Goal: Task Accomplishment & Management: Manage account settings

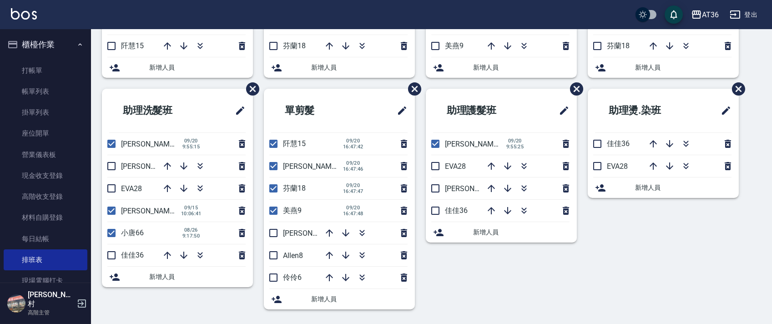
scroll to position [215, 0]
drag, startPoint x: 273, startPoint y: 167, endPoint x: 272, endPoint y: 202, distance: 35.5
click at [273, 168] on input "checkbox" at bounding box center [273, 165] width 19 height 19
checkbox input "false"
drag, startPoint x: 272, startPoint y: 190, endPoint x: 272, endPoint y: 211, distance: 20.9
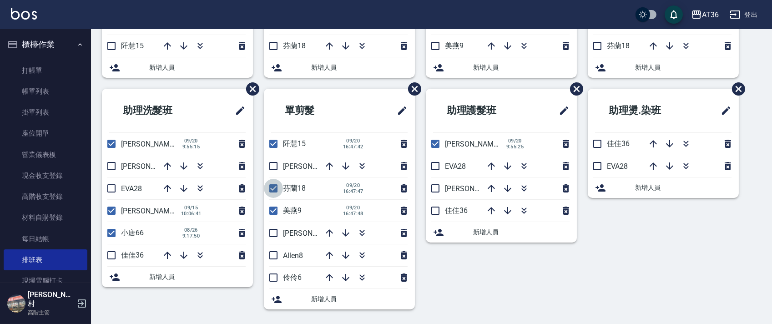
click at [272, 190] on input "checkbox" at bounding box center [273, 188] width 19 height 19
checkbox input "false"
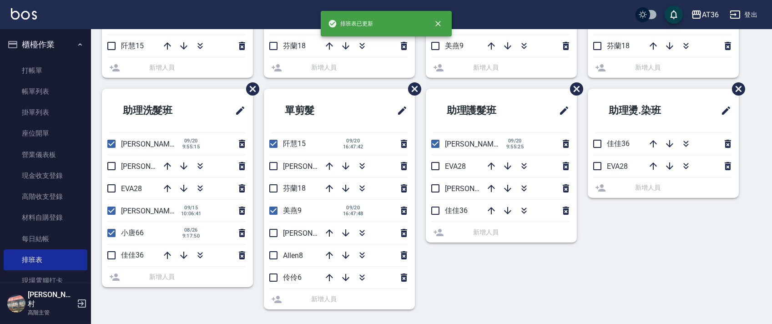
click at [272, 211] on li "美燕9 [DATE] 16:47:48" at bounding box center [339, 211] width 151 height 22
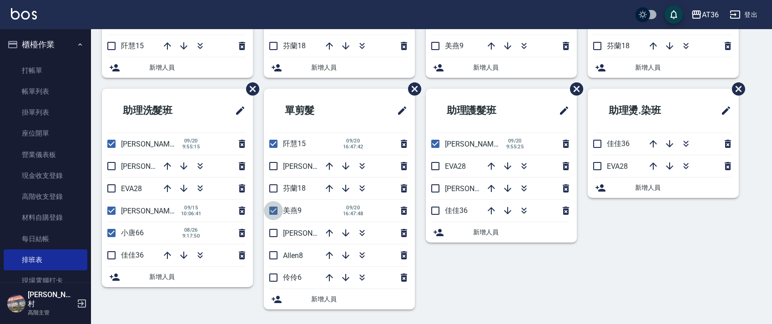
drag, startPoint x: 273, startPoint y: 212, endPoint x: 258, endPoint y: 197, distance: 21.2
click at [273, 213] on input "checkbox" at bounding box center [273, 210] width 19 height 19
checkbox input "false"
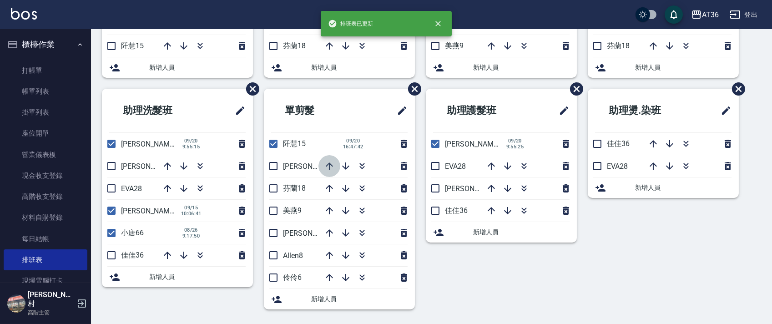
click at [331, 165] on icon "button" at bounding box center [329, 165] width 7 height 7
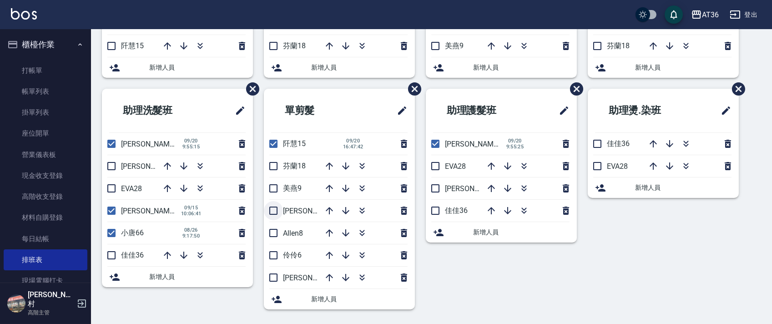
click at [274, 210] on input "checkbox" at bounding box center [273, 210] width 19 height 19
checkbox input "true"
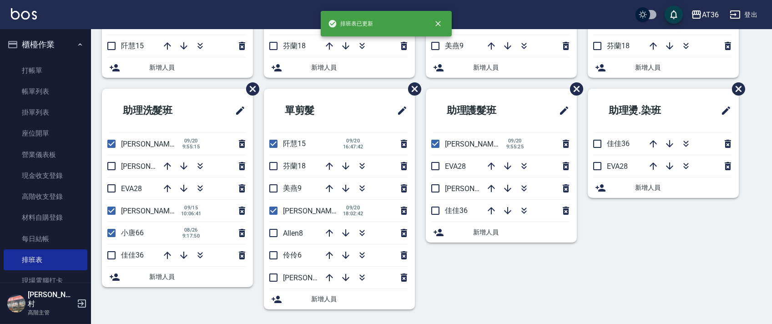
scroll to position [0, 0]
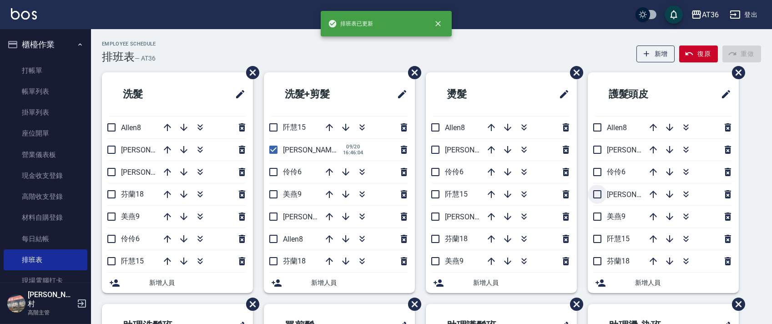
click at [600, 193] on input "checkbox" at bounding box center [597, 194] width 19 height 19
checkbox input "true"
click at [431, 218] on input "checkbox" at bounding box center [435, 216] width 19 height 19
checkbox input "true"
click at [272, 217] on input "checkbox" at bounding box center [273, 216] width 19 height 19
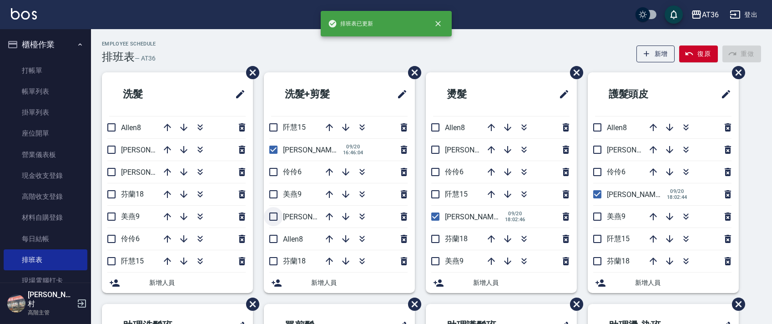
checkbox input "true"
click at [107, 174] on input "checkbox" at bounding box center [111, 171] width 19 height 19
checkbox input "true"
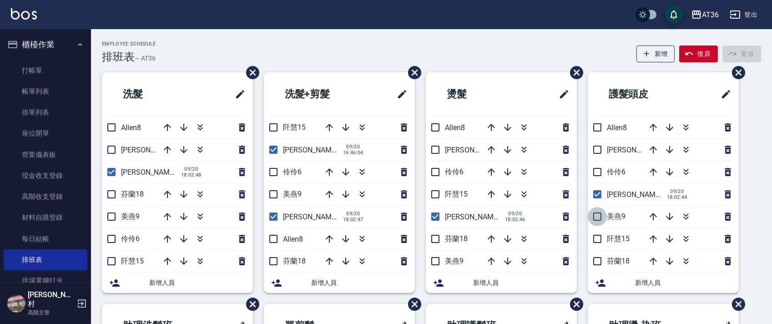
click at [595, 218] on input "checkbox" at bounding box center [597, 216] width 19 height 19
checkbox input "true"
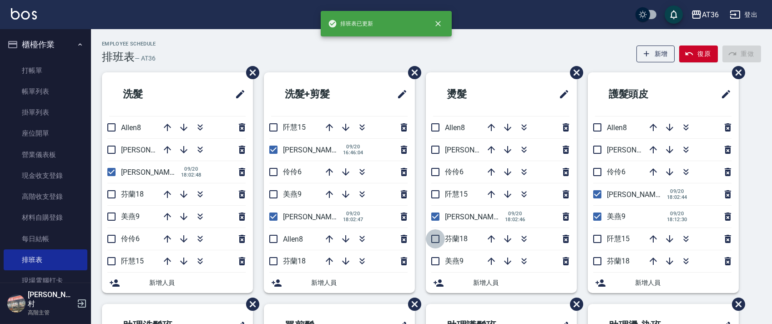
click at [433, 239] on input "checkbox" at bounding box center [435, 238] width 19 height 19
checkbox input "true"
click at [598, 264] on input "checkbox" at bounding box center [597, 261] width 19 height 19
checkbox input "true"
click at [438, 263] on input "checkbox" at bounding box center [435, 261] width 19 height 19
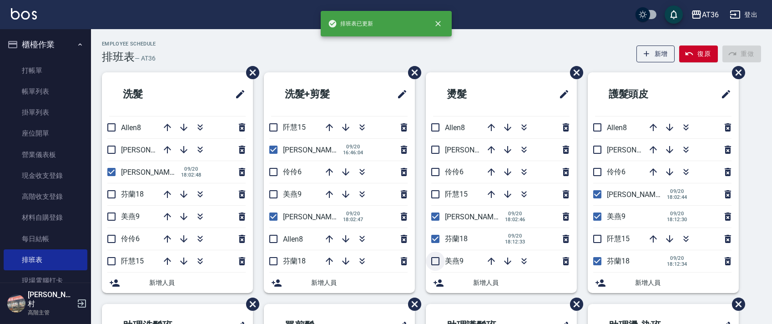
checkbox input "true"
click at [273, 197] on input "checkbox" at bounding box center [273, 194] width 19 height 19
checkbox input "true"
click at [270, 257] on input "checkbox" at bounding box center [273, 261] width 19 height 19
checkbox input "true"
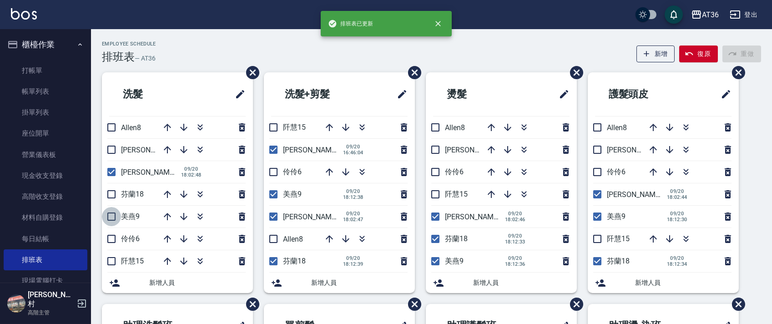
click at [108, 213] on input "checkbox" at bounding box center [111, 216] width 19 height 19
checkbox input "true"
click at [111, 195] on input "checkbox" at bounding box center [111, 194] width 19 height 19
checkbox input "true"
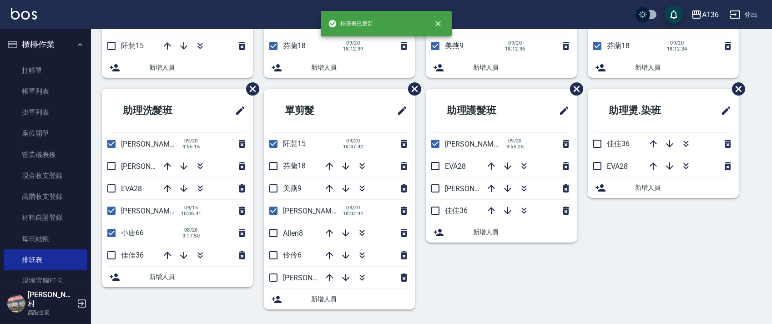
click at [275, 166] on input "checkbox" at bounding box center [273, 165] width 19 height 19
checkbox input "true"
click at [272, 192] on input "checkbox" at bounding box center [273, 188] width 19 height 19
checkbox input "true"
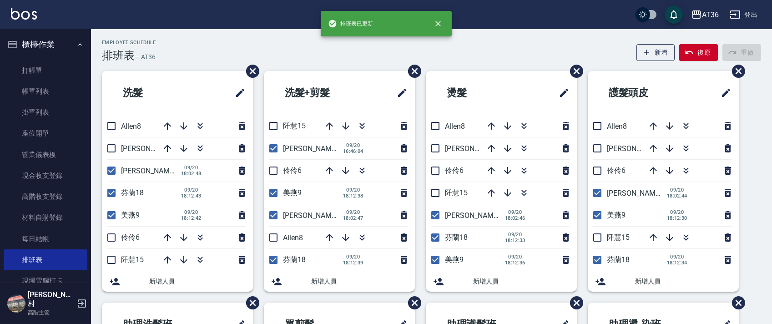
scroll to position [0, 0]
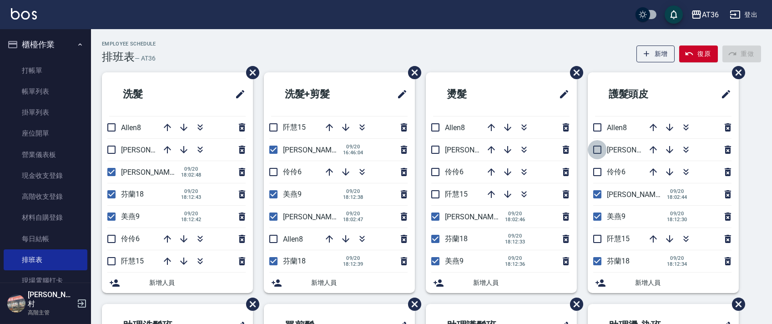
click at [595, 152] on input "checkbox" at bounding box center [597, 149] width 19 height 19
checkbox input "true"
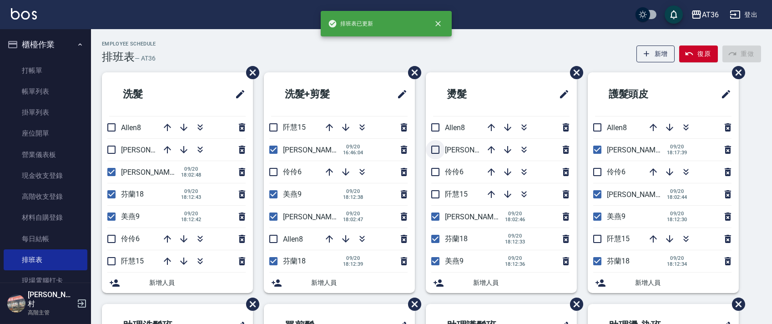
click at [437, 151] on input "checkbox" at bounding box center [435, 149] width 19 height 19
checkbox input "true"
drag, startPoint x: 111, startPoint y: 145, endPoint x: 251, endPoint y: 140, distance: 140.6
click at [110, 145] on input "checkbox" at bounding box center [111, 149] width 19 height 19
checkbox input "true"
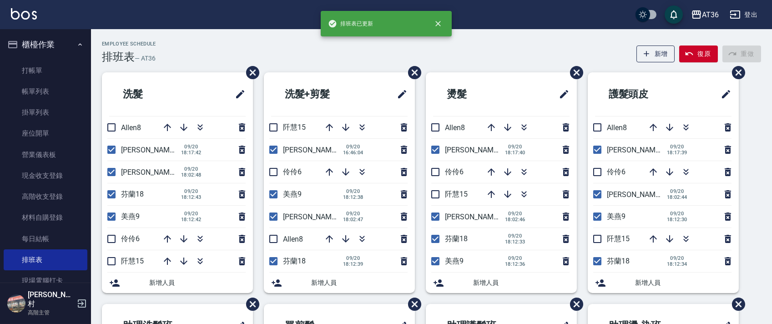
scroll to position [215, 0]
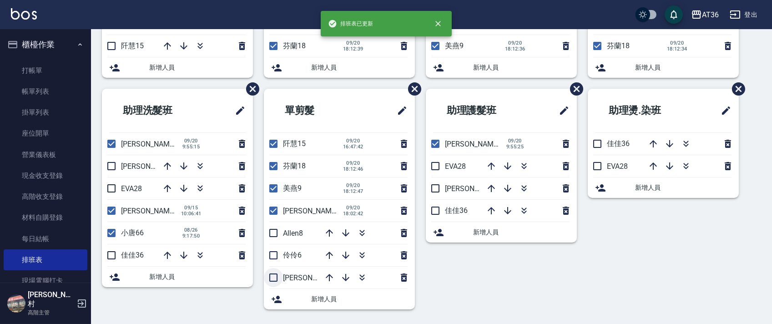
click at [272, 275] on input "checkbox" at bounding box center [273, 277] width 19 height 19
checkbox input "true"
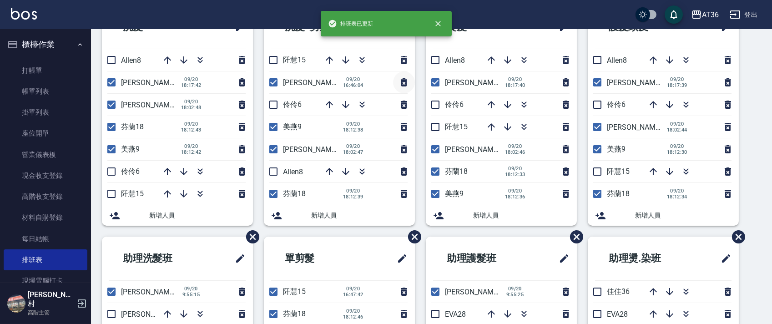
scroll to position [0, 0]
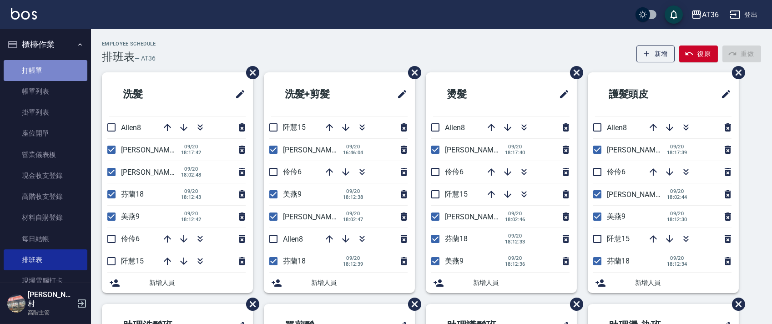
click at [51, 75] on link "打帳單" at bounding box center [46, 70] width 84 height 21
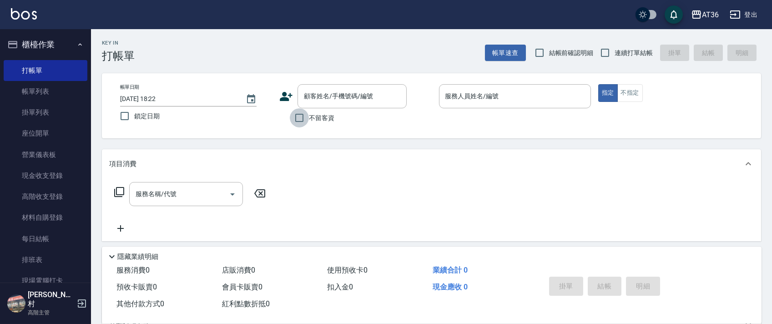
drag, startPoint x: 302, startPoint y: 119, endPoint x: 374, endPoint y: 98, distance: 75.2
click at [302, 118] on input "不留客資" at bounding box center [299, 117] width 19 height 19
checkbox input "true"
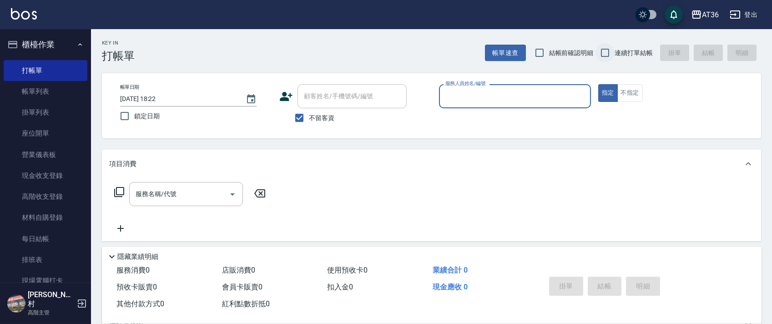
click at [608, 53] on input "連續打單結帳" at bounding box center [604, 52] width 19 height 19
checkbox input "true"
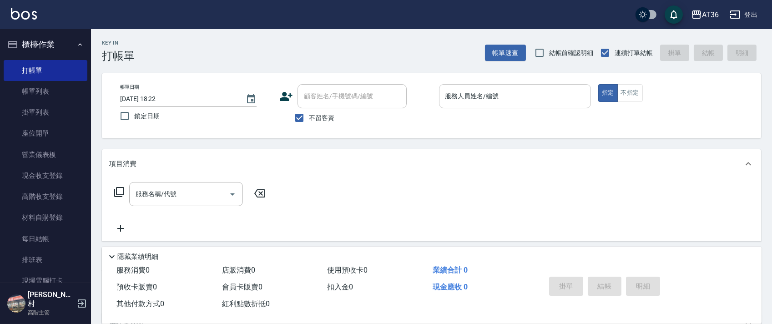
click at [476, 95] on input "服務人員姓名/編號" at bounding box center [515, 96] width 144 height 16
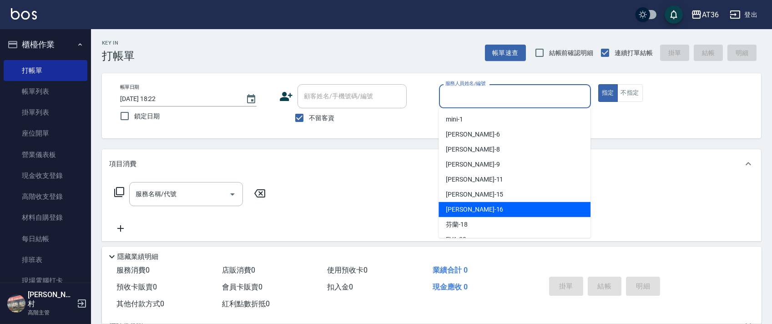
drag, startPoint x: 478, startPoint y: 207, endPoint x: 477, endPoint y: 168, distance: 38.2
click at [478, 205] on div "[PERSON_NAME] -16" at bounding box center [515, 209] width 152 height 15
type input "小鳳-16"
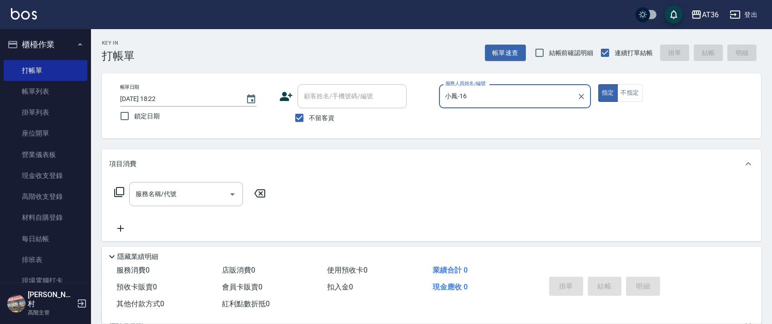
click at [121, 193] on icon at bounding box center [119, 192] width 11 height 11
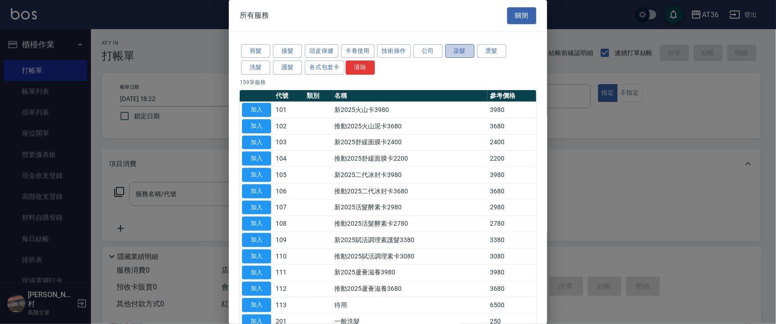
click at [445, 51] on button "染髮" at bounding box center [459, 51] width 29 height 14
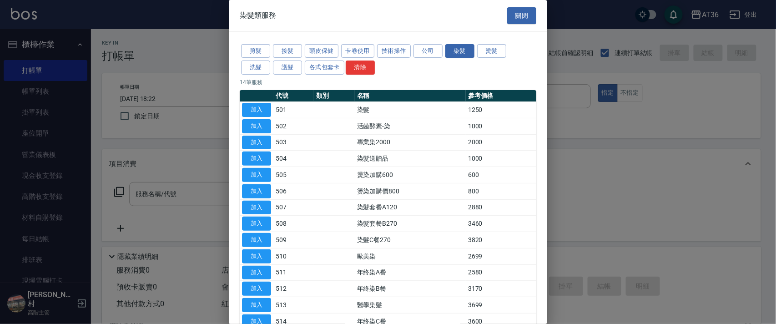
drag, startPoint x: 261, startPoint y: 107, endPoint x: 272, endPoint y: 200, distance: 93.1
click at [263, 110] on button "加入" at bounding box center [256, 110] width 29 height 14
type input "染髮(501)"
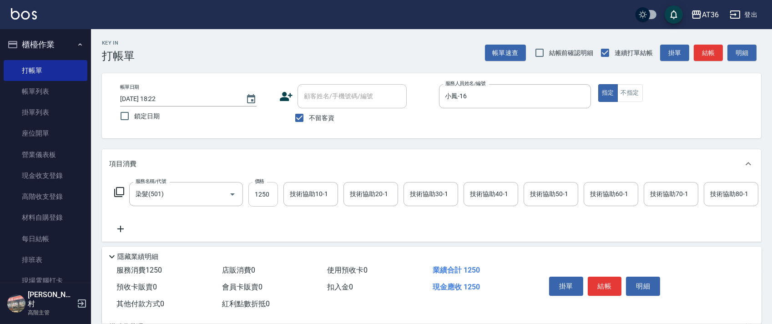
click at [257, 190] on input "1250" at bounding box center [263, 194] width 30 height 25
type input "1500"
click at [479, 195] on div "技術協助40-1 技術協助40-1" at bounding box center [491, 194] width 55 height 24
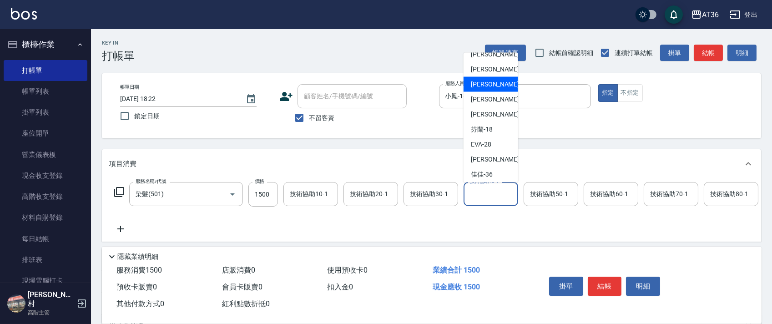
scroll to position [60, 0]
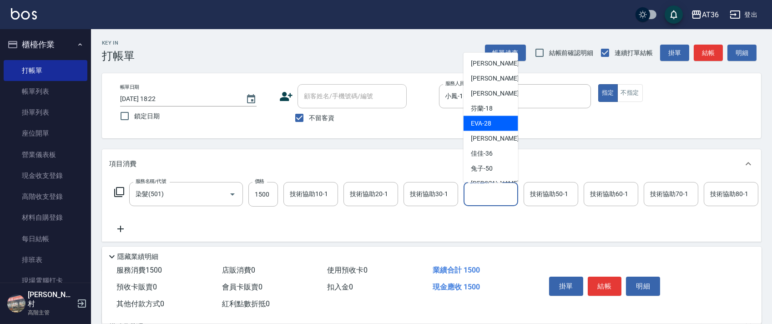
click at [489, 121] on span "[PERSON_NAME] -28" at bounding box center [481, 124] width 20 height 10
type input "[PERSON_NAME]-28"
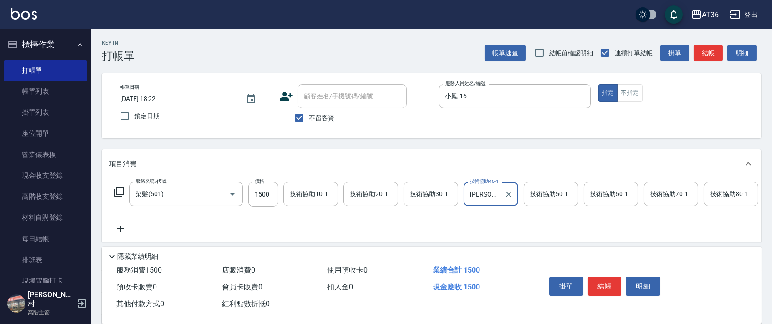
scroll to position [107, 0]
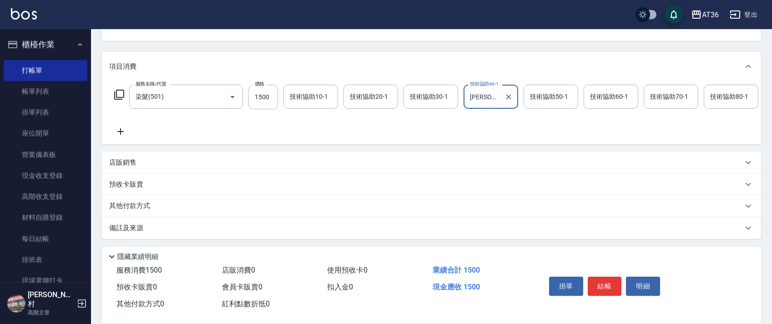
click at [143, 208] on p "其他付款方式" at bounding box center [131, 206] width 45 height 10
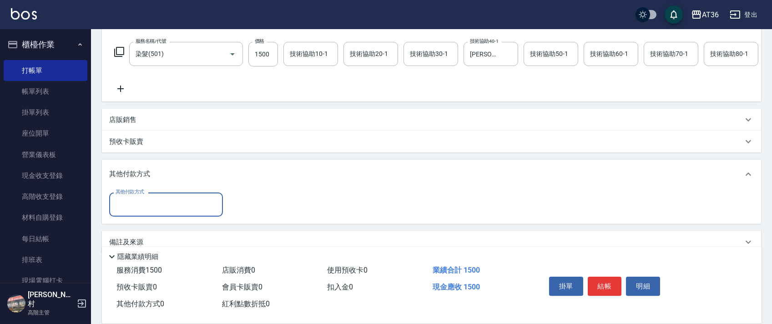
scroll to position [164, 0]
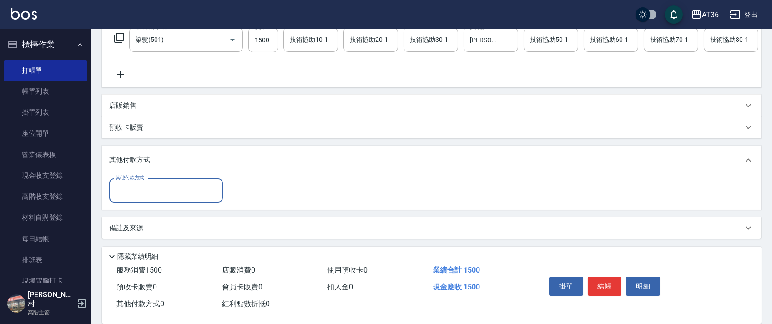
click at [147, 192] on input "其他付款方式" at bounding box center [166, 190] width 106 height 16
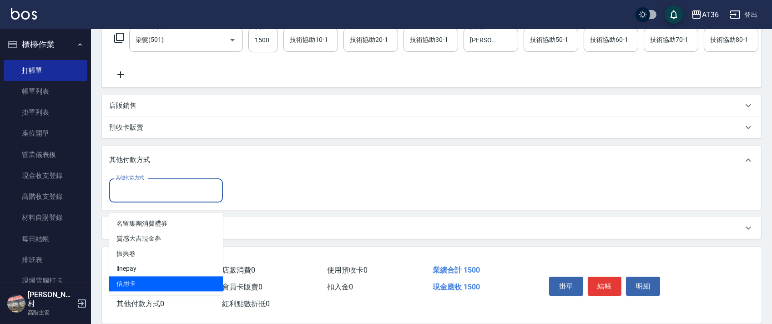
click at [128, 276] on span "信用卡" at bounding box center [166, 283] width 114 height 15
type input "信用卡"
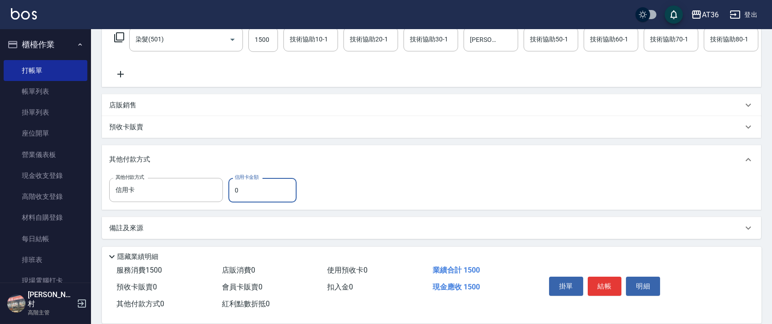
click at [237, 192] on input "0" at bounding box center [262, 190] width 68 height 25
click at [230, 190] on input "0" at bounding box center [262, 190] width 68 height 25
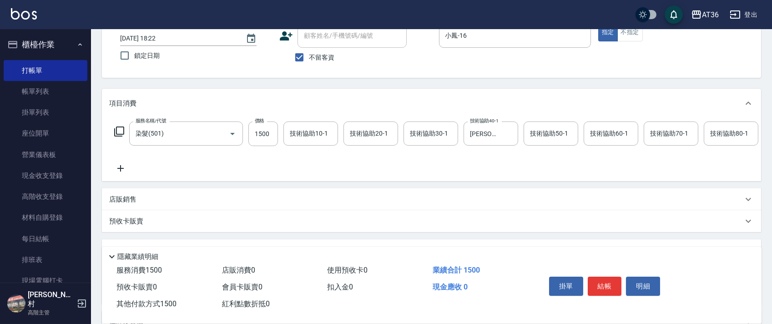
scroll to position [0, 0]
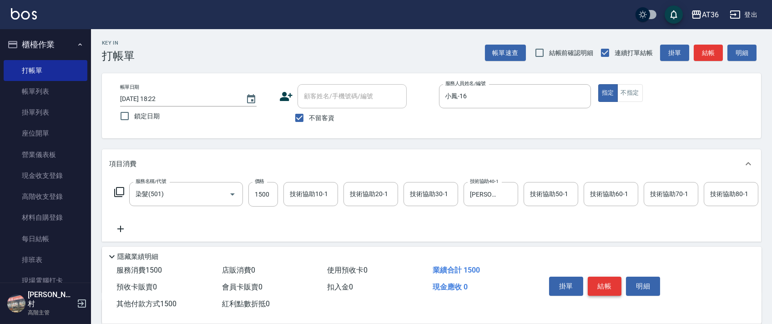
type input "1500"
click at [613, 286] on button "結帳" at bounding box center [605, 286] width 34 height 19
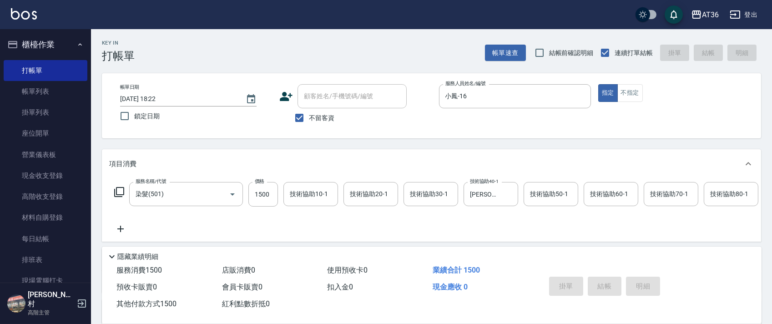
type input "[DATE] 18:23"
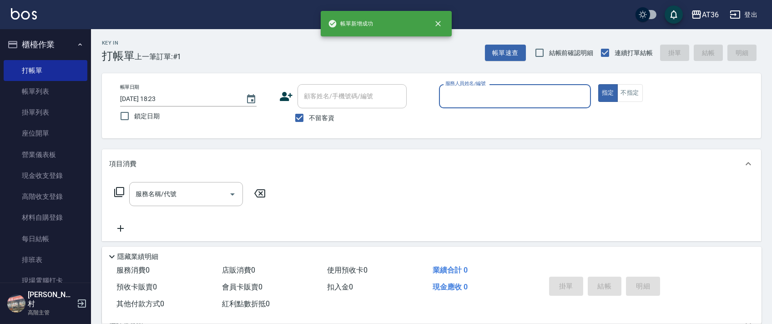
click at [461, 95] on input "服務人員姓名/編號" at bounding box center [515, 96] width 144 height 16
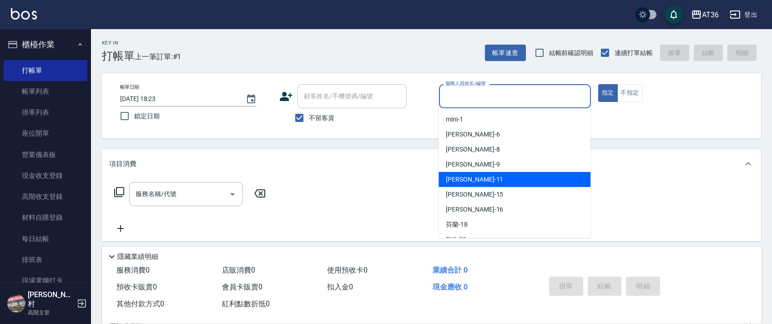
click at [464, 183] on span "[PERSON_NAME] -11" at bounding box center [474, 180] width 57 height 10
type input "[PERSON_NAME]-11"
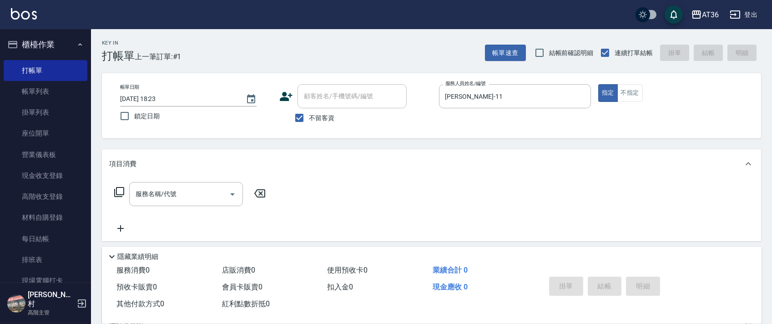
click at [121, 193] on icon at bounding box center [119, 192] width 11 height 11
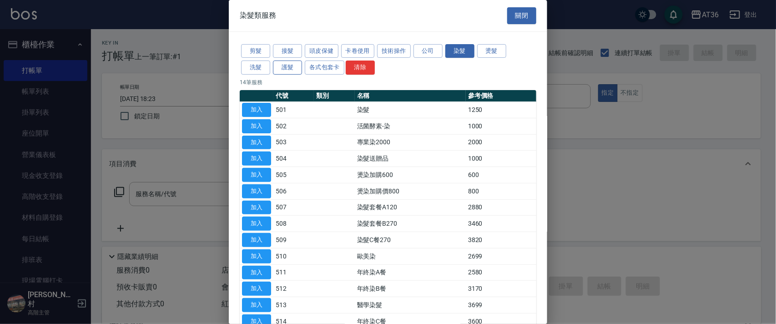
click at [284, 67] on button "護髮" at bounding box center [287, 67] width 29 height 14
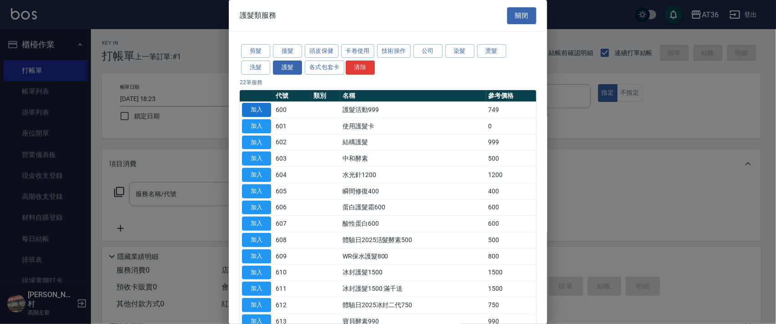
click at [257, 105] on button "加入" at bounding box center [256, 110] width 29 height 14
type input "護髮活動999(600)"
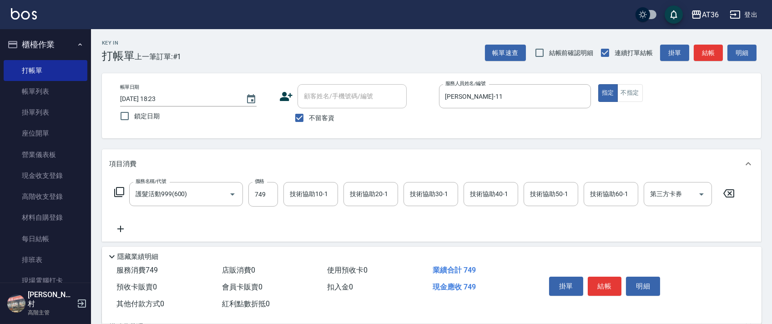
click at [119, 189] on icon at bounding box center [119, 192] width 11 height 11
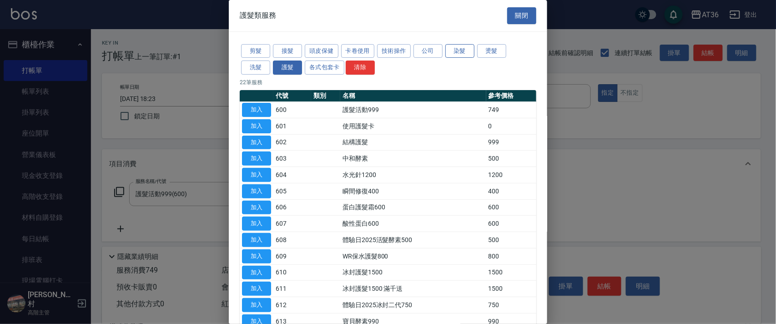
click at [457, 45] on button "染髮" at bounding box center [459, 51] width 29 height 14
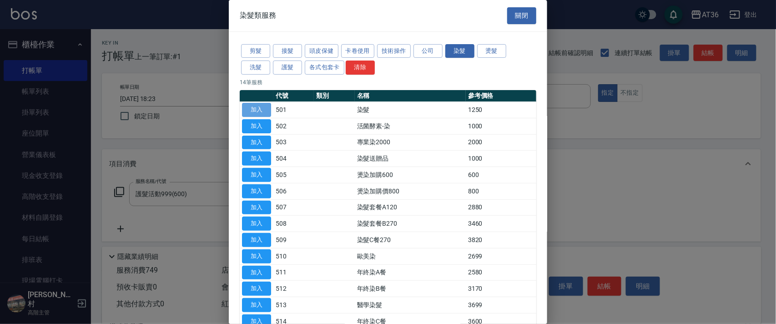
click at [263, 106] on button "加入" at bounding box center [256, 110] width 29 height 14
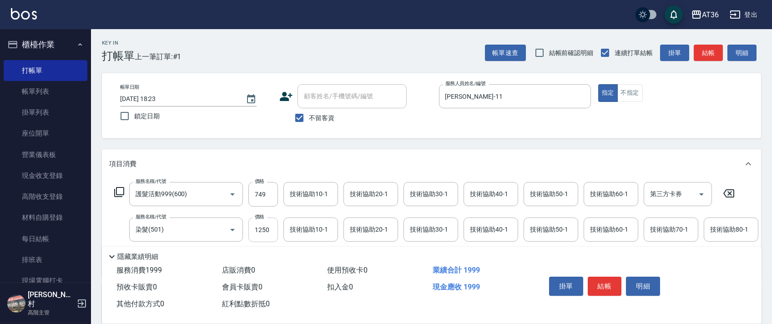
click at [260, 229] on input "1250" at bounding box center [263, 229] width 30 height 25
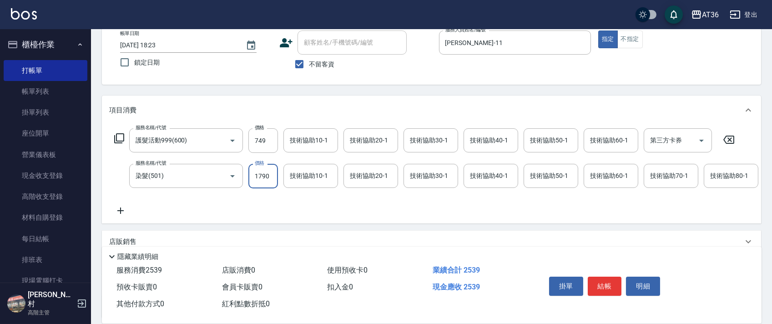
scroll to position [143, 0]
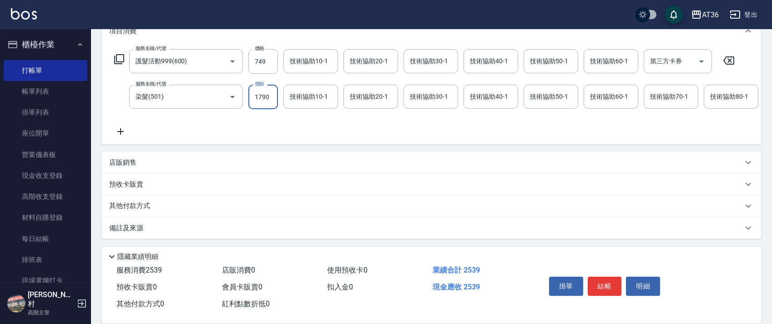
type input "1790"
drag, startPoint x: 142, startPoint y: 203, endPoint x: 187, endPoint y: 167, distance: 58.0
click at [142, 204] on p "其他付款方式" at bounding box center [131, 206] width 45 height 10
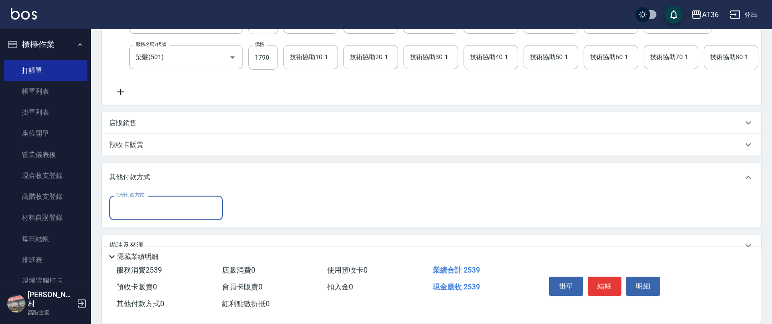
scroll to position [200, 0]
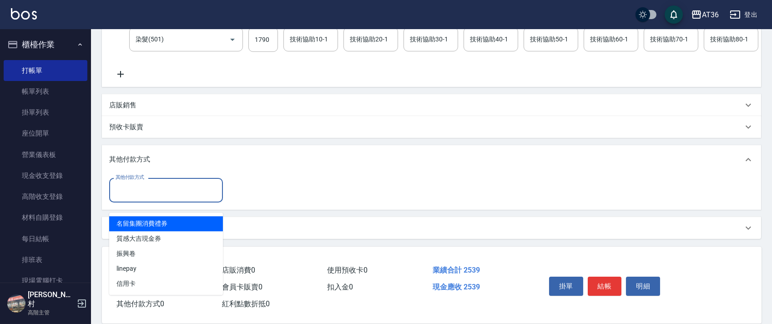
drag, startPoint x: 166, startPoint y: 191, endPoint x: 210, endPoint y: 205, distance: 45.6
click at [166, 192] on input "其他付款方式" at bounding box center [166, 190] width 106 height 16
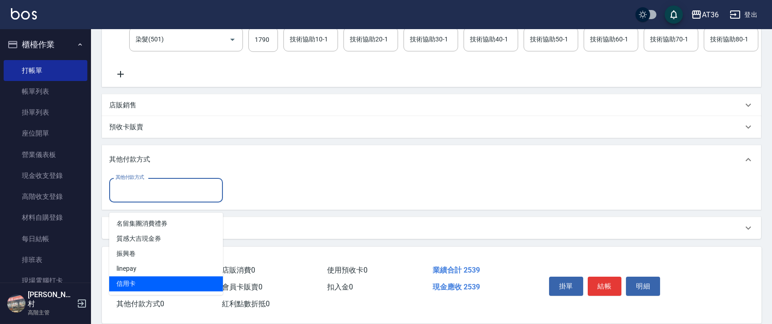
click at [144, 276] on span "信用卡" at bounding box center [166, 283] width 114 height 15
type input "信用卡"
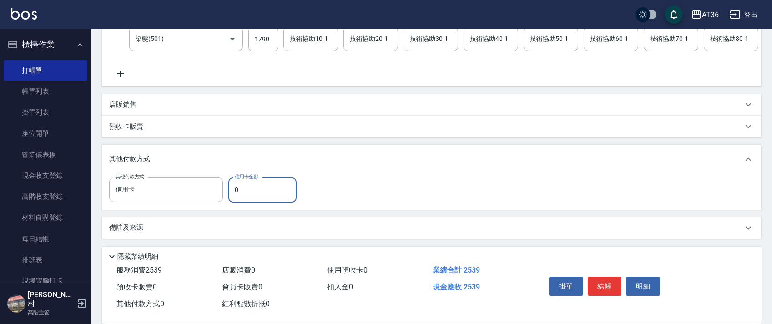
click at [232, 199] on input "0" at bounding box center [262, 189] width 68 height 25
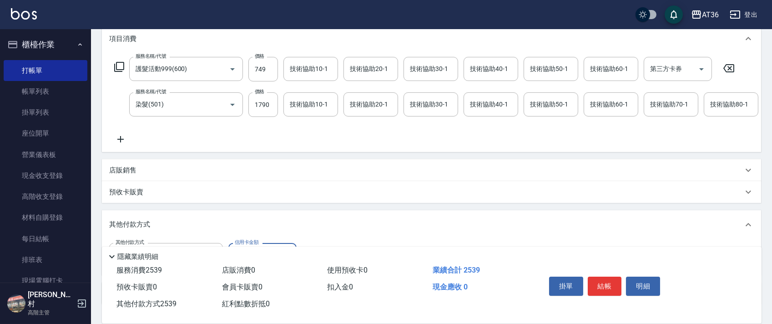
scroll to position [0, 0]
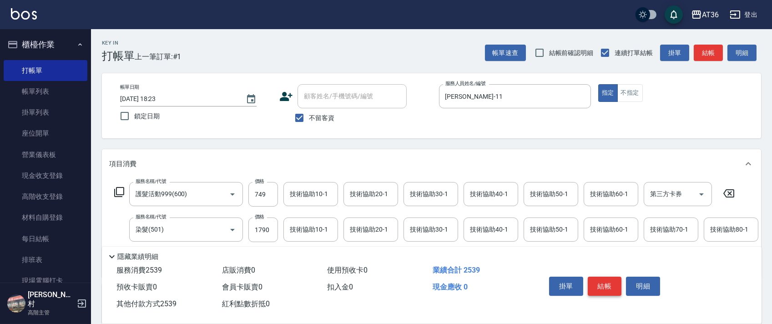
type input "2539"
click at [606, 285] on button "結帳" at bounding box center [605, 286] width 34 height 19
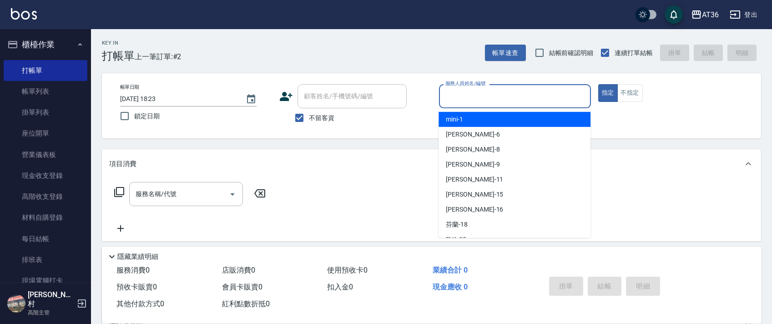
click at [455, 96] on input "服務人員姓名/編號" at bounding box center [515, 96] width 144 height 16
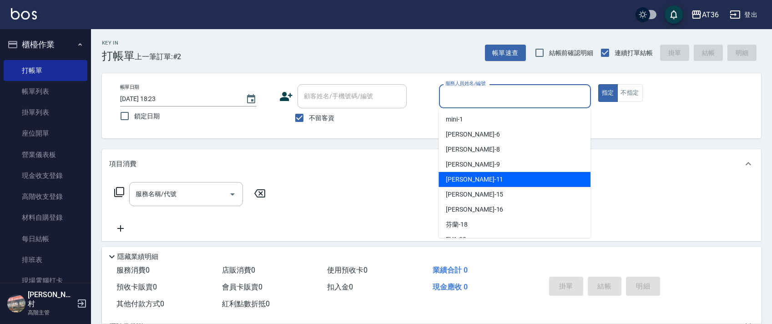
click at [471, 176] on div "[PERSON_NAME] -11" at bounding box center [515, 179] width 152 height 15
type input "[PERSON_NAME]-11"
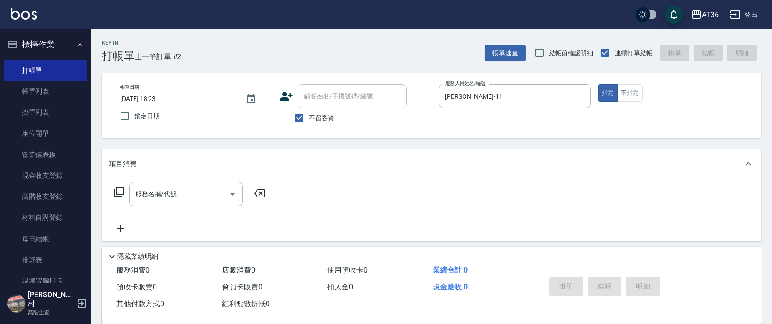
click at [124, 192] on icon at bounding box center [119, 192] width 11 height 11
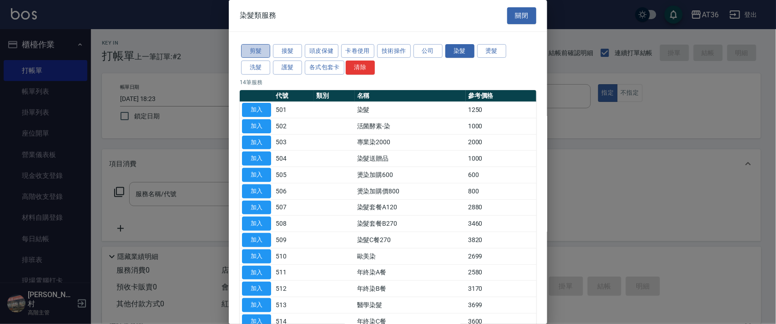
click at [256, 50] on button "剪髮" at bounding box center [255, 51] width 29 height 14
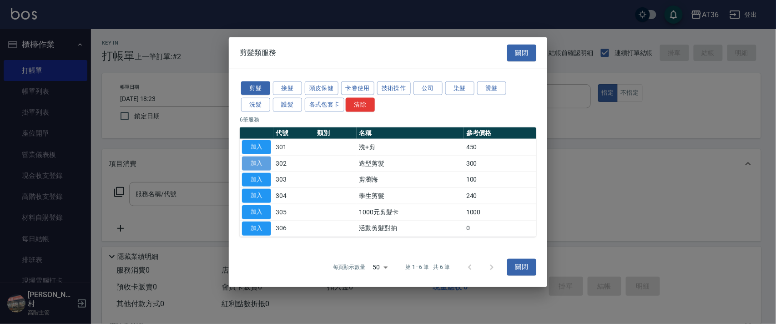
click at [257, 161] on button "加入" at bounding box center [256, 163] width 29 height 14
type input "造型剪髮(302)"
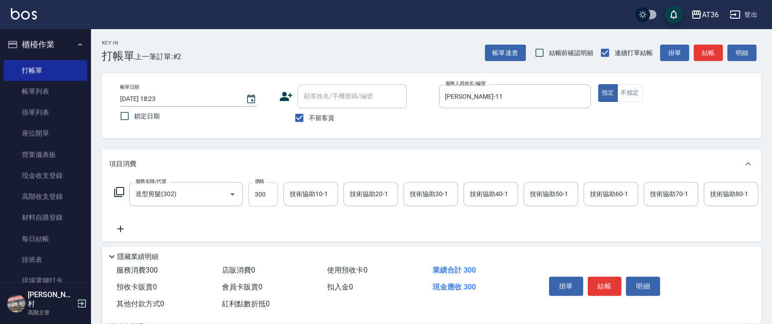
click at [263, 197] on input "300" at bounding box center [263, 194] width 30 height 25
type input "280"
click at [600, 282] on button "結帳" at bounding box center [605, 286] width 34 height 19
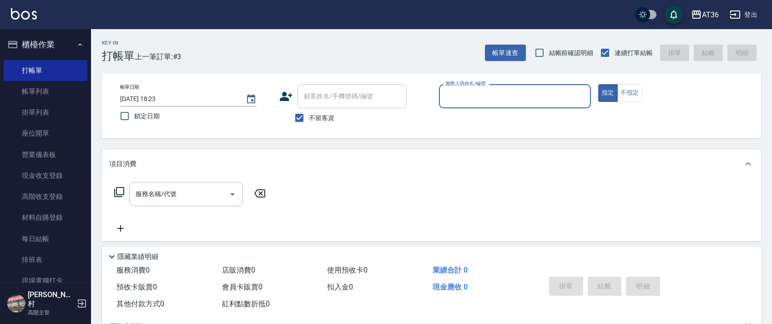
drag, startPoint x: 450, startPoint y: 95, endPoint x: 456, endPoint y: 99, distance: 7.2
click at [450, 96] on input "服務人員姓名/編號" at bounding box center [515, 96] width 144 height 16
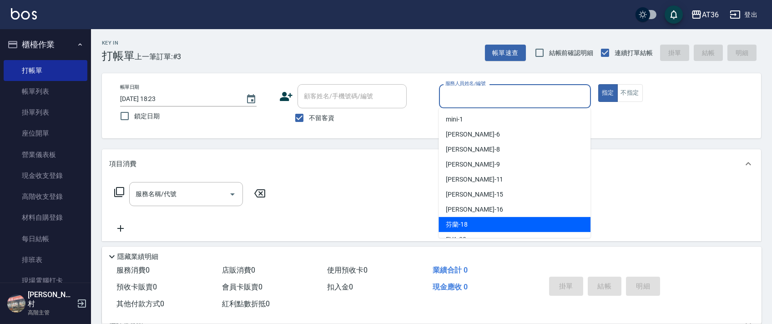
click at [485, 217] on div "芬蘭 -18" at bounding box center [515, 224] width 152 height 15
type input "芬蘭-18"
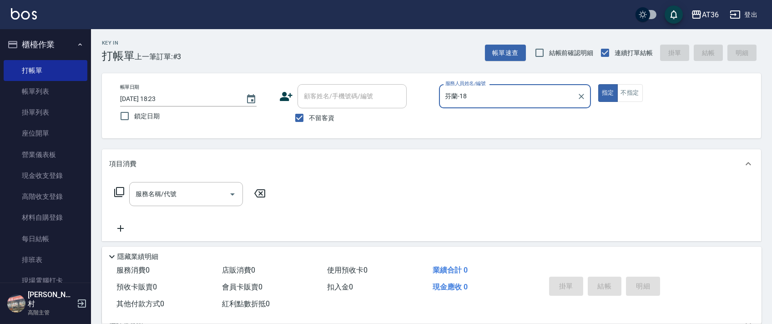
click at [118, 193] on icon at bounding box center [119, 192] width 11 height 11
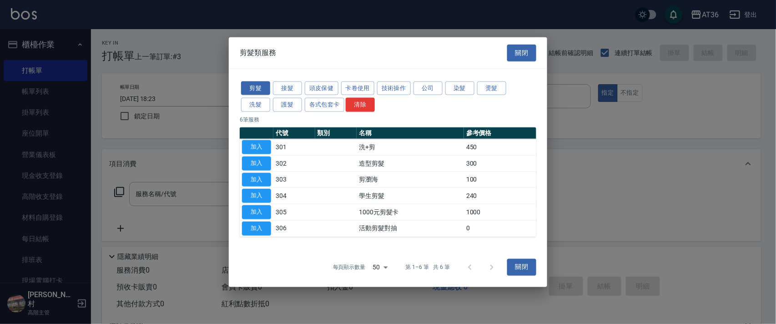
drag, startPoint x: 263, startPoint y: 145, endPoint x: 301, endPoint y: 178, distance: 50.6
click at [262, 146] on button "加入" at bounding box center [256, 147] width 29 height 14
type input "洗+剪(301)"
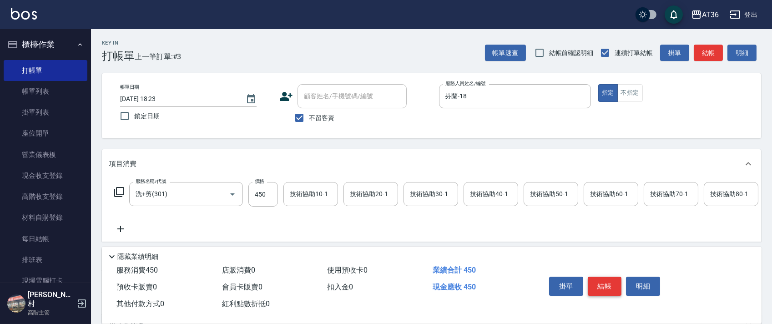
click at [604, 287] on button "結帳" at bounding box center [605, 286] width 34 height 19
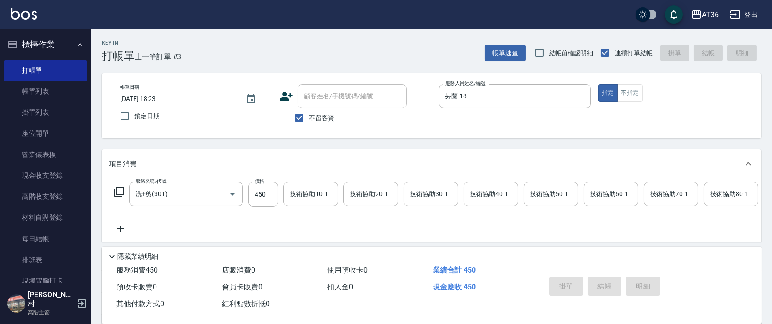
type input "[DATE] 18:24"
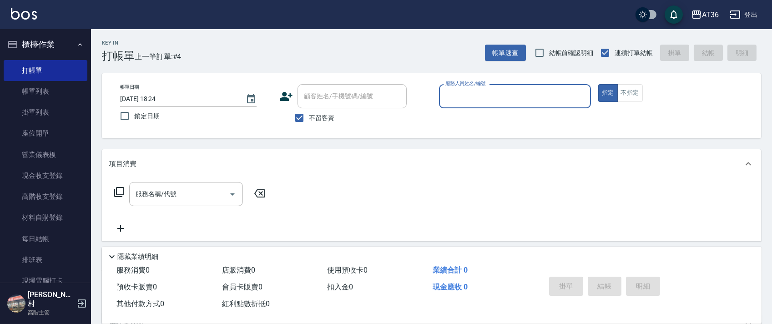
drag, startPoint x: 453, startPoint y: 97, endPoint x: 463, endPoint y: 102, distance: 11.0
click at [452, 97] on input "服務人員姓名/編號" at bounding box center [515, 96] width 144 height 16
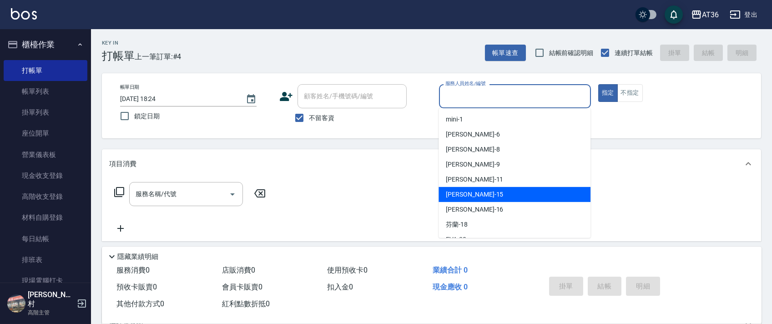
click at [459, 192] on span "[PERSON_NAME] -15" at bounding box center [474, 195] width 57 height 10
type input "阡慧-15"
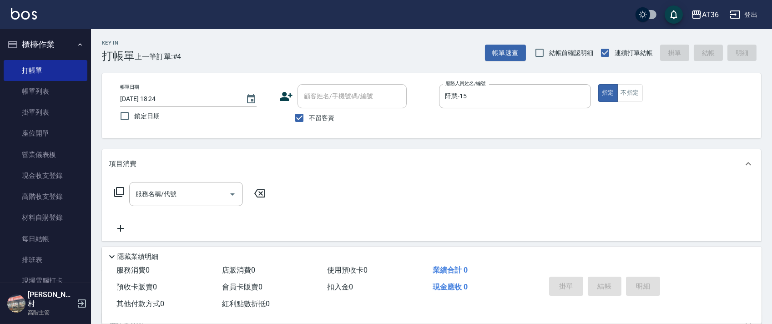
click at [121, 190] on icon at bounding box center [119, 192] width 11 height 11
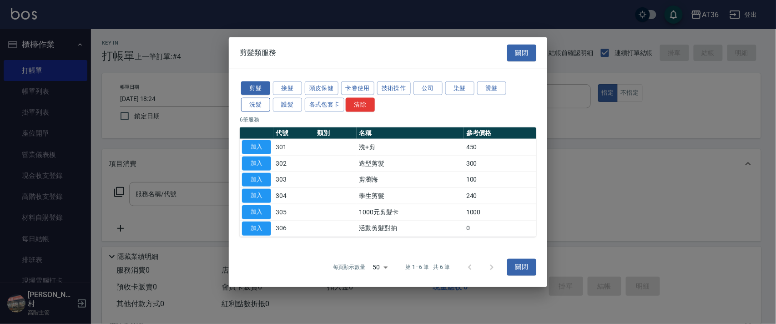
click at [258, 106] on button "洗髮" at bounding box center [255, 105] width 29 height 14
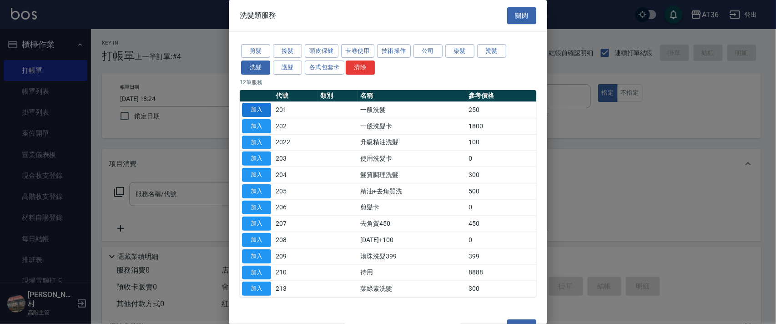
click at [256, 108] on button "加入" at bounding box center [256, 110] width 29 height 14
type input "一般洗髮(201)"
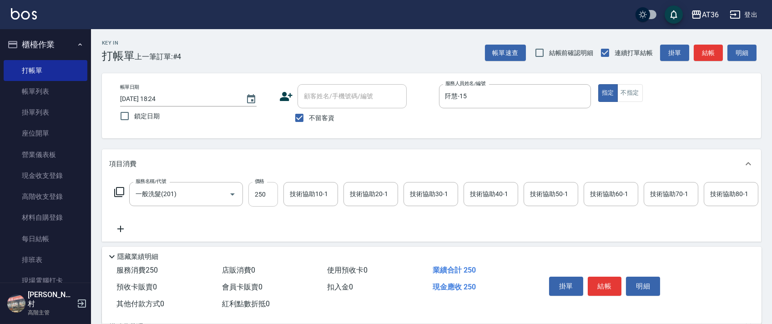
click at [260, 195] on input "250" at bounding box center [263, 194] width 30 height 25
type input "300"
click at [484, 195] on div "技術協助40-1 技術協助40-1" at bounding box center [491, 194] width 55 height 24
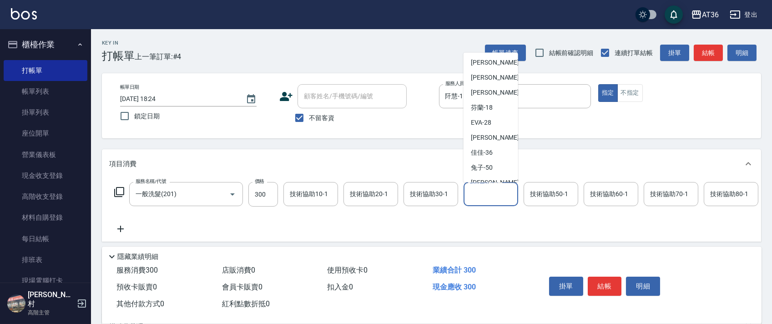
scroll to position [148, 0]
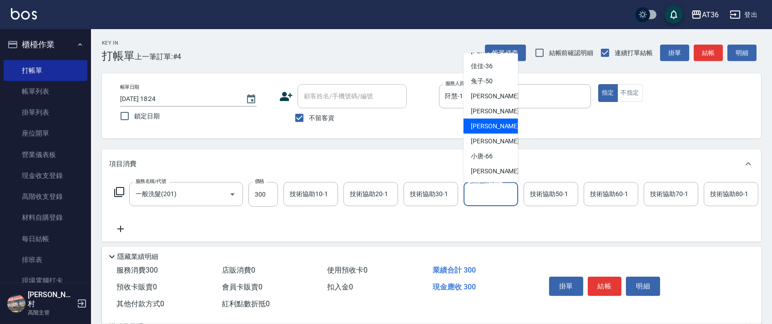
click at [499, 121] on div "[PERSON_NAME] -58" at bounding box center [491, 126] width 55 height 15
type input "[PERSON_NAME]-58"
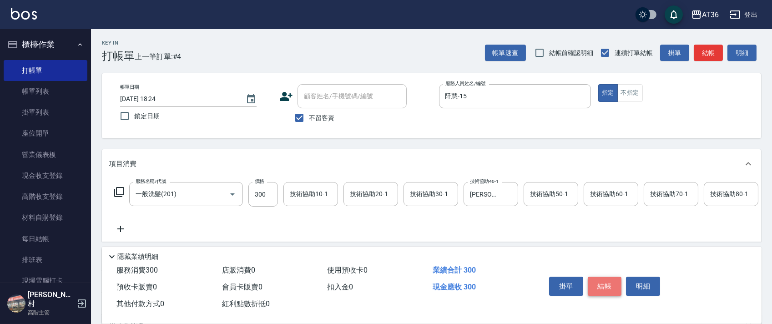
click at [610, 283] on button "結帳" at bounding box center [605, 286] width 34 height 19
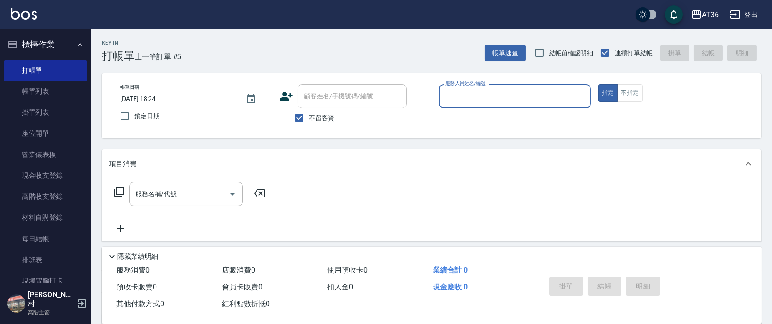
click at [449, 96] on input "服務人員姓名/編號" at bounding box center [515, 96] width 144 height 16
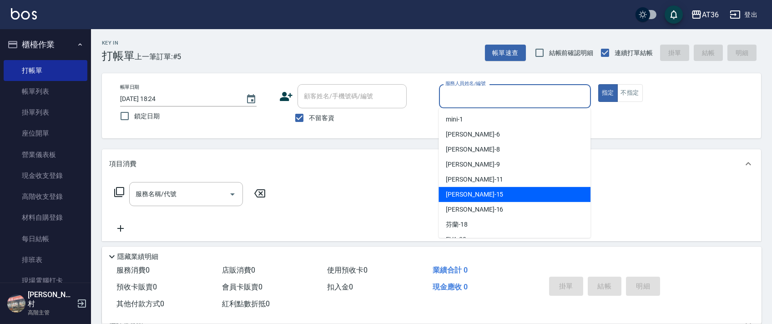
click at [484, 199] on div "[PERSON_NAME] -15" at bounding box center [515, 194] width 152 height 15
type input "阡慧-15"
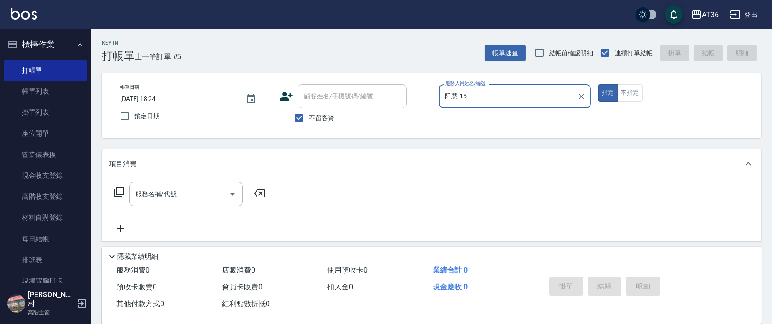
click at [122, 190] on icon at bounding box center [119, 192] width 11 height 11
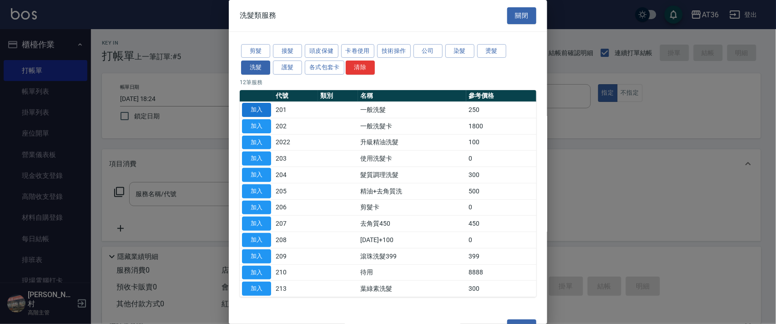
drag, startPoint x: 258, startPoint y: 110, endPoint x: 686, endPoint y: 196, distance: 436.7
click at [257, 110] on button "加入" at bounding box center [256, 110] width 29 height 14
type input "一般洗髮(201)"
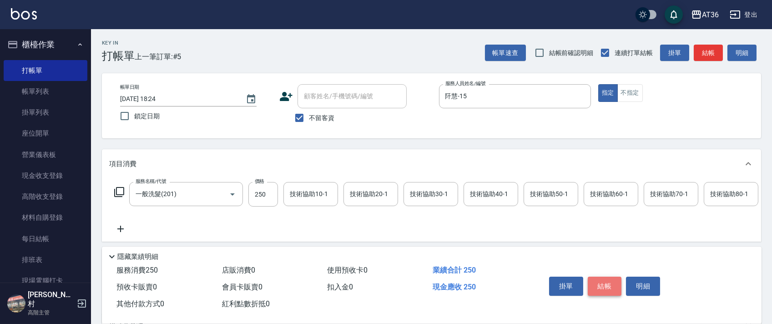
click at [597, 287] on button "結帳" at bounding box center [605, 286] width 34 height 19
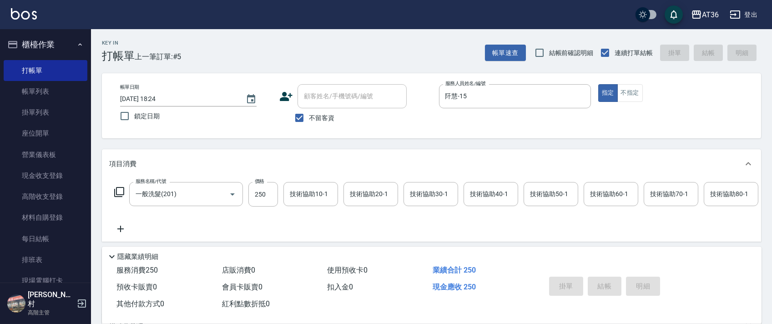
type input "[DATE] 18:25"
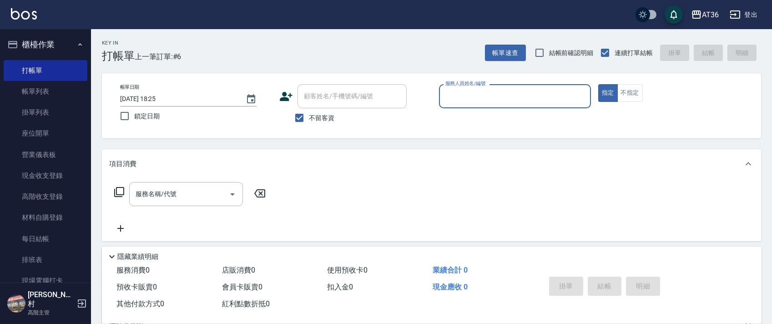
click at [464, 101] on input "服務人員姓名/編號" at bounding box center [515, 96] width 144 height 16
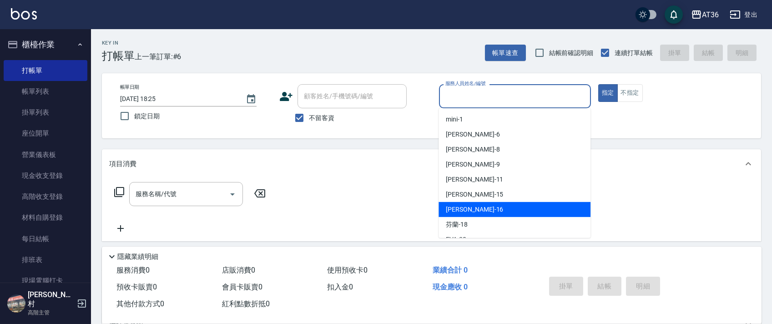
click at [449, 208] on span "[PERSON_NAME] -16" at bounding box center [474, 210] width 57 height 10
type input "小鳳-16"
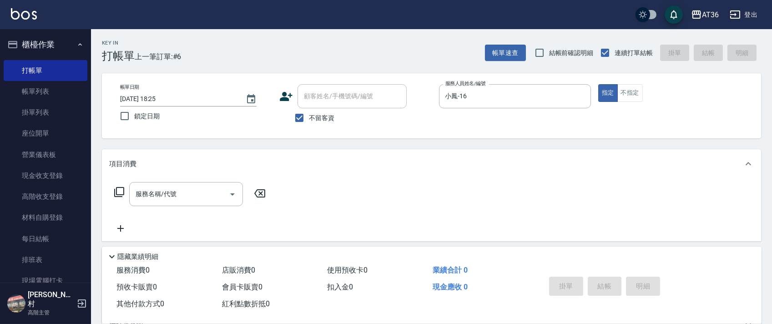
click at [117, 192] on icon at bounding box center [119, 192] width 11 height 11
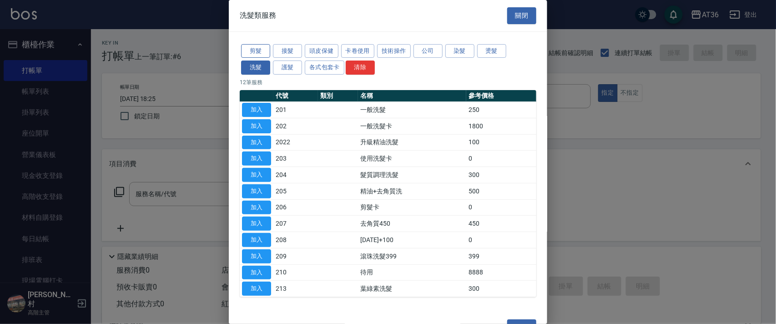
click at [252, 53] on button "剪髮" at bounding box center [255, 51] width 29 height 14
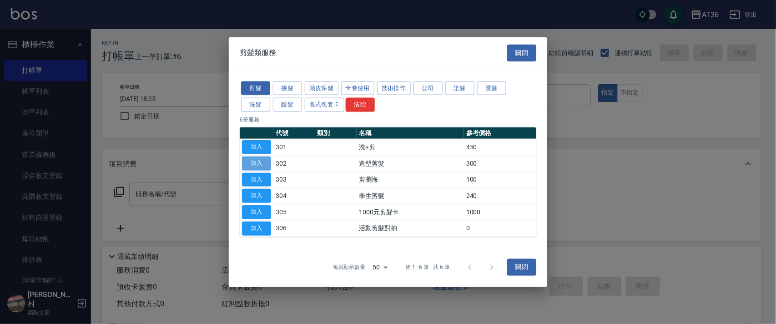
click at [263, 164] on button "加入" at bounding box center [256, 163] width 29 height 14
type input "造型剪髮(302)"
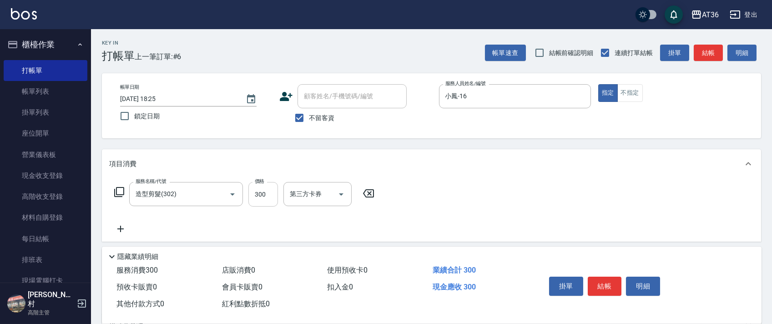
click at [261, 199] on input "300" at bounding box center [263, 194] width 30 height 25
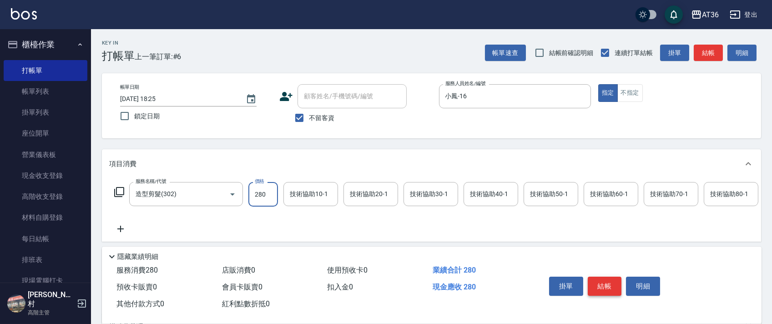
type input "280"
click at [606, 286] on button "結帳" at bounding box center [605, 286] width 34 height 19
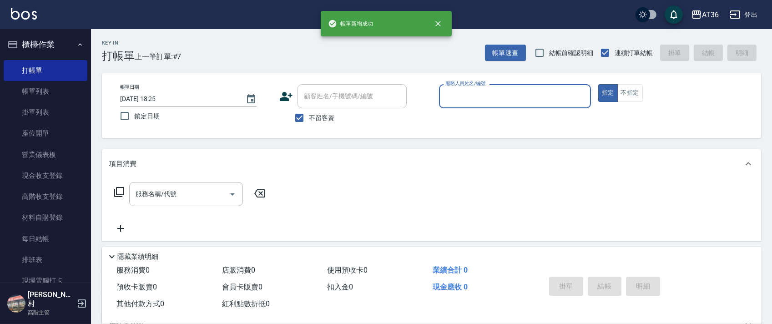
click at [449, 89] on input "服務人員姓名/編號" at bounding box center [515, 96] width 144 height 16
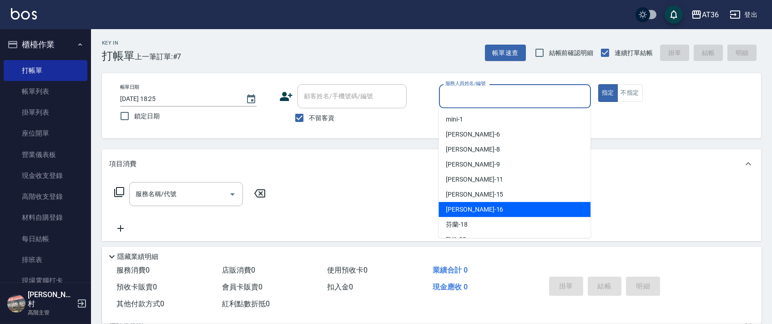
click at [458, 210] on span "[PERSON_NAME] -16" at bounding box center [474, 210] width 57 height 10
type input "小鳳-16"
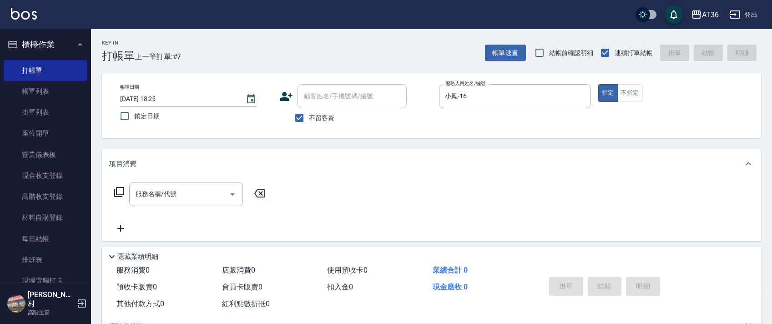
click at [123, 191] on icon at bounding box center [119, 192] width 11 height 11
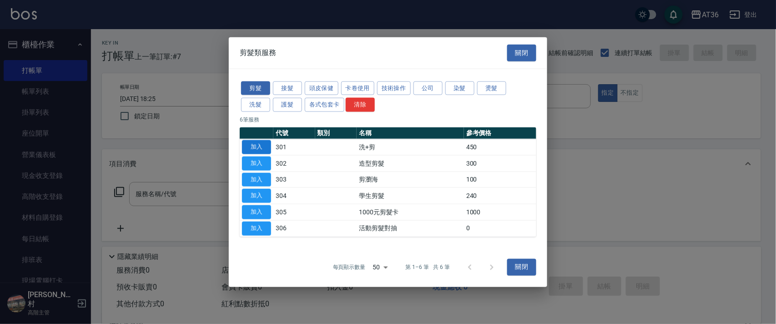
click at [259, 146] on button "加入" at bounding box center [256, 147] width 29 height 14
type input "洗+剪(301)"
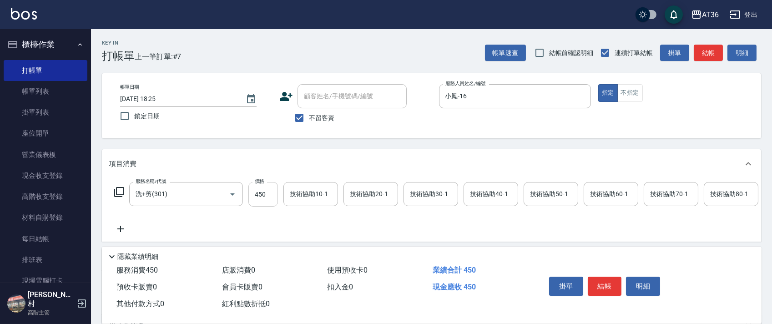
click at [258, 198] on input "450" at bounding box center [263, 194] width 30 height 25
type input "350"
click at [599, 280] on button "結帳" at bounding box center [605, 286] width 34 height 19
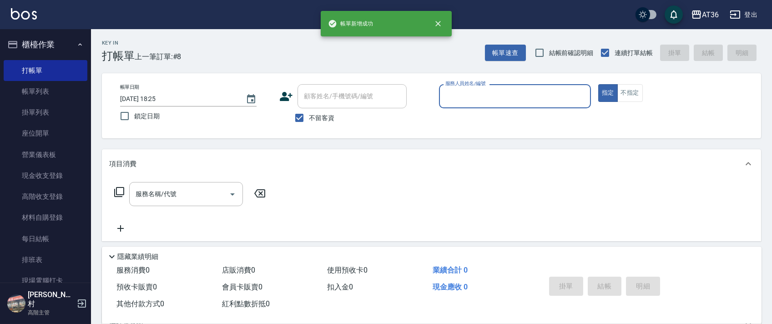
click at [443, 97] on input "服務人員姓名/編號" at bounding box center [515, 96] width 144 height 16
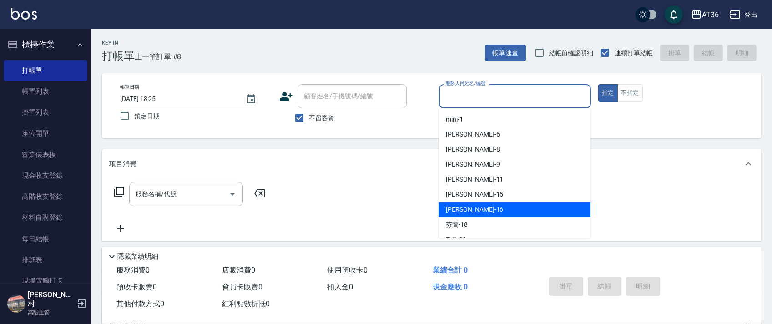
click at [471, 207] on div "[PERSON_NAME] -16" at bounding box center [515, 209] width 152 height 15
type input "小鳳-16"
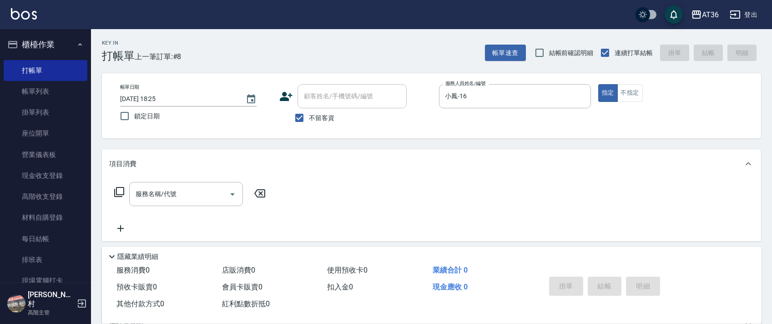
click at [118, 192] on icon at bounding box center [119, 192] width 11 height 11
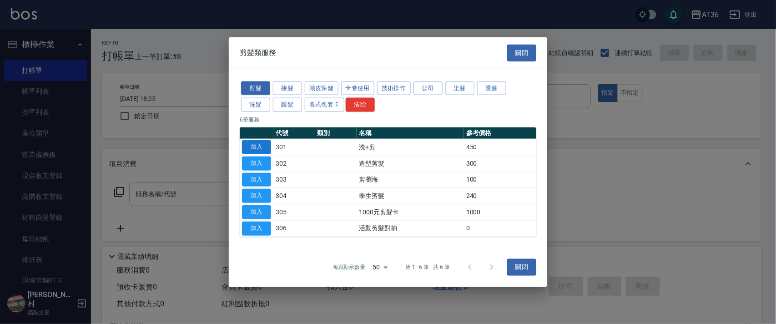
click at [252, 146] on button "加入" at bounding box center [256, 147] width 29 height 14
type input "洗+剪(301)"
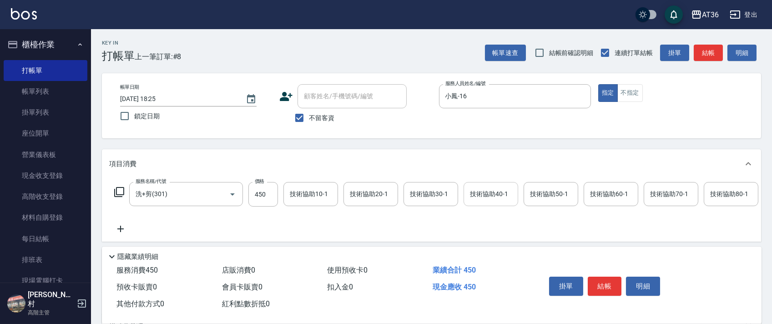
click at [483, 191] on div "技術協助40-1 技術協助40-1" at bounding box center [491, 194] width 55 height 24
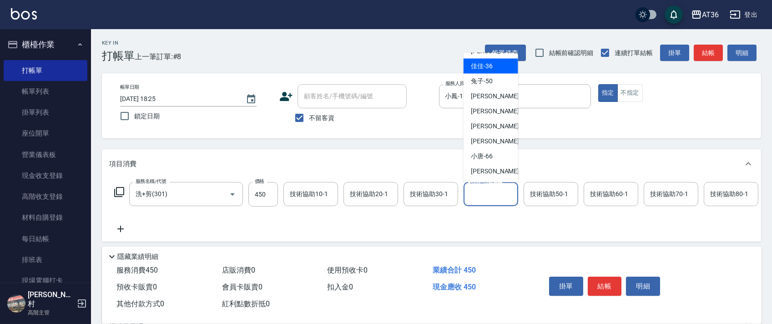
click at [488, 67] on span "佳佳 -36" at bounding box center [482, 66] width 22 height 10
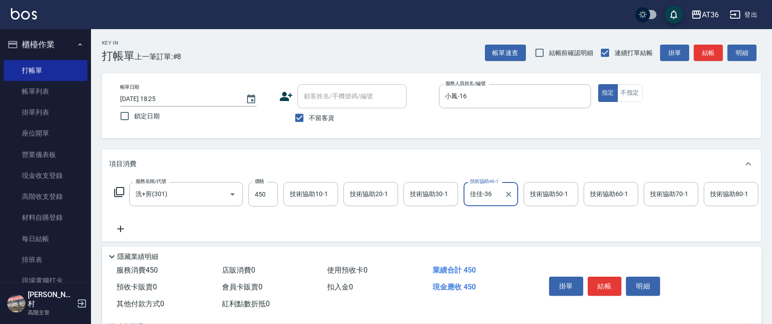
type input "佳佳-36"
click at [609, 284] on button "結帳" at bounding box center [605, 286] width 34 height 19
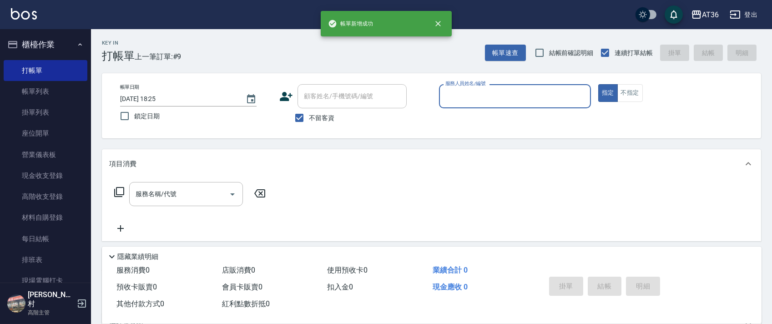
drag, startPoint x: 445, startPoint y: 95, endPoint x: 448, endPoint y: 99, distance: 4.7
click at [446, 98] on input "服務人員姓名/編號" at bounding box center [515, 96] width 144 height 16
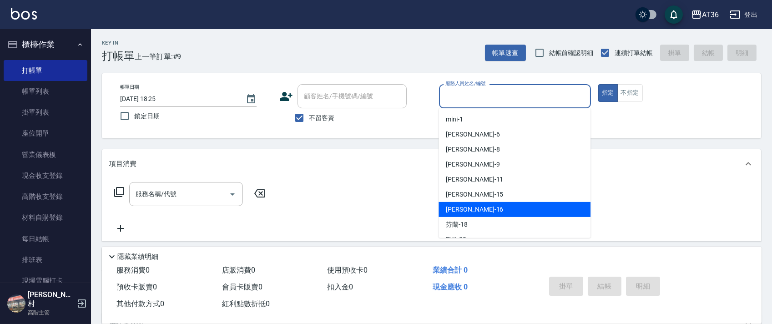
click at [463, 207] on span "[PERSON_NAME] -16" at bounding box center [474, 210] width 57 height 10
type input "小鳳-16"
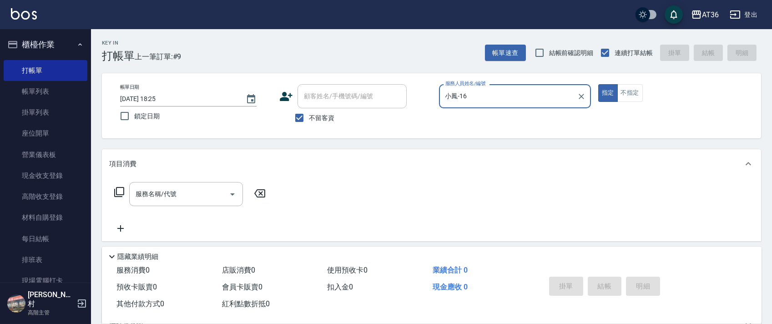
click at [116, 191] on icon at bounding box center [119, 192] width 10 height 10
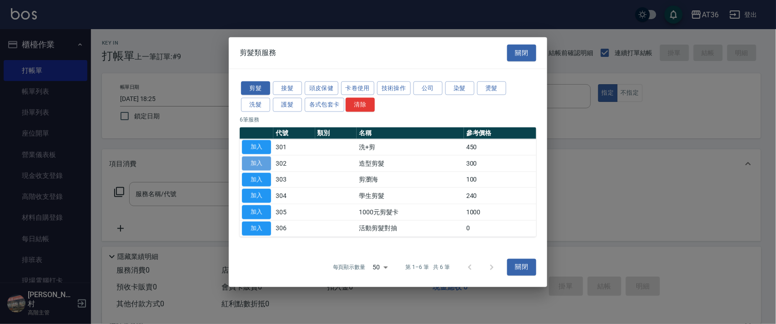
click at [261, 163] on button "加入" at bounding box center [256, 163] width 29 height 14
type input "造型剪髮(302)"
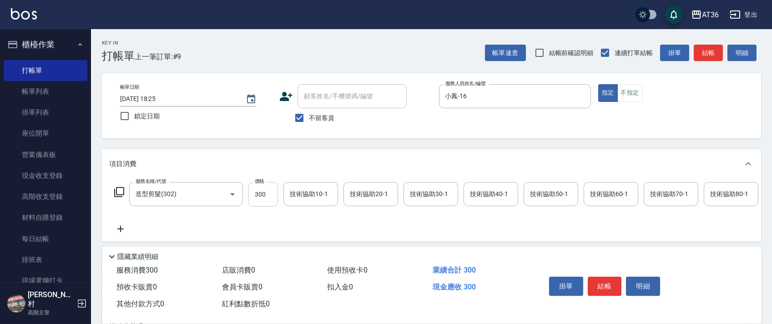
click at [257, 192] on input "300" at bounding box center [263, 194] width 30 height 25
type input "200"
click at [482, 193] on div "技術協助40-1 技術協助40-1" at bounding box center [491, 194] width 55 height 24
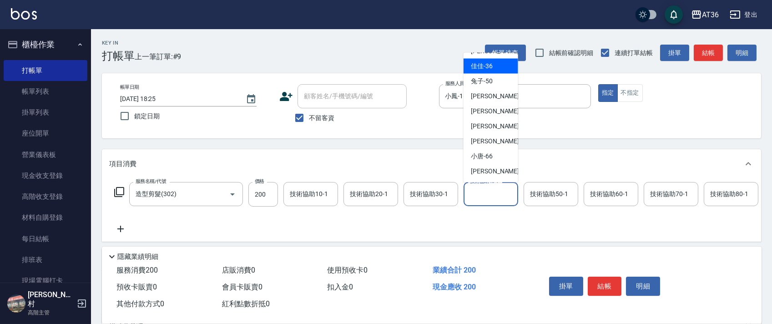
click at [484, 69] on span "佳佳 -36" at bounding box center [482, 66] width 22 height 10
type input "佳佳-36"
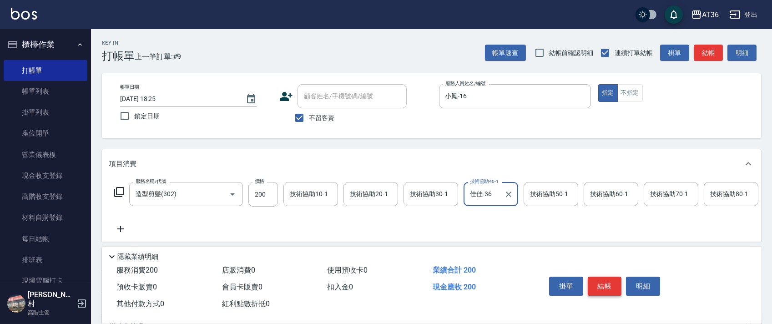
click at [599, 283] on button "結帳" at bounding box center [605, 286] width 34 height 19
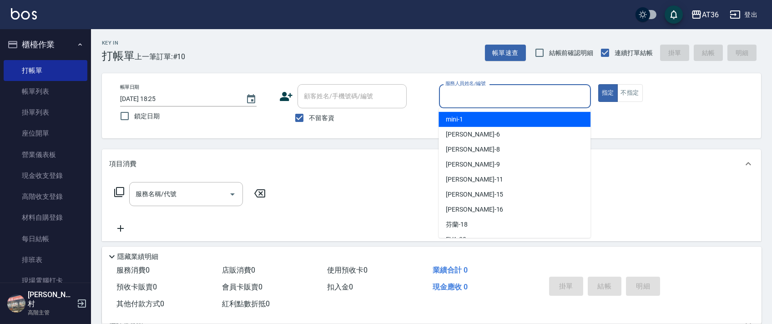
click at [454, 91] on input "服務人員姓名/編號" at bounding box center [515, 96] width 144 height 16
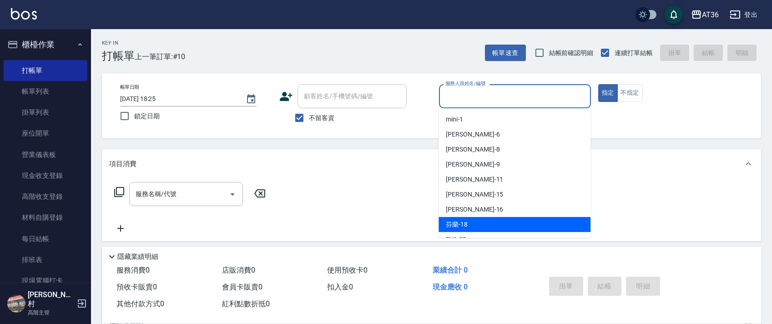
click at [470, 225] on div "芬蘭 -18" at bounding box center [515, 224] width 152 height 15
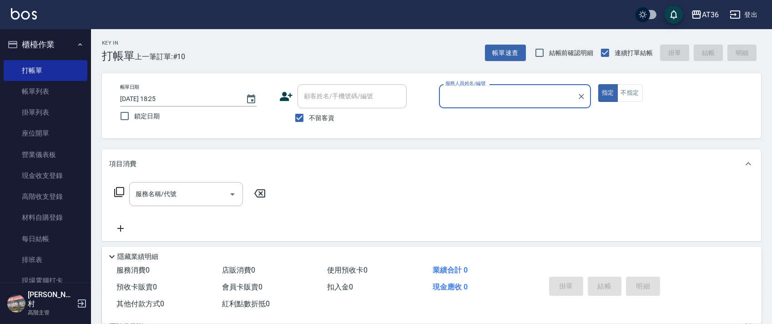
type input "芬蘭-18"
click at [116, 195] on icon at bounding box center [119, 192] width 11 height 11
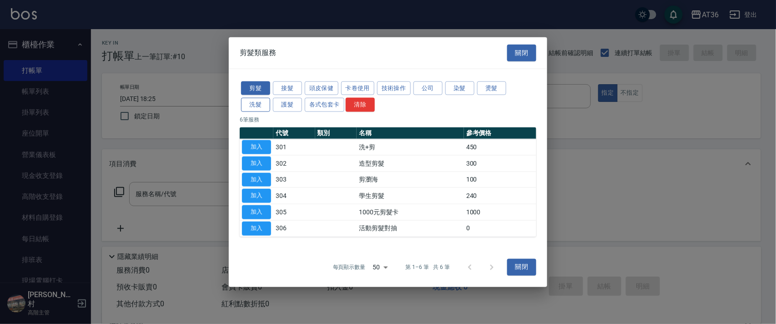
click at [260, 104] on button "洗髮" at bounding box center [255, 105] width 29 height 14
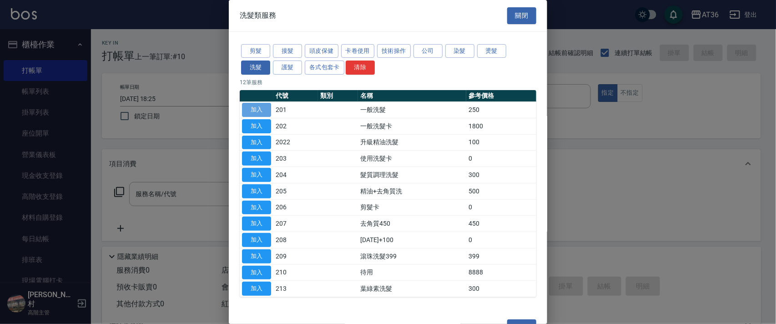
click at [255, 113] on button "加入" at bounding box center [256, 110] width 29 height 14
type input "一般洗髮(201)"
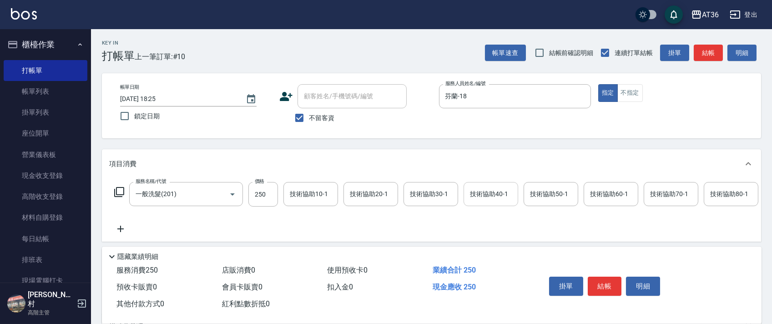
click at [470, 193] on div "技術協助40-1 技術協助40-1" at bounding box center [491, 194] width 55 height 24
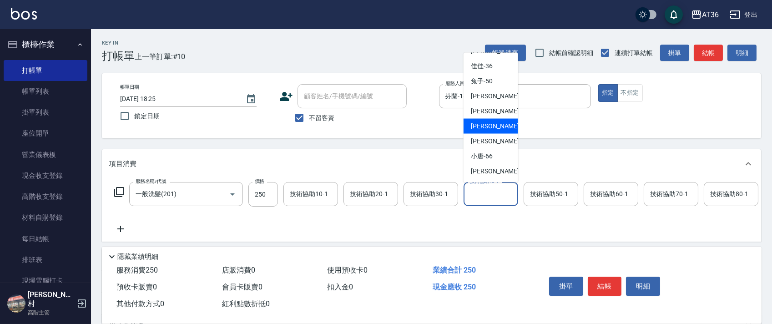
drag, startPoint x: 492, startPoint y: 128, endPoint x: 653, endPoint y: 247, distance: 200.3
click at [495, 128] on div "[PERSON_NAME] -58" at bounding box center [491, 126] width 55 height 15
type input "[PERSON_NAME]-58"
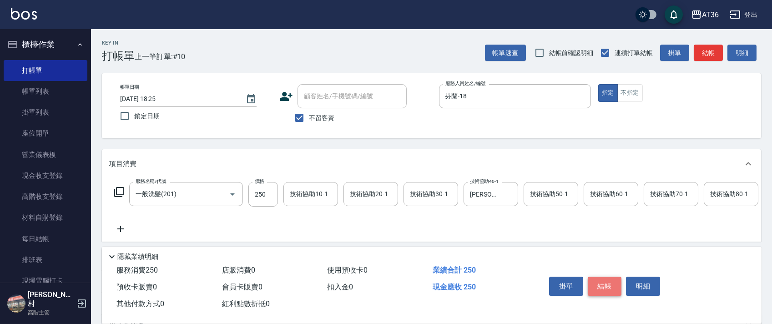
click at [603, 284] on button "結帳" at bounding box center [605, 286] width 34 height 19
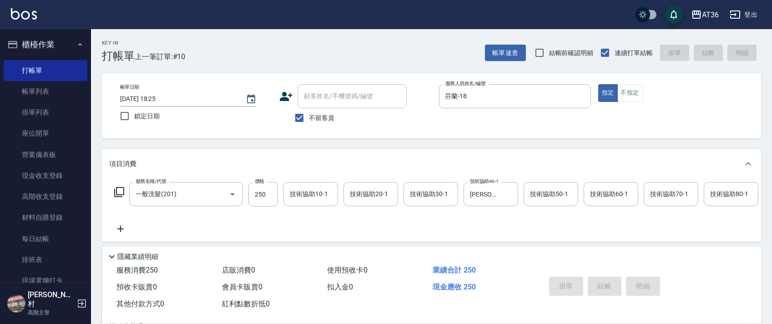
type input "[DATE] 18:26"
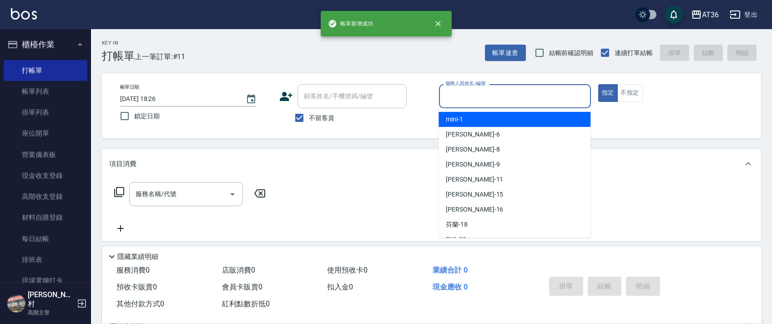
click at [449, 93] on input "服務人員姓名/編號" at bounding box center [515, 96] width 144 height 16
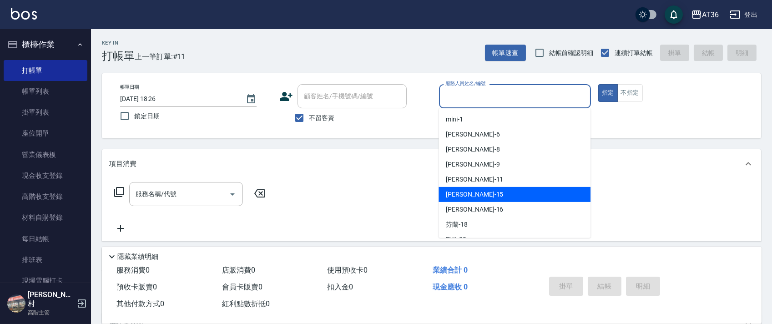
click at [464, 195] on span "[PERSON_NAME] -15" at bounding box center [474, 195] width 57 height 10
type input "阡慧-15"
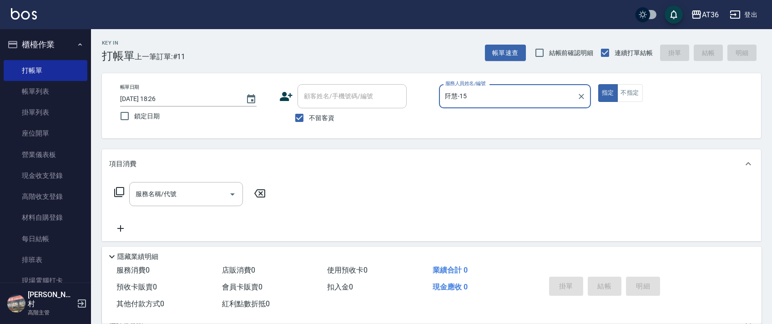
click at [118, 195] on icon at bounding box center [119, 192] width 10 height 10
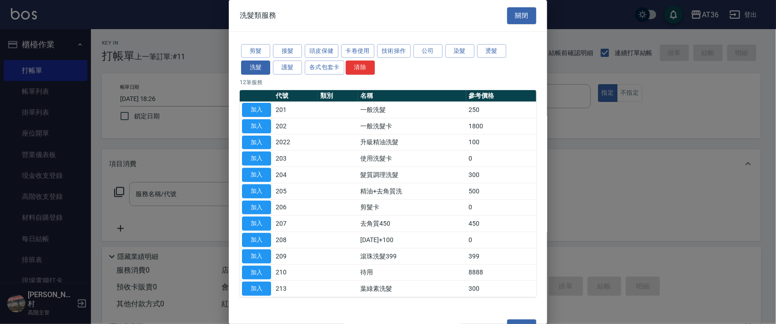
drag, startPoint x: 461, startPoint y: 52, endPoint x: 510, endPoint y: 92, distance: 63.4
click at [460, 53] on button "染髮" at bounding box center [459, 51] width 29 height 14
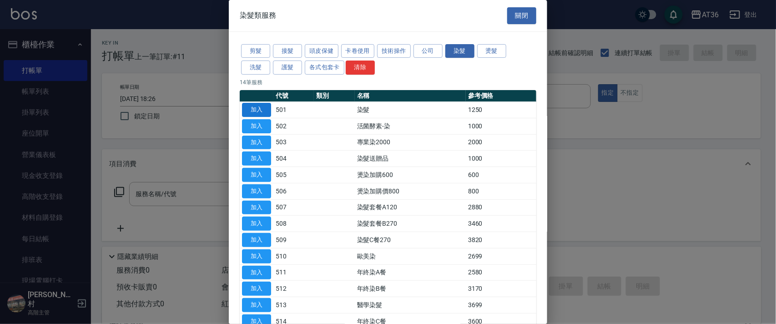
drag, startPoint x: 261, startPoint y: 111, endPoint x: 282, endPoint y: 202, distance: 93.7
click at [261, 111] on button "加入" at bounding box center [256, 110] width 29 height 14
type input "染髮(501)"
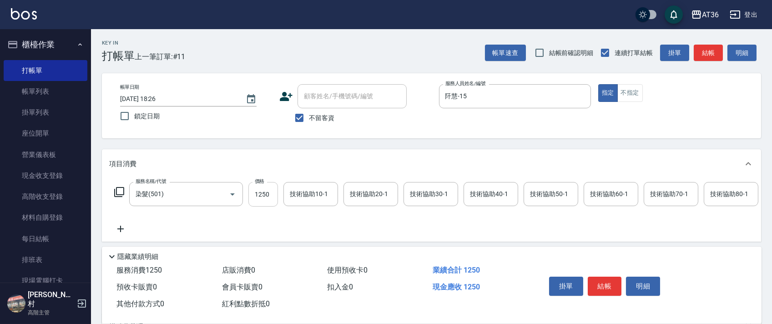
click at [260, 198] on input "1250" at bounding box center [263, 194] width 30 height 25
type input "1600"
click at [470, 191] on div "技術協助40-1 技術協助40-1" at bounding box center [491, 194] width 55 height 24
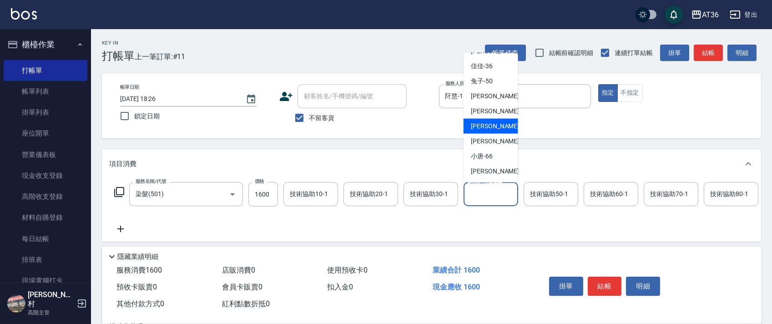
click at [492, 123] on div "[PERSON_NAME] -58" at bounding box center [491, 126] width 55 height 15
type input "[PERSON_NAME]-58"
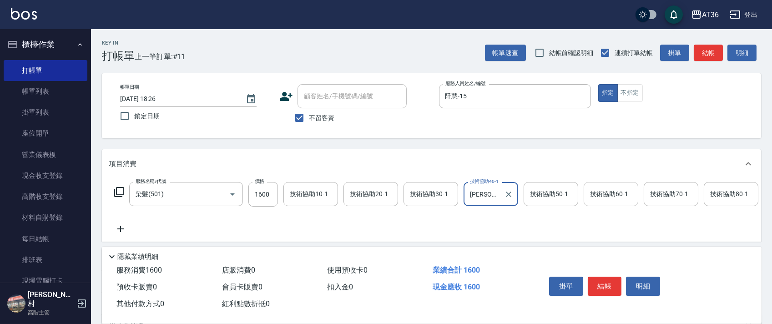
click at [599, 197] on div "技術協助60-1 技術協助60-1" at bounding box center [611, 194] width 55 height 24
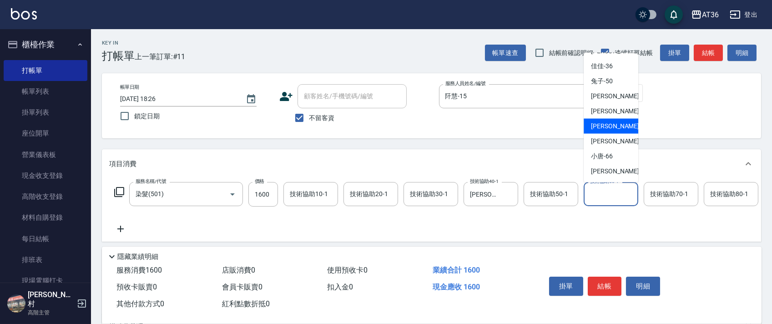
click at [609, 125] on span "[PERSON_NAME] -58" at bounding box center [619, 126] width 57 height 10
type input "[PERSON_NAME]-58"
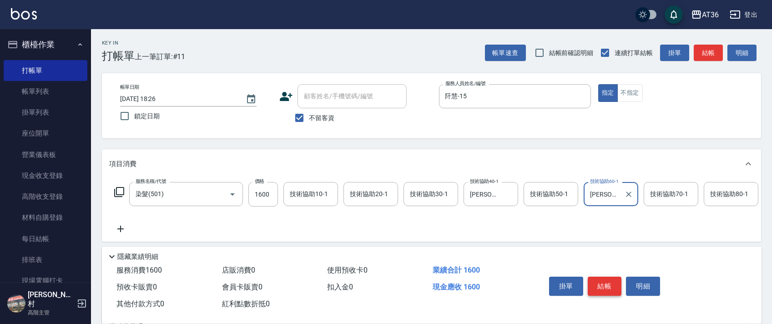
click at [604, 285] on button "結帳" at bounding box center [605, 286] width 34 height 19
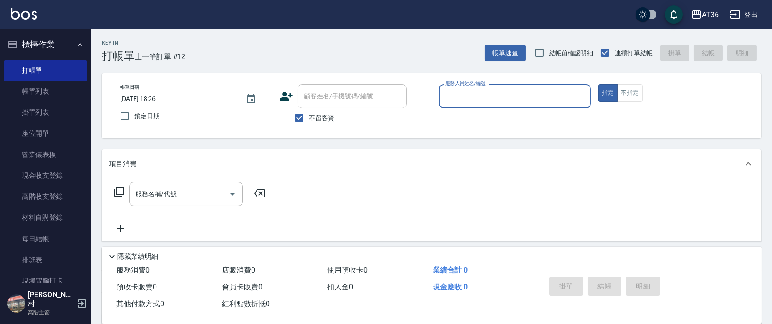
click at [458, 102] on input "服務人員姓名/編號" at bounding box center [515, 96] width 144 height 16
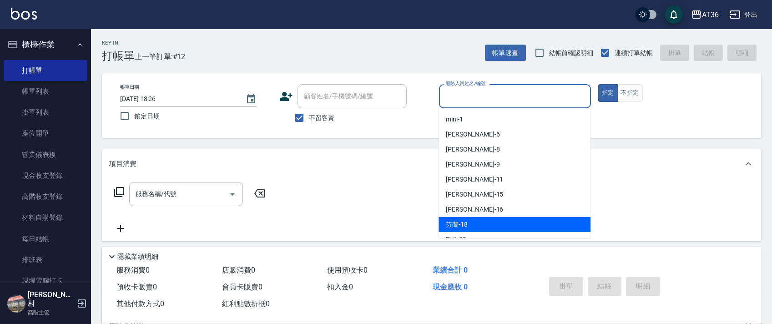
drag, startPoint x: 462, startPoint y: 221, endPoint x: 512, endPoint y: 190, distance: 58.6
click at [463, 221] on span "芬蘭 -18" at bounding box center [457, 225] width 22 height 10
type input "芬蘭-18"
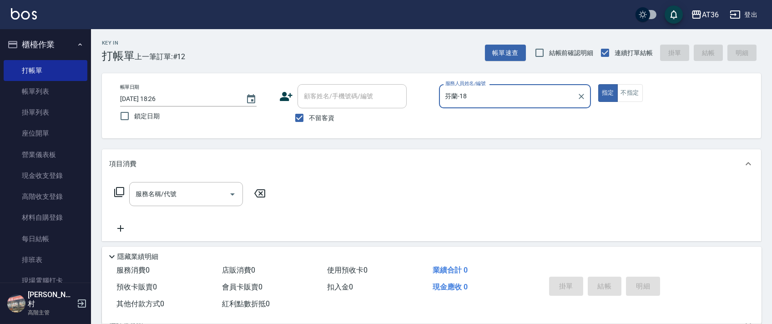
click at [119, 191] on icon at bounding box center [119, 192] width 11 height 11
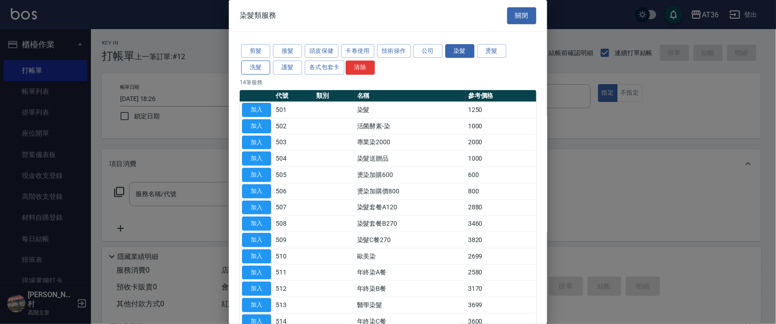
click at [251, 67] on button "洗髮" at bounding box center [255, 67] width 29 height 14
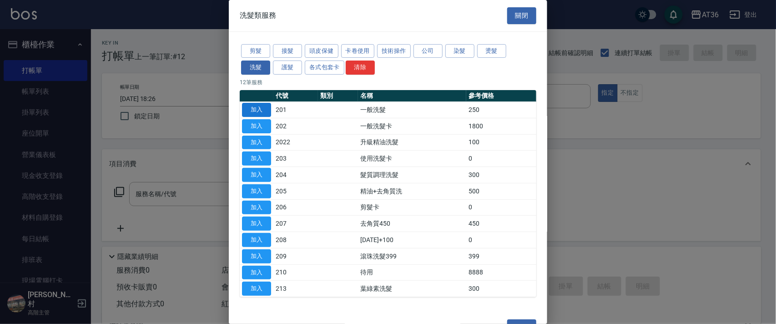
click at [253, 111] on button "加入" at bounding box center [256, 110] width 29 height 14
type input "一般洗髮(201)"
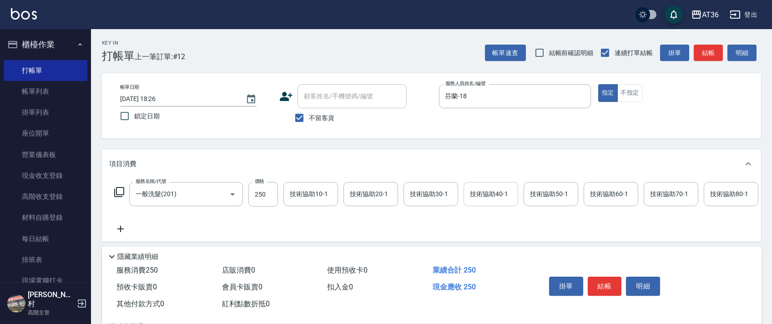
click at [474, 192] on div "技術協助40-1 技術協助40-1" at bounding box center [491, 194] width 55 height 24
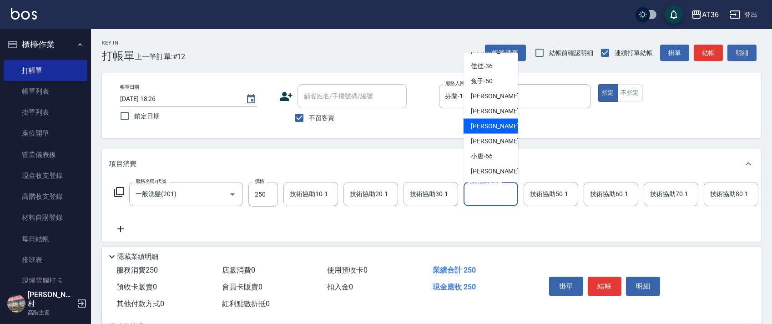
drag, startPoint x: 488, startPoint y: 124, endPoint x: 702, endPoint y: 202, distance: 228.2
click at [488, 124] on span "[PERSON_NAME] -58" at bounding box center [499, 126] width 57 height 10
type input "[PERSON_NAME]-58"
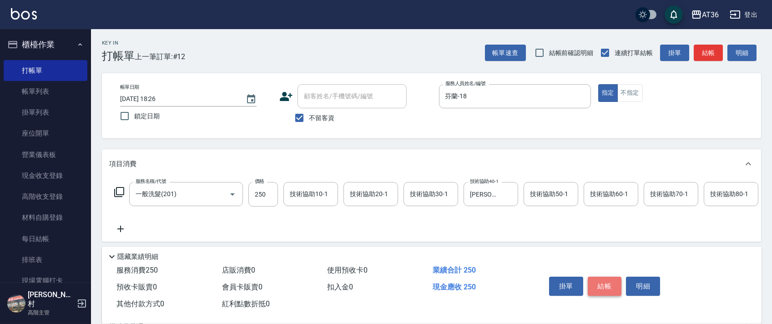
click at [609, 286] on button "結帳" at bounding box center [605, 286] width 34 height 19
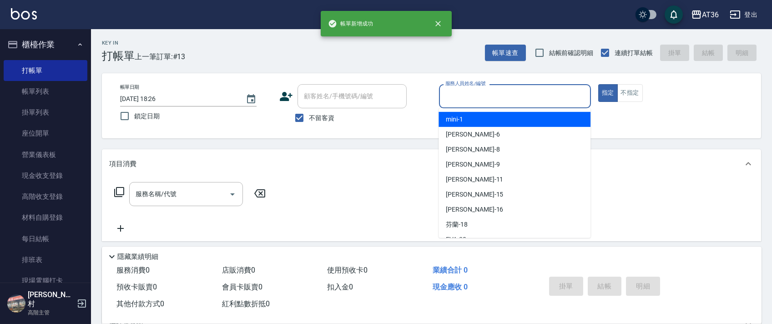
click at [455, 99] on input "服務人員姓名/編號" at bounding box center [515, 96] width 144 height 16
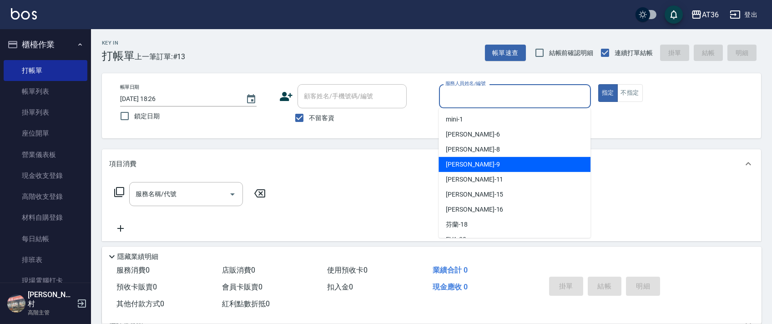
click at [470, 161] on div "美燕 -9" at bounding box center [515, 164] width 152 height 15
type input "美燕-9"
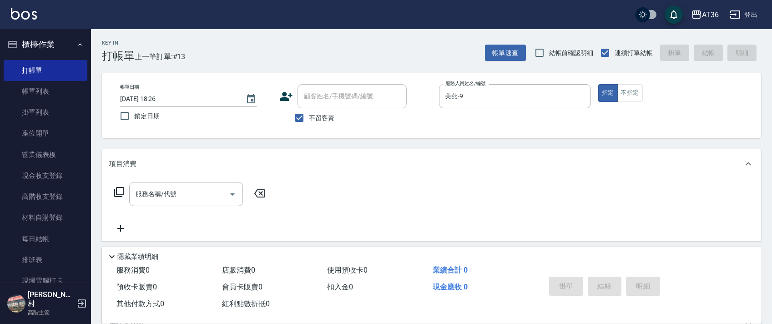
click at [120, 192] on icon at bounding box center [119, 192] width 11 height 11
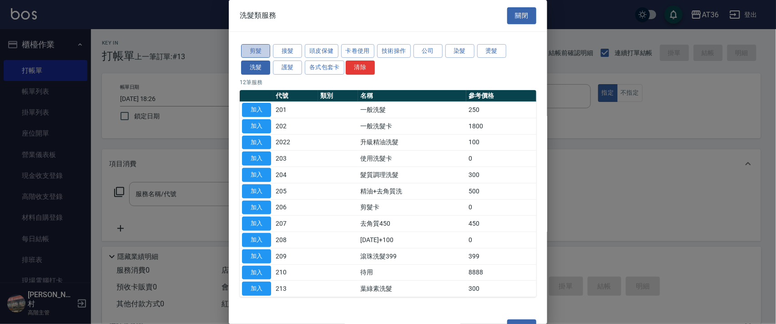
click at [252, 53] on button "剪髮" at bounding box center [255, 51] width 29 height 14
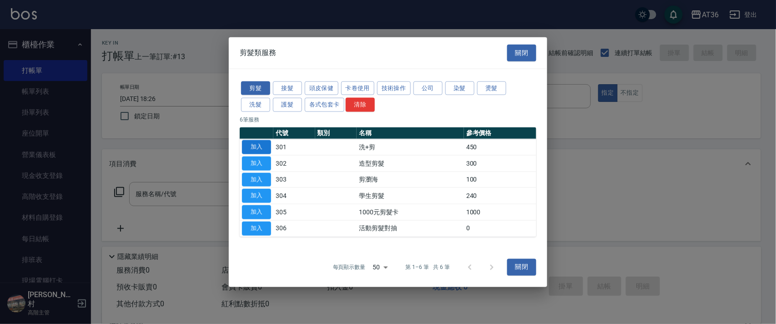
click at [260, 146] on button "加入" at bounding box center [256, 147] width 29 height 14
type input "洗+剪(301)"
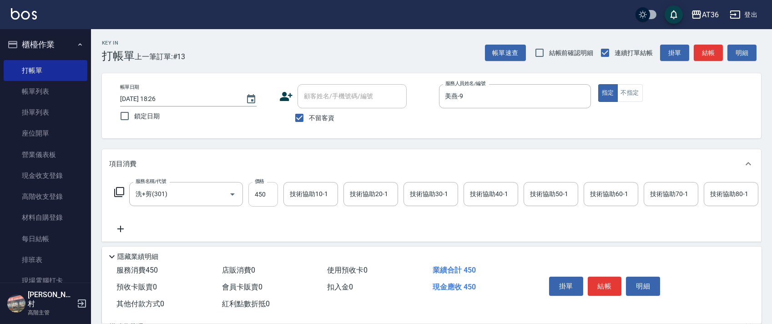
click at [259, 197] on input "450" at bounding box center [263, 194] width 30 height 25
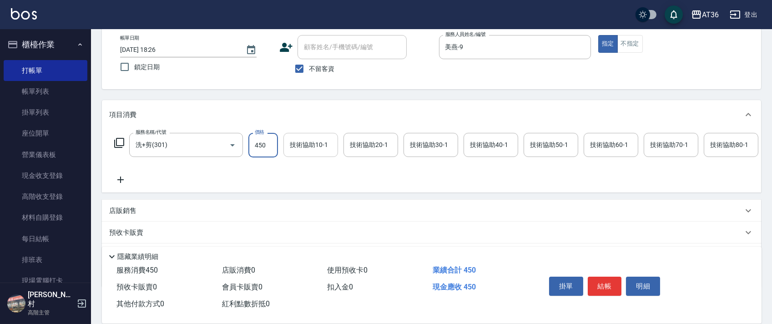
scroll to position [107, 0]
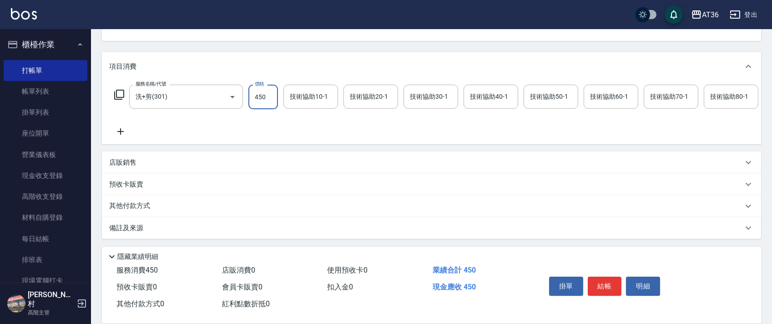
drag, startPoint x: 143, startPoint y: 201, endPoint x: 164, endPoint y: 179, distance: 29.9
click at [144, 200] on div "其他付款方式" at bounding box center [431, 206] width 659 height 22
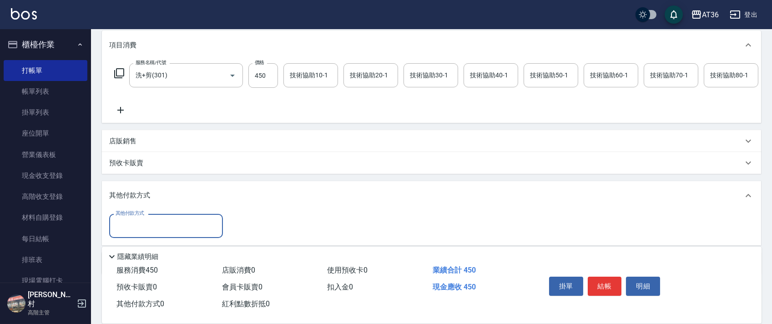
scroll to position [164, 0]
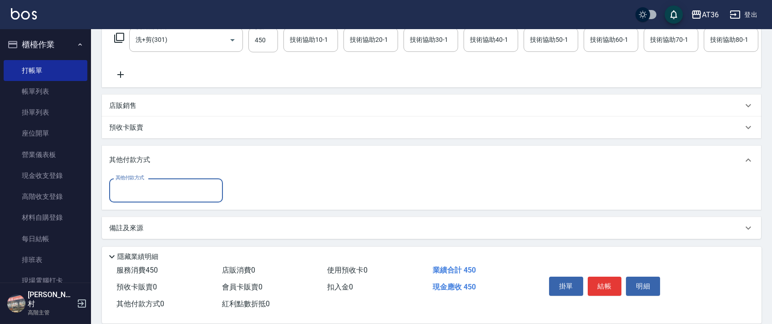
drag, startPoint x: 163, startPoint y: 189, endPoint x: 189, endPoint y: 200, distance: 28.1
click at [166, 192] on input "其他付款方式" at bounding box center [166, 190] width 106 height 16
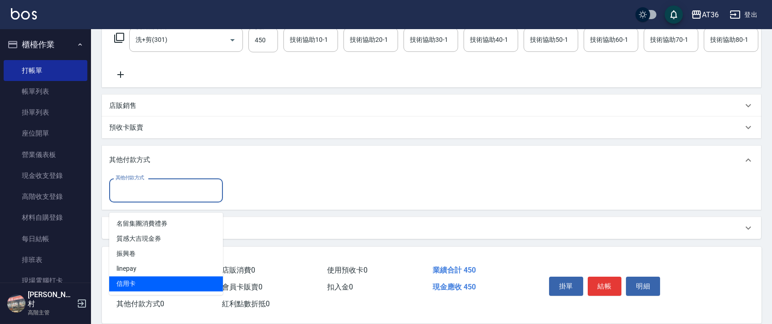
drag, startPoint x: 140, startPoint y: 276, endPoint x: 226, endPoint y: 173, distance: 134.1
click at [141, 276] on span "信用卡" at bounding box center [166, 283] width 114 height 15
type input "信用卡"
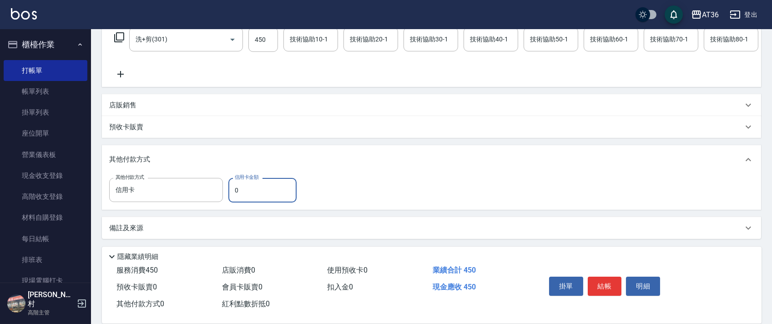
drag, startPoint x: 235, startPoint y: 190, endPoint x: 245, endPoint y: 183, distance: 12.1
click at [235, 191] on input "0" at bounding box center [262, 190] width 68 height 25
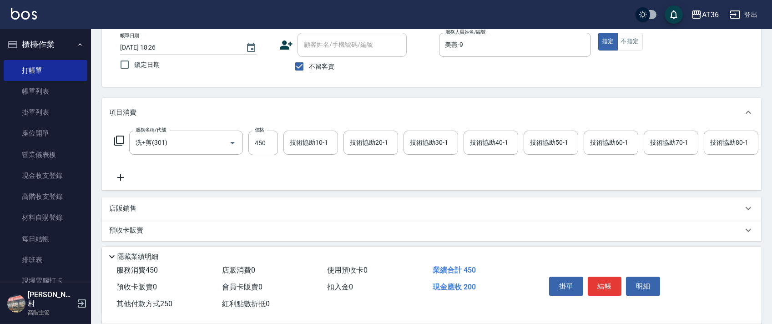
scroll to position [0, 0]
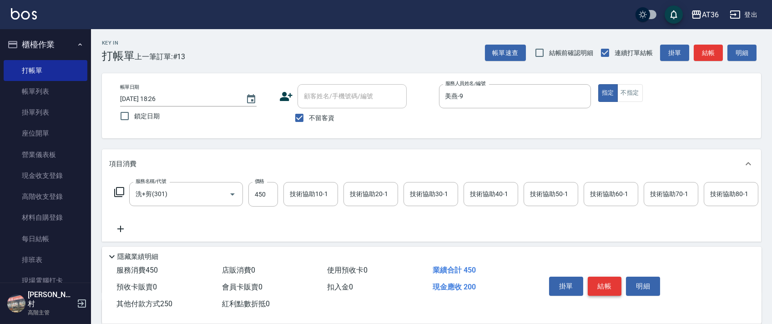
type input "250"
click at [600, 283] on button "結帳" at bounding box center [605, 286] width 34 height 19
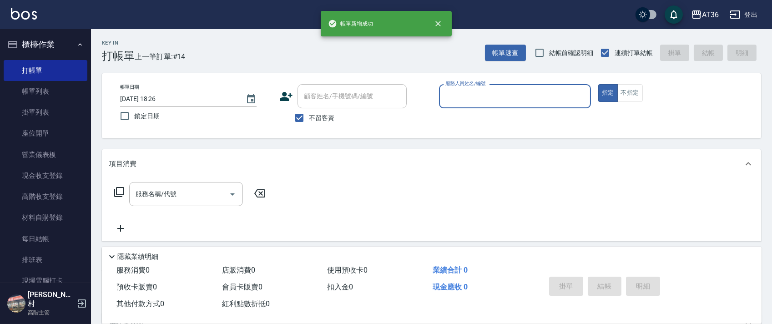
click at [469, 93] on input "服務人員姓名/編號" at bounding box center [515, 96] width 144 height 16
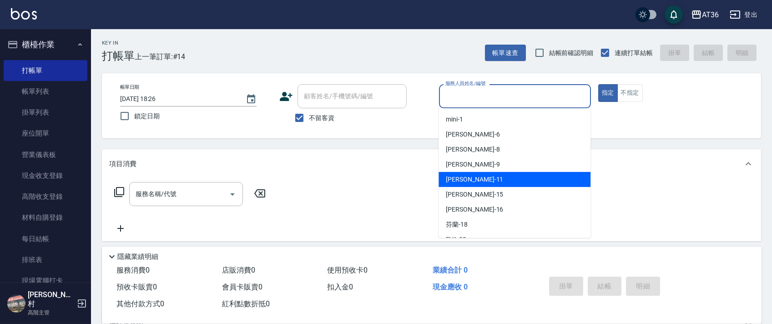
drag, startPoint x: 475, startPoint y: 183, endPoint x: 293, endPoint y: 132, distance: 188.5
click at [475, 182] on div "[PERSON_NAME] -11" at bounding box center [515, 179] width 152 height 15
type input "[PERSON_NAME]-11"
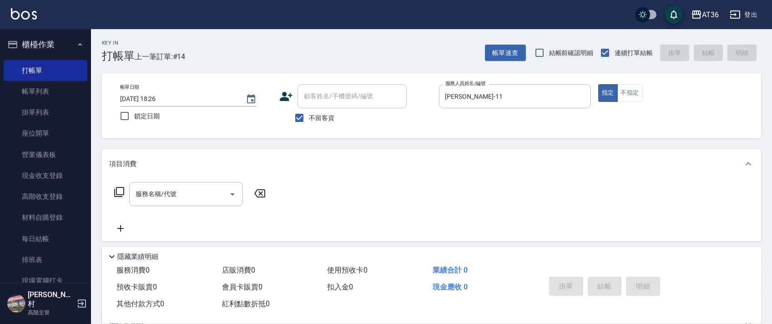
click at [119, 195] on icon at bounding box center [119, 192] width 10 height 10
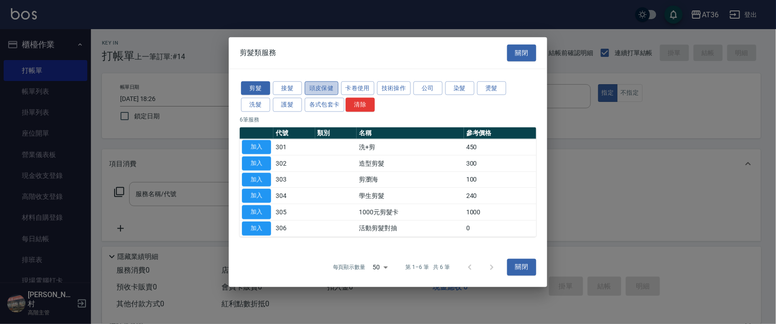
click at [310, 90] on button "頭皮保健" at bounding box center [322, 88] width 34 height 14
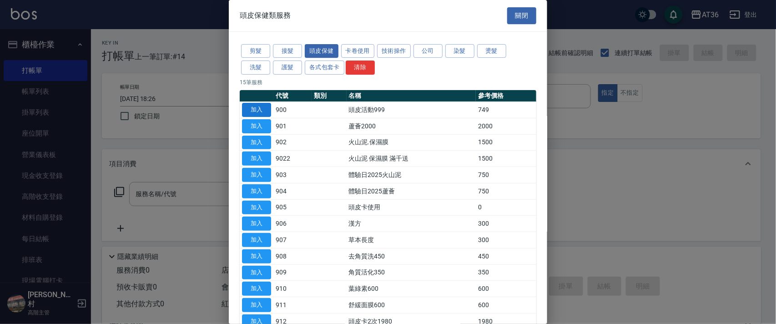
click at [265, 111] on button "加入" at bounding box center [256, 110] width 29 height 14
type input "頭皮活動999(900)"
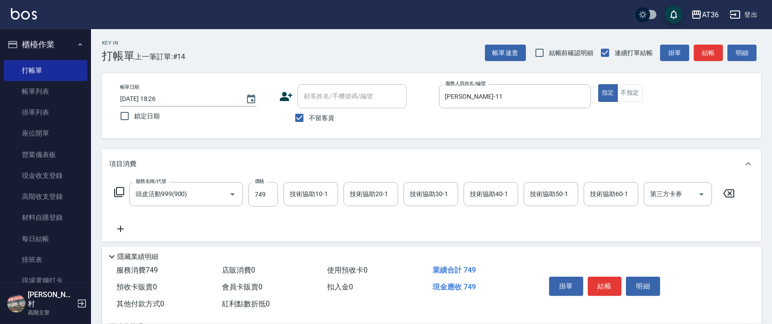
click at [119, 193] on icon at bounding box center [119, 192] width 11 height 11
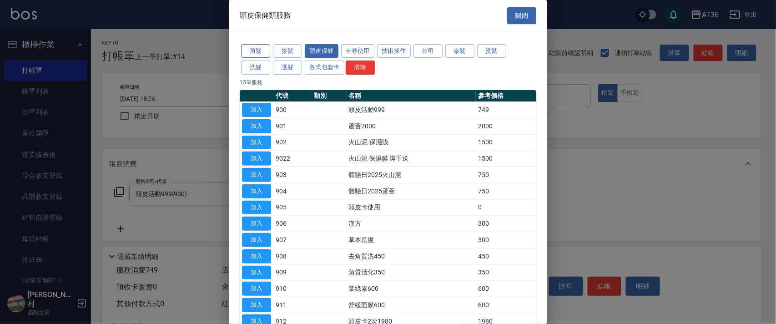
click at [252, 46] on button "剪髮" at bounding box center [255, 51] width 29 height 14
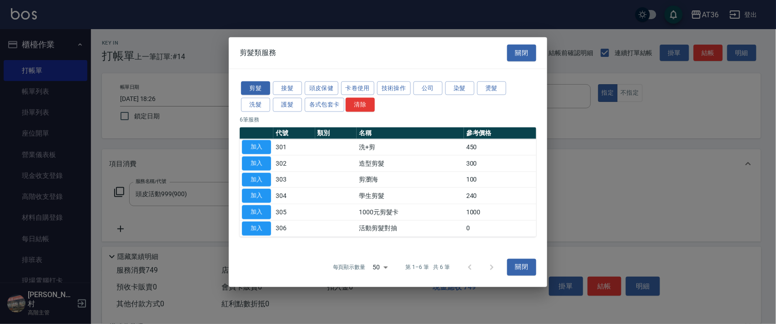
click at [251, 161] on button "加入" at bounding box center [256, 163] width 29 height 14
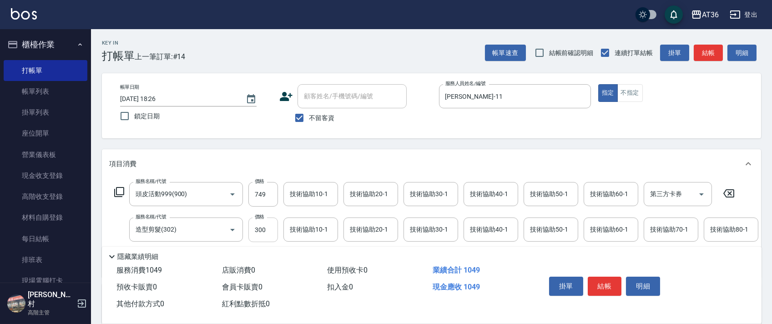
click at [257, 225] on input "300" at bounding box center [263, 229] width 30 height 25
type input "280"
click at [478, 191] on div "技術協助40-1 技術協助40-1" at bounding box center [491, 194] width 55 height 24
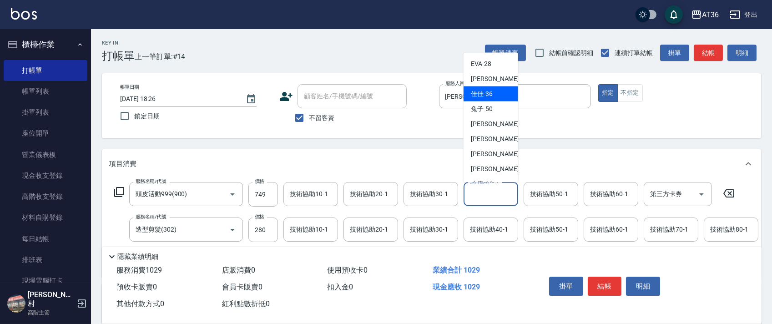
scroll to position [121, 0]
click at [495, 66] on div "[PERSON_NAME] -28" at bounding box center [491, 62] width 55 height 15
type input "[PERSON_NAME]-28"
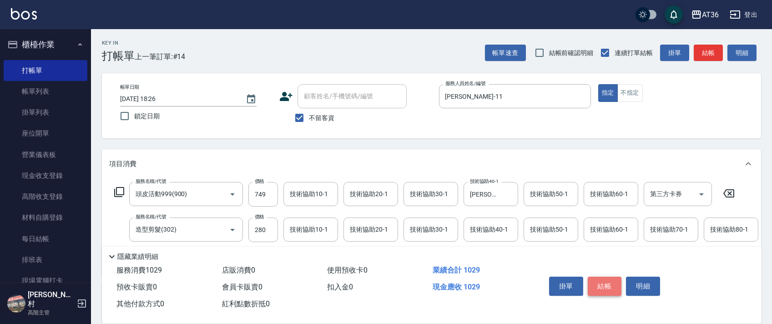
click at [610, 289] on button "結帳" at bounding box center [605, 286] width 34 height 19
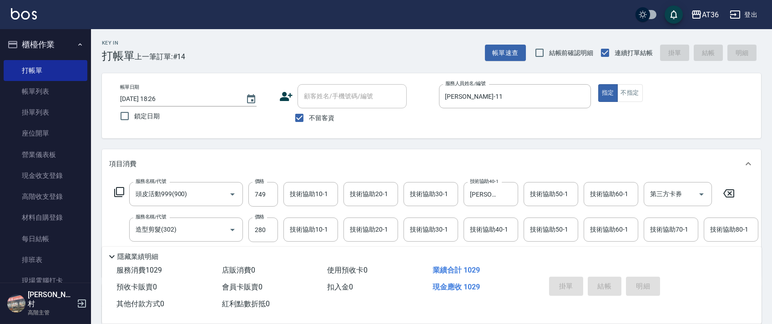
type input "[DATE] 18:27"
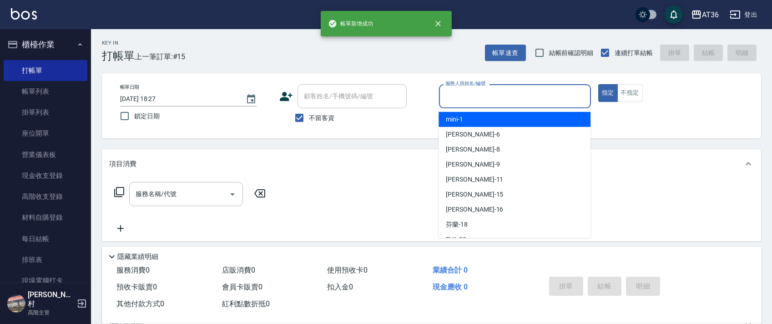
click at [447, 102] on input "服務人員姓名/編號" at bounding box center [515, 96] width 144 height 16
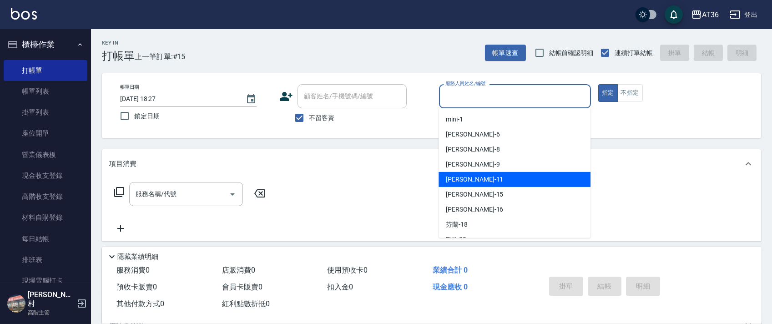
drag, startPoint x: 464, startPoint y: 177, endPoint x: 219, endPoint y: 171, distance: 245.3
click at [464, 178] on span "[PERSON_NAME] -11" at bounding box center [474, 180] width 57 height 10
type input "[PERSON_NAME]-11"
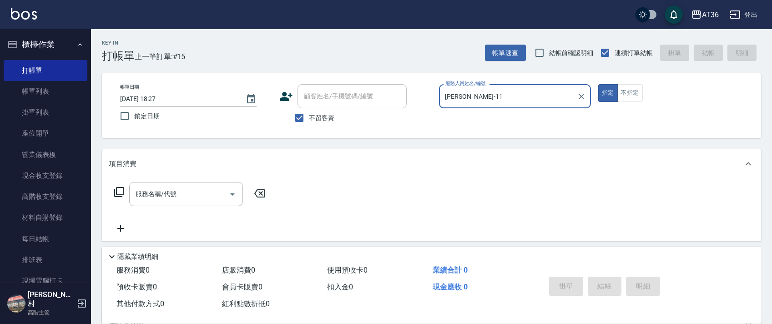
click at [119, 195] on icon at bounding box center [119, 192] width 10 height 10
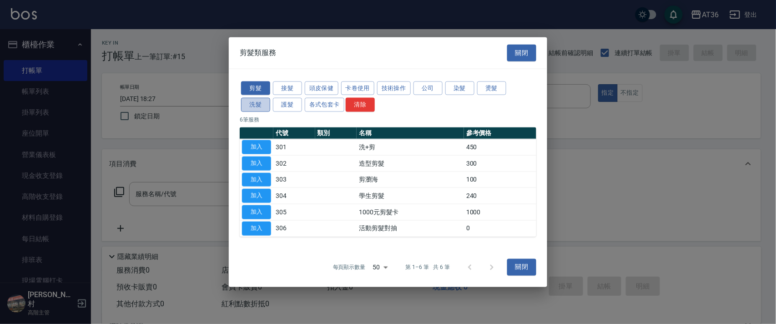
click at [257, 108] on button "洗髮" at bounding box center [255, 105] width 29 height 14
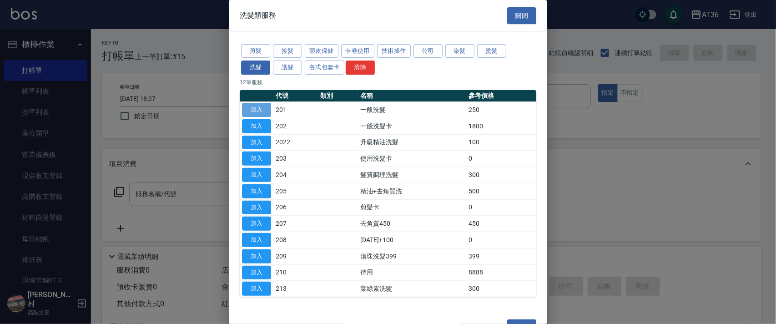
click at [251, 113] on button "加入" at bounding box center [256, 110] width 29 height 14
type input "一般洗髮(201)"
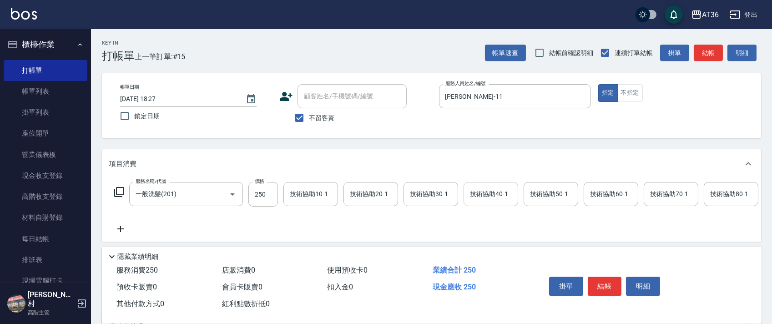
click at [489, 192] on div "技術協助40-1 技術協助40-1" at bounding box center [491, 194] width 55 height 24
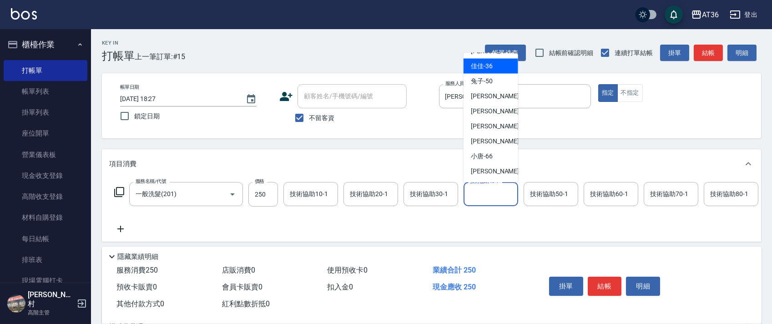
scroll to position [87, 0]
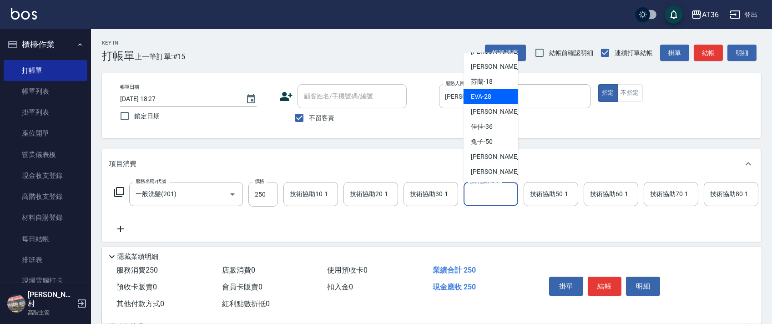
click at [495, 99] on div "[PERSON_NAME] -28" at bounding box center [491, 96] width 55 height 15
type input "[PERSON_NAME]-28"
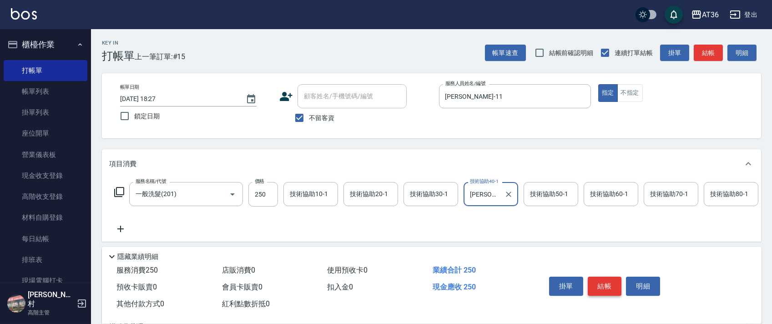
drag, startPoint x: 609, startPoint y: 280, endPoint x: 607, endPoint y: 267, distance: 12.8
click at [608, 281] on button "結帳" at bounding box center [605, 286] width 34 height 19
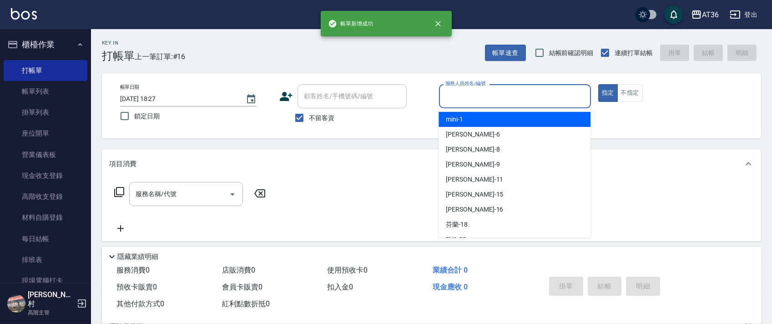
drag, startPoint x: 459, startPoint y: 89, endPoint x: 489, endPoint y: 119, distance: 41.8
click at [458, 92] on input "服務人員姓名/編號" at bounding box center [515, 96] width 144 height 16
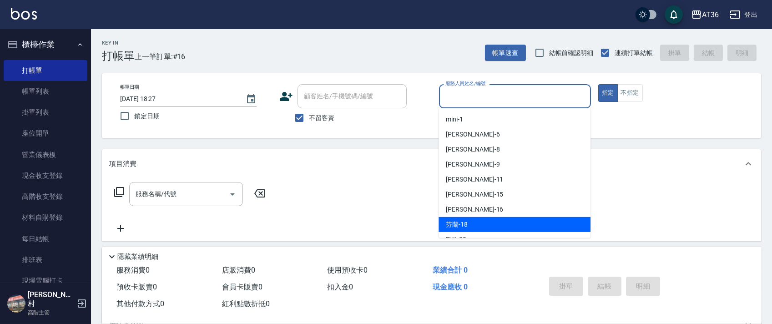
click at [466, 226] on span "芬蘭 -18" at bounding box center [457, 225] width 22 height 10
type input "芬蘭-18"
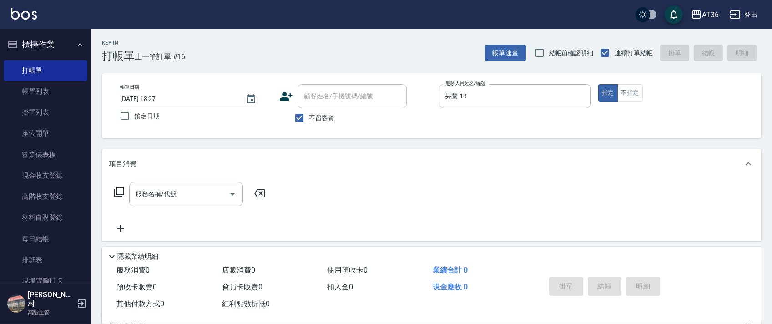
click at [121, 192] on icon at bounding box center [119, 192] width 11 height 11
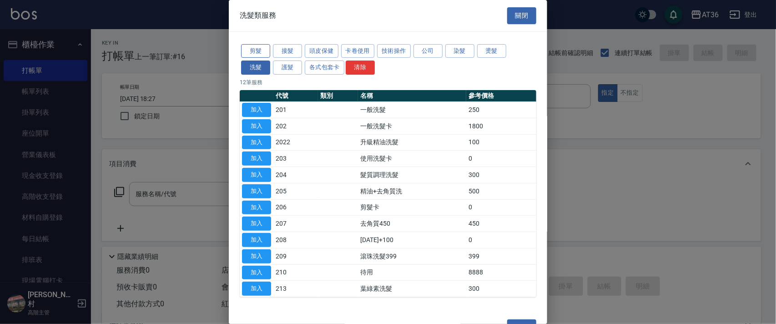
click at [255, 52] on button "剪髮" at bounding box center [255, 51] width 29 height 14
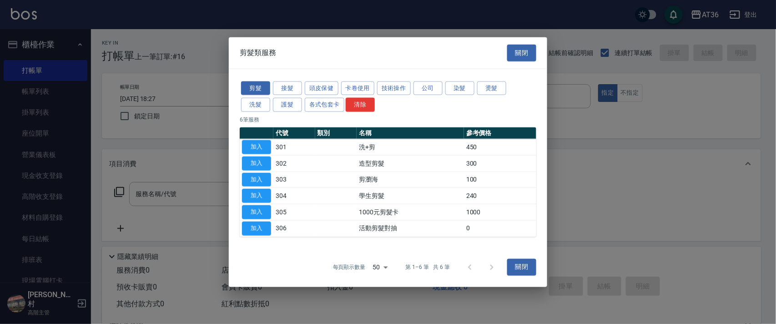
drag, startPoint x: 264, startPoint y: 157, endPoint x: 323, endPoint y: 181, distance: 62.8
click at [264, 157] on button "加入" at bounding box center [256, 163] width 29 height 14
type input "造型剪髮(302)"
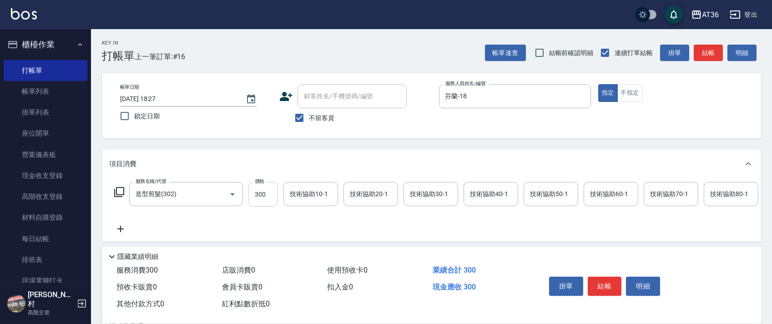
click at [257, 192] on input "300" at bounding box center [263, 194] width 30 height 25
click at [607, 288] on button "結帳" at bounding box center [605, 286] width 34 height 19
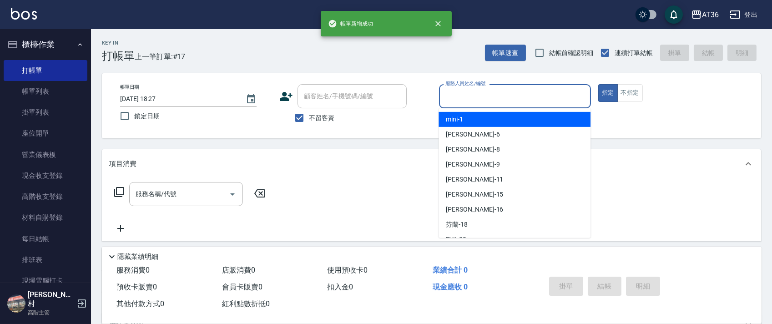
drag, startPoint x: 449, startPoint y: 101, endPoint x: 500, endPoint y: 133, distance: 60.6
click at [449, 101] on input "服務人員姓名/編號" at bounding box center [515, 96] width 144 height 16
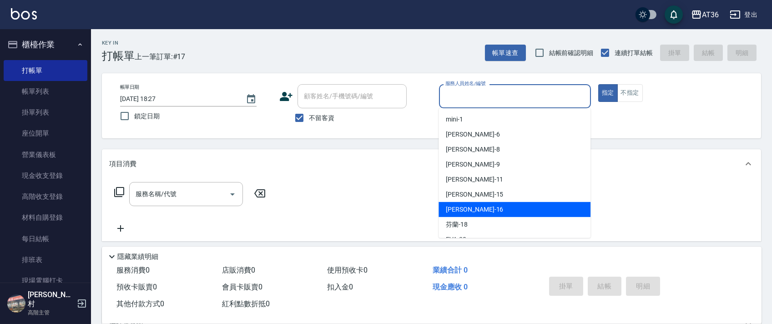
click at [466, 210] on span "[PERSON_NAME] -16" at bounding box center [474, 210] width 57 height 10
type input "小鳳-16"
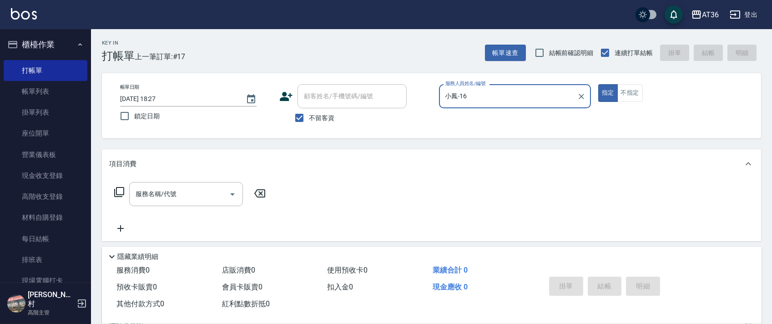
click at [117, 192] on icon at bounding box center [119, 192] width 11 height 11
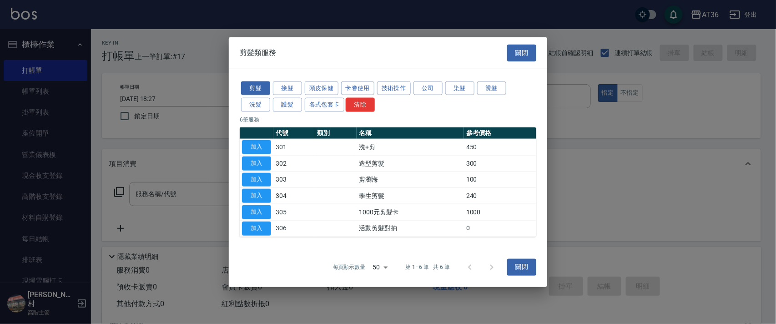
drag, startPoint x: 255, startPoint y: 146, endPoint x: 282, endPoint y: 188, distance: 50.7
click at [255, 147] on button "加入" at bounding box center [256, 147] width 29 height 14
type input "洗+剪(301)"
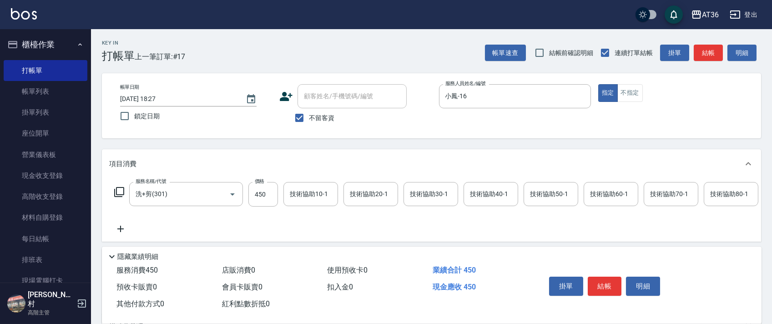
click at [479, 197] on div "技術協助40-1 技術協助40-1" at bounding box center [491, 194] width 55 height 24
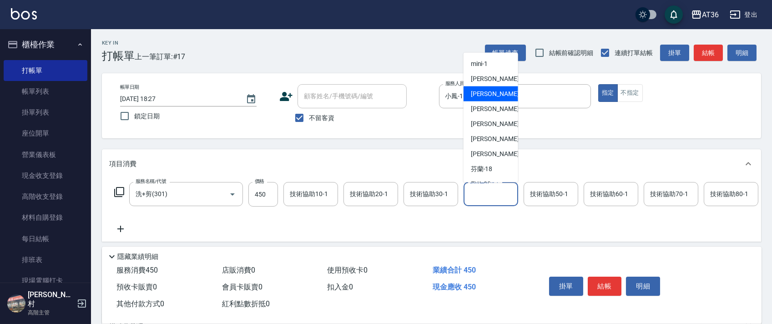
scroll to position [121, 0]
drag, startPoint x: 493, startPoint y: 91, endPoint x: 625, endPoint y: 183, distance: 161.0
click at [493, 91] on div "佳佳 -36" at bounding box center [491, 93] width 55 height 15
type input "佳佳-36"
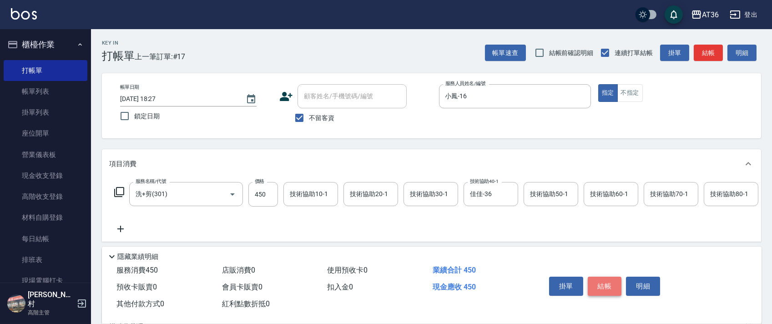
click at [600, 285] on button "結帳" at bounding box center [605, 286] width 34 height 19
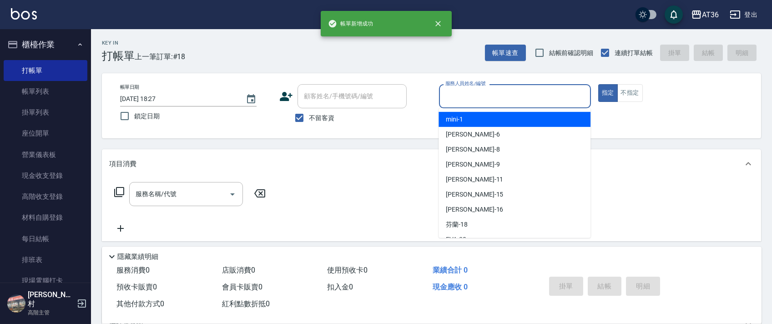
click at [445, 98] on input "服務人員姓名/編號" at bounding box center [515, 96] width 144 height 16
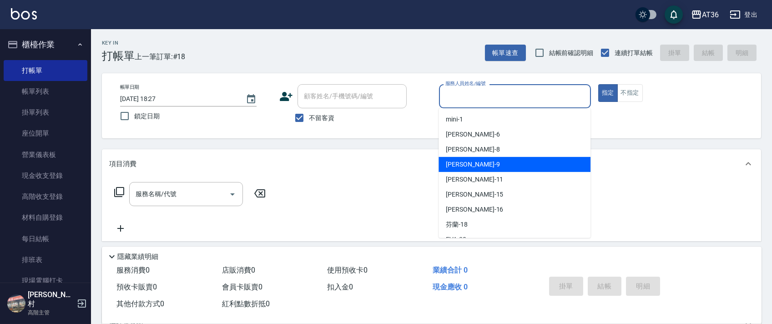
click at [455, 162] on span "美燕 -9" at bounding box center [473, 165] width 54 height 10
type input "美燕-9"
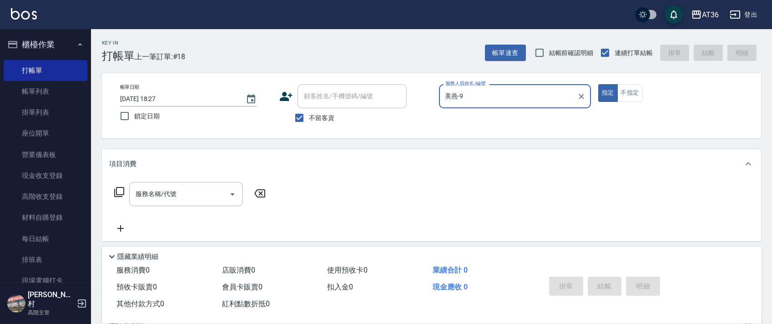
click at [120, 196] on icon at bounding box center [119, 192] width 11 height 11
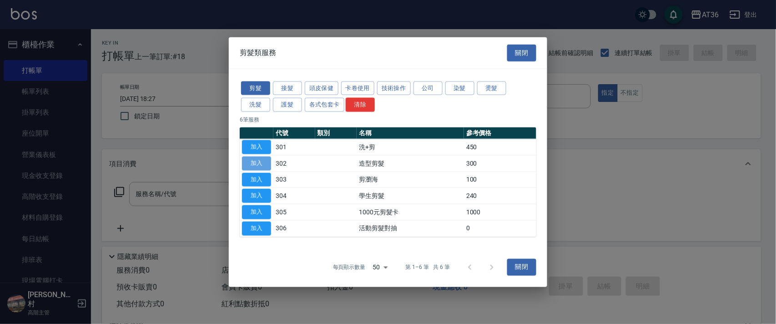
click at [250, 165] on button "加入" at bounding box center [256, 163] width 29 height 14
type input "造型剪髮(302)"
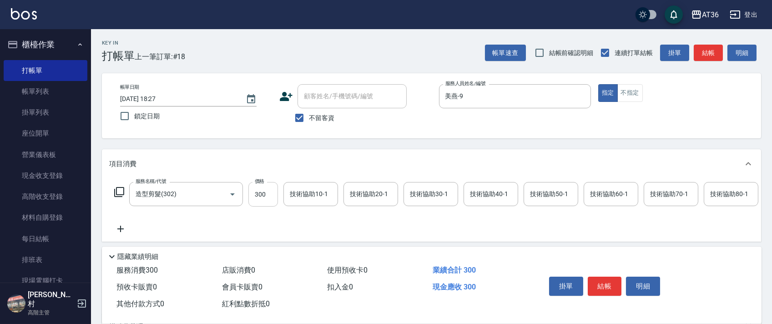
click at [257, 197] on input "300" at bounding box center [263, 194] width 30 height 25
type input "200"
click at [603, 287] on button "結帳" at bounding box center [605, 286] width 34 height 19
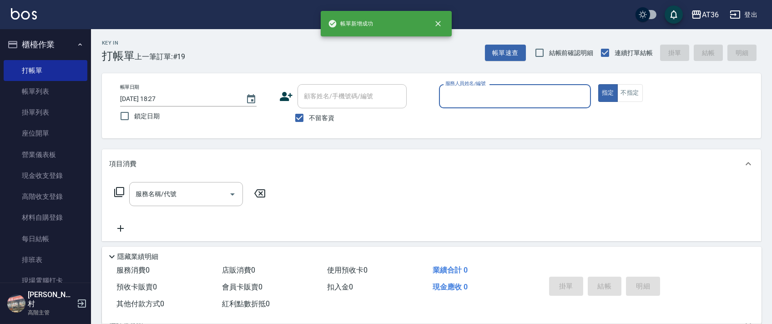
click at [457, 98] on input "服務人員姓名/編號" at bounding box center [515, 96] width 144 height 16
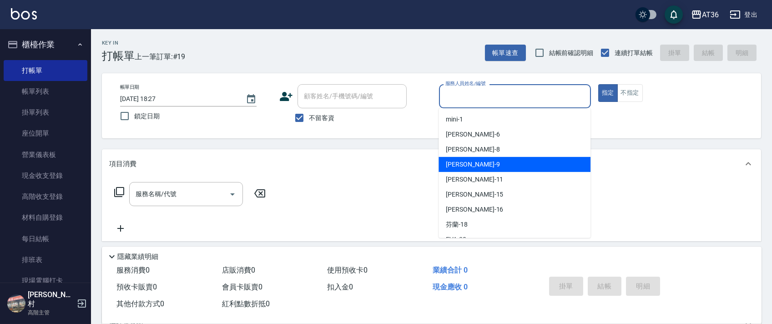
click at [476, 163] on div "美燕 -9" at bounding box center [515, 164] width 152 height 15
type input "美燕-9"
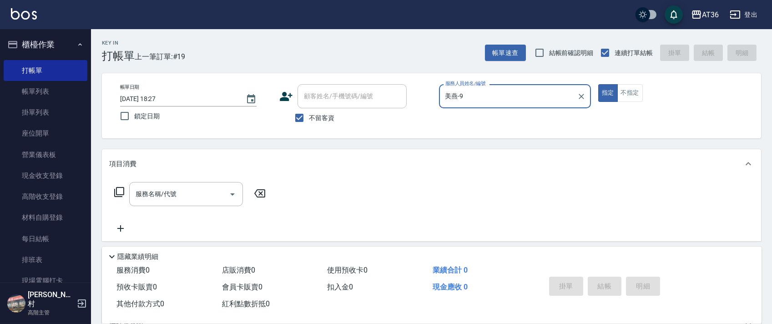
click at [125, 193] on div "服務名稱/代號 服務名稱/代號" at bounding box center [190, 194] width 162 height 24
click at [115, 195] on icon at bounding box center [119, 192] width 11 height 11
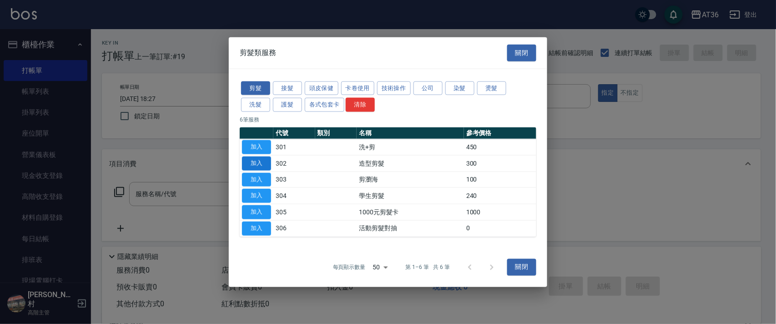
click at [256, 163] on button "加入" at bounding box center [256, 163] width 29 height 14
type input "造型剪髮(302)"
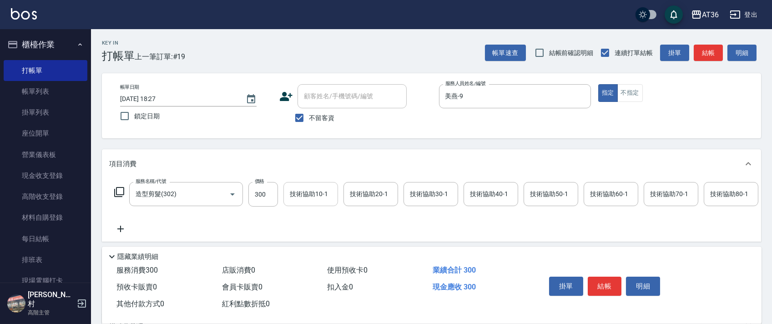
drag, startPoint x: 259, startPoint y: 196, endPoint x: 300, endPoint y: 196, distance: 41.4
click at [258, 196] on input "300" at bounding box center [263, 194] width 30 height 25
type input "200"
click at [600, 286] on button "結帳" at bounding box center [605, 286] width 34 height 19
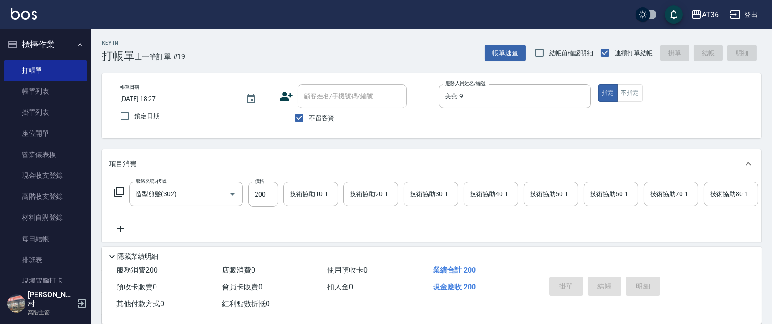
type input "[DATE] 18:28"
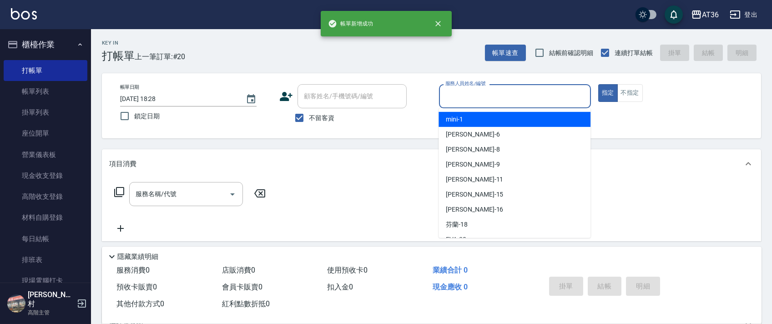
drag, startPoint x: 457, startPoint y: 90, endPoint x: 527, endPoint y: 145, distance: 88.5
click at [456, 95] on input "服務人員姓名/編號" at bounding box center [515, 96] width 144 height 16
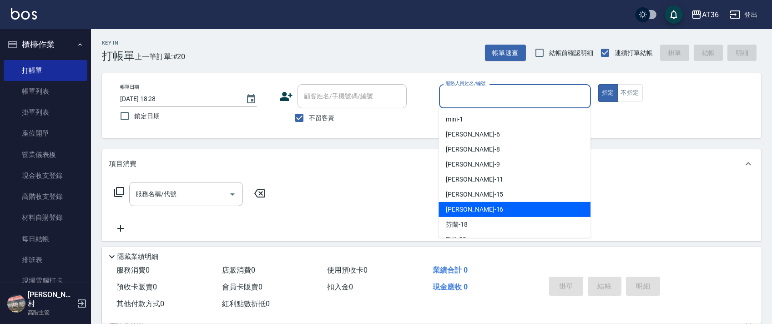
click at [474, 205] on div "[PERSON_NAME] -16" at bounding box center [515, 209] width 152 height 15
type input "小鳳-16"
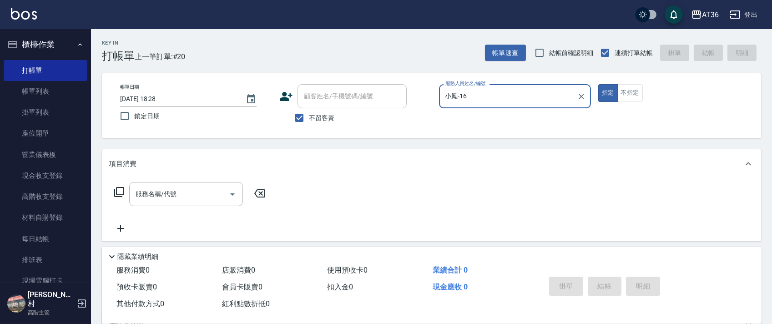
click at [117, 193] on icon at bounding box center [119, 192] width 11 height 11
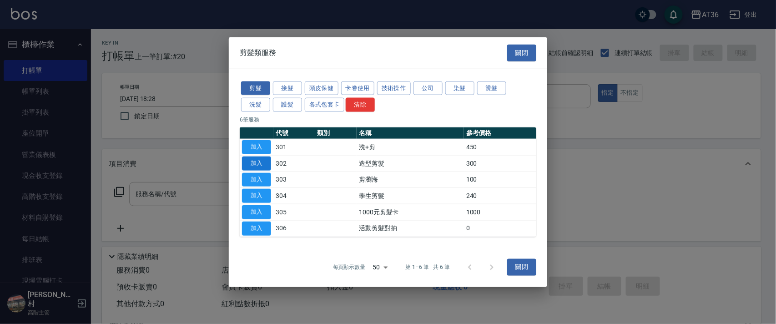
click at [250, 161] on button "加入" at bounding box center [256, 163] width 29 height 14
type input "造型剪髮(302)"
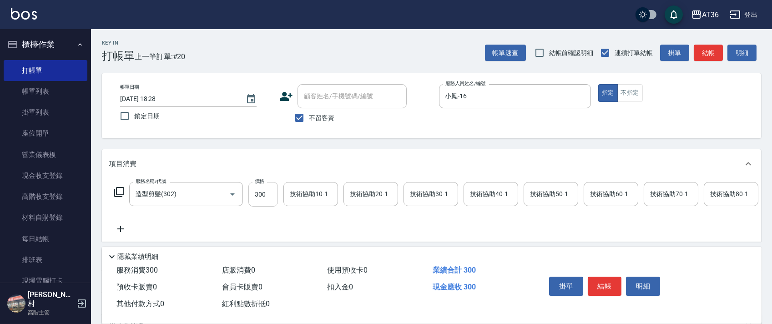
click at [262, 195] on input "300" at bounding box center [263, 194] width 30 height 25
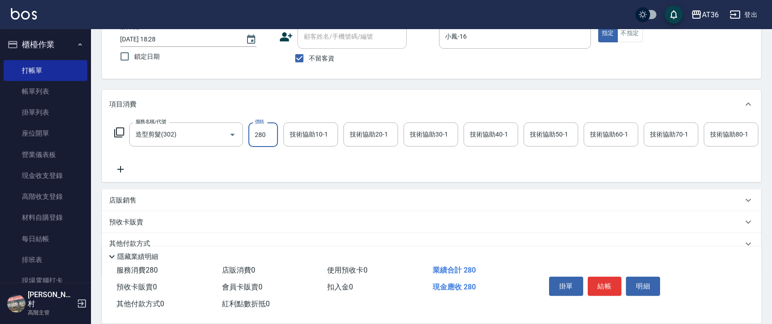
scroll to position [107, 0]
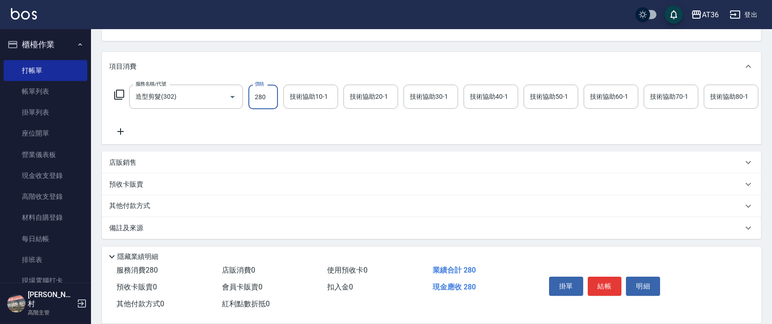
type input "280"
click at [144, 207] on p "其他付款方式" at bounding box center [131, 206] width 45 height 10
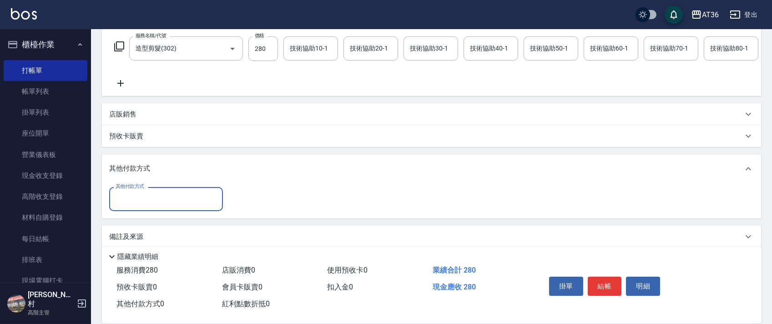
scroll to position [164, 0]
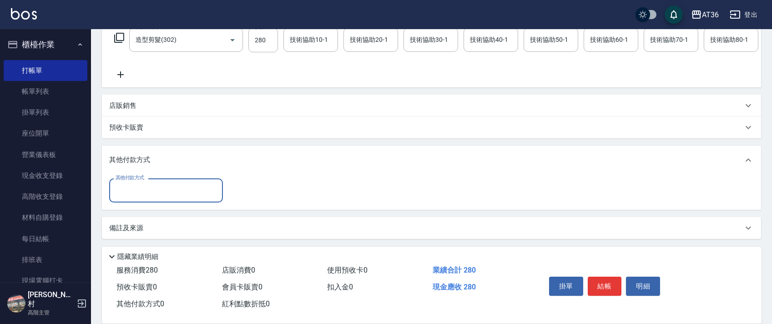
drag, startPoint x: 161, startPoint y: 189, endPoint x: 187, endPoint y: 200, distance: 28.0
click at [161, 190] on input "其他付款方式" at bounding box center [166, 190] width 106 height 16
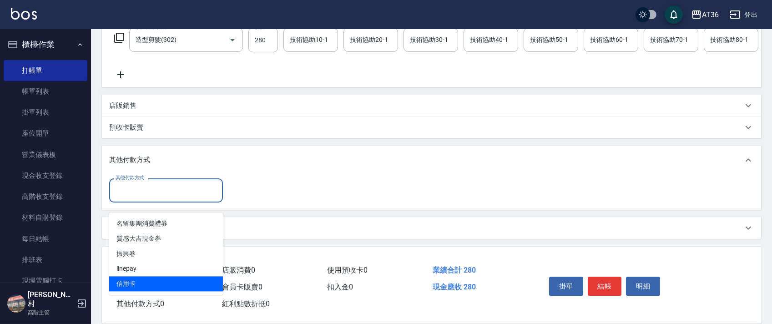
drag, startPoint x: 146, startPoint y: 274, endPoint x: 261, endPoint y: 174, distance: 152.5
click at [148, 276] on span "信用卡" at bounding box center [166, 283] width 114 height 15
type input "信用卡"
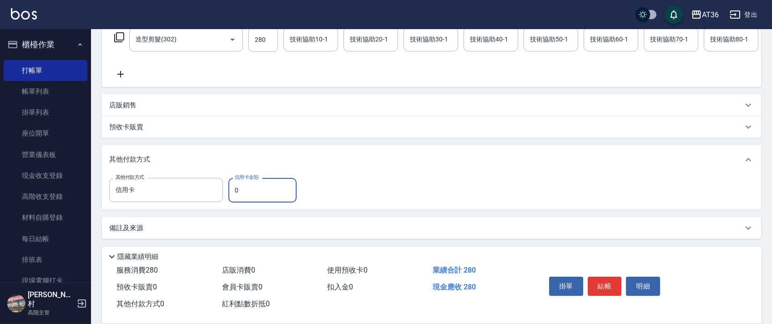
click at [231, 196] on input "0" at bounding box center [262, 190] width 68 height 25
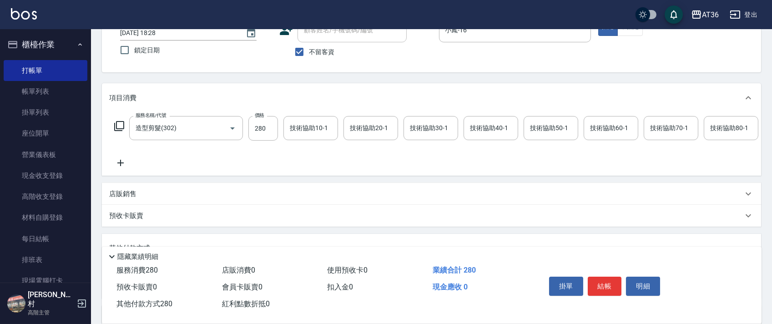
scroll to position [0, 0]
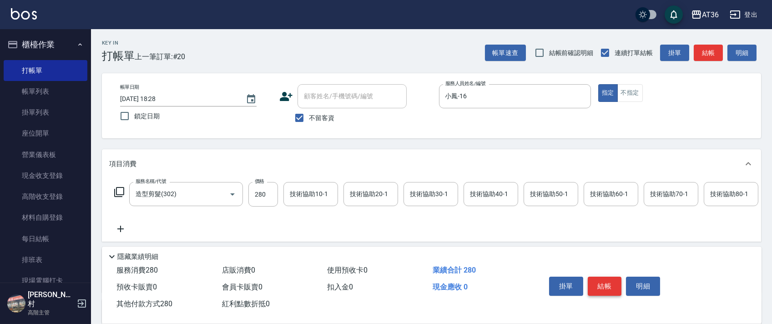
type input "280"
click at [603, 280] on button "結帳" at bounding box center [605, 286] width 34 height 19
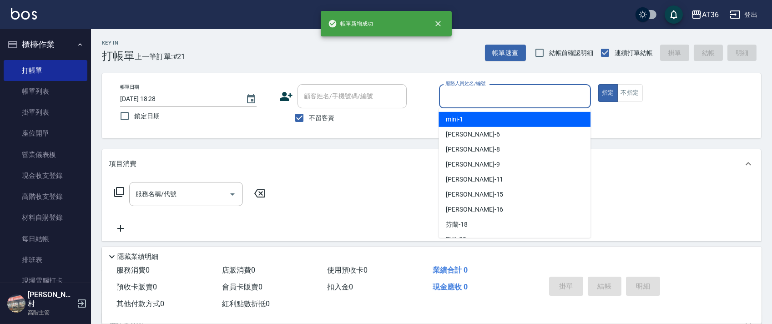
drag, startPoint x: 455, startPoint y: 92, endPoint x: 488, endPoint y: 115, distance: 40.1
click at [455, 93] on input "服務人員姓名/編號" at bounding box center [515, 96] width 144 height 16
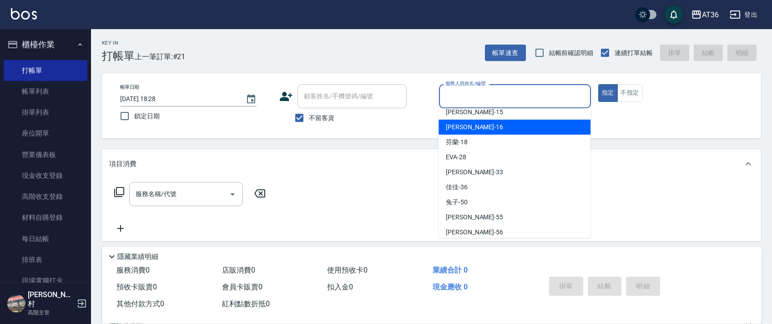
scroll to position [148, 0]
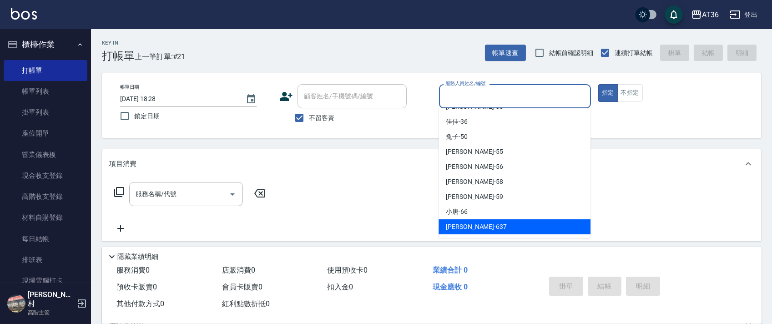
drag, startPoint x: 479, startPoint y: 222, endPoint x: 527, endPoint y: 190, distance: 57.2
click at [479, 223] on div "憶琳 -637" at bounding box center [515, 226] width 152 height 15
type input "憶琳-637"
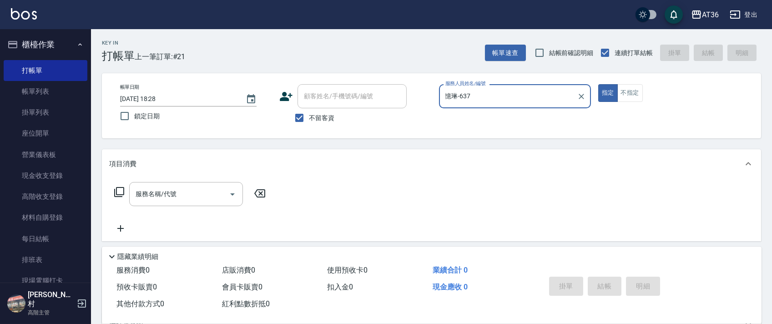
click at [117, 193] on icon at bounding box center [119, 192] width 11 height 11
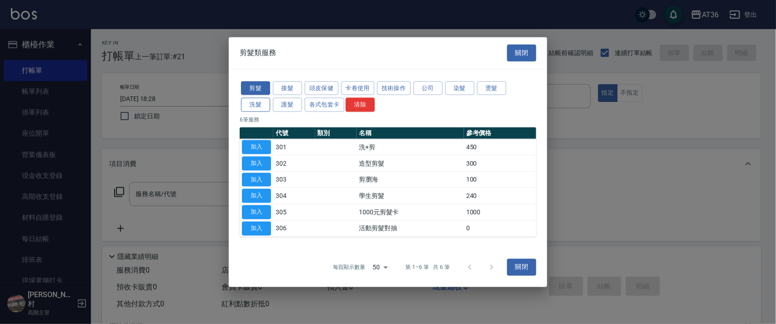
click at [255, 104] on button "洗髮" at bounding box center [255, 105] width 29 height 14
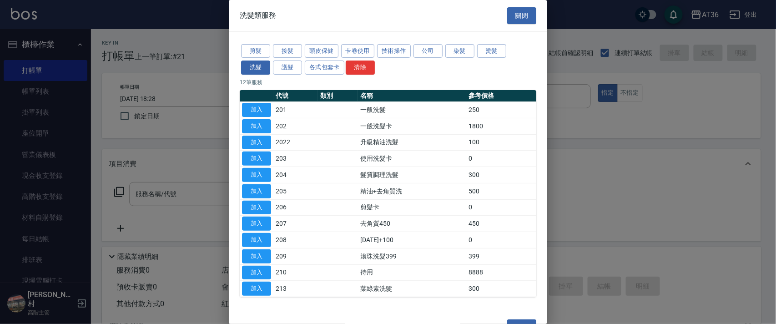
drag, startPoint x: 257, startPoint y: 109, endPoint x: 587, endPoint y: 222, distance: 348.6
click at [257, 109] on button "加入" at bounding box center [256, 110] width 29 height 14
type input "一般洗髮(201)"
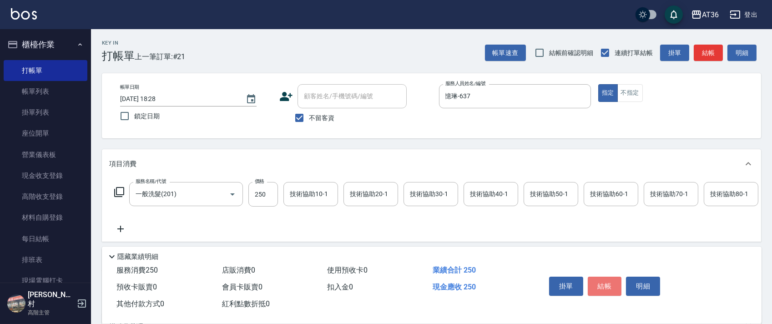
drag, startPoint x: 602, startPoint y: 282, endPoint x: 625, endPoint y: 261, distance: 31.2
click at [602, 283] on button "結帳" at bounding box center [605, 286] width 34 height 19
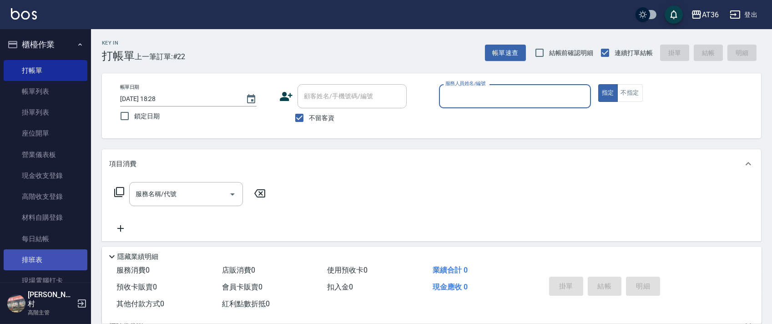
click at [53, 262] on link "排班表" at bounding box center [46, 259] width 84 height 21
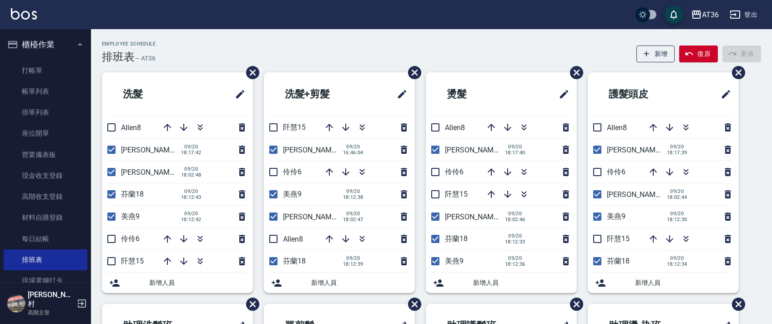
drag, startPoint x: 111, startPoint y: 128, endPoint x: 176, endPoint y: 168, distance: 76.4
click at [111, 128] on input "checkbox" at bounding box center [111, 127] width 19 height 19
checkbox input "true"
click at [164, 237] on icon "button" at bounding box center [167, 238] width 11 height 11
click at [34, 71] on link "打帳單" at bounding box center [46, 70] width 84 height 21
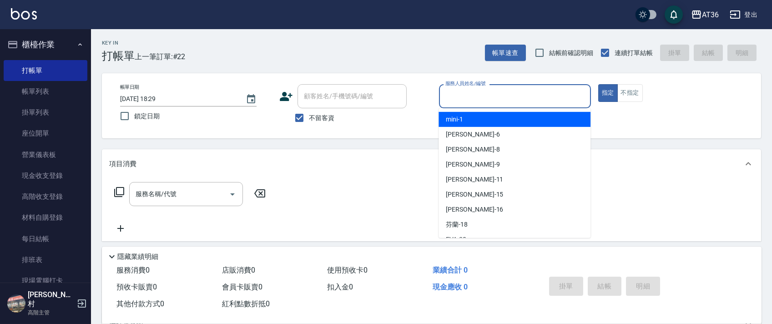
drag, startPoint x: 461, startPoint y: 99, endPoint x: 517, endPoint y: 144, distance: 72.5
click at [461, 99] on input "服務人員姓名/編號" at bounding box center [515, 96] width 144 height 16
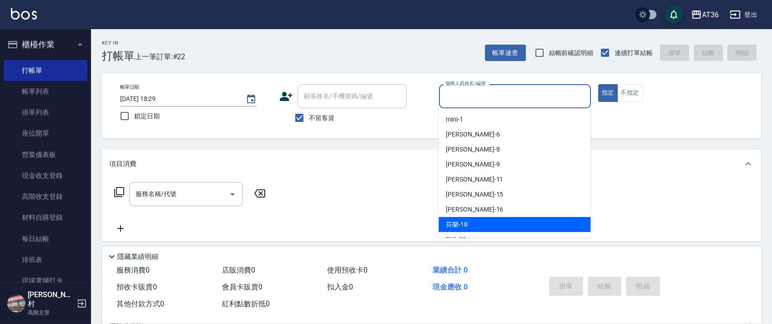
click at [469, 218] on div "芬蘭 -18" at bounding box center [515, 224] width 152 height 15
type input "芬蘭-18"
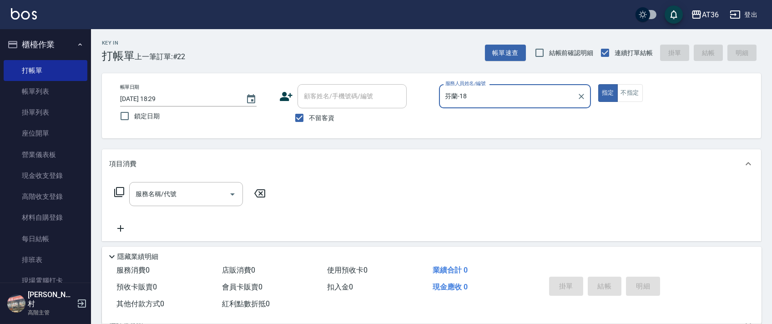
click at [119, 191] on icon at bounding box center [119, 192] width 11 height 11
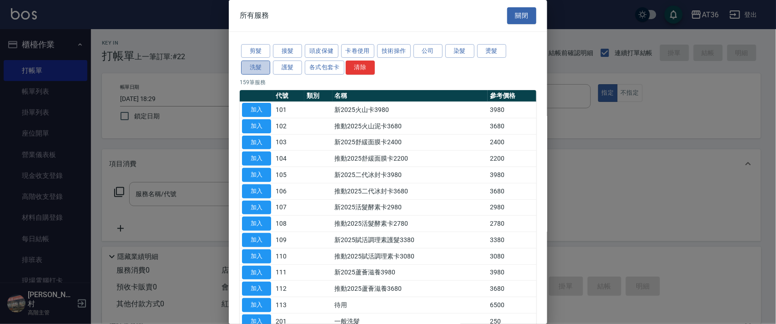
click at [257, 68] on button "洗髮" at bounding box center [255, 67] width 29 height 14
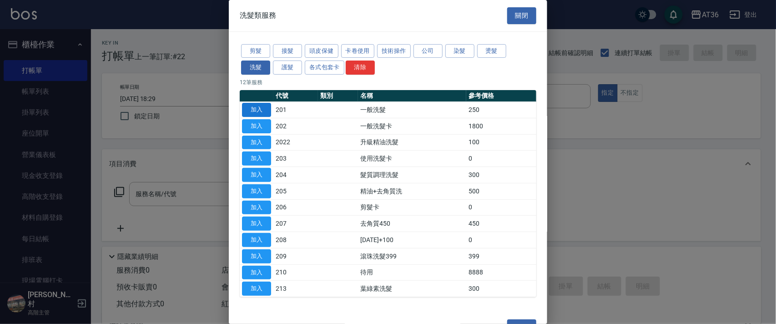
click at [261, 111] on button "加入" at bounding box center [256, 110] width 29 height 14
type input "一般洗髮(201)"
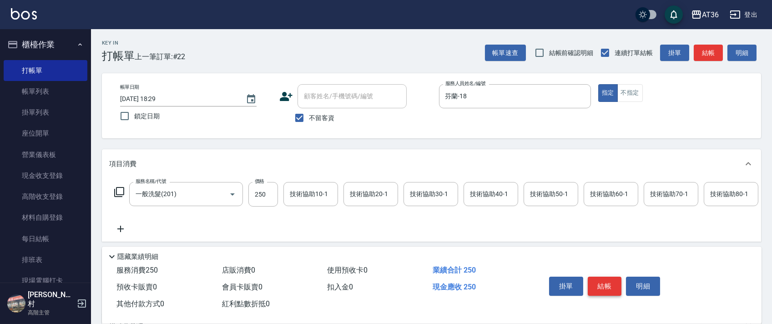
click at [610, 282] on button "結帳" at bounding box center [605, 286] width 34 height 19
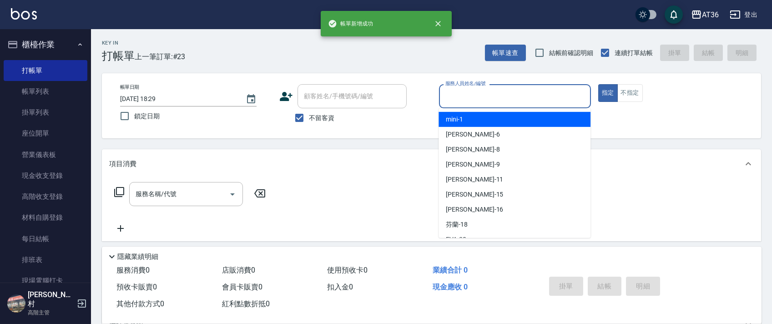
drag, startPoint x: 447, startPoint y: 91, endPoint x: 505, endPoint y: 129, distance: 70.0
click at [447, 91] on input "服務人員姓名/編號" at bounding box center [515, 96] width 144 height 16
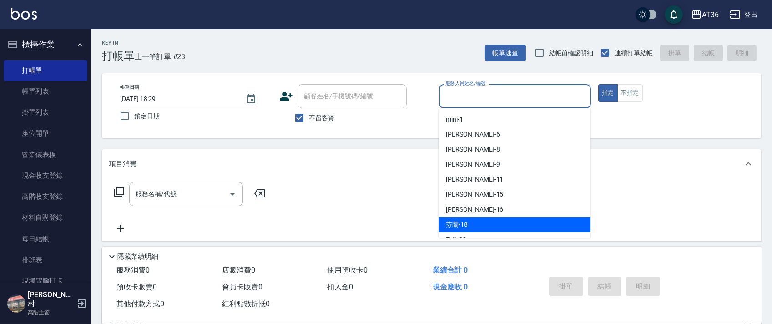
drag, startPoint x: 469, startPoint y: 225, endPoint x: 623, endPoint y: 69, distance: 219.0
click at [470, 224] on div "芬蘭 -18" at bounding box center [515, 224] width 152 height 15
type input "芬蘭-18"
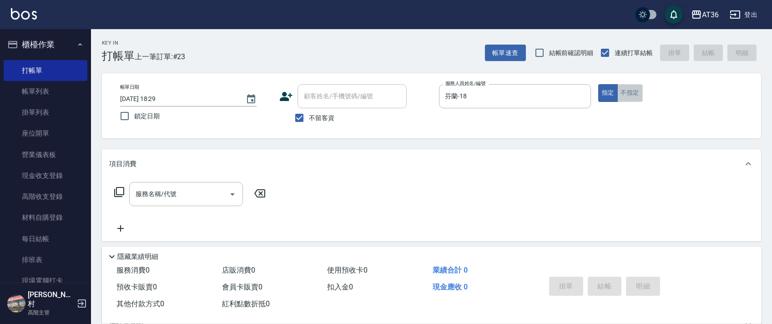
click at [628, 88] on button "不指定" at bounding box center [629, 93] width 25 height 18
click at [120, 195] on icon at bounding box center [119, 192] width 10 height 10
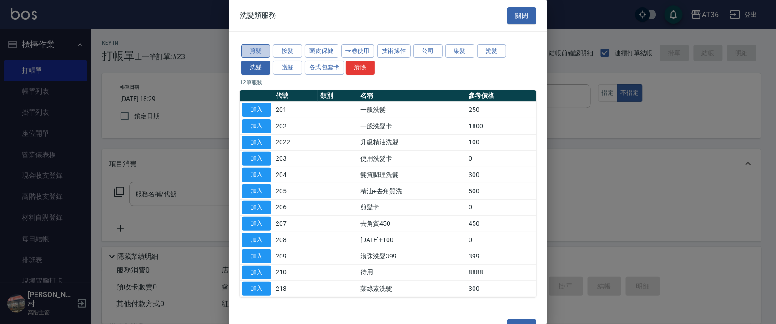
click at [247, 49] on button "剪髮" at bounding box center [255, 51] width 29 height 14
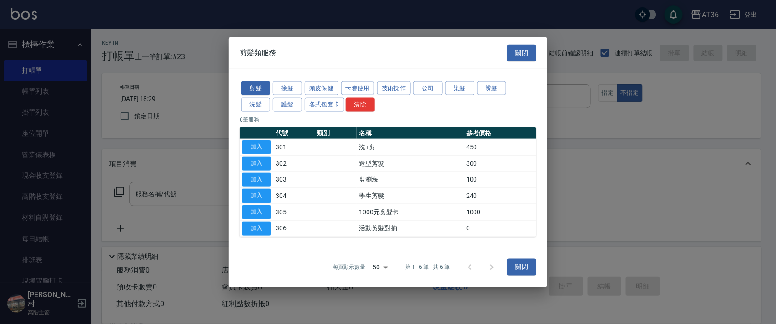
click at [253, 136] on button "button" at bounding box center [256, 133] width 29 height 5
drag, startPoint x: 262, startPoint y: 146, endPoint x: 242, endPoint y: 192, distance: 49.5
click at [263, 149] on button "加入" at bounding box center [256, 147] width 29 height 14
type input "洗+剪(301)"
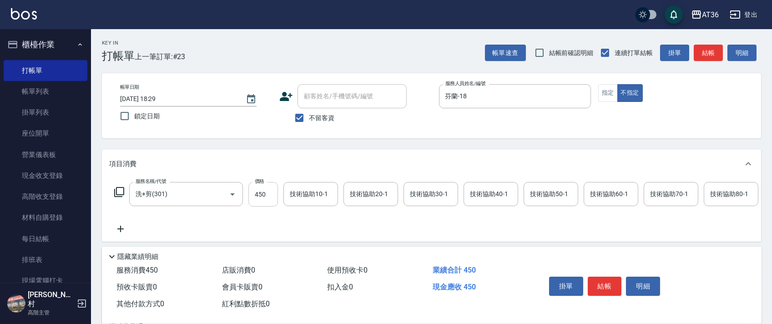
click at [258, 197] on input "450" at bounding box center [263, 194] width 30 height 25
type input "469"
click at [481, 194] on div "技術協助40-1 技術協助40-1" at bounding box center [491, 194] width 55 height 24
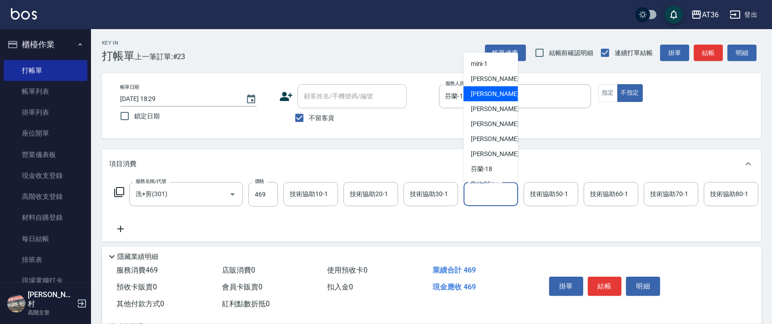
scroll to position [148, 0]
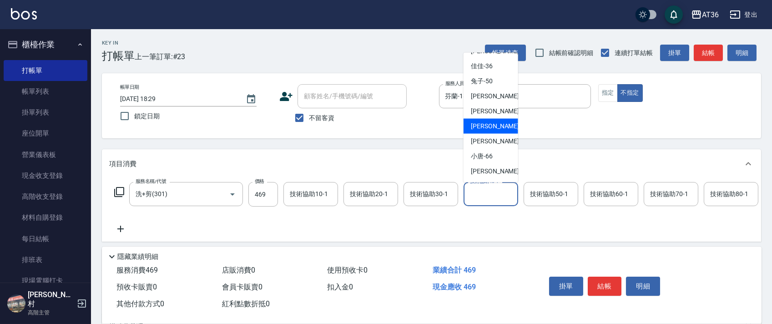
click at [489, 120] on div "[PERSON_NAME] -58" at bounding box center [491, 126] width 55 height 15
type input "[PERSON_NAME]-58"
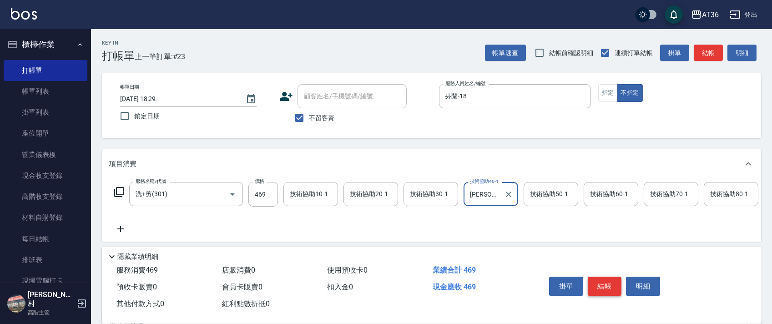
click at [599, 283] on button "結帳" at bounding box center [605, 286] width 34 height 19
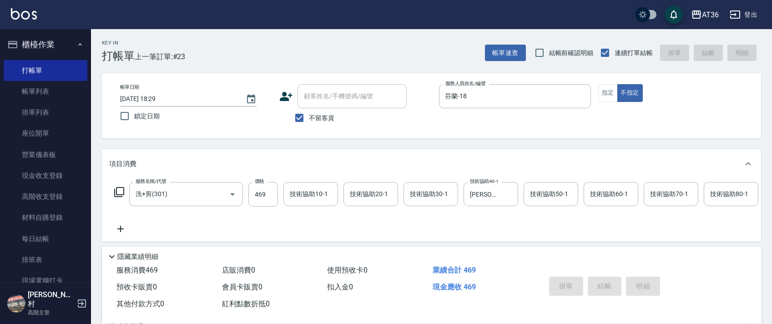
type input "[DATE] 18:30"
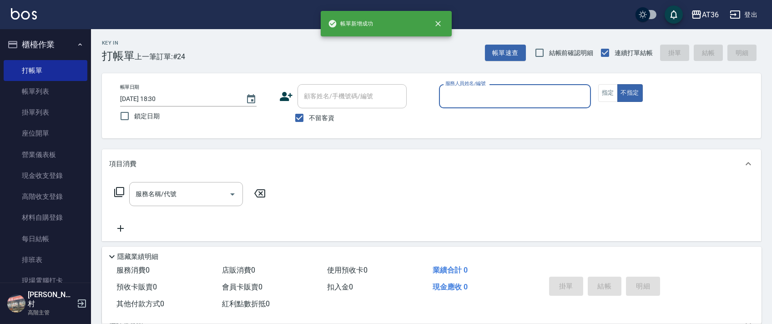
drag, startPoint x: 446, startPoint y: 98, endPoint x: 454, endPoint y: 105, distance: 10.0
click at [446, 98] on input "服務人員姓名/編號" at bounding box center [515, 96] width 144 height 16
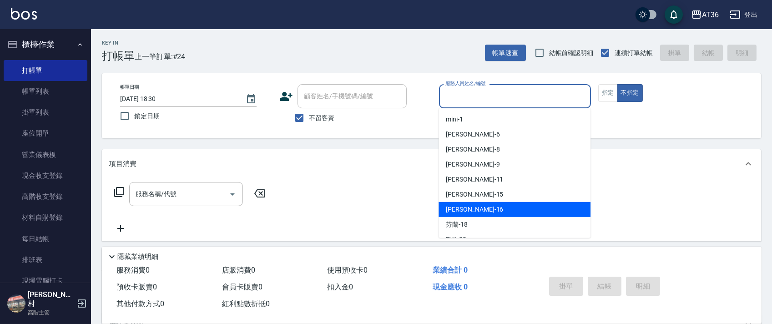
click at [485, 209] on div "[PERSON_NAME] -16" at bounding box center [515, 209] width 152 height 15
type input "小鳳-16"
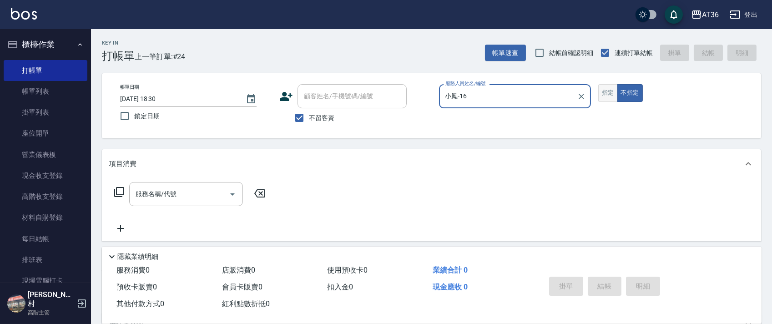
click at [602, 97] on button "指定" at bounding box center [608, 93] width 20 height 18
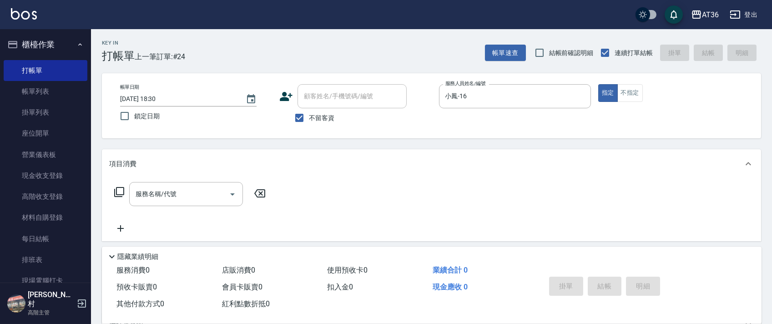
click at [116, 190] on icon at bounding box center [119, 192] width 10 height 10
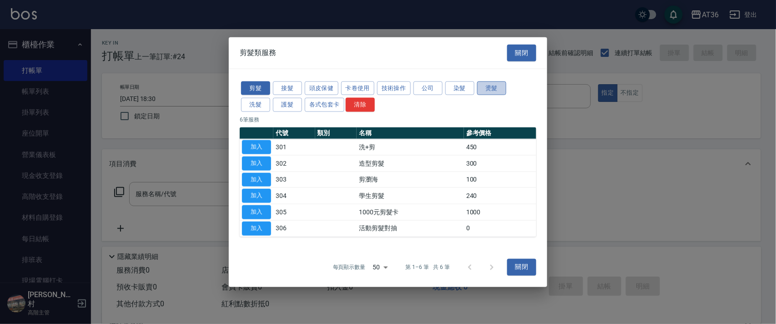
click at [490, 91] on button "燙髮" at bounding box center [491, 88] width 29 height 14
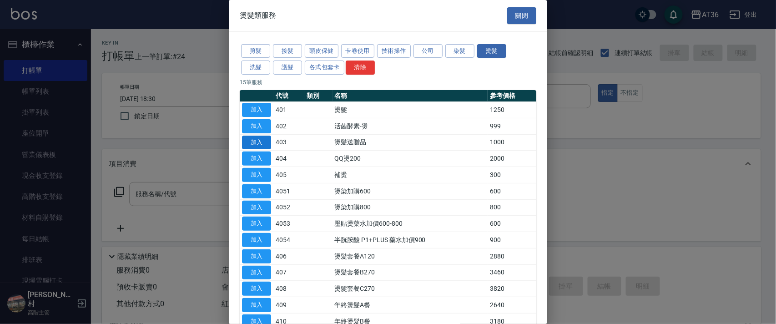
drag, startPoint x: 262, startPoint y: 111, endPoint x: 257, endPoint y: 147, distance: 36.8
click at [263, 112] on button "加入" at bounding box center [256, 110] width 29 height 14
type input "燙髮(401)"
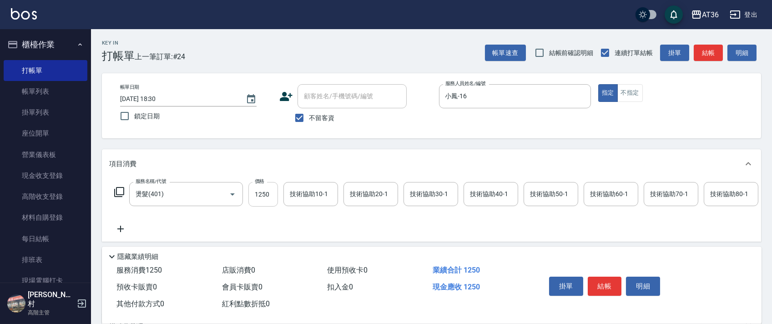
click at [254, 193] on input "1250" at bounding box center [263, 194] width 30 height 25
type input "2000"
click at [114, 192] on icon at bounding box center [119, 192] width 10 height 10
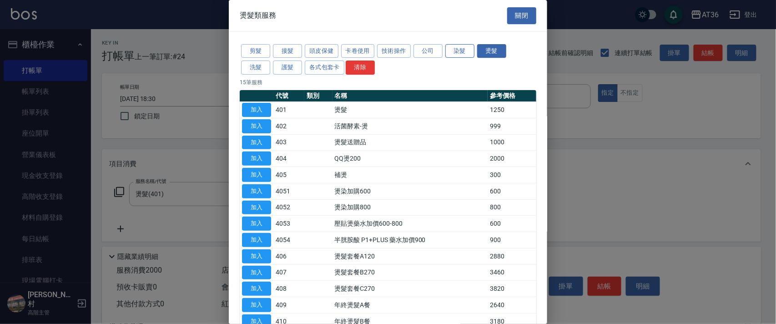
click at [451, 50] on button "染髮" at bounding box center [459, 51] width 29 height 14
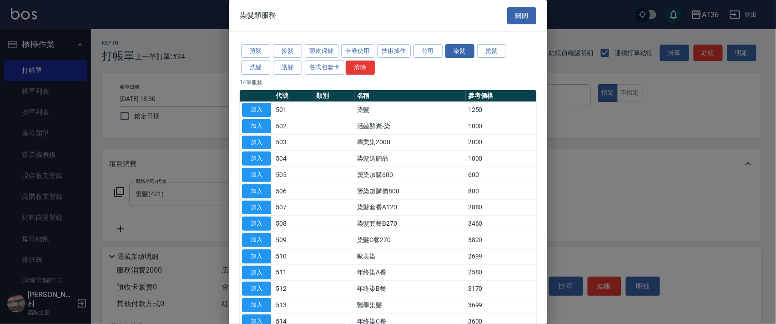
drag, startPoint x: 259, startPoint y: 106, endPoint x: 307, endPoint y: 215, distance: 119.2
click at [259, 106] on button "加入" at bounding box center [256, 110] width 29 height 14
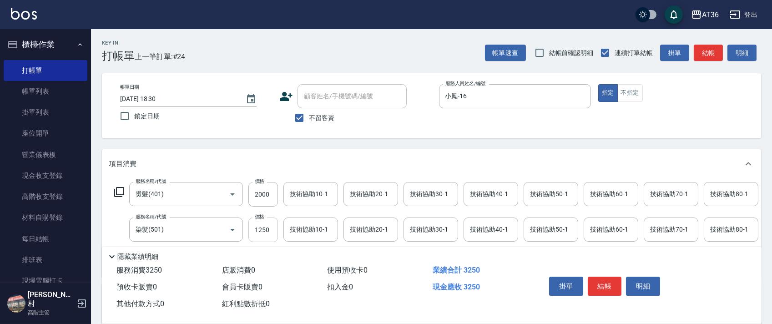
click at [260, 230] on input "1250" at bounding box center [263, 229] width 30 height 25
type input "1490"
click at [115, 191] on icon at bounding box center [119, 192] width 10 height 10
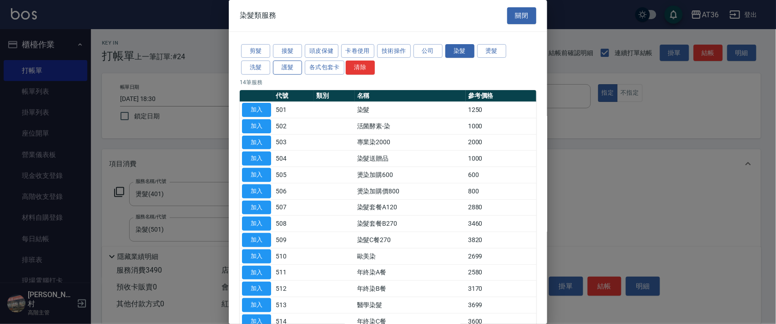
click at [293, 70] on button "護髮" at bounding box center [287, 67] width 29 height 14
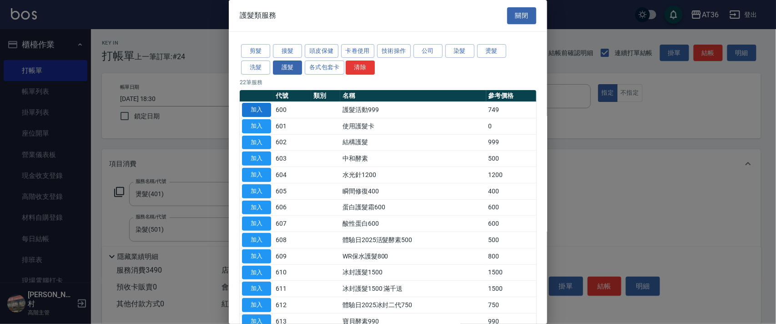
click at [259, 111] on button "加入" at bounding box center [256, 110] width 29 height 14
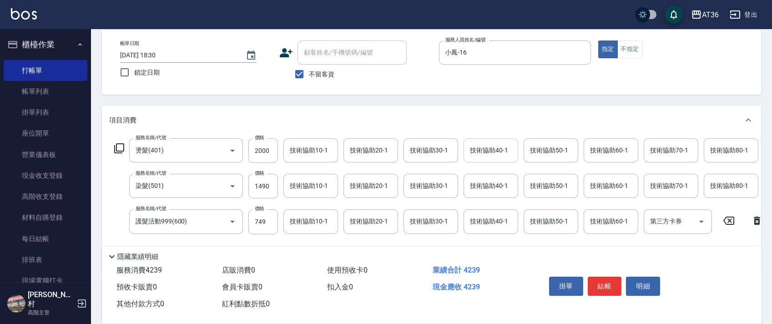
scroll to position [121, 0]
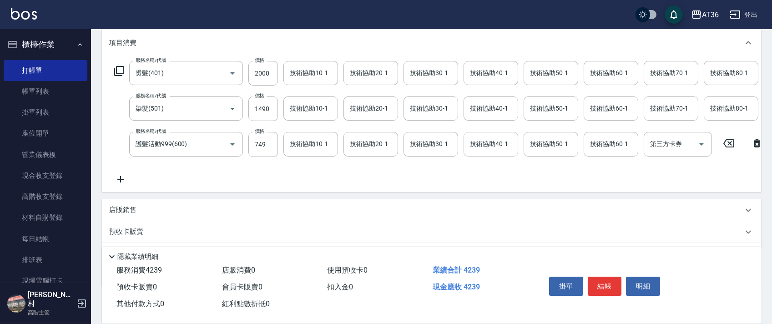
click at [471, 146] on div "技術協助40-1 技術協助40-1" at bounding box center [491, 144] width 55 height 24
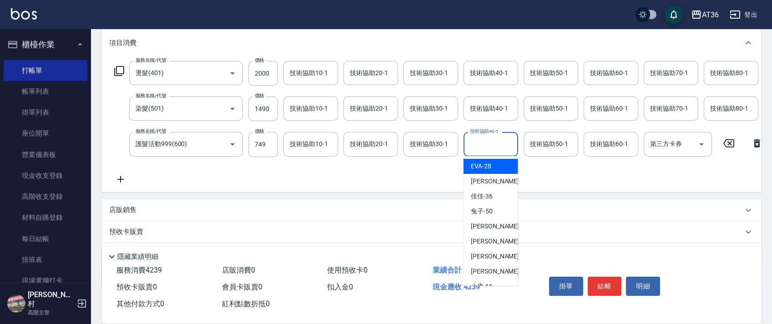
click at [498, 171] on div "[PERSON_NAME] -28" at bounding box center [491, 166] width 55 height 15
type input "[PERSON_NAME]-28"
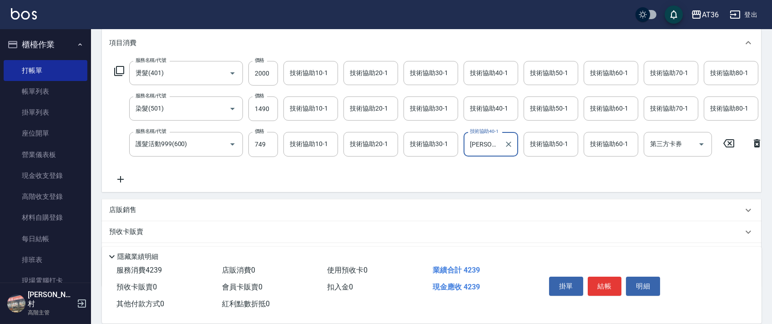
click at [536, 146] on div "技術協助50-1 技術協助50-1" at bounding box center [551, 144] width 55 height 24
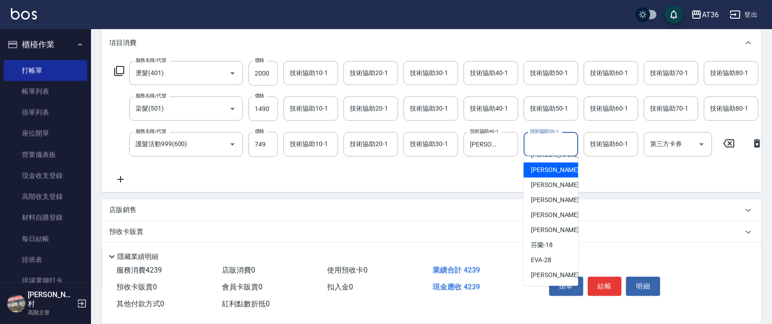
scroll to position [26, 0]
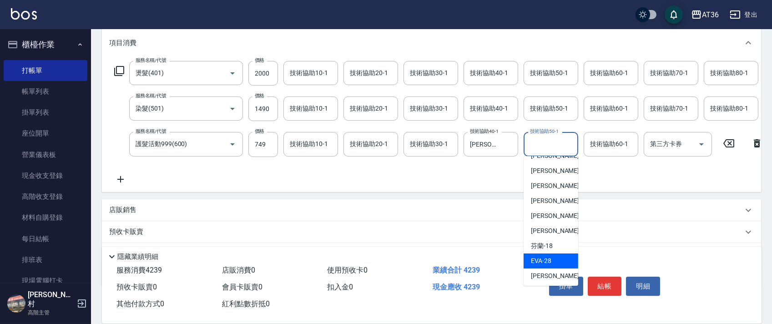
click at [546, 258] on span "[PERSON_NAME] -28" at bounding box center [541, 261] width 20 height 10
type input "[PERSON_NAME]-28"
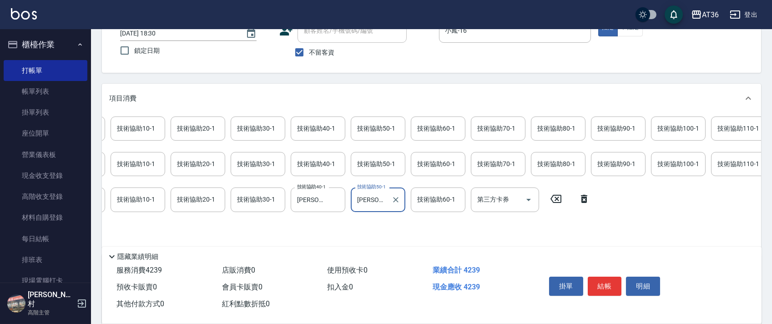
scroll to position [0, 0]
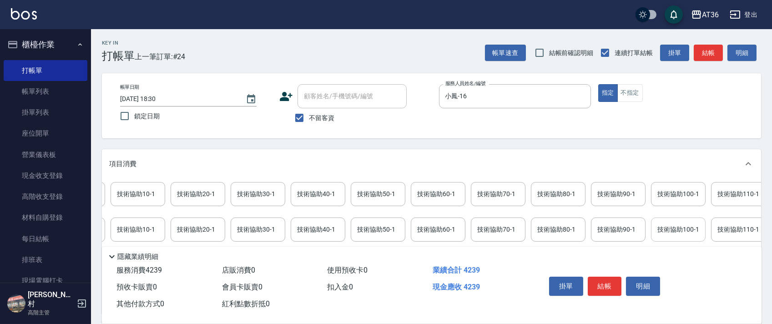
click at [660, 229] on div "技術協助100-1 技術協助100-1" at bounding box center [678, 229] width 55 height 24
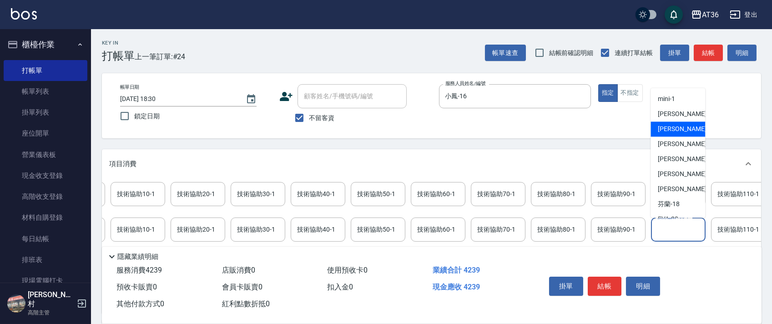
scroll to position [121, 0]
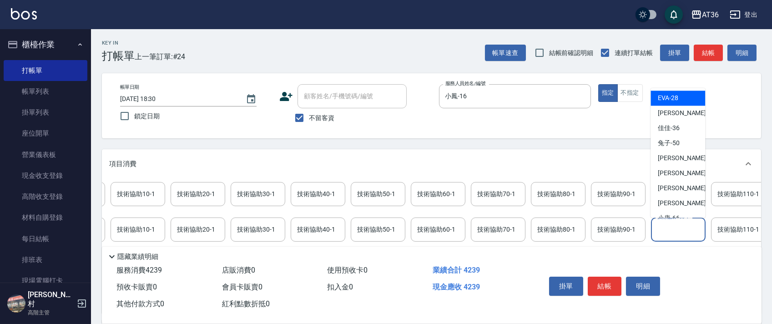
click at [678, 99] on div "[PERSON_NAME] -28" at bounding box center [677, 98] width 55 height 15
type input "[PERSON_NAME]-28"
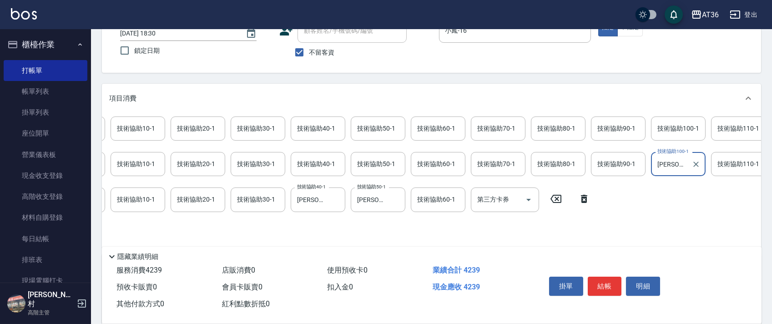
scroll to position [178, 0]
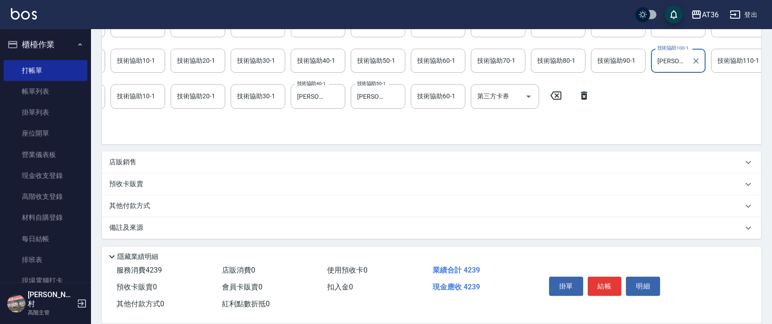
click at [137, 207] on p "其他付款方式" at bounding box center [131, 206] width 45 height 10
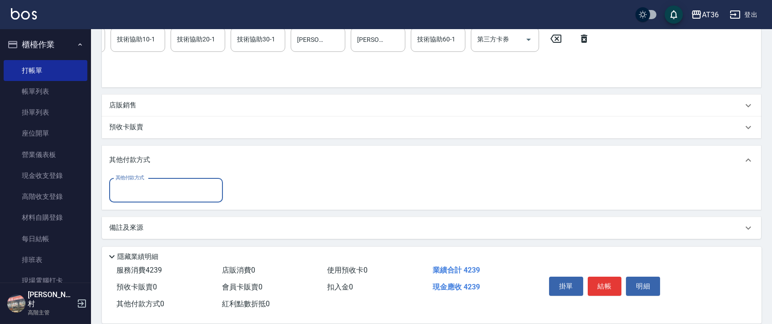
scroll to position [235, 0]
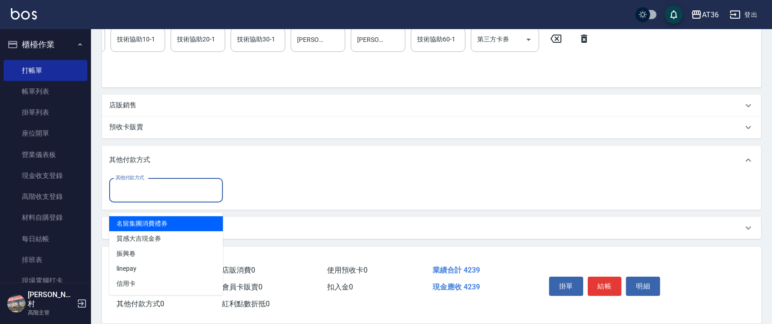
click at [166, 189] on input "其他付款方式" at bounding box center [166, 190] width 106 height 16
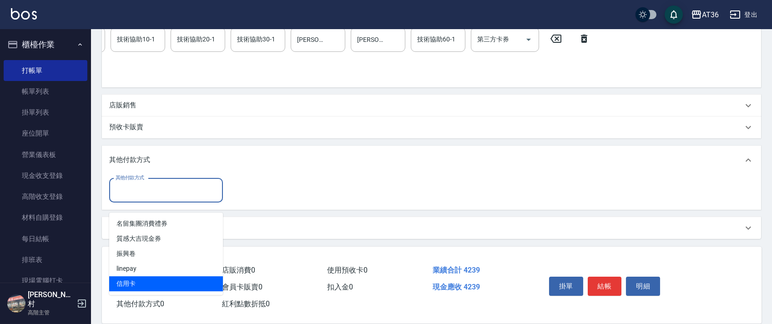
click at [140, 276] on span "信用卡" at bounding box center [166, 283] width 114 height 15
type input "信用卡"
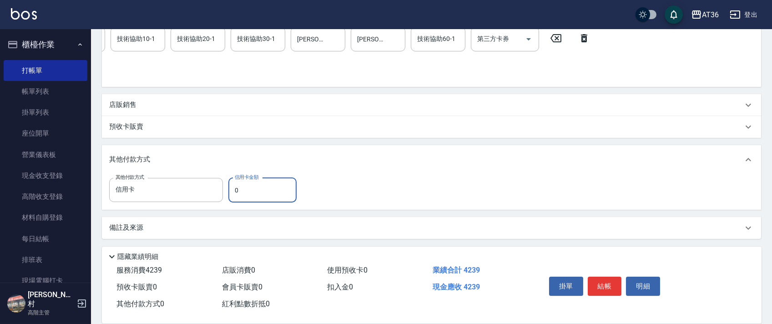
click at [236, 190] on input "0" at bounding box center [262, 190] width 68 height 25
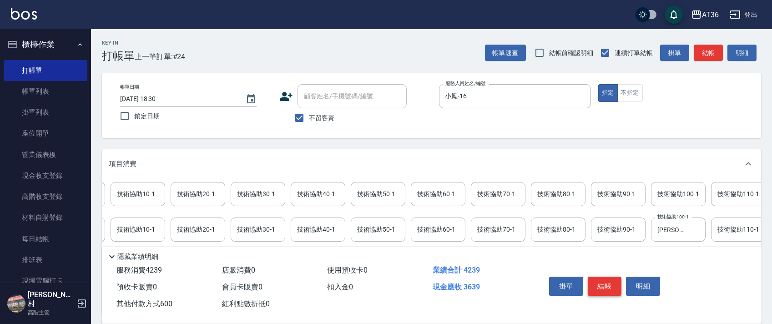
type input "600"
click at [610, 284] on button "結帳" at bounding box center [605, 286] width 34 height 19
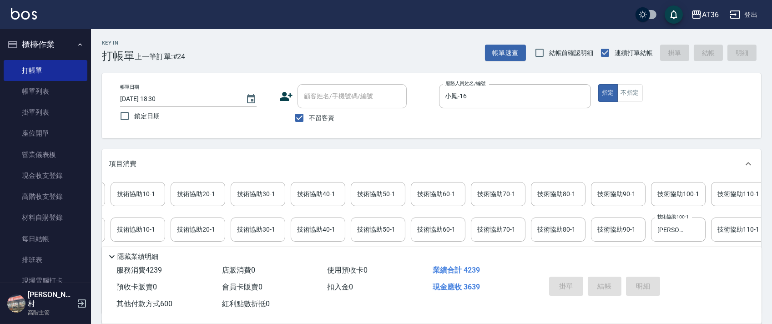
type input "[DATE] 18:31"
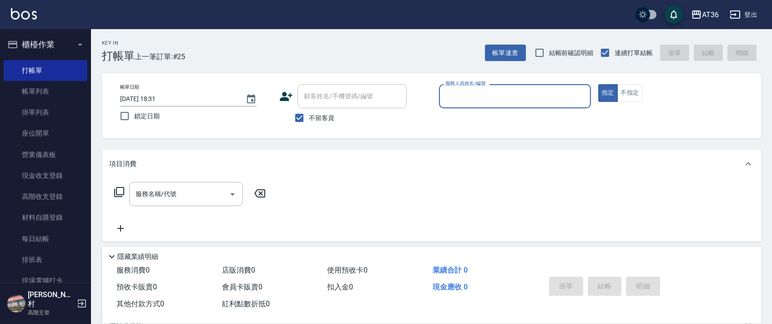
click at [448, 98] on input "服務人員姓名/編號" at bounding box center [515, 96] width 144 height 16
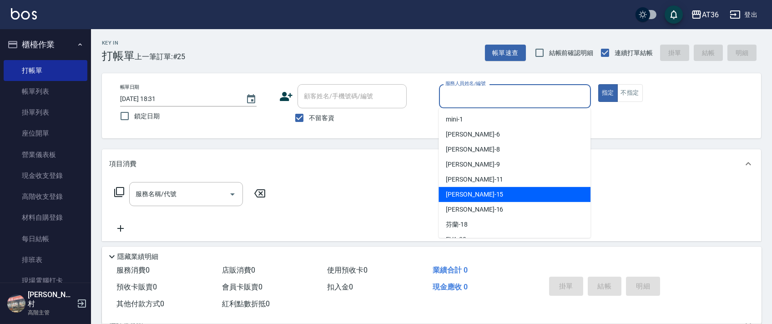
click at [462, 192] on span "[PERSON_NAME] -15" at bounding box center [474, 195] width 57 height 10
type input "阡慧-15"
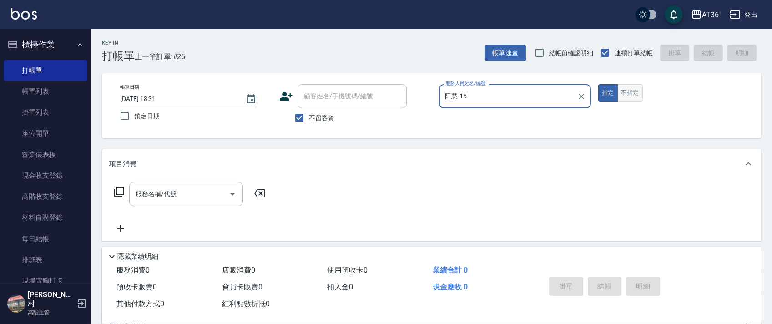
click at [620, 90] on button "不指定" at bounding box center [629, 93] width 25 height 18
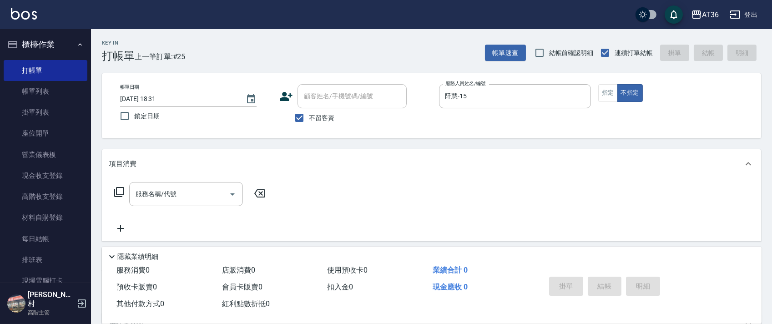
click at [120, 189] on icon at bounding box center [119, 192] width 11 height 11
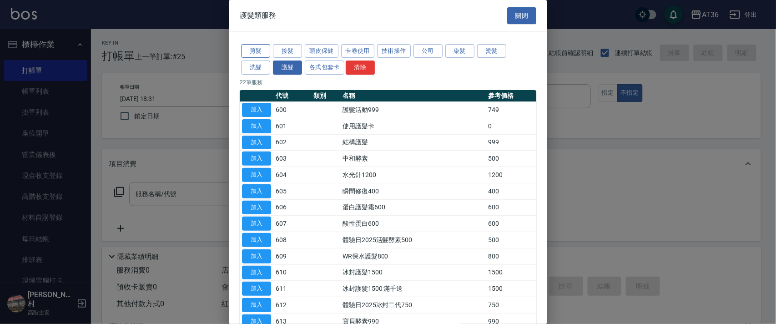
click at [262, 53] on button "剪髮" at bounding box center [255, 51] width 29 height 14
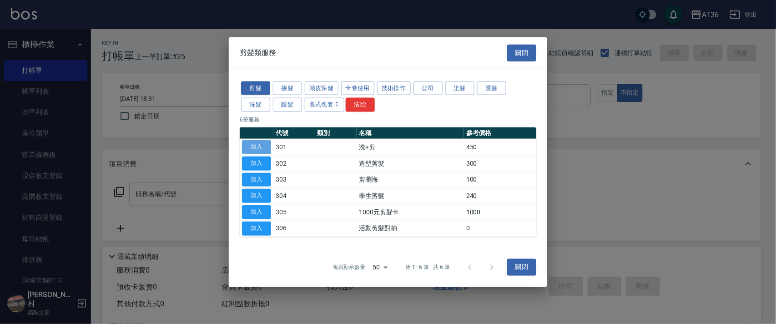
click at [256, 144] on button "加入" at bounding box center [256, 147] width 29 height 14
type input "洗+剪(301)"
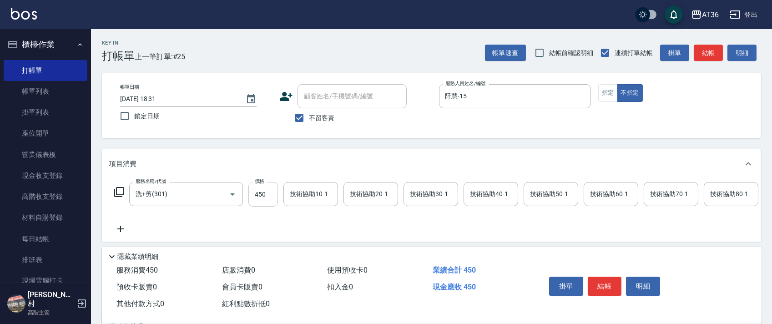
click at [259, 197] on input "450" at bounding box center [263, 194] width 30 height 25
drag, startPoint x: 259, startPoint y: 194, endPoint x: 298, endPoint y: 196, distance: 39.6
click at [258, 194] on input "469" at bounding box center [263, 194] width 30 height 25
type input "449"
click at [609, 287] on button "結帳" at bounding box center [605, 286] width 34 height 19
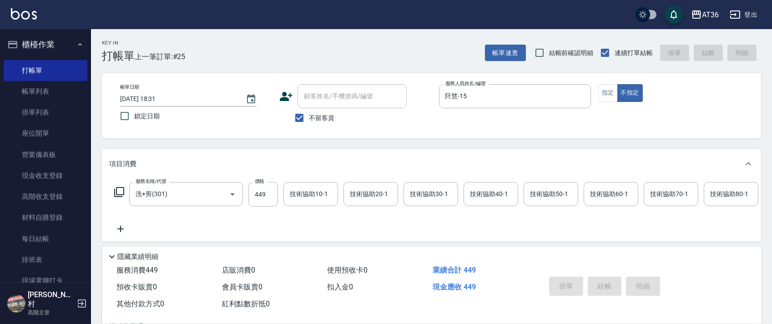
type input "[DATE] 18:32"
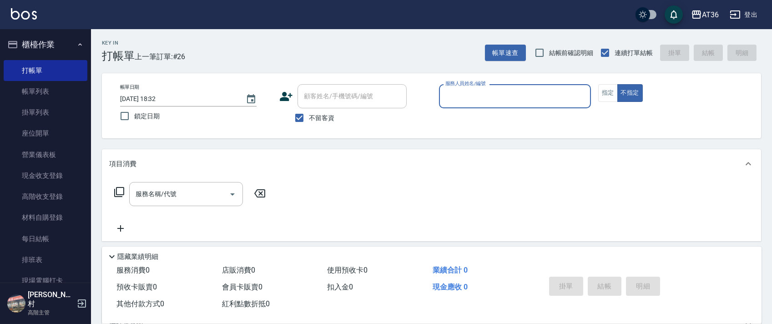
click at [452, 92] on input "服務人員姓名/編號" at bounding box center [515, 96] width 144 height 16
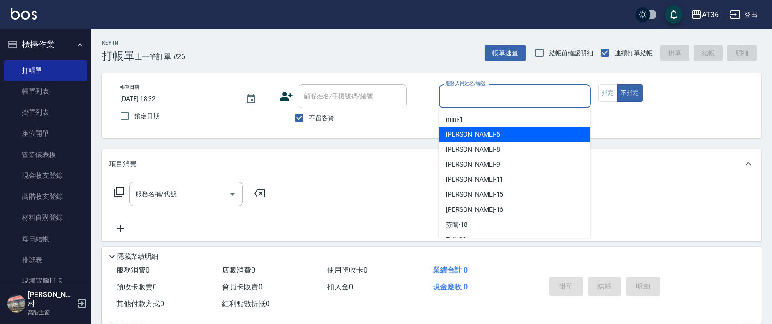
click at [483, 137] on div "[PERSON_NAME] -6" at bounding box center [515, 134] width 152 height 15
type input "[PERSON_NAME]-6"
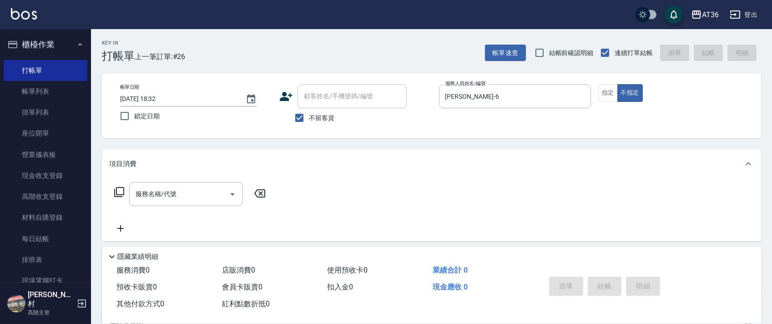
click at [116, 191] on icon at bounding box center [119, 192] width 11 height 11
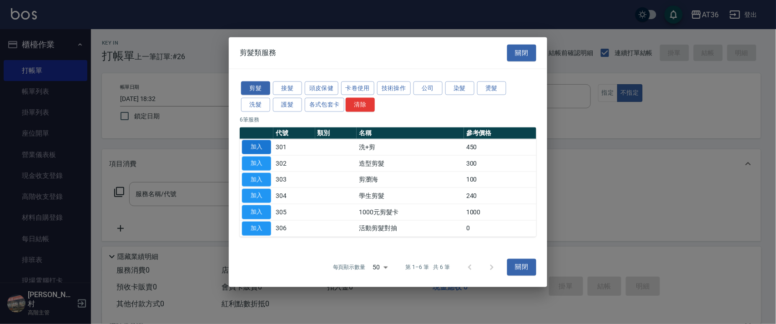
click at [257, 146] on button "加入" at bounding box center [256, 147] width 29 height 14
type input "洗+剪(301)"
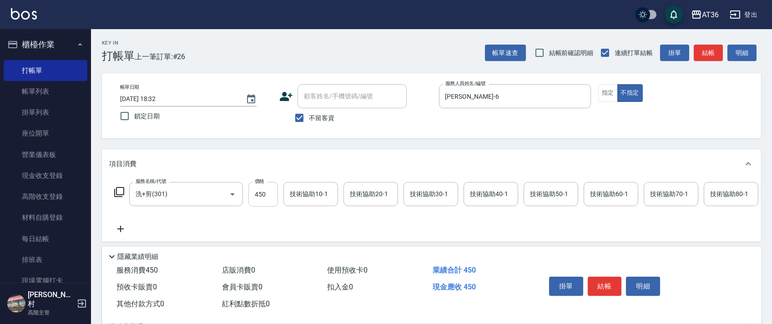
click at [255, 197] on input "450" at bounding box center [263, 194] width 30 height 25
type input "408"
click at [604, 287] on button "結帳" at bounding box center [605, 286] width 34 height 19
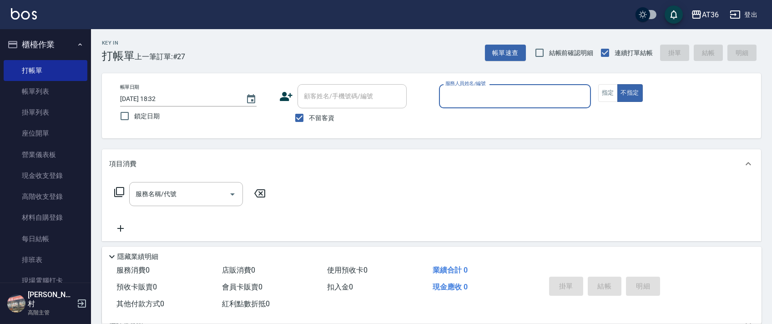
click at [450, 98] on input "服務人員姓名/編號" at bounding box center [515, 96] width 144 height 16
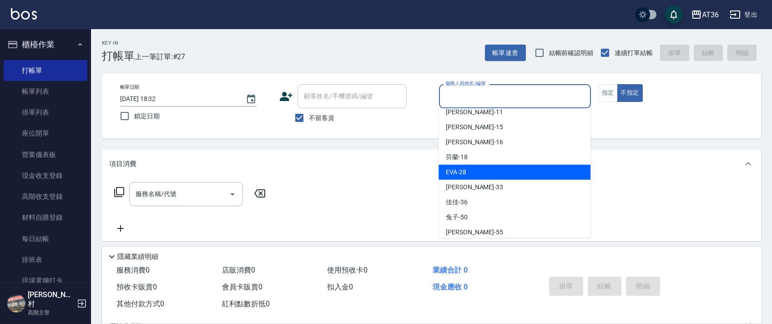
scroll to position [148, 0]
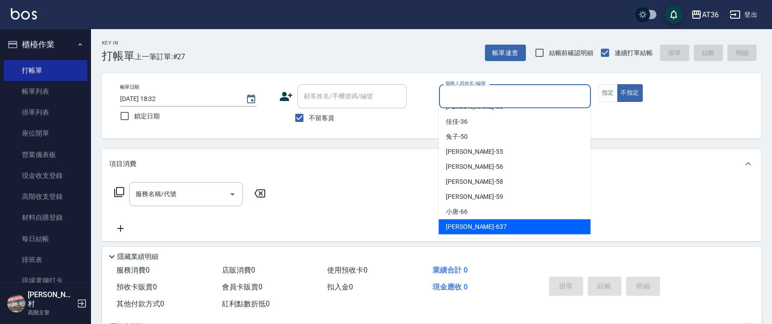
click at [465, 231] on span "憶琳 -637" at bounding box center [476, 227] width 61 height 10
type input "憶琳-637"
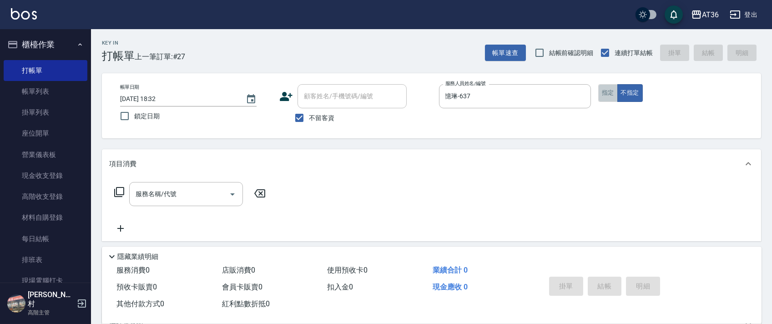
click at [601, 92] on button "指定" at bounding box center [608, 93] width 20 height 18
click at [121, 192] on icon at bounding box center [119, 192] width 11 height 11
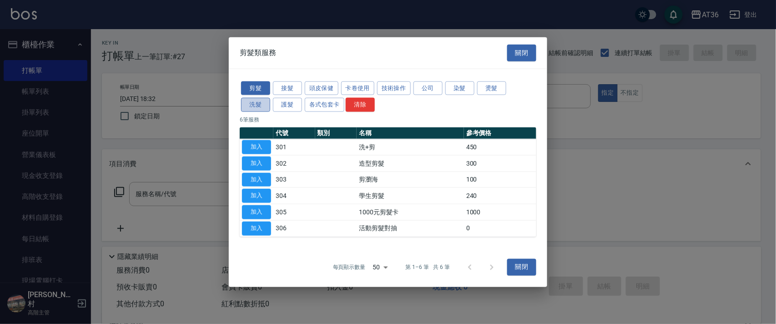
click at [259, 101] on button "洗髮" at bounding box center [255, 105] width 29 height 14
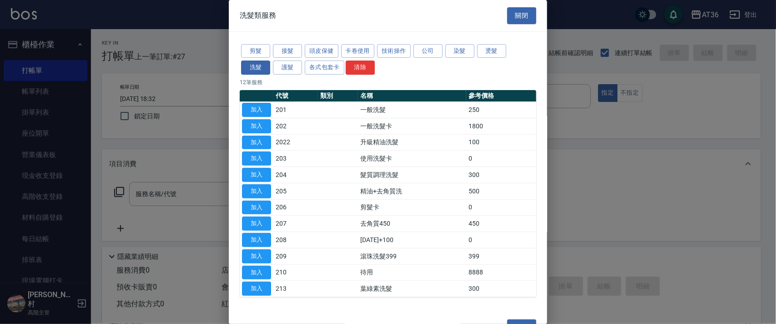
drag, startPoint x: 256, startPoint y: 111, endPoint x: 710, endPoint y: 206, distance: 463.3
click at [257, 111] on button "加入" at bounding box center [256, 110] width 29 height 14
type input "一般洗髮(201)"
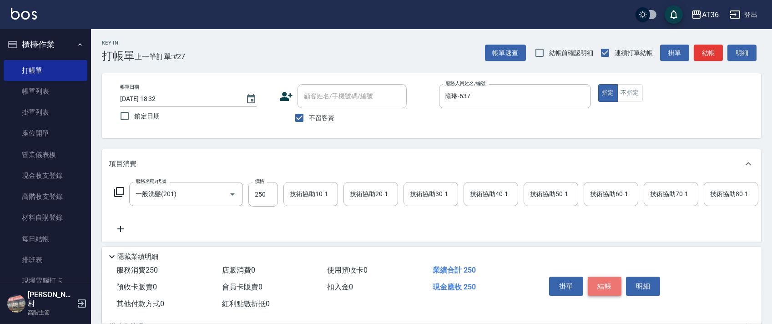
click at [604, 290] on button "結帳" at bounding box center [605, 286] width 34 height 19
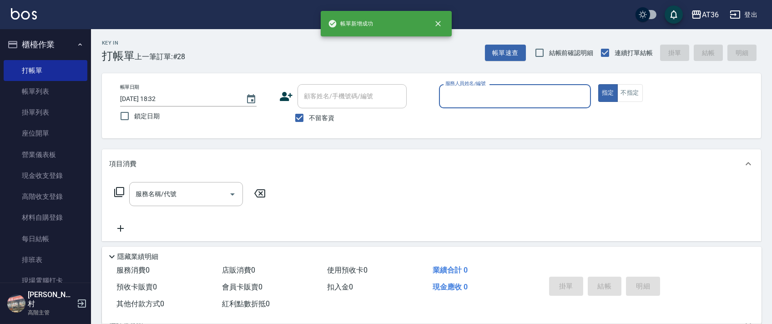
drag, startPoint x: 450, startPoint y: 98, endPoint x: 464, endPoint y: 106, distance: 16.5
click at [450, 100] on input "服務人員姓名/編號" at bounding box center [515, 96] width 144 height 16
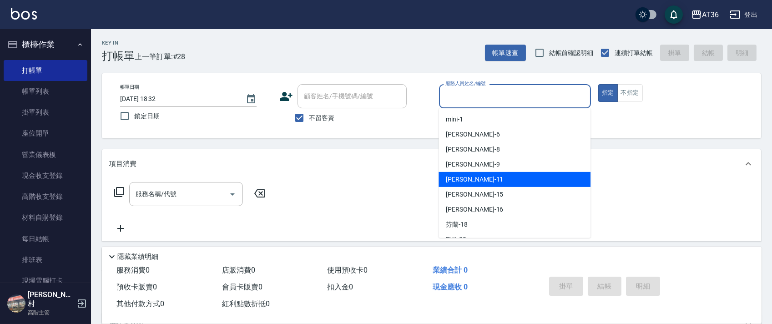
drag, startPoint x: 469, startPoint y: 176, endPoint x: 211, endPoint y: 166, distance: 258.1
click at [469, 176] on div "[PERSON_NAME] -11" at bounding box center [515, 179] width 152 height 15
type input "[PERSON_NAME]-11"
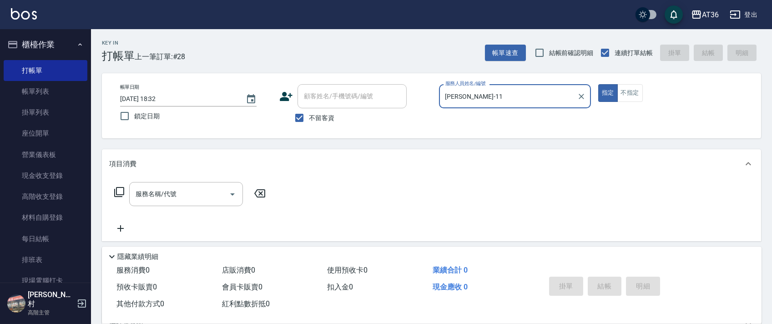
click at [117, 191] on icon at bounding box center [119, 192] width 11 height 11
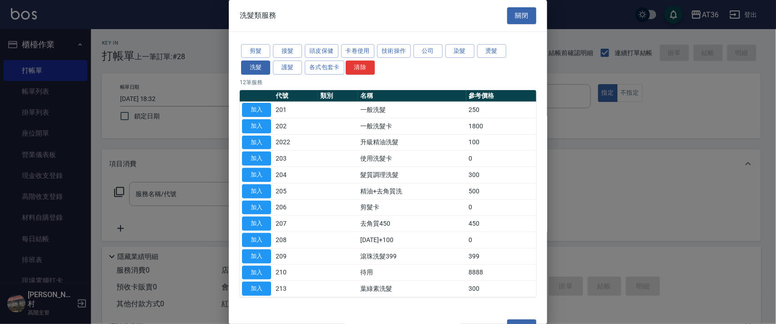
drag, startPoint x: 456, startPoint y: 51, endPoint x: 479, endPoint y: 66, distance: 27.8
click at [456, 51] on button "染髮" at bounding box center [459, 51] width 29 height 14
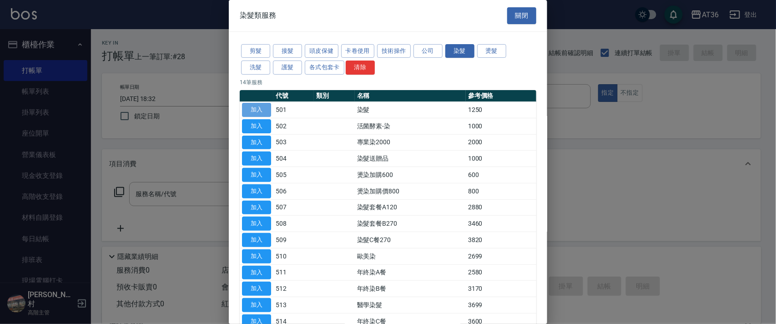
click at [259, 108] on button "加入" at bounding box center [256, 110] width 29 height 14
type input "染髮(501)"
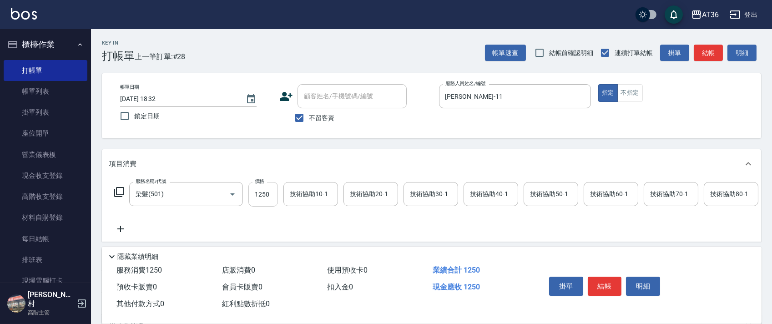
click at [262, 191] on input "1250" at bounding box center [263, 194] width 30 height 25
type input "1790"
click at [489, 197] on div "技術協助40-1 技術協助40-1" at bounding box center [491, 194] width 55 height 24
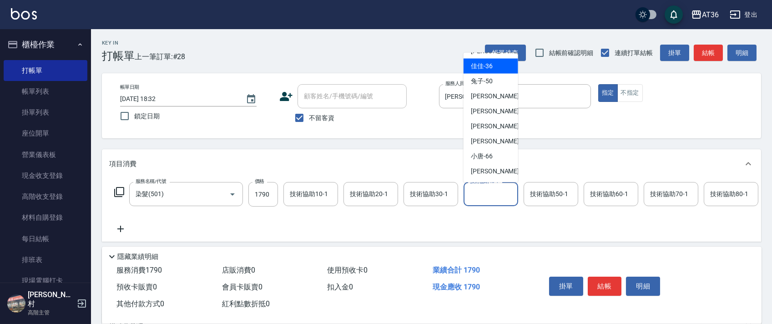
click at [496, 68] on div "佳佳 -36" at bounding box center [491, 66] width 55 height 15
type input "佳佳-36"
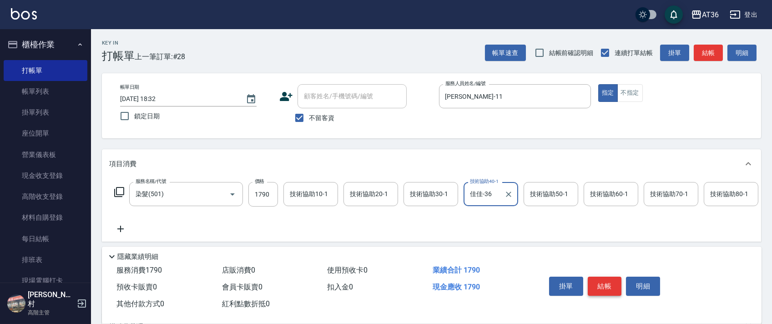
click at [601, 283] on button "結帳" at bounding box center [605, 286] width 34 height 19
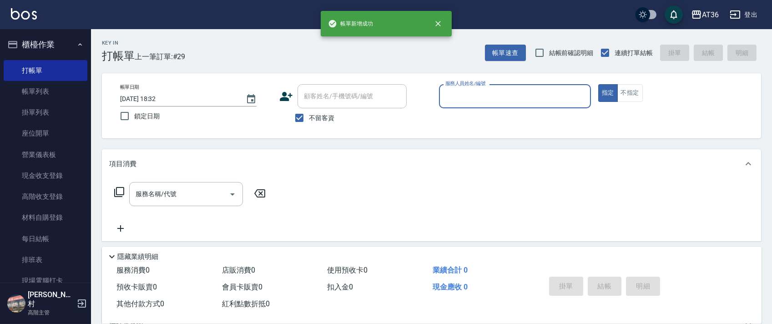
drag, startPoint x: 466, startPoint y: 97, endPoint x: 469, endPoint y: 103, distance: 6.8
click at [466, 99] on input "服務人員姓名/編號" at bounding box center [515, 96] width 144 height 16
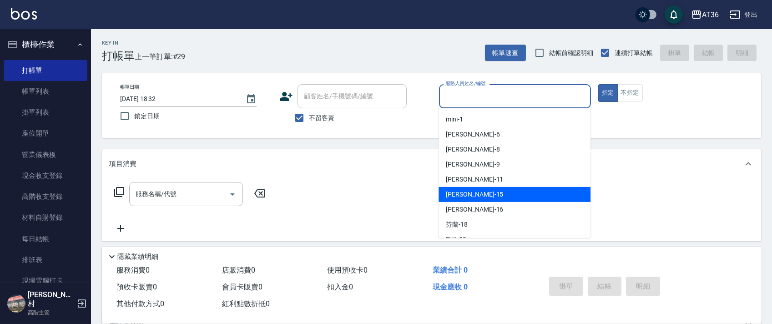
click at [477, 192] on div "[PERSON_NAME] -15" at bounding box center [515, 194] width 152 height 15
type input "阡慧-15"
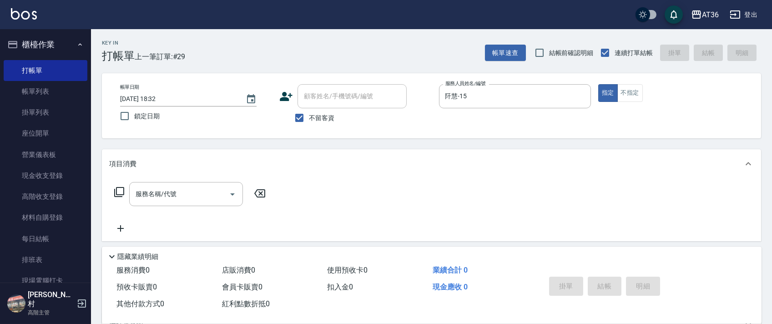
click at [117, 191] on icon at bounding box center [119, 192] width 11 height 11
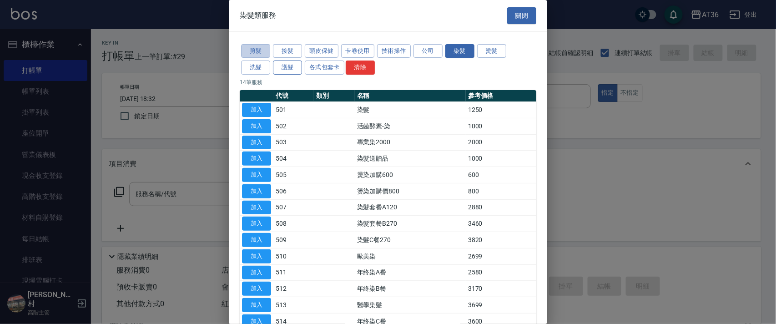
drag, startPoint x: 260, startPoint y: 53, endPoint x: 279, endPoint y: 62, distance: 21.6
click at [260, 54] on button "剪髮" at bounding box center [255, 51] width 29 height 14
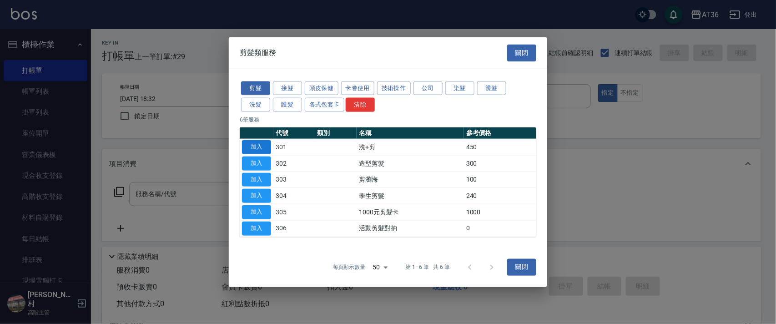
click at [258, 149] on button "加入" at bounding box center [256, 147] width 29 height 14
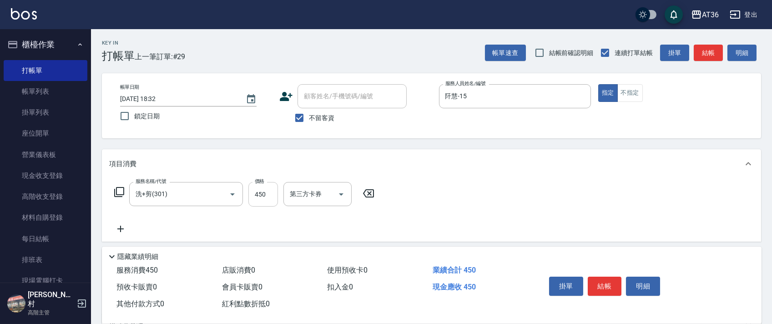
click at [259, 197] on input "450" at bounding box center [263, 194] width 30 height 25
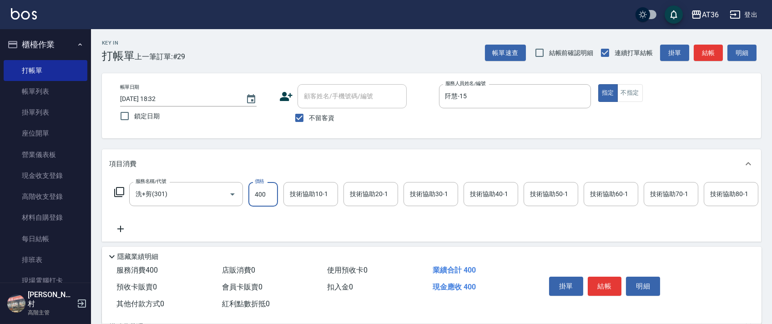
click at [489, 192] on div "技術協助40-1 技術協助40-1" at bounding box center [491, 194] width 55 height 24
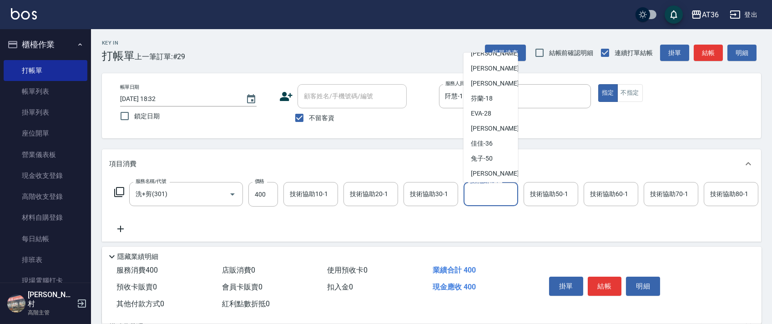
scroll to position [121, 0]
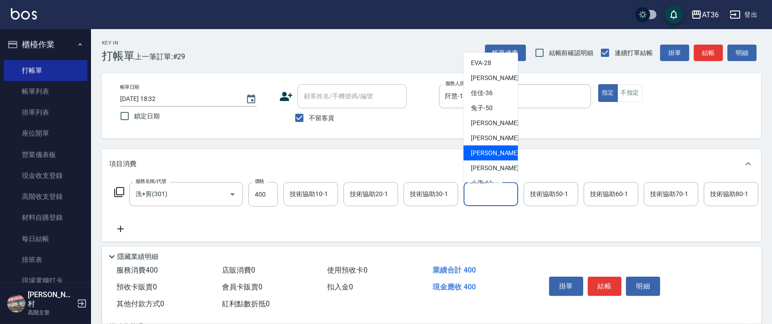
drag, startPoint x: 499, startPoint y: 150, endPoint x: 441, endPoint y: 133, distance: 60.3
click at [498, 151] on div "[PERSON_NAME] -58" at bounding box center [491, 153] width 55 height 15
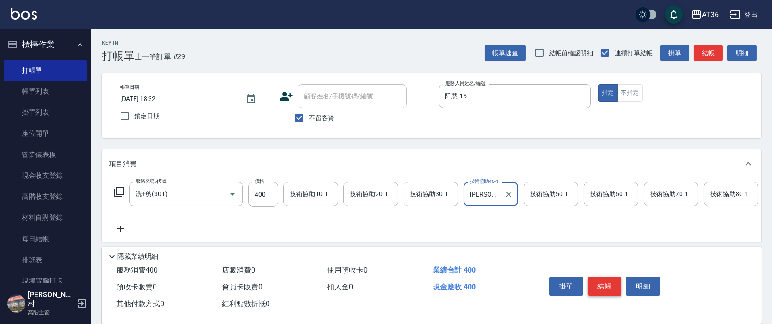
click at [605, 287] on button "結帳" at bounding box center [605, 286] width 34 height 19
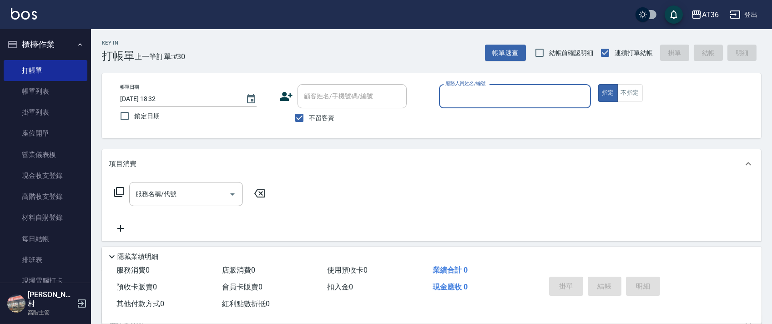
drag, startPoint x: 453, startPoint y: 95, endPoint x: 465, endPoint y: 105, distance: 15.8
click at [454, 97] on input "服務人員姓名/編號" at bounding box center [515, 96] width 144 height 16
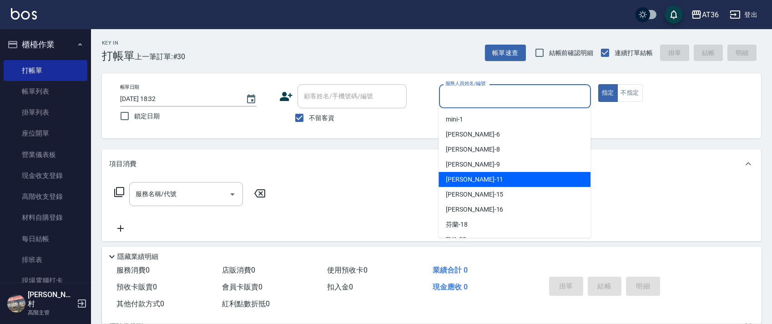
click at [470, 177] on div "[PERSON_NAME] -11" at bounding box center [515, 179] width 152 height 15
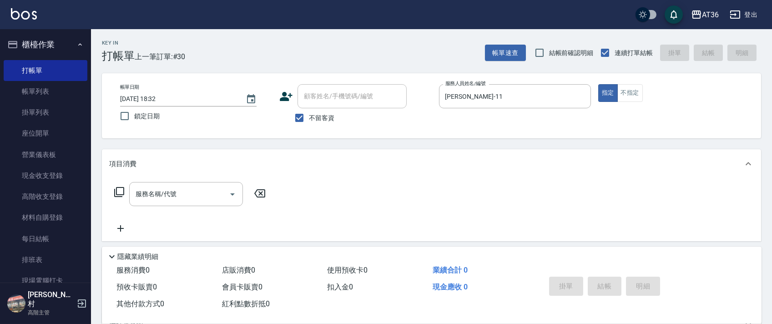
click at [123, 191] on icon at bounding box center [119, 192] width 11 height 11
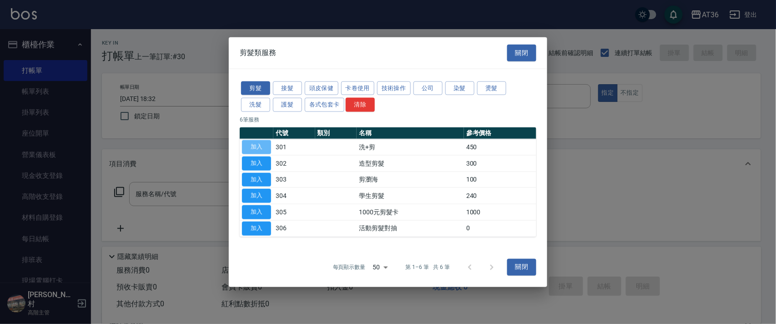
drag, startPoint x: 256, startPoint y: 147, endPoint x: 284, endPoint y: 226, distance: 83.4
click at [256, 148] on button "加入" at bounding box center [256, 147] width 29 height 14
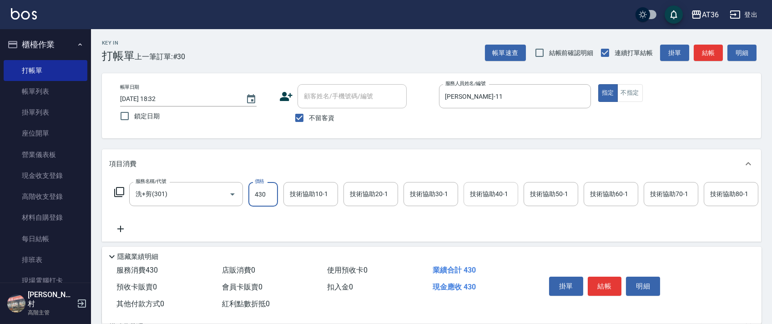
click at [476, 189] on div "技術協助40-1 技術協助40-1" at bounding box center [491, 194] width 55 height 24
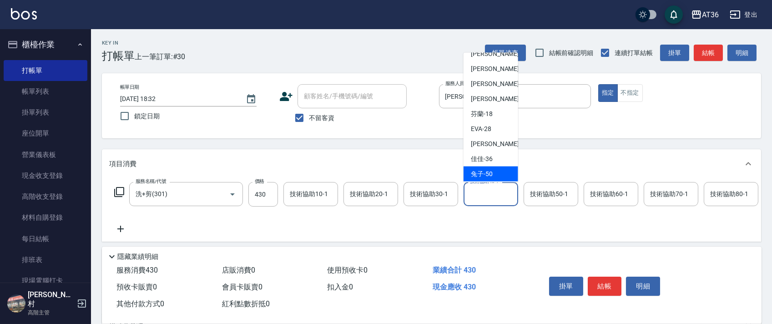
scroll to position [148, 0]
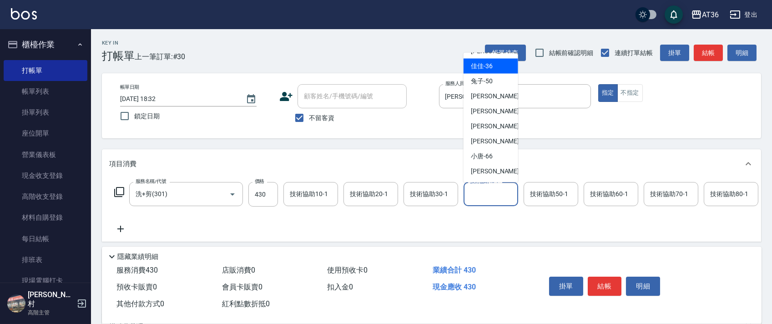
click at [490, 70] on span "佳佳 -36" at bounding box center [482, 66] width 22 height 10
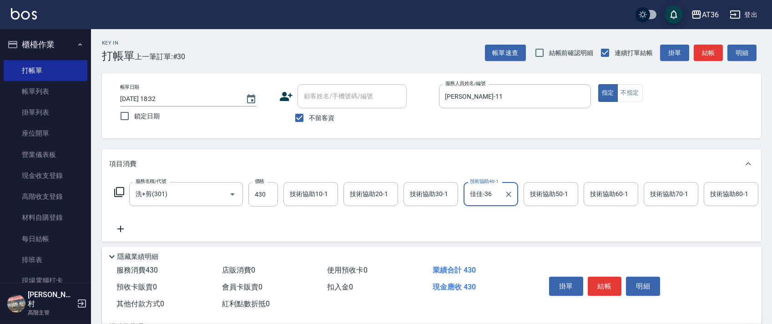
drag, startPoint x: 605, startPoint y: 283, endPoint x: 597, endPoint y: 267, distance: 18.7
click at [605, 283] on button "結帳" at bounding box center [605, 286] width 34 height 19
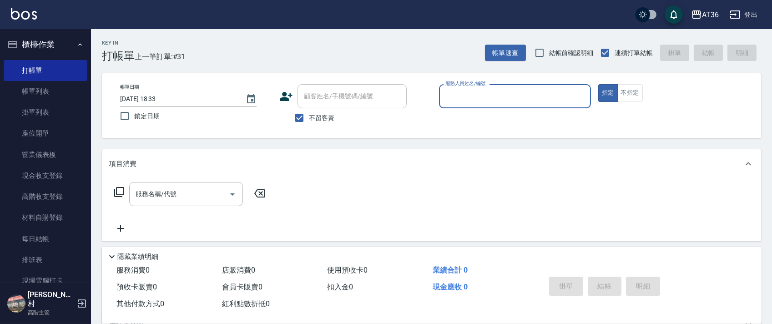
click at [451, 96] on input "服務人員姓名/編號" at bounding box center [515, 96] width 144 height 16
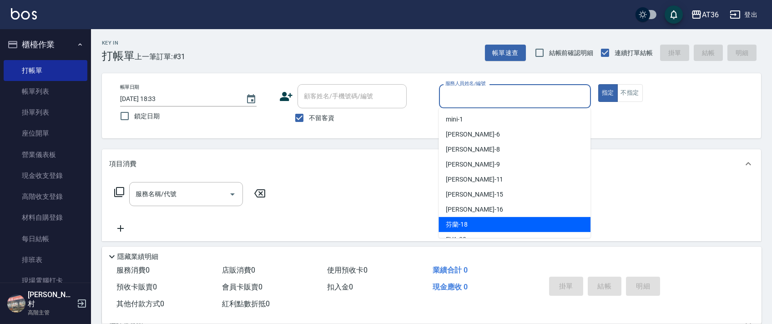
click at [469, 220] on div "芬蘭 -18" at bounding box center [515, 224] width 152 height 15
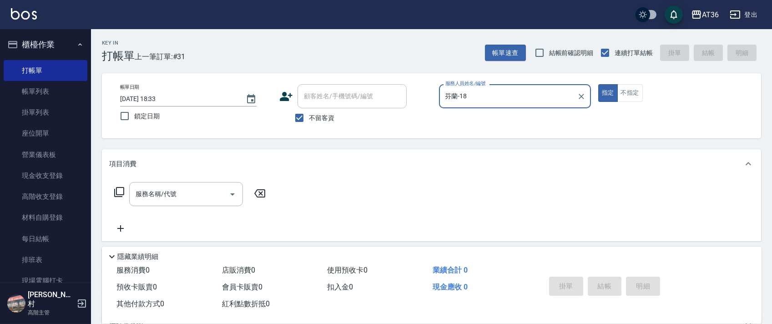
click at [120, 191] on icon at bounding box center [119, 192] width 11 height 11
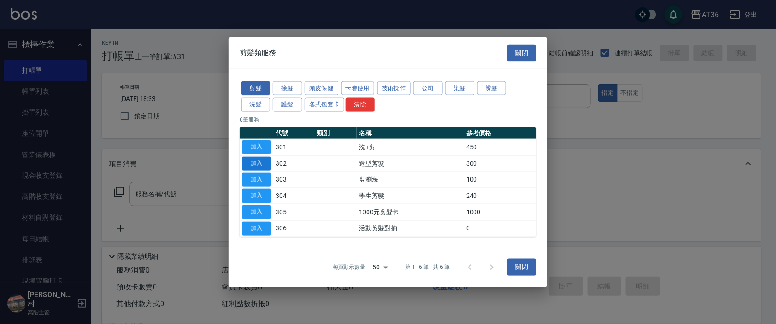
click at [253, 162] on button "加入" at bounding box center [256, 163] width 29 height 14
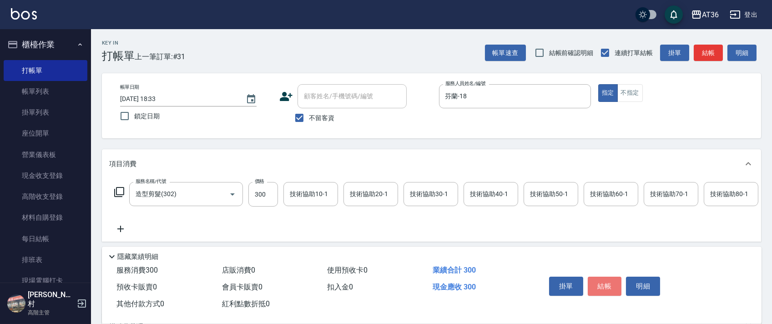
drag, startPoint x: 604, startPoint y: 283, endPoint x: 606, endPoint y: 261, distance: 22.8
click at [603, 283] on button "結帳" at bounding box center [605, 286] width 34 height 19
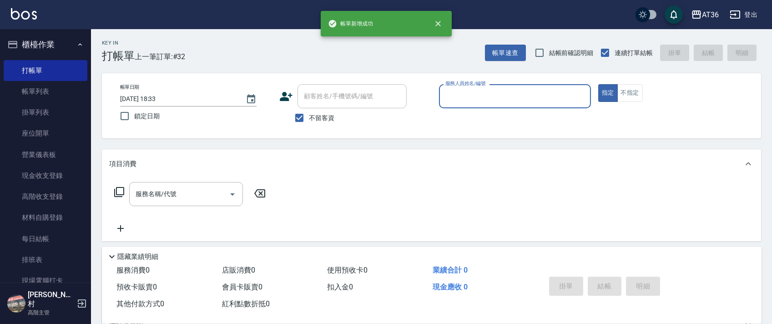
drag, startPoint x: 456, startPoint y: 98, endPoint x: 469, endPoint y: 105, distance: 14.9
click at [456, 98] on input "服務人員姓名/編號" at bounding box center [515, 96] width 144 height 16
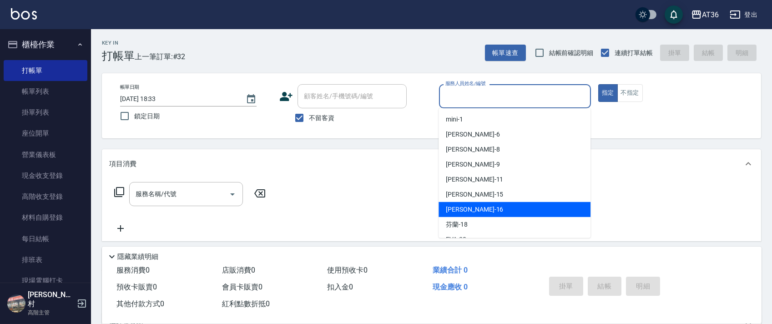
click at [462, 212] on span "[PERSON_NAME] -16" at bounding box center [474, 210] width 57 height 10
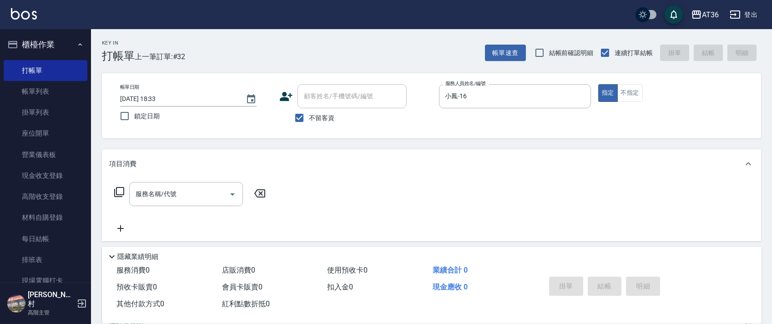
click at [117, 194] on icon at bounding box center [119, 192] width 11 height 11
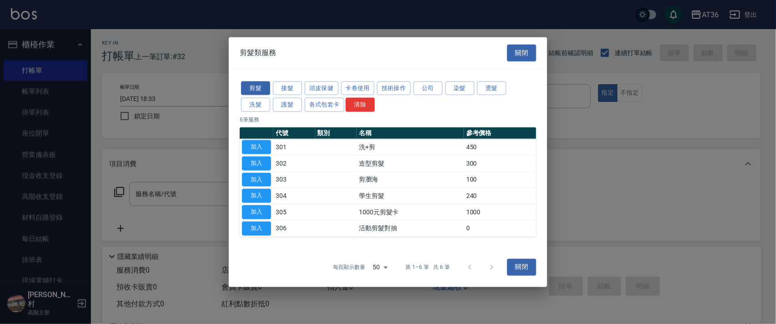
drag, startPoint x: 465, startPoint y: 89, endPoint x: 529, endPoint y: 200, distance: 127.6
click at [464, 89] on button "染髮" at bounding box center [459, 88] width 29 height 14
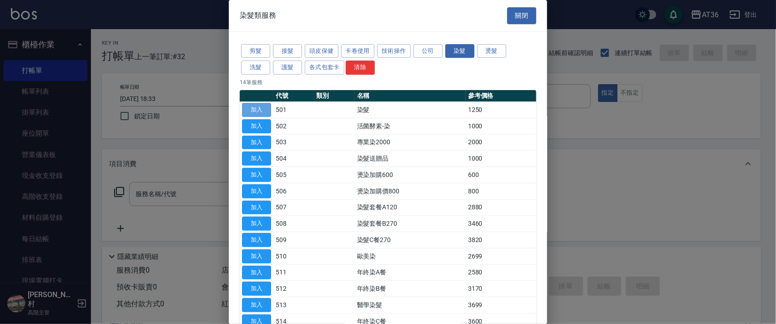
click at [262, 106] on button "加入" at bounding box center [256, 110] width 29 height 14
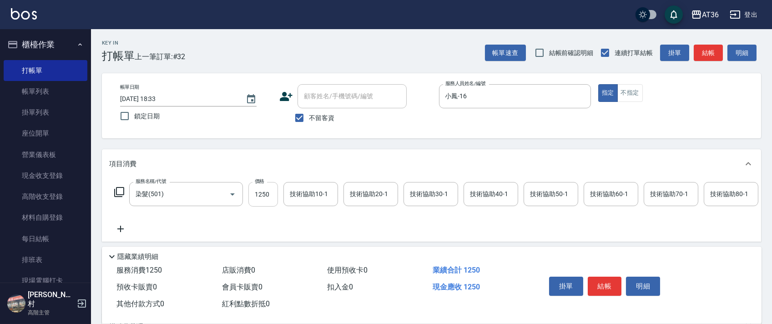
click at [260, 192] on input "1250" at bounding box center [263, 194] width 30 height 25
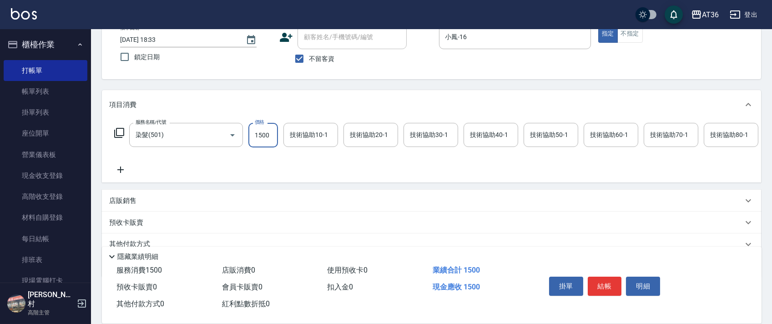
scroll to position [107, 0]
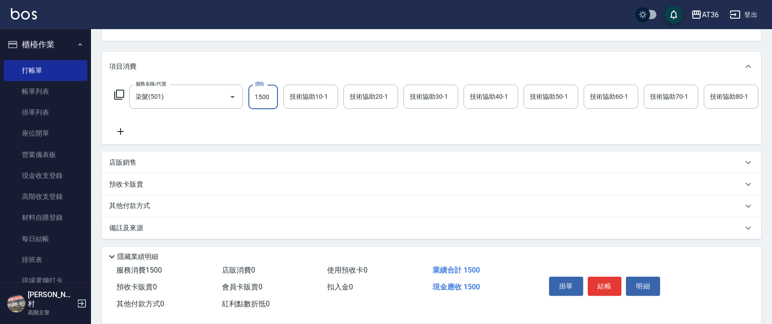
click at [146, 209] on p "其他付款方式" at bounding box center [131, 206] width 45 height 10
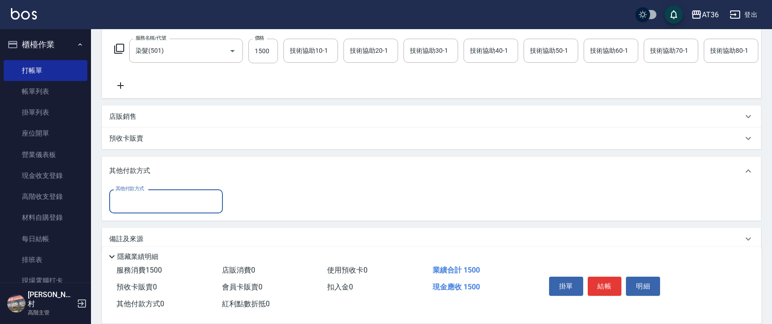
scroll to position [164, 0]
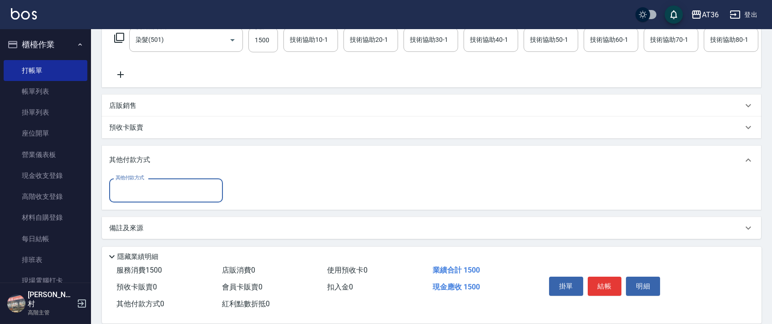
drag, startPoint x: 157, startPoint y: 189, endPoint x: 170, endPoint y: 197, distance: 14.5
click at [157, 192] on input "其他付款方式" at bounding box center [166, 190] width 106 height 16
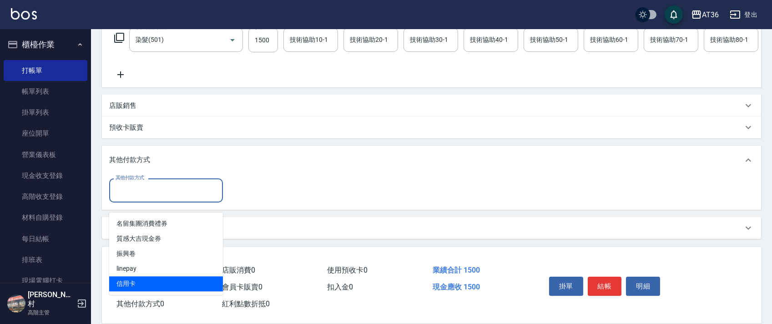
click at [144, 276] on span "信用卡" at bounding box center [166, 283] width 114 height 15
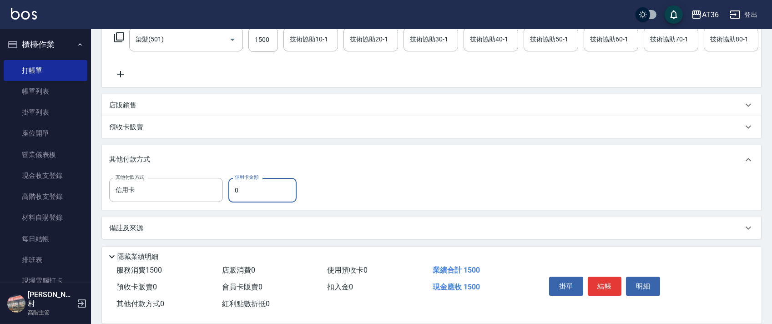
click at [233, 191] on input "0" at bounding box center [262, 190] width 68 height 25
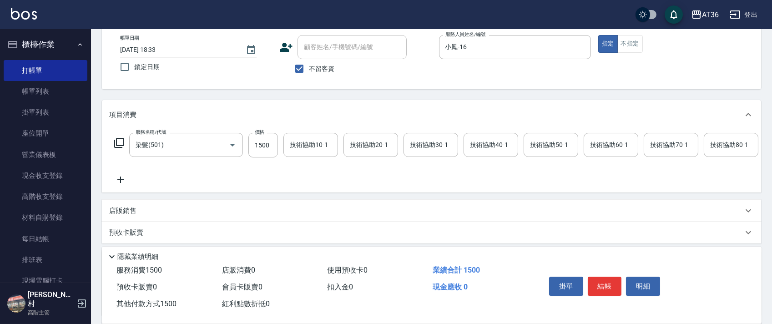
scroll to position [0, 0]
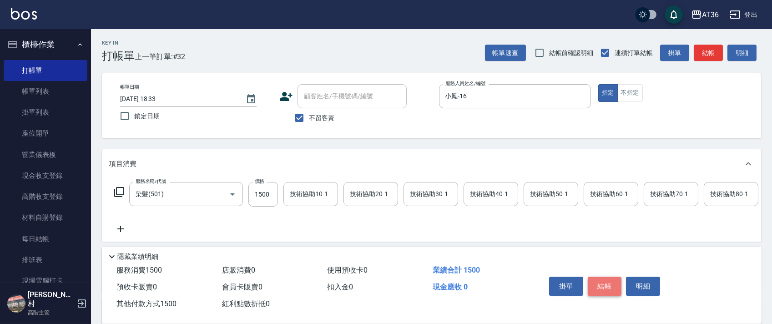
drag, startPoint x: 599, startPoint y: 284, endPoint x: 591, endPoint y: 270, distance: 16.3
click at [599, 283] on button "結帳" at bounding box center [605, 286] width 34 height 19
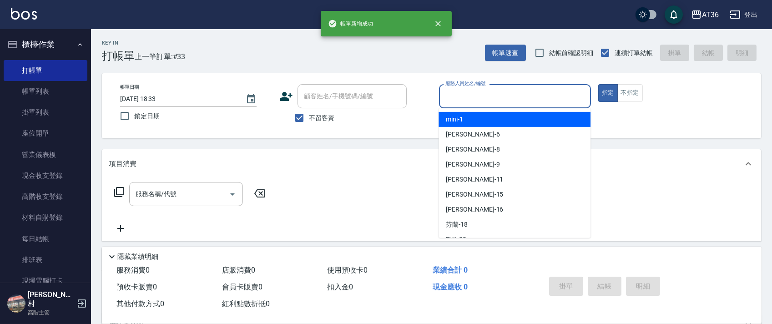
drag, startPoint x: 454, startPoint y: 95, endPoint x: 488, endPoint y: 119, distance: 41.3
click at [454, 97] on input "服務人員姓名/編號" at bounding box center [515, 96] width 144 height 16
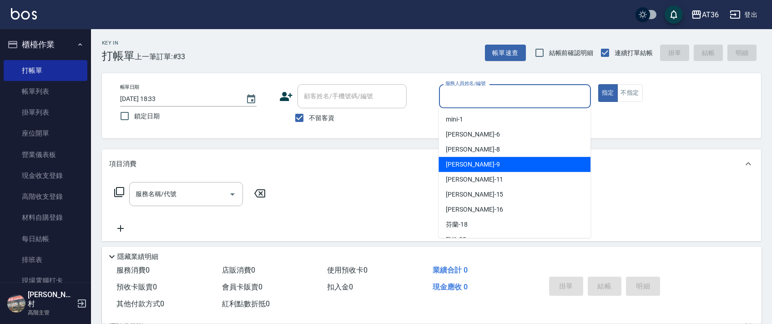
drag, startPoint x: 474, startPoint y: 165, endPoint x: 618, endPoint y: 96, distance: 159.5
click at [477, 164] on div "美燕 -9" at bounding box center [515, 164] width 152 height 15
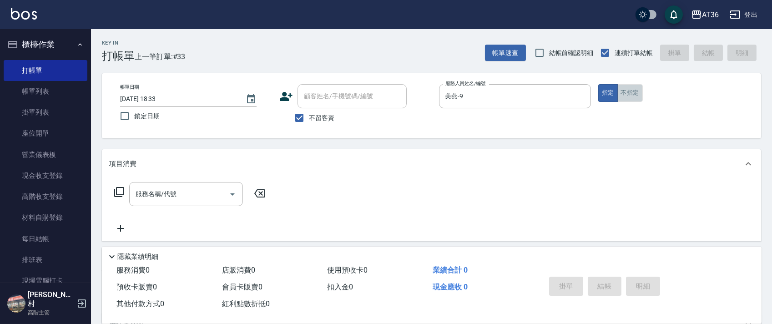
drag, startPoint x: 625, startPoint y: 91, endPoint x: 148, endPoint y: 138, distance: 478.6
click at [625, 91] on button "不指定" at bounding box center [629, 93] width 25 height 18
click at [118, 191] on icon at bounding box center [119, 192] width 11 height 11
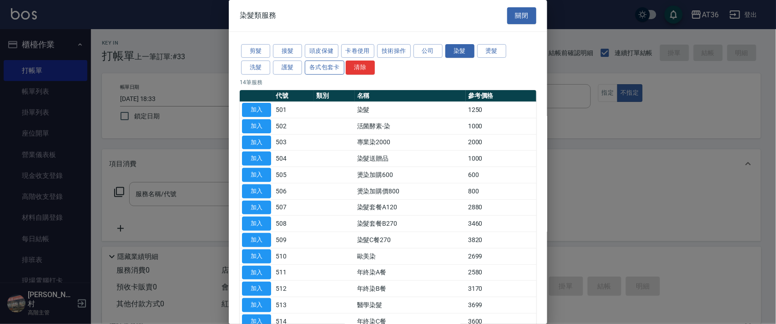
drag, startPoint x: 257, startPoint y: 47, endPoint x: 333, endPoint y: 72, distance: 80.0
click at [257, 47] on button "剪髮" at bounding box center [255, 51] width 29 height 14
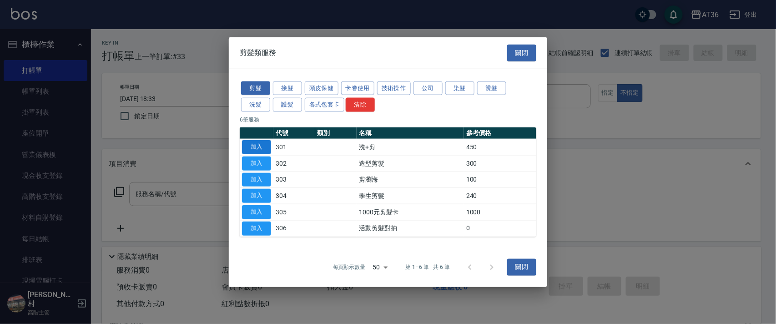
click at [253, 146] on button "加入" at bounding box center [256, 147] width 29 height 14
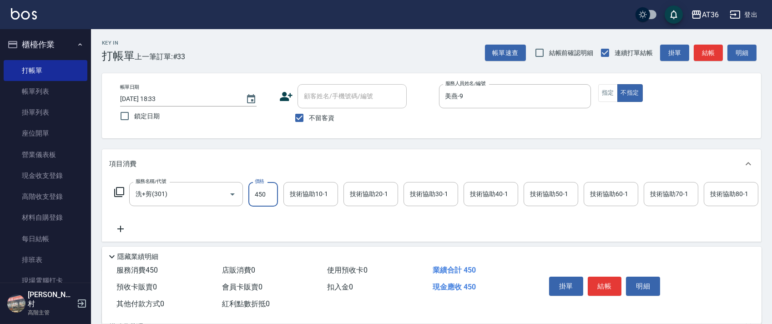
click at [256, 194] on input "450" at bounding box center [263, 194] width 30 height 25
click at [609, 282] on button "結帳" at bounding box center [605, 286] width 34 height 19
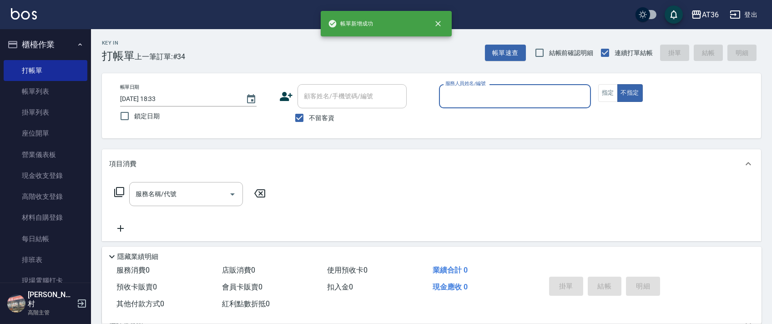
drag, startPoint x: 452, startPoint y: 94, endPoint x: 463, endPoint y: 104, distance: 14.8
click at [452, 96] on input "服務人員姓名/編號" at bounding box center [515, 96] width 144 height 16
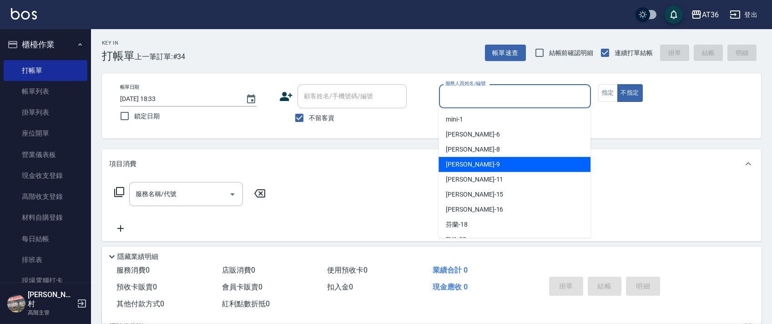
click at [461, 166] on span "美燕 -9" at bounding box center [473, 165] width 54 height 10
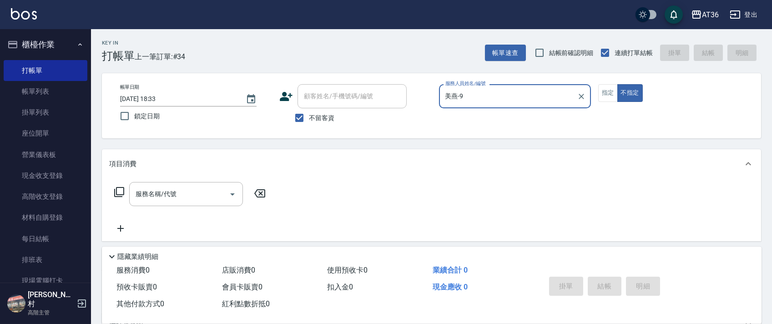
click at [120, 196] on icon at bounding box center [119, 192] width 11 height 11
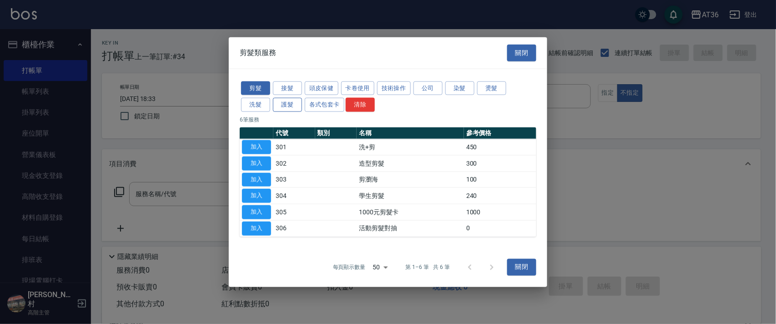
click at [294, 104] on button "護髮" at bounding box center [287, 105] width 29 height 14
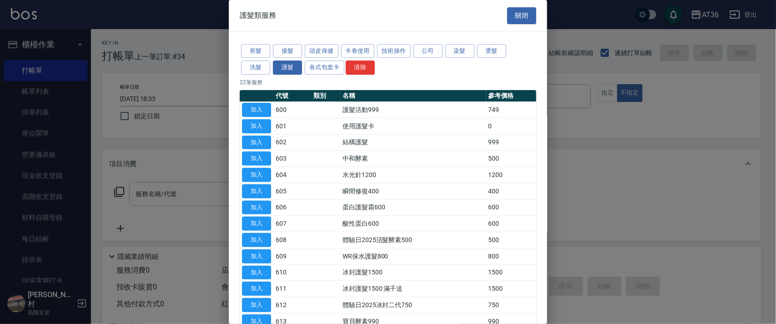
drag, startPoint x: 261, startPoint y: 111, endPoint x: 124, endPoint y: 199, distance: 163.1
click at [261, 110] on button "加入" at bounding box center [256, 110] width 29 height 14
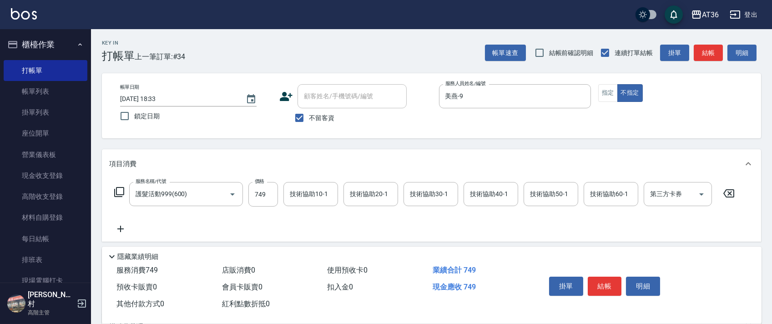
click at [121, 191] on icon at bounding box center [119, 192] width 11 height 11
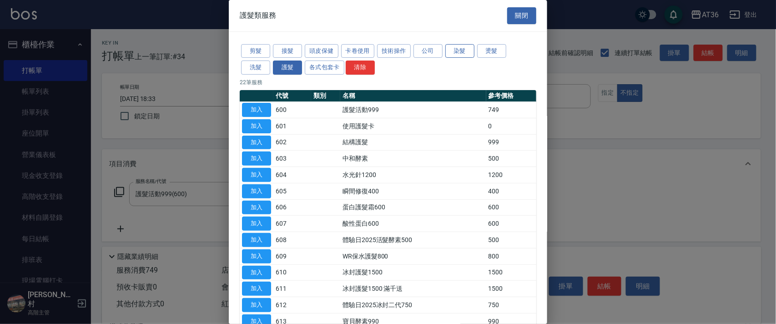
click at [457, 50] on button "染髮" at bounding box center [459, 51] width 29 height 14
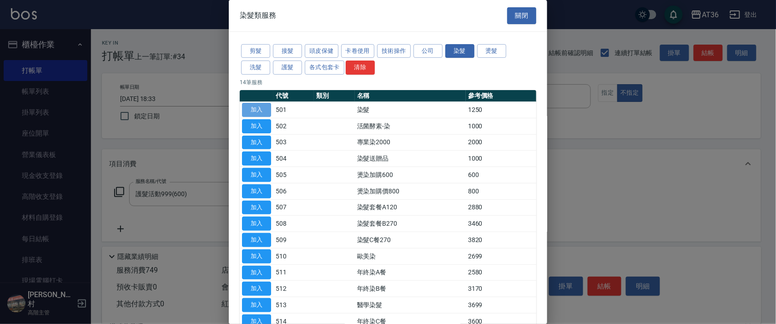
click at [259, 109] on button "加入" at bounding box center [256, 110] width 29 height 14
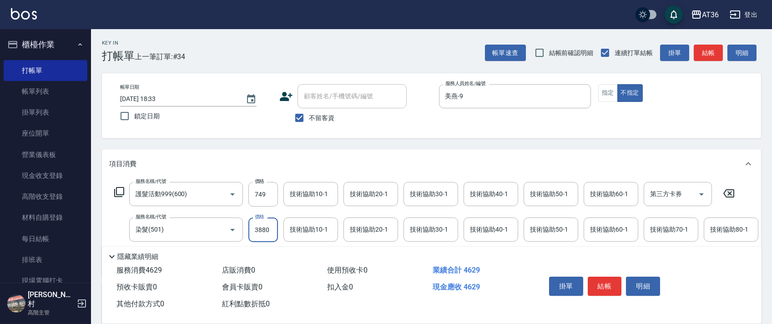
scroll to position [143, 0]
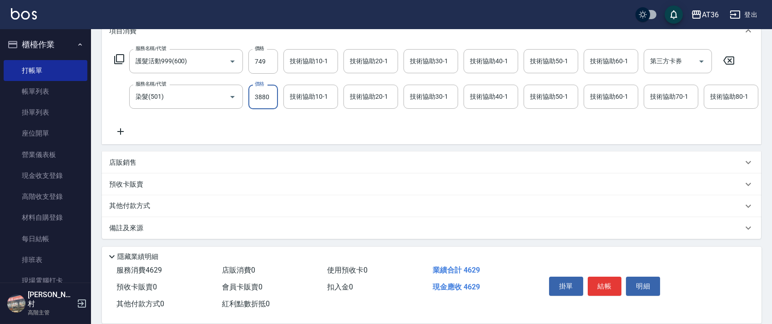
click at [132, 165] on p "店販銷售" at bounding box center [122, 163] width 27 height 10
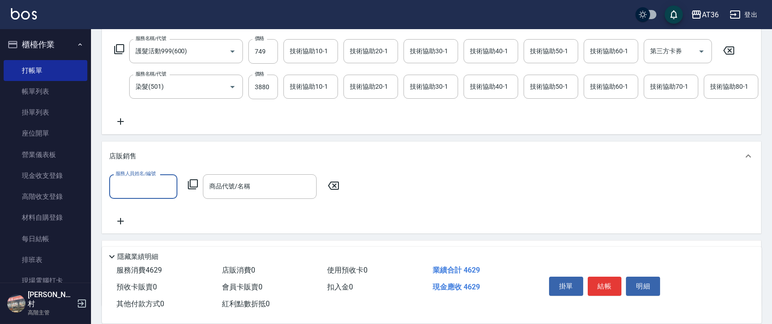
scroll to position [0, 0]
click at [136, 177] on label "服務人員姓名/編號" at bounding box center [136, 173] width 40 height 7
click at [136, 183] on input "服務人員姓名/編號" at bounding box center [143, 186] width 60 height 16
click at [137, 194] on input "服務人員姓名/編號" at bounding box center [143, 186] width 60 height 16
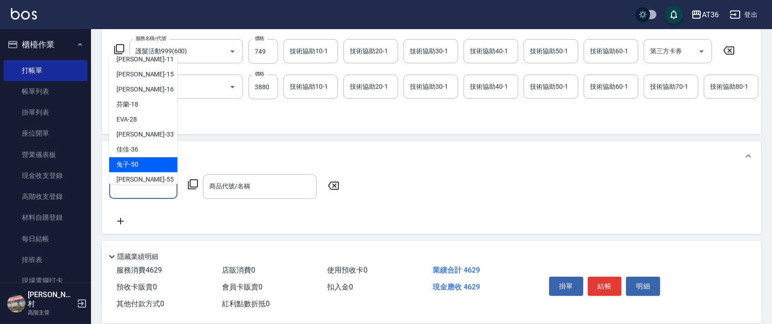
scroll to position [148, 0]
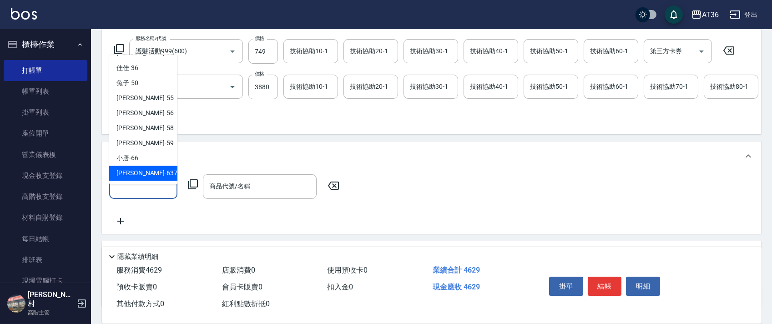
drag, startPoint x: 136, startPoint y: 171, endPoint x: 192, endPoint y: 191, distance: 59.6
click at [142, 173] on div "憶琳 -637" at bounding box center [143, 173] width 68 height 15
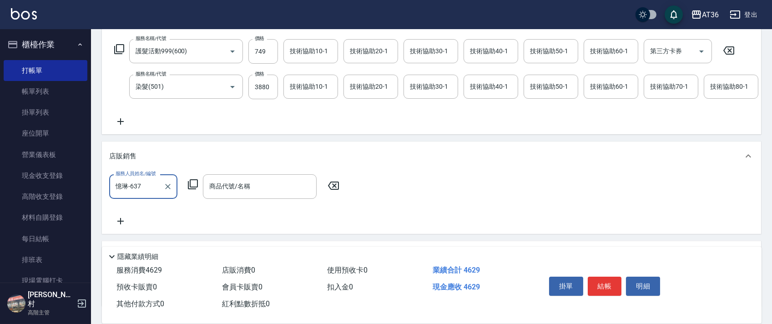
click at [192, 190] on icon at bounding box center [192, 184] width 11 height 11
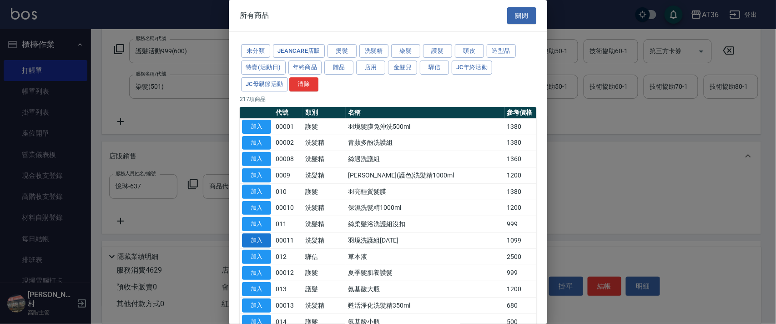
click at [261, 238] on button "加入" at bounding box center [256, 240] width 29 height 14
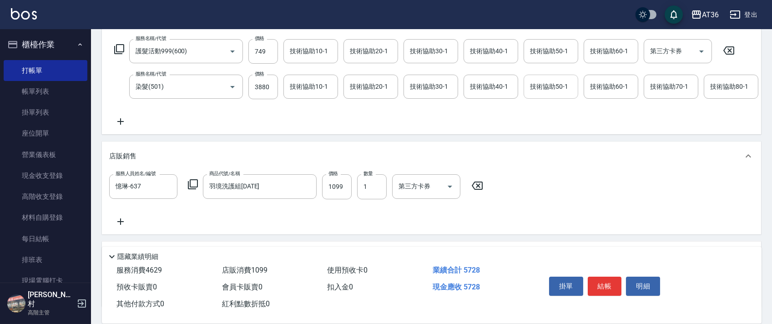
drag, startPoint x: 544, startPoint y: 86, endPoint x: 559, endPoint y: 96, distance: 18.6
click at [544, 86] on div "技術協助50-1 技術協助50-1" at bounding box center [551, 87] width 55 height 24
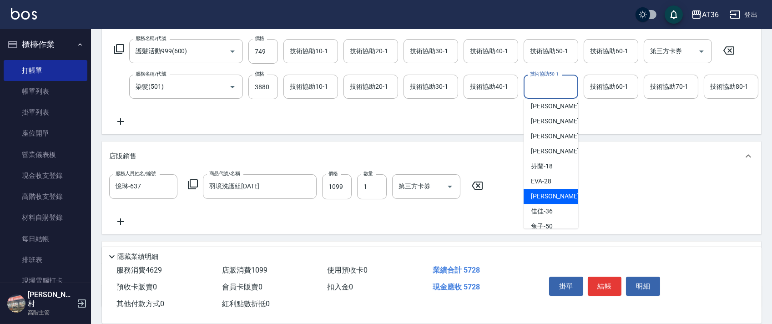
scroll to position [121, 0]
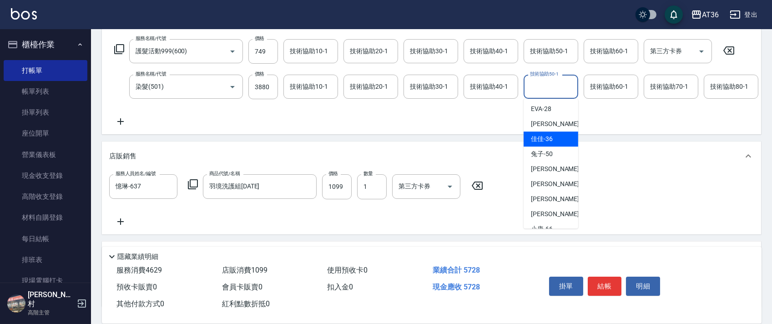
click at [556, 132] on div "佳佳 -36" at bounding box center [551, 138] width 55 height 15
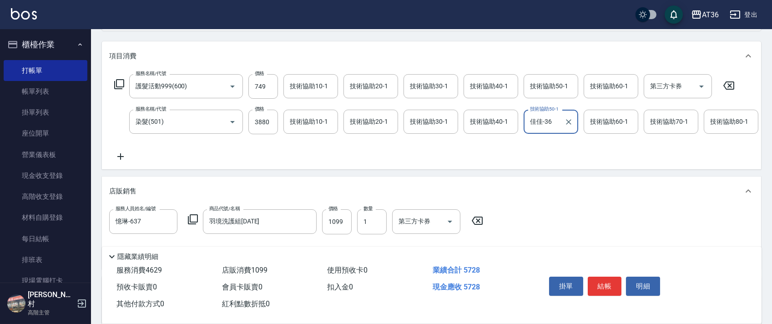
scroll to position [221, 0]
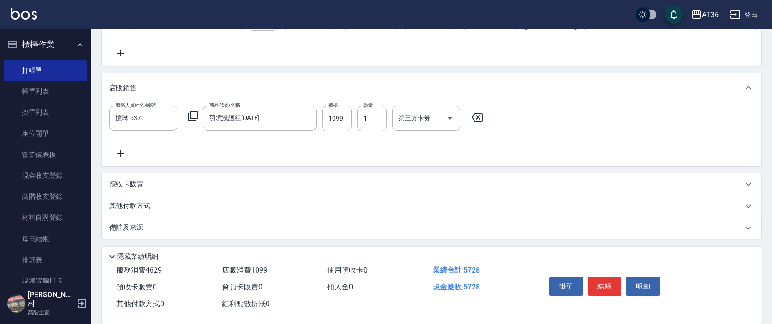
click at [141, 205] on p "其他付款方式" at bounding box center [131, 206] width 45 height 10
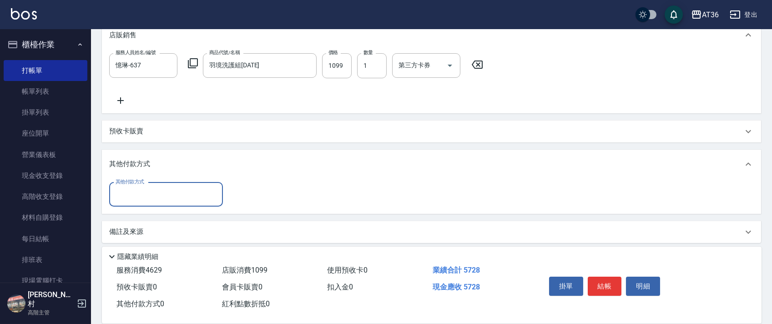
scroll to position [277, 0]
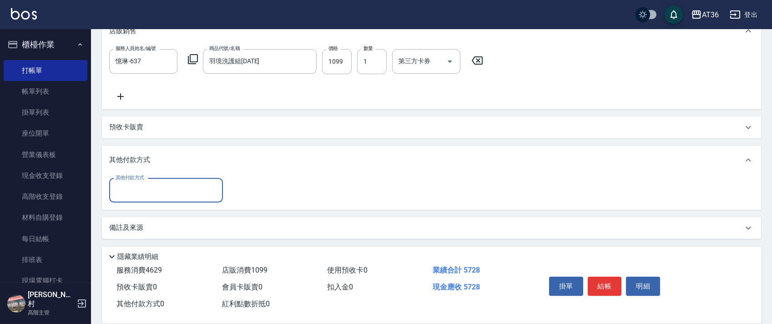
drag, startPoint x: 143, startPoint y: 185, endPoint x: 185, endPoint y: 201, distance: 44.8
click at [143, 191] on input "其他付款方式" at bounding box center [166, 190] width 106 height 16
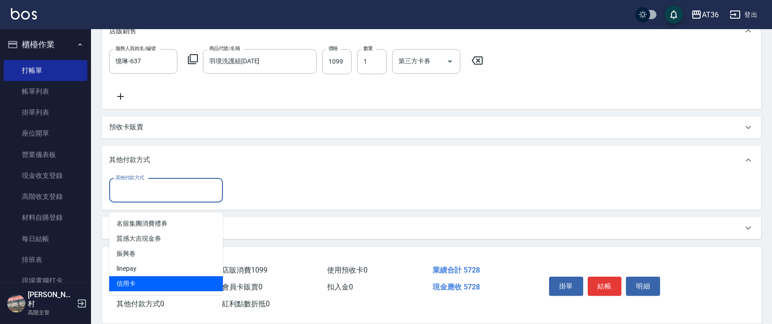
click at [131, 276] on span "信用卡" at bounding box center [166, 283] width 114 height 15
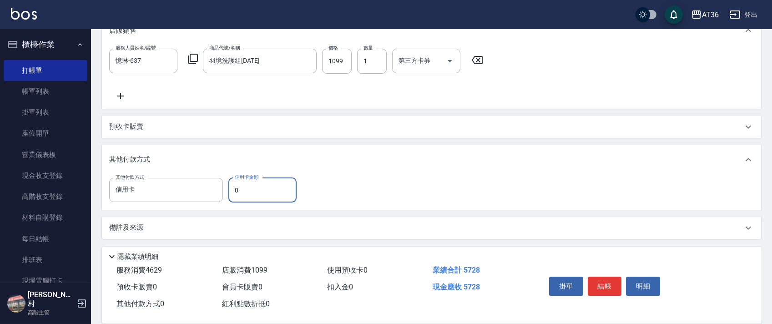
click at [232, 195] on input "0" at bounding box center [262, 190] width 68 height 25
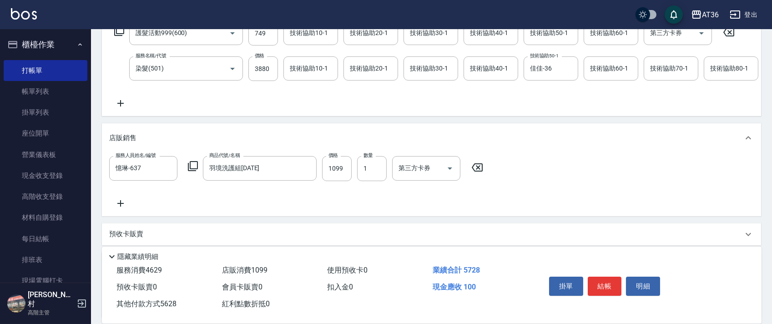
scroll to position [182, 0]
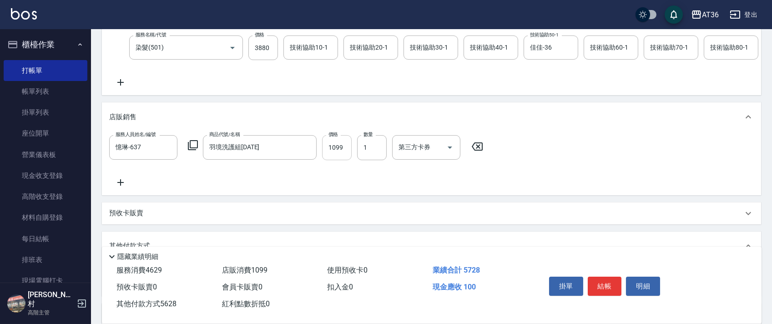
click at [332, 159] on input "1099" at bounding box center [337, 147] width 30 height 25
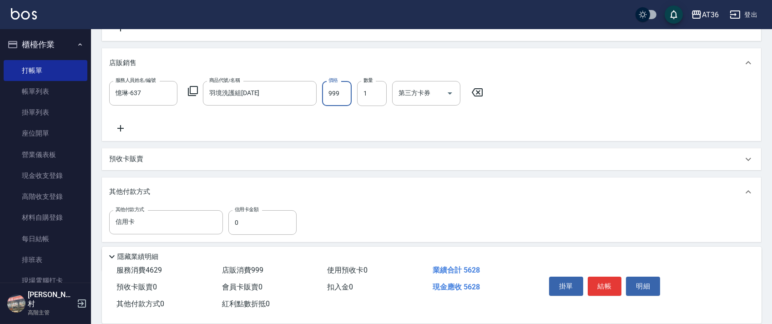
scroll to position [278, 0]
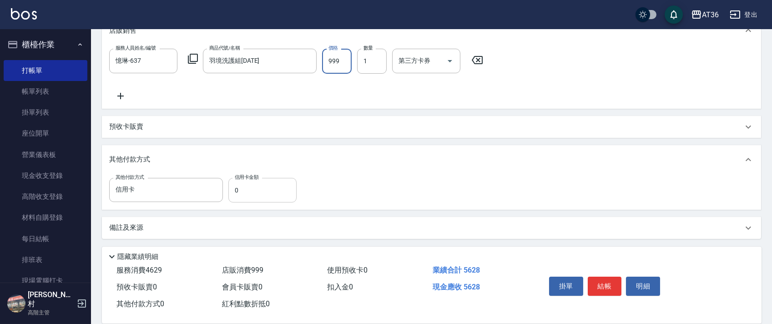
click at [236, 193] on input "0" at bounding box center [262, 190] width 68 height 25
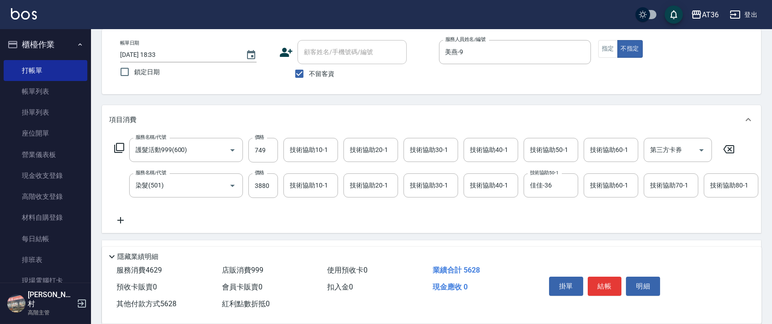
scroll to position [35, 0]
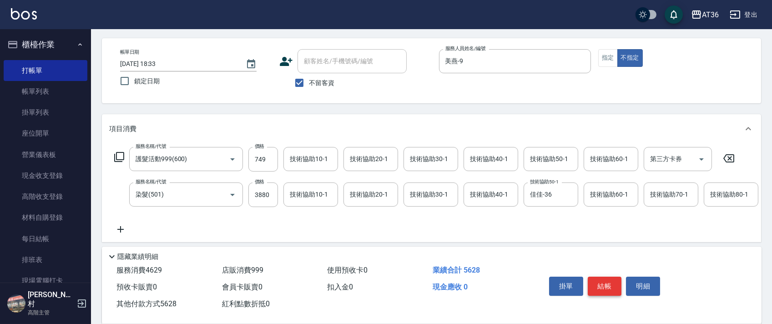
click at [603, 284] on button "結帳" at bounding box center [605, 286] width 34 height 19
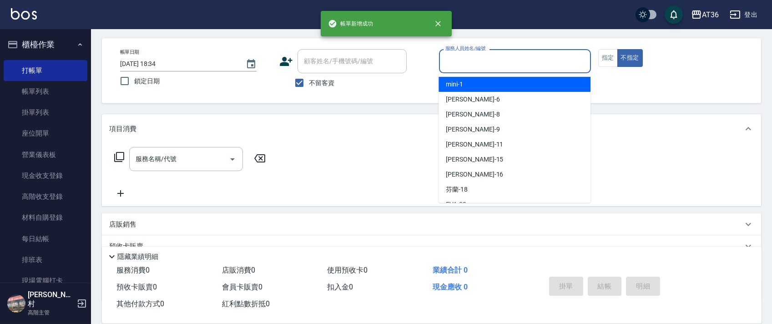
click at [453, 61] on input "服務人員姓名/編號" at bounding box center [515, 61] width 144 height 16
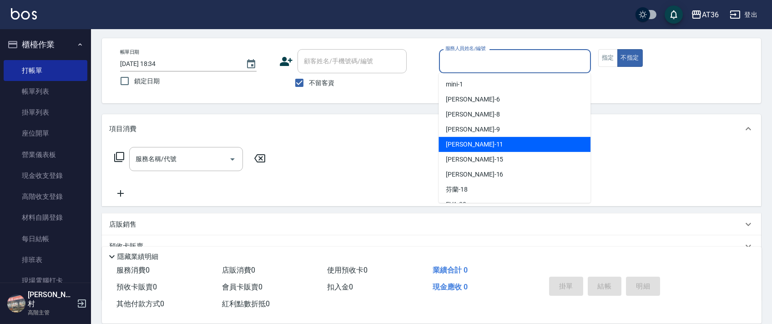
click at [463, 146] on span "[PERSON_NAME] -11" at bounding box center [474, 145] width 57 height 10
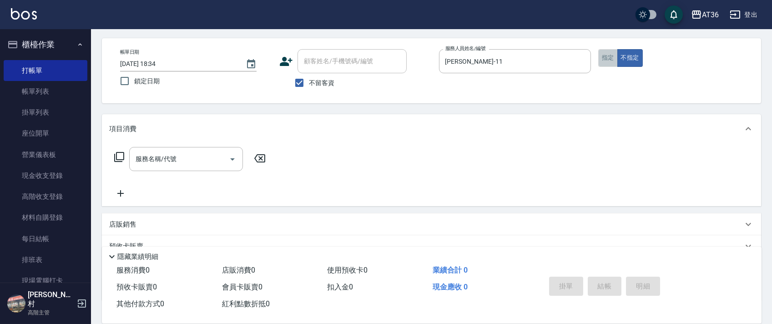
click at [607, 57] on button "指定" at bounding box center [608, 58] width 20 height 18
click at [119, 157] on icon at bounding box center [119, 156] width 11 height 11
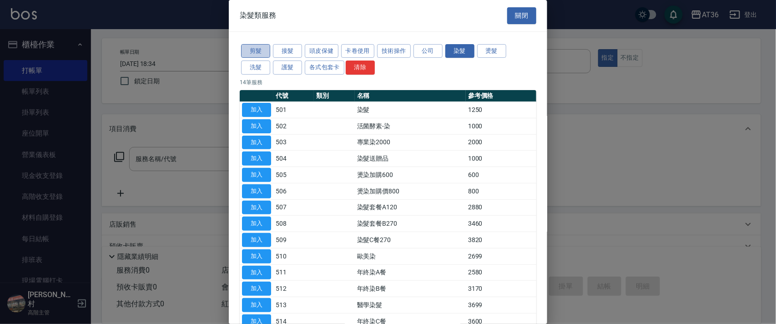
click at [253, 50] on button "剪髮" at bounding box center [255, 51] width 29 height 14
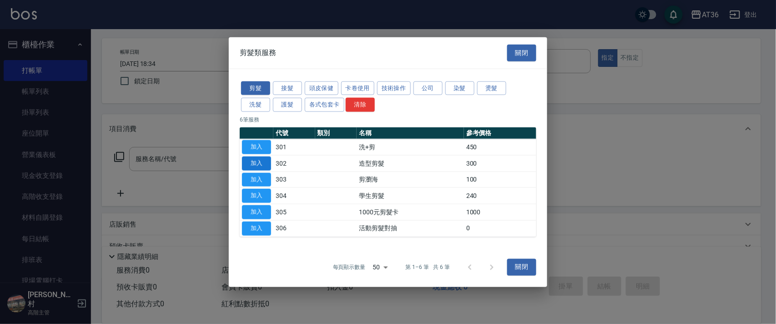
click at [252, 163] on button "加入" at bounding box center [256, 163] width 29 height 14
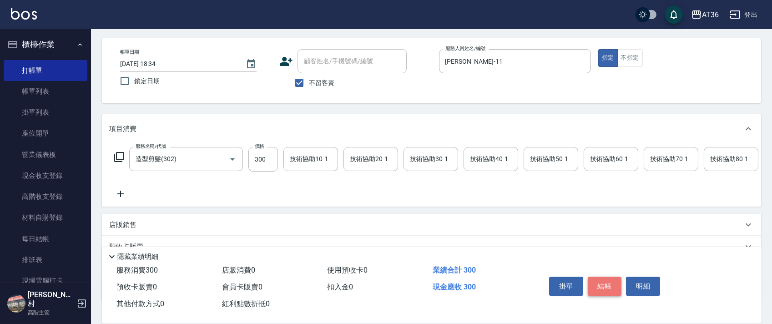
click at [606, 284] on button "結帳" at bounding box center [605, 286] width 34 height 19
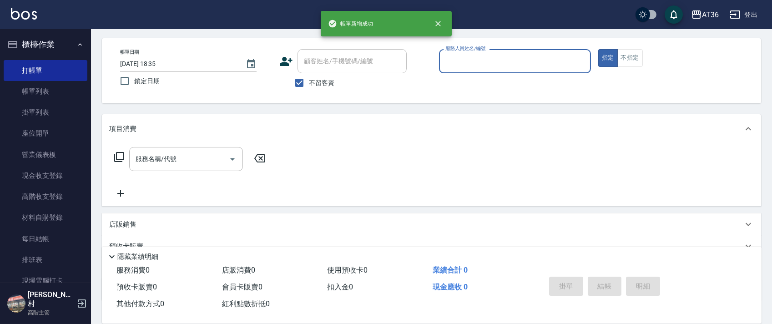
click at [455, 59] on input "服務人員姓名/編號" at bounding box center [515, 61] width 144 height 16
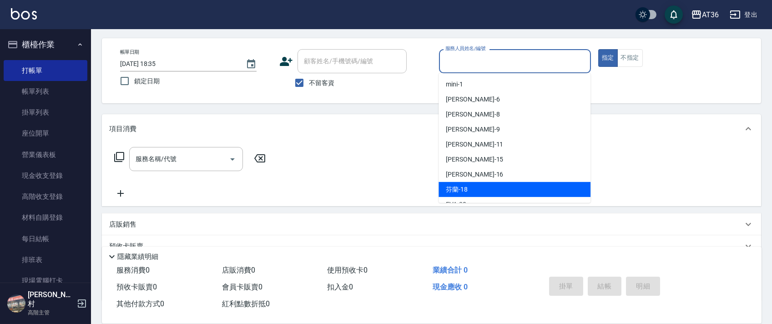
click at [466, 188] on span "芬蘭 -18" at bounding box center [457, 190] width 22 height 10
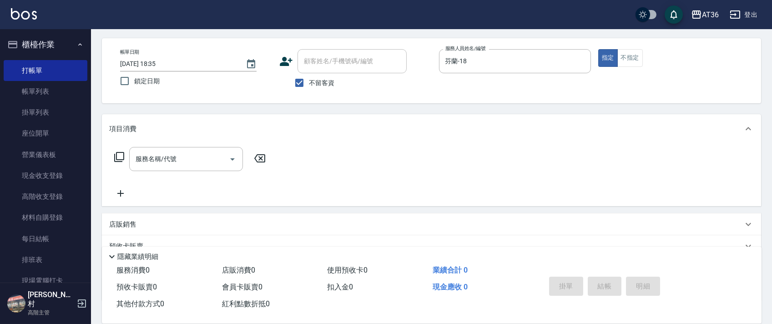
click at [123, 156] on icon at bounding box center [119, 156] width 11 height 11
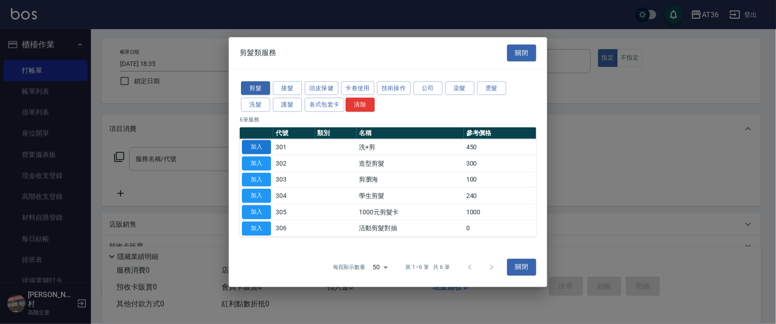
click at [253, 146] on button "加入" at bounding box center [256, 147] width 29 height 14
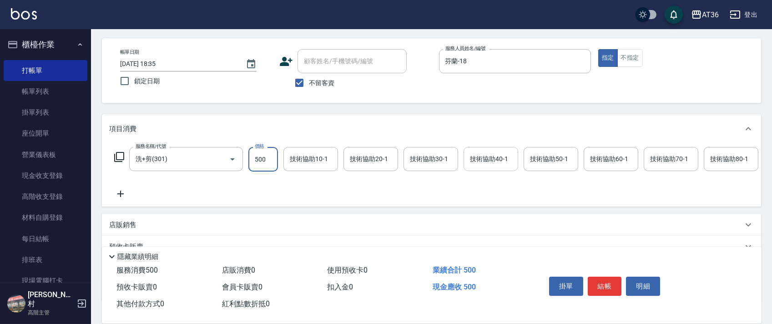
click at [497, 157] on div "技術協助40-1 技術協助40-1" at bounding box center [491, 159] width 55 height 24
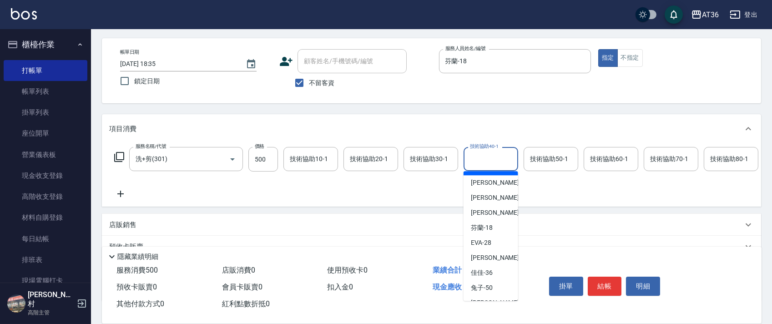
scroll to position [148, 0]
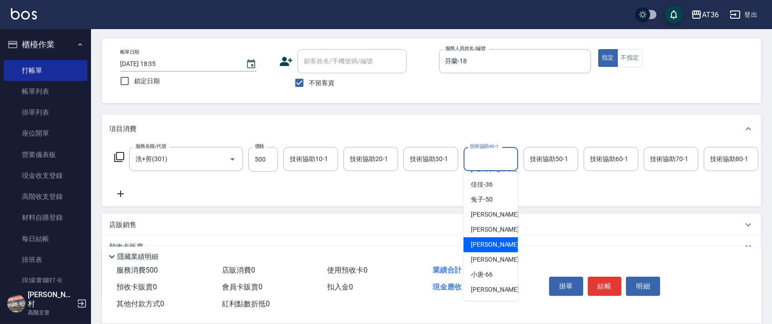
click at [492, 240] on div "[PERSON_NAME] -58" at bounding box center [491, 244] width 55 height 15
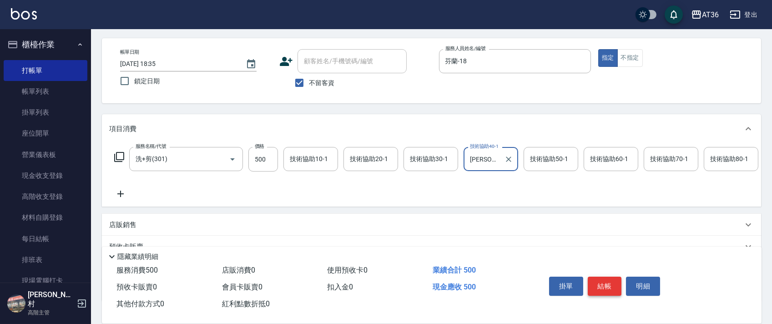
click at [602, 282] on button "結帳" at bounding box center [605, 286] width 34 height 19
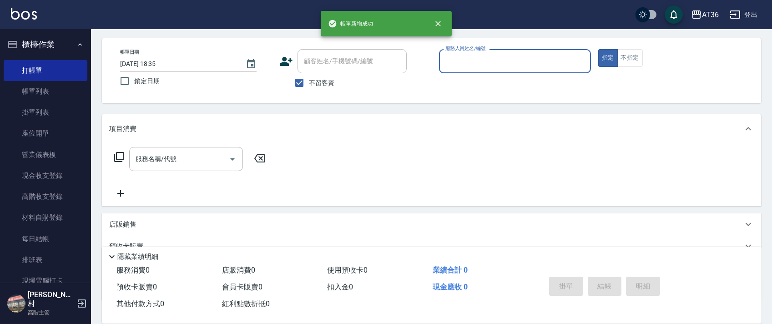
drag, startPoint x: 454, startPoint y: 55, endPoint x: 481, endPoint y: 72, distance: 31.4
click at [454, 59] on input "服務人員姓名/編號" at bounding box center [515, 61] width 144 height 16
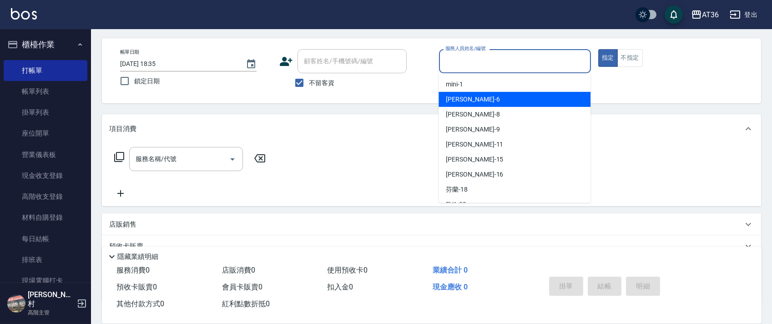
click at [479, 101] on div "[PERSON_NAME] -6" at bounding box center [515, 99] width 152 height 15
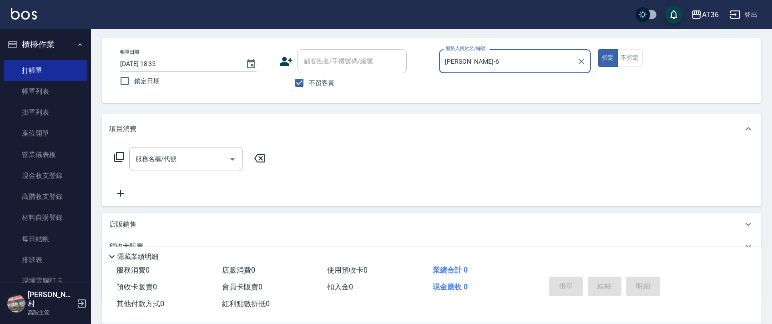
click at [121, 160] on icon at bounding box center [119, 157] width 10 height 10
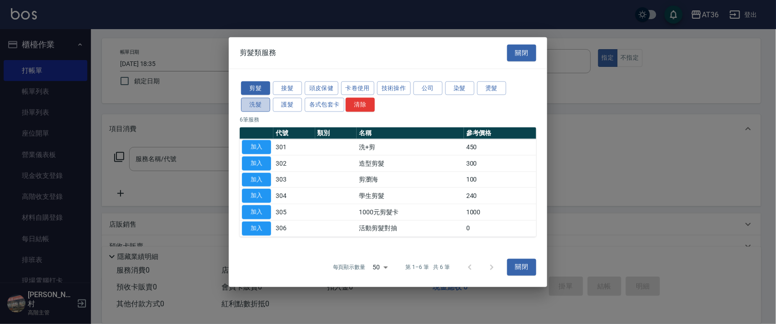
click at [254, 109] on button "洗髮" at bounding box center [255, 105] width 29 height 14
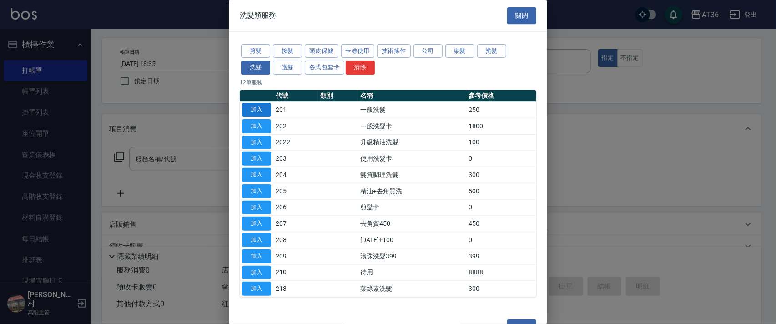
click at [264, 109] on button "加入" at bounding box center [256, 110] width 29 height 14
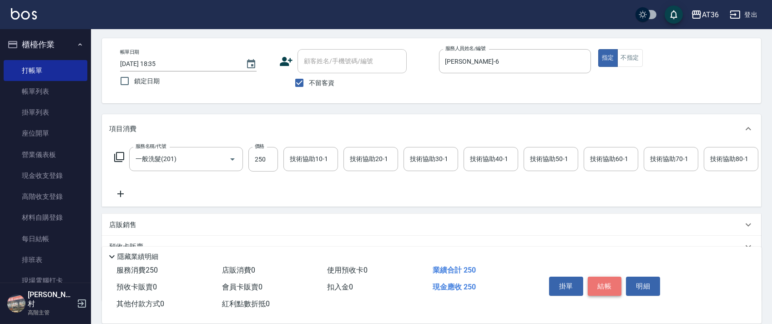
click at [607, 282] on button "結帳" at bounding box center [605, 286] width 34 height 19
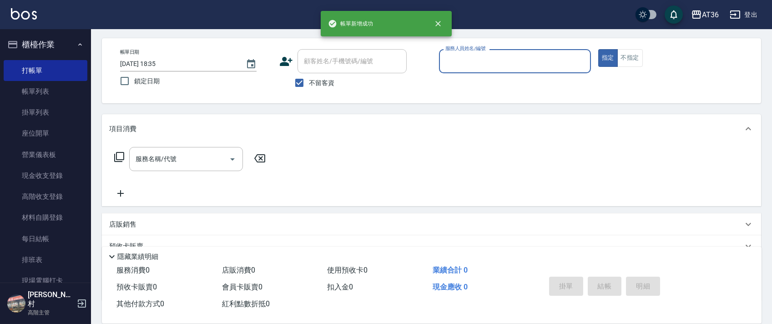
click at [449, 60] on input "服務人員姓名/編號" at bounding box center [515, 61] width 144 height 16
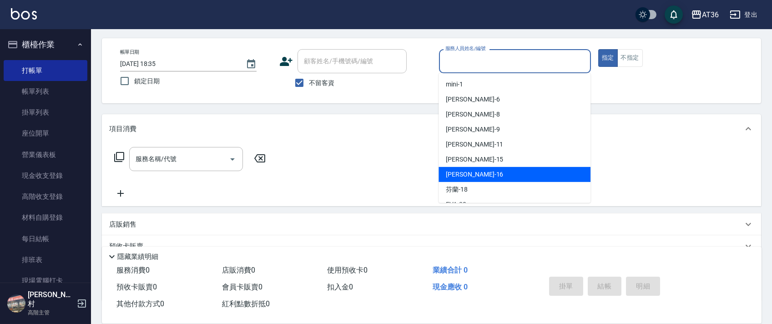
click at [459, 174] on span "[PERSON_NAME] -16" at bounding box center [474, 175] width 57 height 10
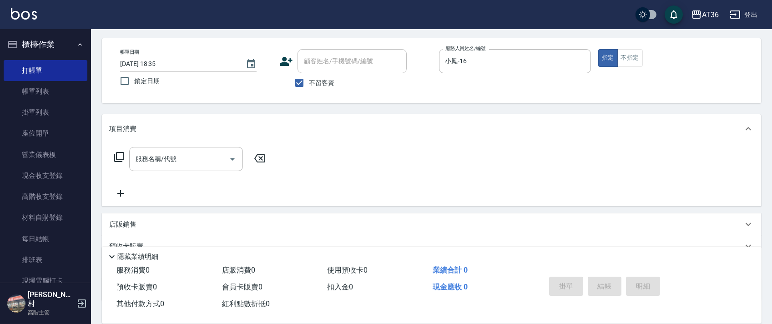
click at [119, 157] on icon at bounding box center [119, 156] width 11 height 11
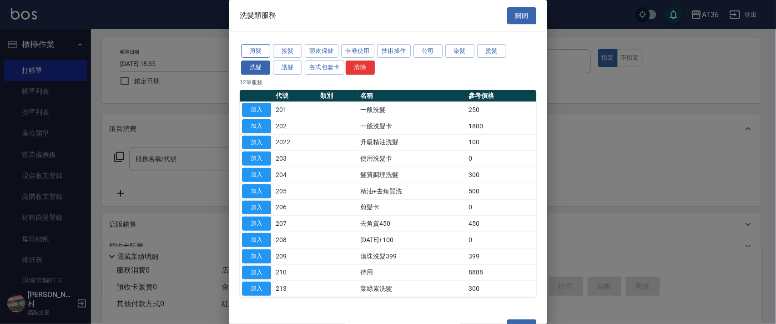
click at [252, 55] on button "剪髮" at bounding box center [255, 51] width 29 height 14
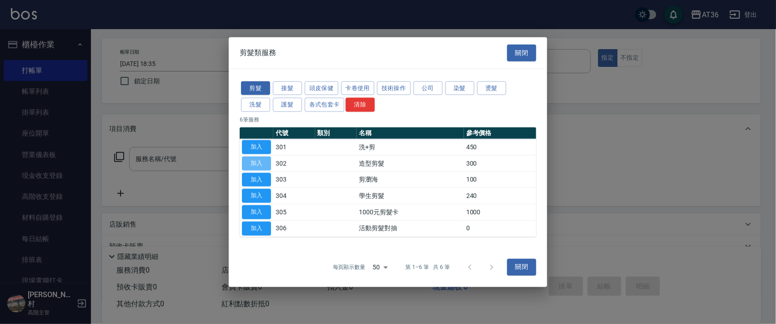
drag, startPoint x: 262, startPoint y: 161, endPoint x: 278, endPoint y: 194, distance: 36.8
click at [265, 163] on button "加入" at bounding box center [256, 163] width 29 height 14
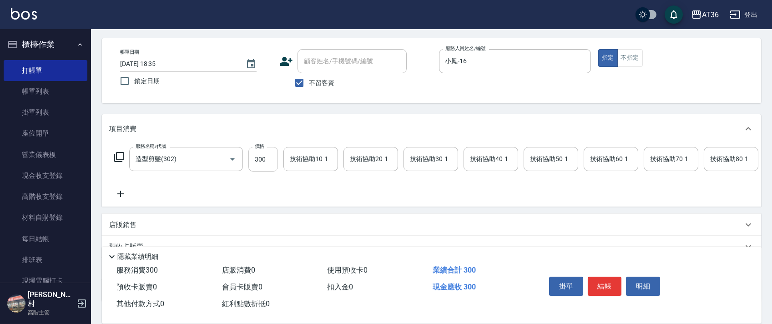
click at [262, 159] on input "300" at bounding box center [263, 159] width 30 height 25
drag, startPoint x: 606, startPoint y: 282, endPoint x: 607, endPoint y: 265, distance: 16.9
click at [606, 281] on button "結帳" at bounding box center [605, 286] width 34 height 19
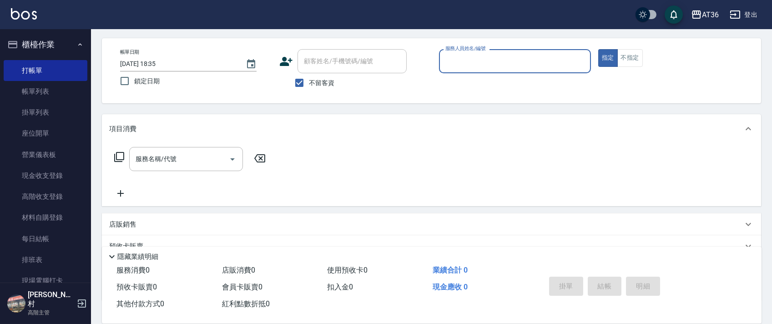
click at [451, 59] on input "服務人員姓名/編號" at bounding box center [515, 61] width 144 height 16
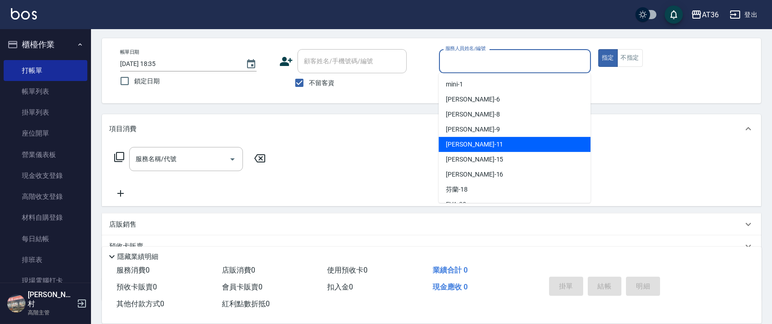
drag, startPoint x: 472, startPoint y: 141, endPoint x: 626, endPoint y: 46, distance: 180.7
click at [473, 141] on div "[PERSON_NAME] -11" at bounding box center [515, 144] width 152 height 15
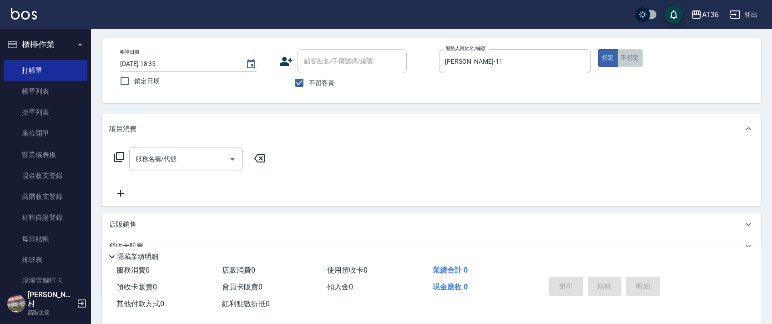
click at [631, 54] on button "不指定" at bounding box center [629, 58] width 25 height 18
click at [119, 153] on icon at bounding box center [119, 156] width 11 height 11
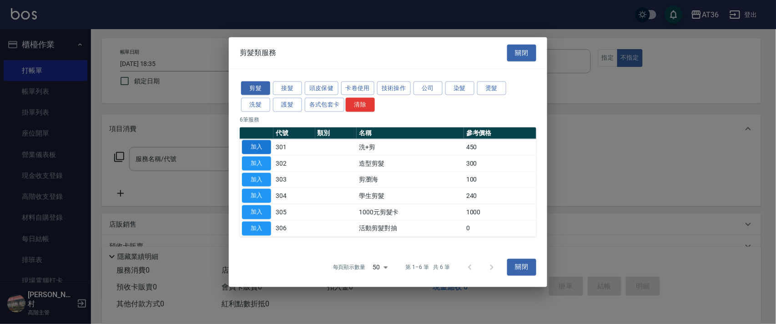
click at [256, 144] on button "加入" at bounding box center [256, 147] width 29 height 14
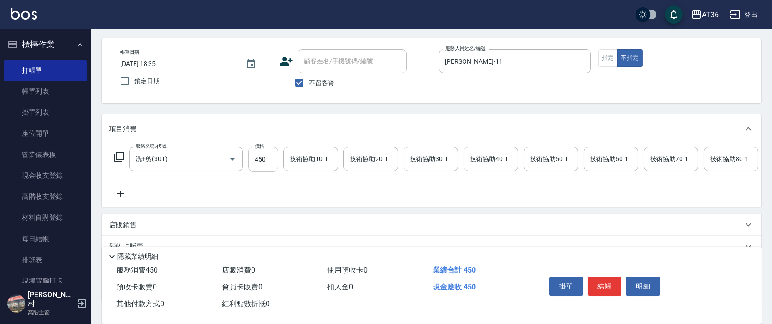
click at [259, 161] on input "450" at bounding box center [263, 159] width 30 height 25
click at [484, 155] on div "技術協助40-1 技術協助40-1" at bounding box center [491, 159] width 55 height 24
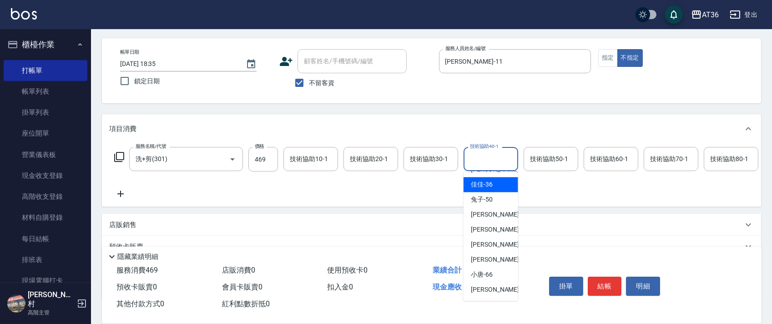
click at [495, 184] on div "佳佳 -36" at bounding box center [491, 184] width 55 height 15
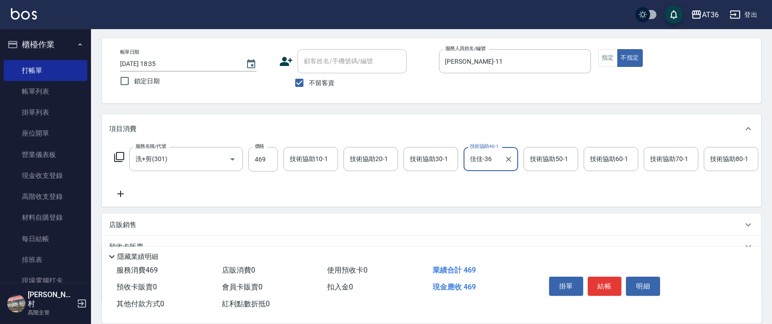
scroll to position [107, 0]
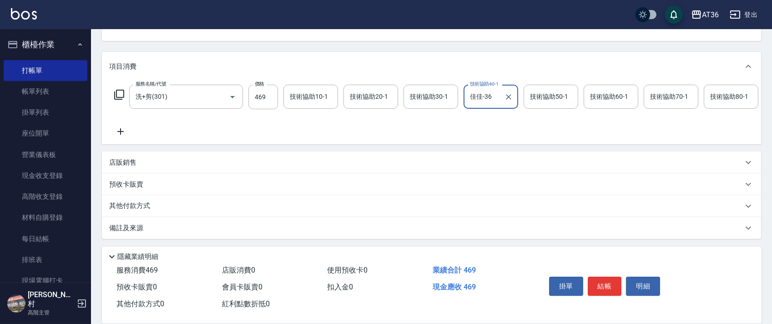
click at [151, 208] on p "其他付款方式" at bounding box center [131, 206] width 45 height 10
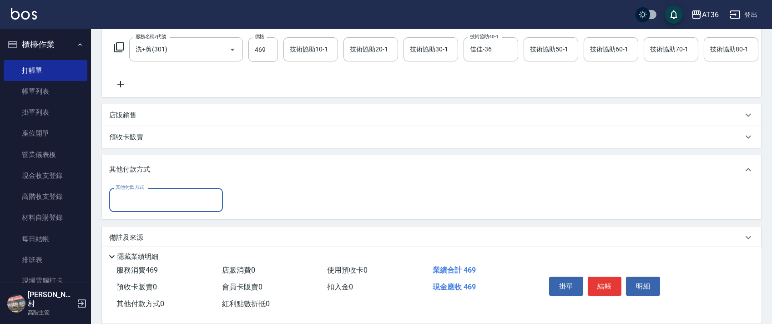
scroll to position [164, 0]
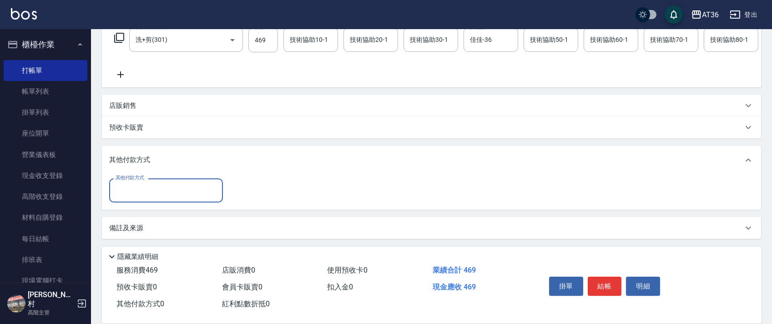
click at [161, 189] on input "其他付款方式" at bounding box center [166, 190] width 106 height 16
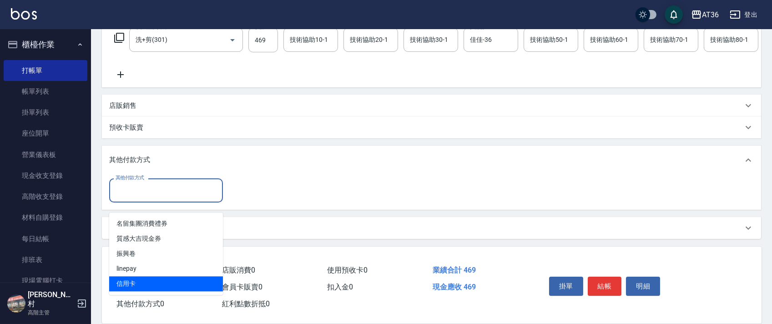
click at [137, 276] on span "信用卡" at bounding box center [166, 283] width 114 height 15
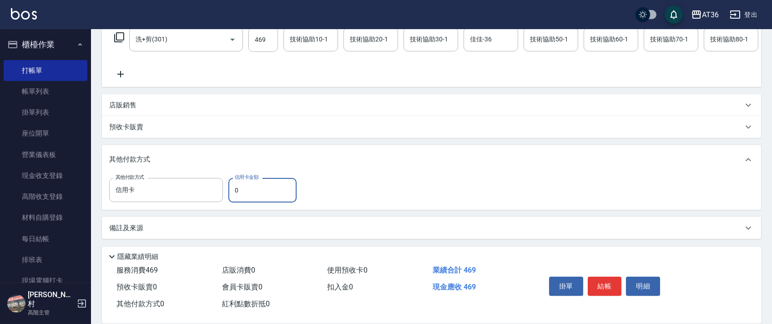
click at [230, 193] on input "0" at bounding box center [262, 190] width 68 height 25
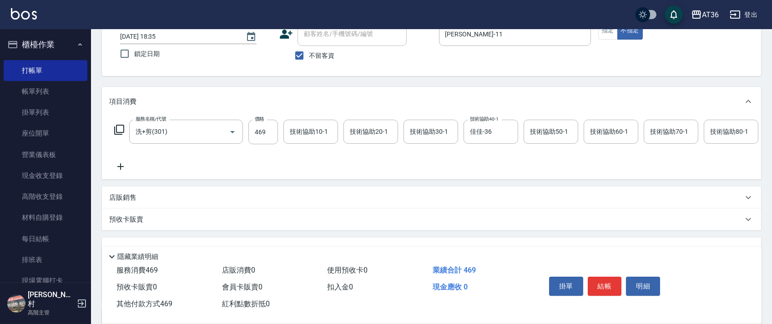
scroll to position [0, 0]
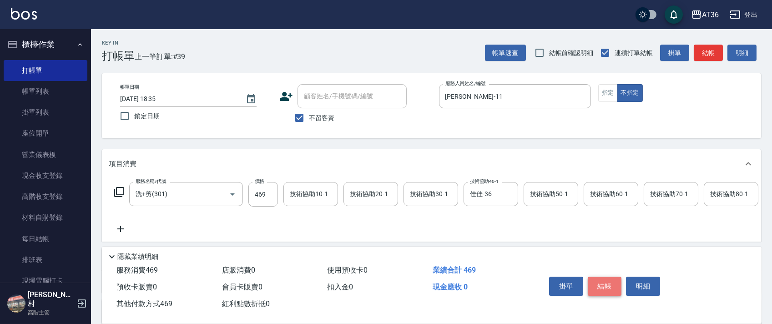
click at [606, 289] on button "結帳" at bounding box center [605, 286] width 34 height 19
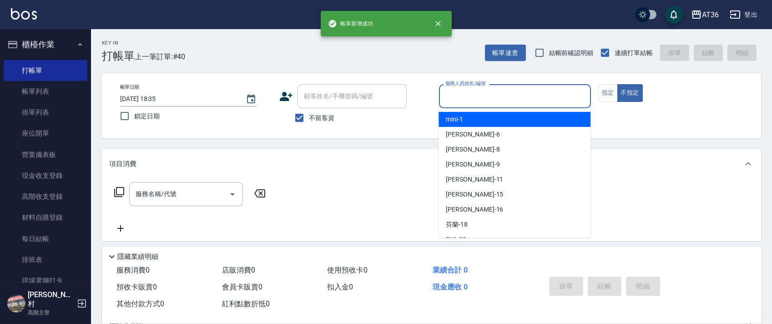
drag, startPoint x: 449, startPoint y: 98, endPoint x: 479, endPoint y: 110, distance: 32.1
click at [449, 101] on input "服務人員姓名/編號" at bounding box center [515, 96] width 144 height 16
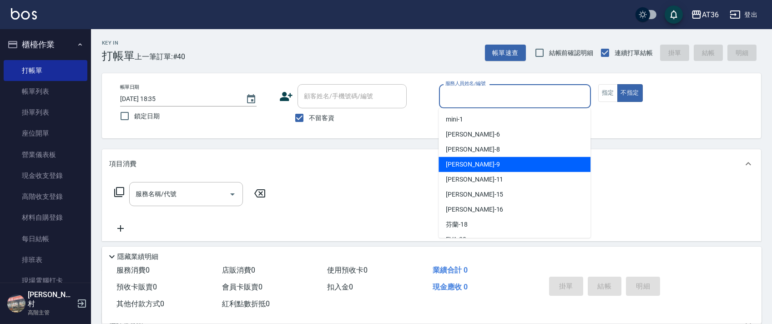
click at [462, 160] on span "美燕 -9" at bounding box center [473, 165] width 54 height 10
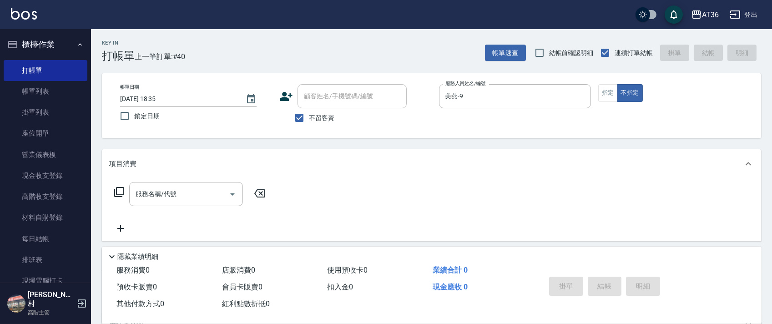
click at [115, 191] on icon at bounding box center [119, 192] width 10 height 10
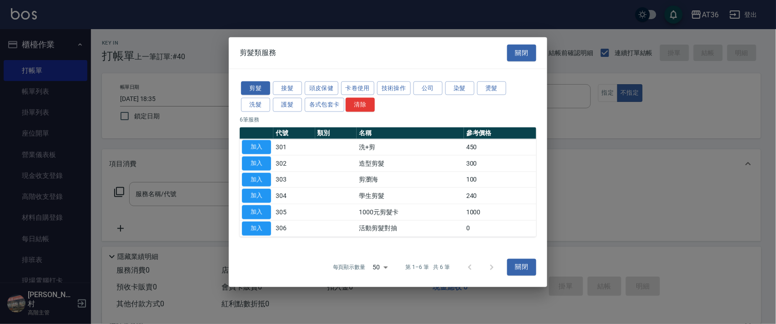
drag, startPoint x: 263, startPoint y: 146, endPoint x: 309, endPoint y: 220, distance: 86.5
click at [263, 147] on button "加入" at bounding box center [256, 147] width 29 height 14
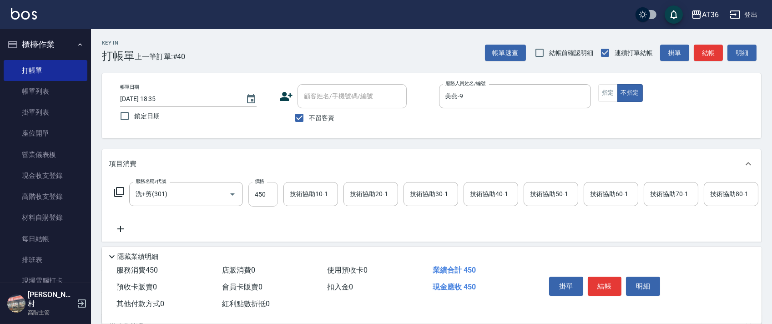
click at [264, 195] on input "450" at bounding box center [263, 194] width 30 height 25
click at [478, 192] on div "技術協助40-1 技術協助40-1" at bounding box center [491, 194] width 55 height 24
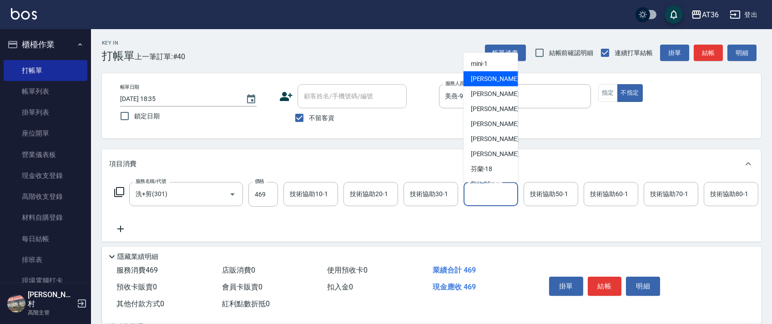
scroll to position [148, 0]
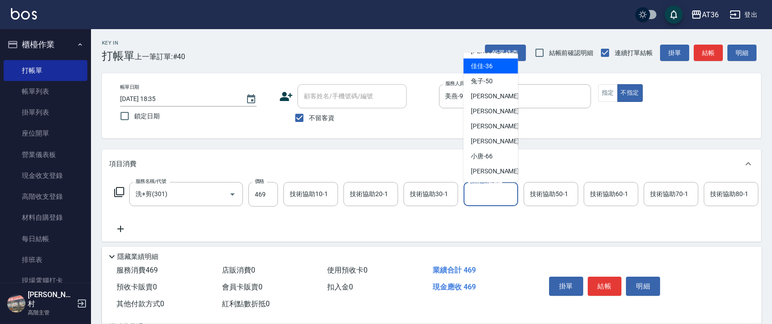
click at [489, 67] on span "佳佳 -36" at bounding box center [482, 66] width 22 height 10
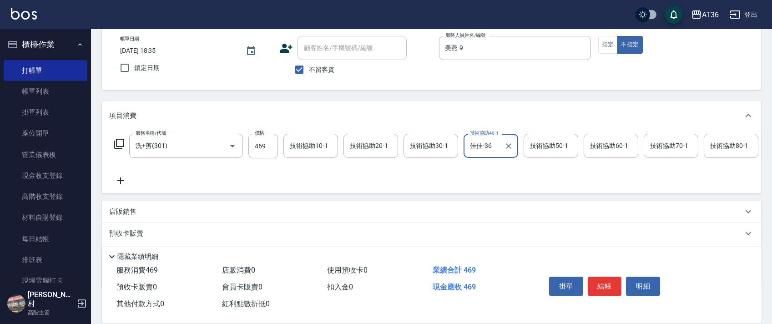
scroll to position [107, 0]
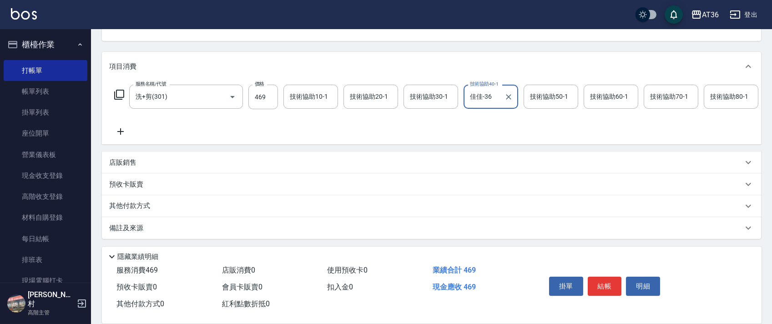
click at [146, 202] on p "其他付款方式" at bounding box center [131, 206] width 45 height 10
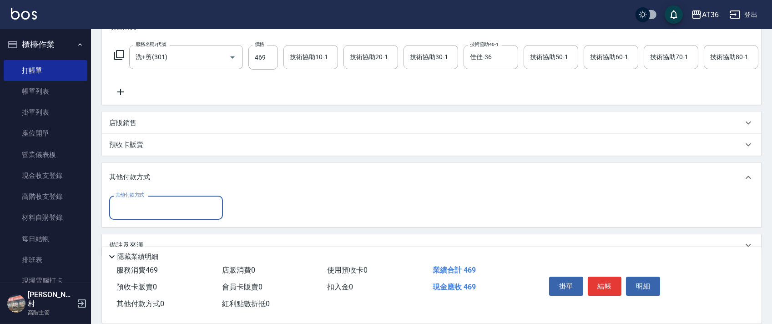
scroll to position [164, 0]
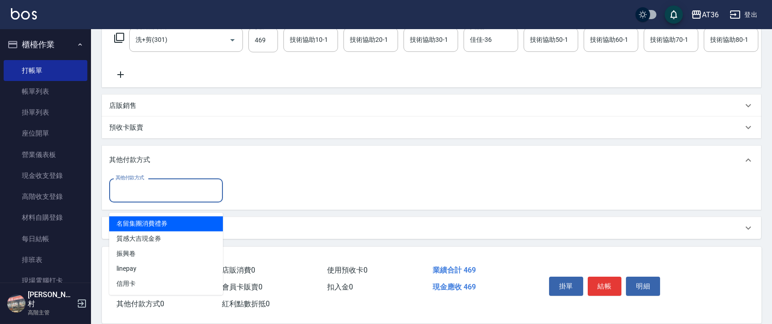
drag, startPoint x: 153, startPoint y: 184, endPoint x: 172, endPoint y: 198, distance: 23.7
click at [153, 184] on input "其他付款方式" at bounding box center [166, 190] width 106 height 16
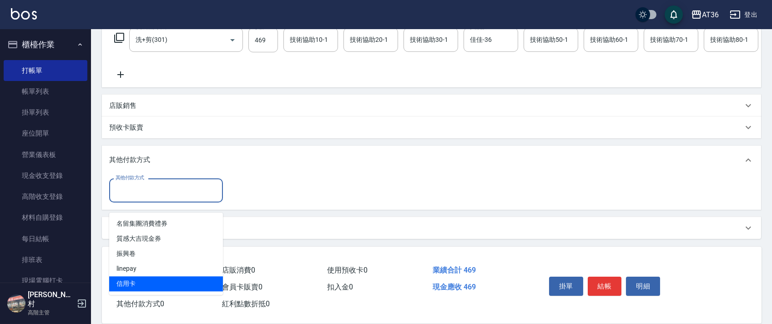
click at [128, 276] on span "信用卡" at bounding box center [166, 283] width 114 height 15
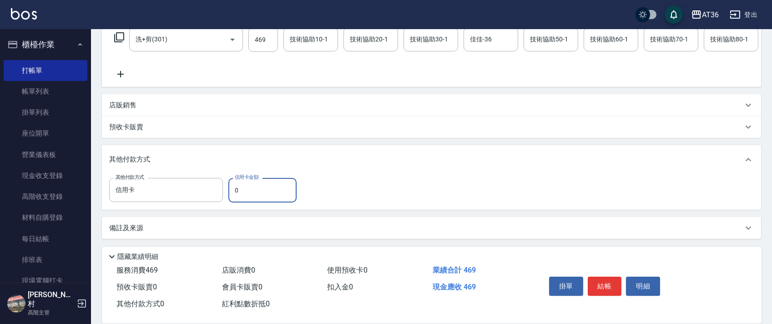
drag, startPoint x: 232, startPoint y: 190, endPoint x: 241, endPoint y: 185, distance: 10.6
click at [232, 190] on input "0" at bounding box center [262, 190] width 68 height 25
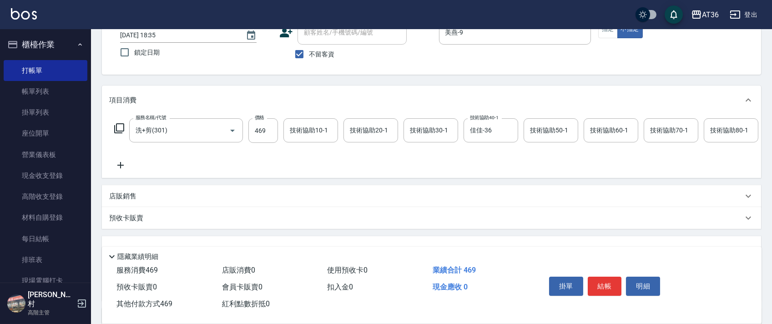
scroll to position [0, 0]
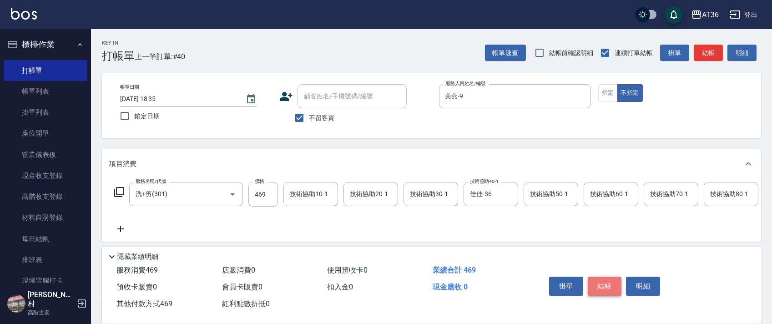
click at [598, 287] on button "結帳" at bounding box center [605, 286] width 34 height 19
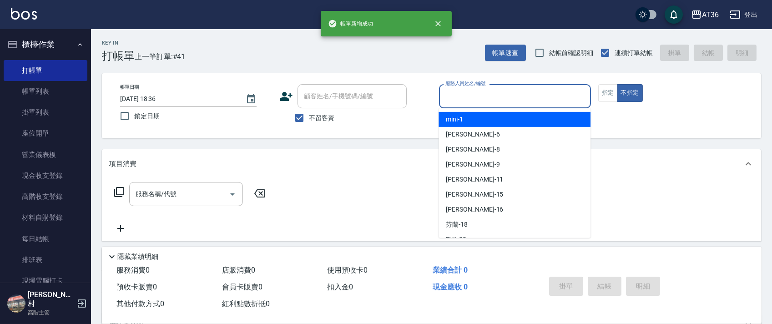
click at [460, 94] on input "服務人員姓名/編號" at bounding box center [515, 96] width 144 height 16
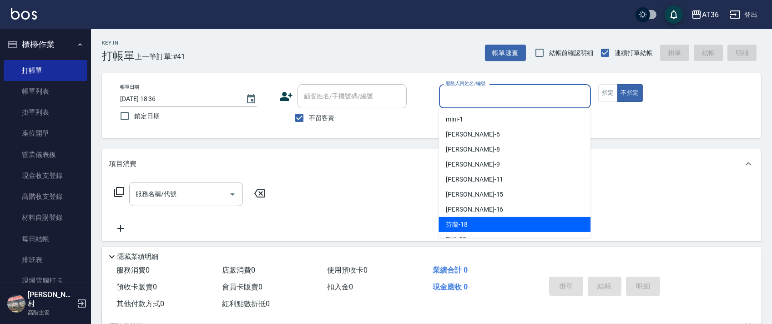
drag, startPoint x: 465, startPoint y: 226, endPoint x: 620, endPoint y: 75, distance: 216.2
click at [466, 224] on span "芬蘭 -18" at bounding box center [457, 225] width 22 height 10
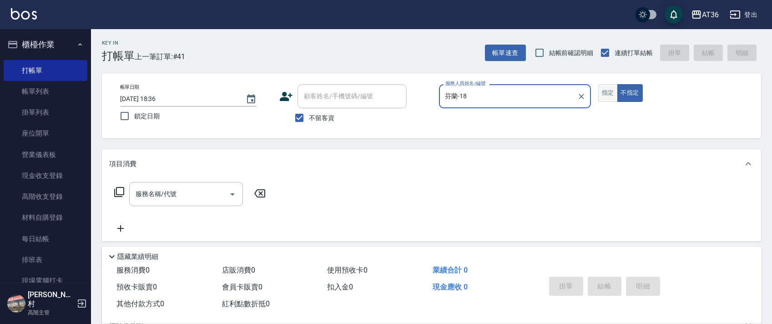
click at [611, 90] on button "指定" at bounding box center [608, 93] width 20 height 18
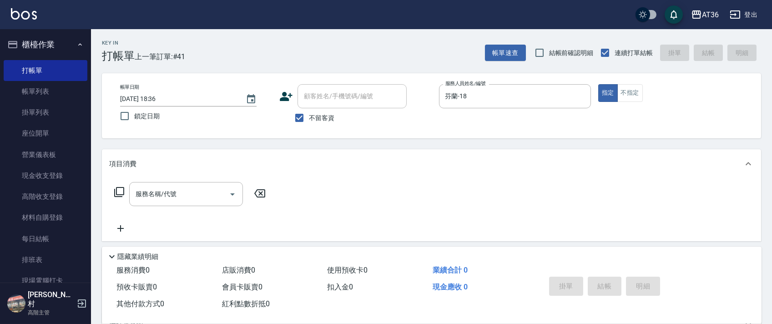
click at [118, 195] on icon at bounding box center [119, 192] width 10 height 10
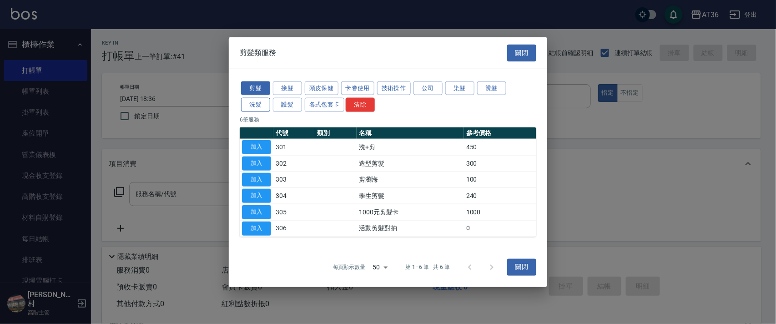
click at [252, 108] on button "洗髮" at bounding box center [255, 105] width 29 height 14
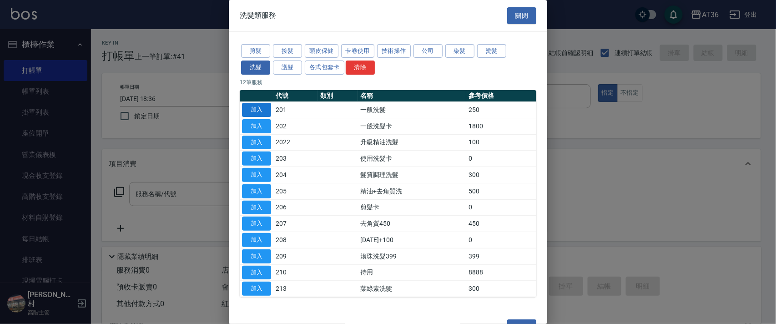
click at [257, 103] on button "加入" at bounding box center [256, 110] width 29 height 14
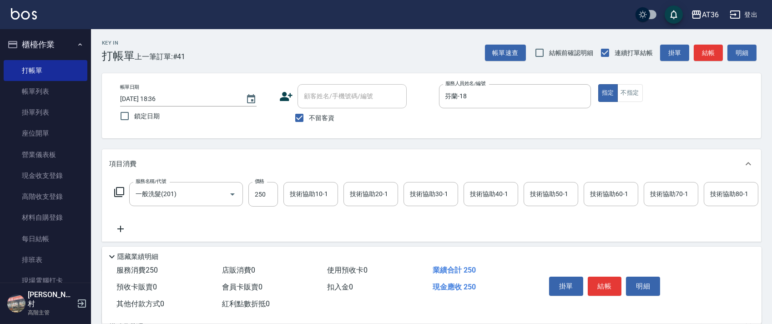
click at [475, 193] on div "技術協助40-1 技術協助40-1" at bounding box center [491, 194] width 55 height 24
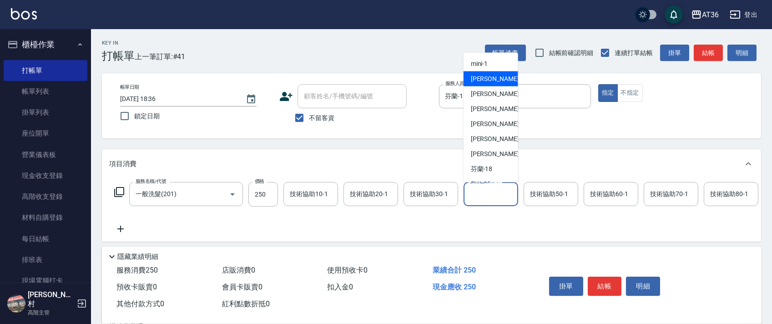
scroll to position [121, 0]
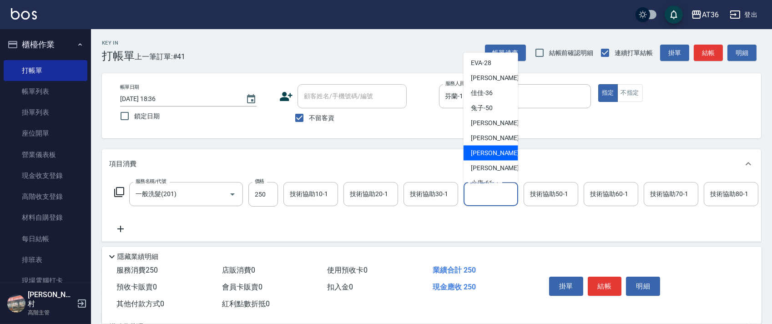
click at [491, 156] on span "[PERSON_NAME] -58" at bounding box center [499, 153] width 57 height 10
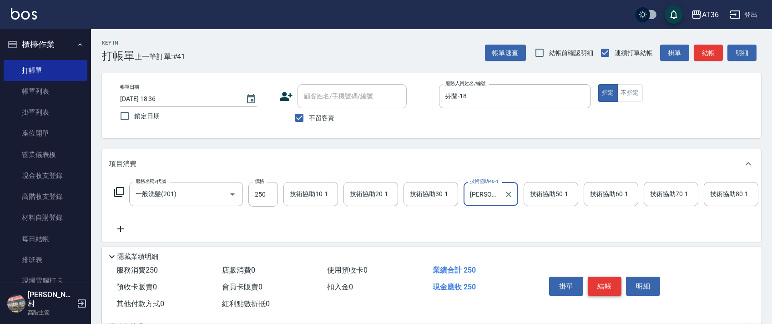
click at [600, 287] on button "結帳" at bounding box center [605, 286] width 34 height 19
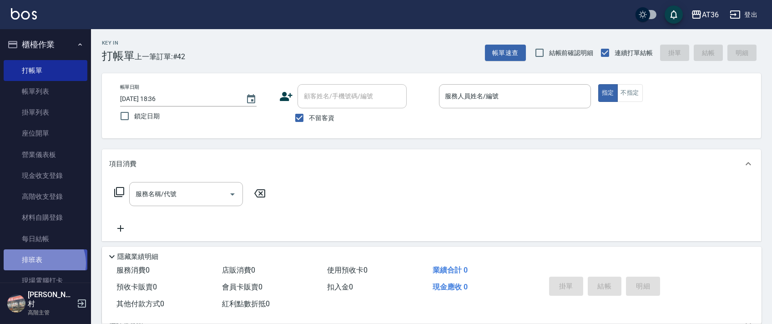
click at [42, 263] on link "排班表" at bounding box center [46, 259] width 84 height 21
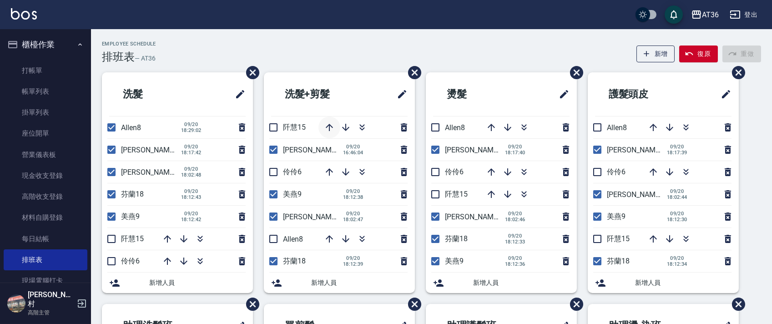
click at [330, 127] on icon "button" at bounding box center [329, 127] width 11 height 11
click at [59, 96] on link "帳單列表" at bounding box center [46, 91] width 84 height 21
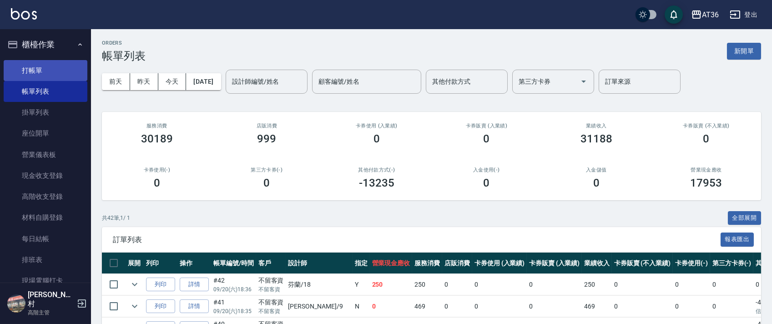
click at [58, 75] on link "打帳單" at bounding box center [46, 70] width 84 height 21
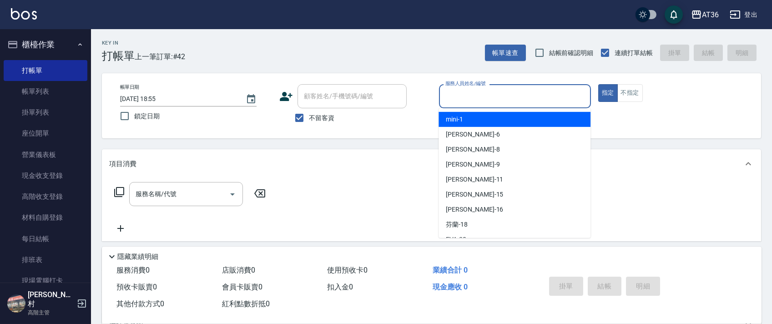
click at [455, 103] on input "服務人員姓名/編號" at bounding box center [515, 96] width 144 height 16
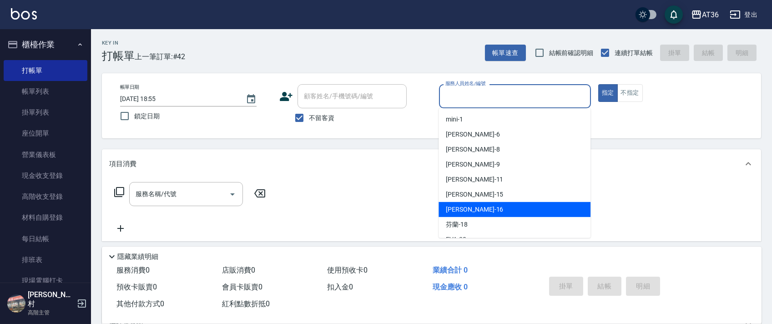
drag, startPoint x: 470, startPoint y: 208, endPoint x: 424, endPoint y: 163, distance: 64.0
click at [471, 208] on div "[PERSON_NAME] -16" at bounding box center [515, 209] width 152 height 15
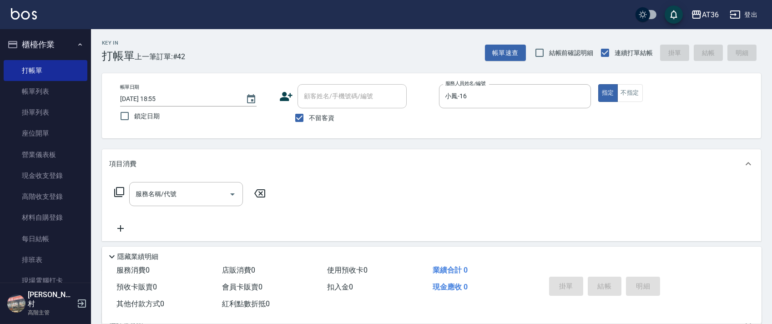
click at [117, 192] on icon at bounding box center [119, 192] width 11 height 11
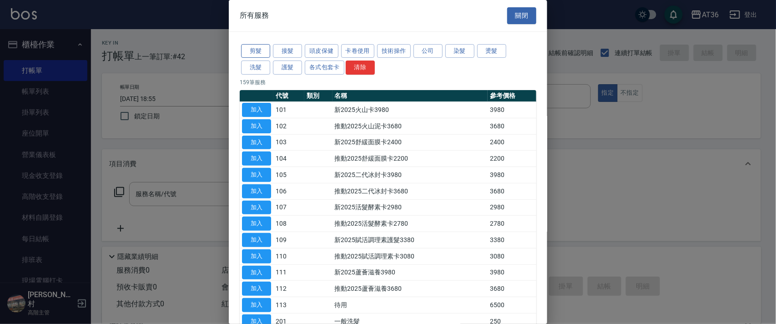
click at [251, 48] on button "剪髮" at bounding box center [255, 51] width 29 height 14
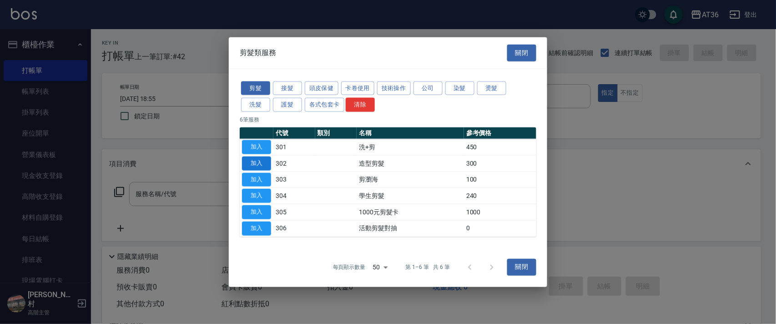
click at [256, 161] on button "加入" at bounding box center [256, 163] width 29 height 14
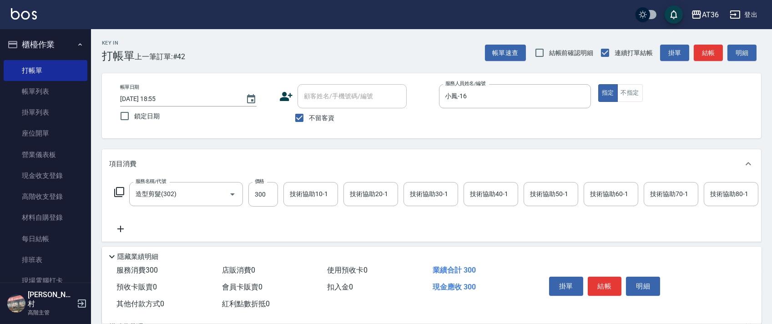
click at [248, 192] on input "300" at bounding box center [263, 194] width 30 height 25
click at [611, 284] on button "結帳" at bounding box center [605, 286] width 34 height 19
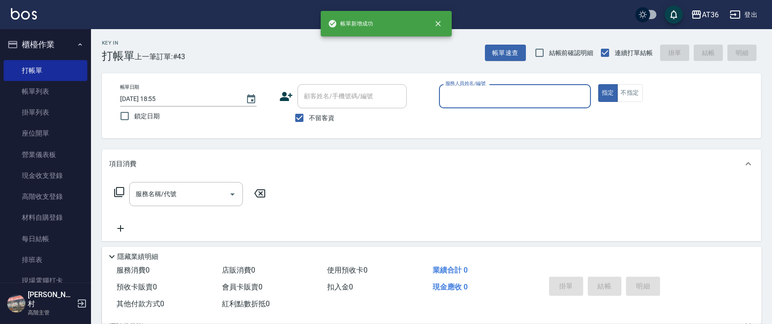
click at [461, 101] on input "服務人員姓名/編號" at bounding box center [515, 96] width 144 height 16
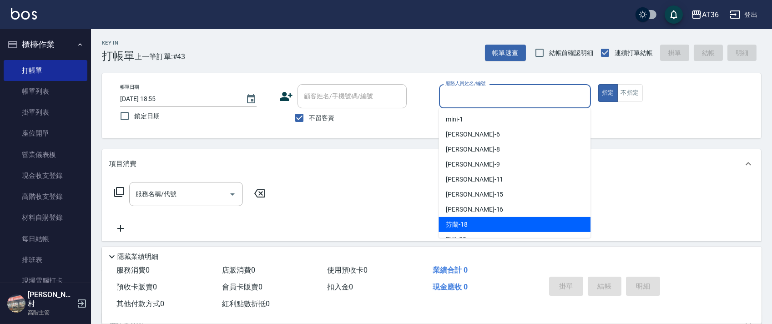
scroll to position [148, 0]
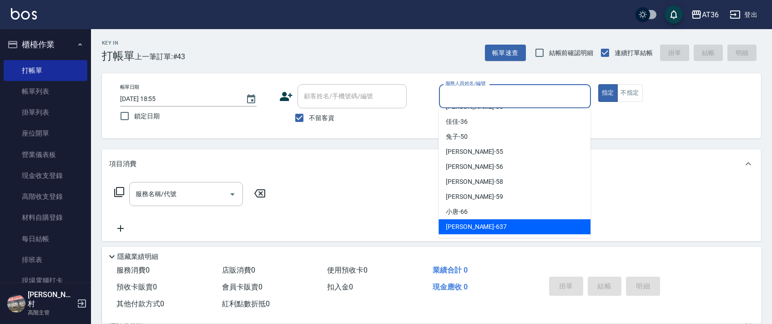
drag, startPoint x: 462, startPoint y: 226, endPoint x: 500, endPoint y: 204, distance: 44.0
click at [462, 225] on span "憶琳 -637" at bounding box center [476, 227] width 61 height 10
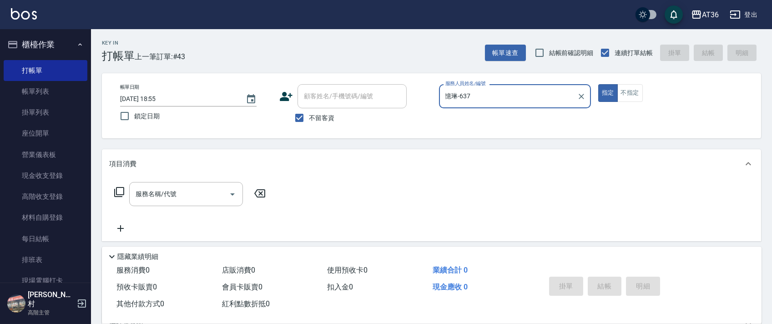
click at [124, 193] on icon at bounding box center [119, 192] width 10 height 10
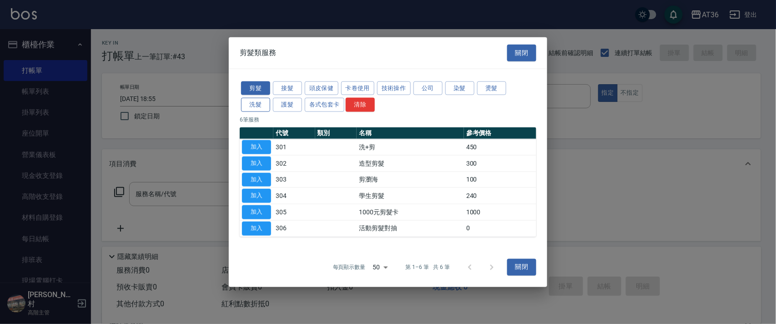
click at [257, 109] on button "洗髮" at bounding box center [255, 105] width 29 height 14
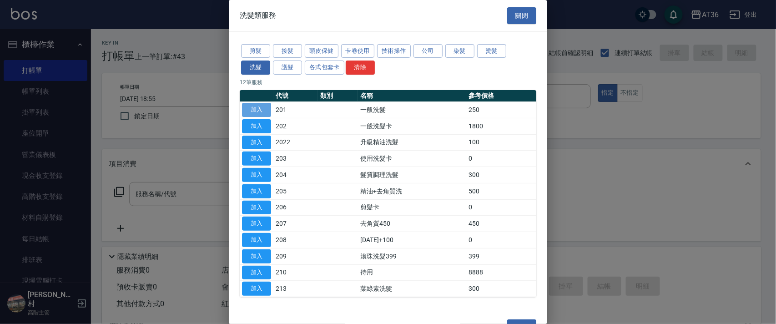
click at [254, 109] on button "加入" at bounding box center [256, 110] width 29 height 14
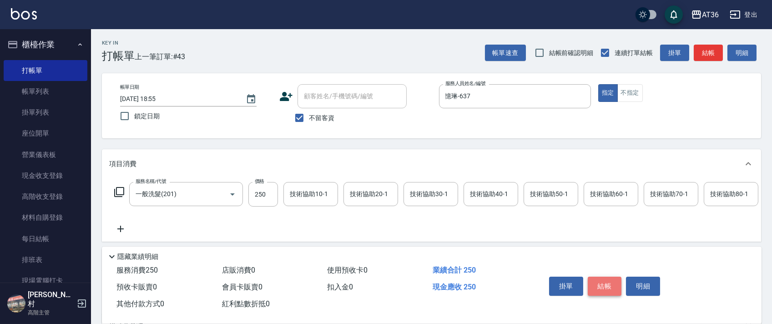
click at [604, 285] on button "結帳" at bounding box center [605, 286] width 34 height 19
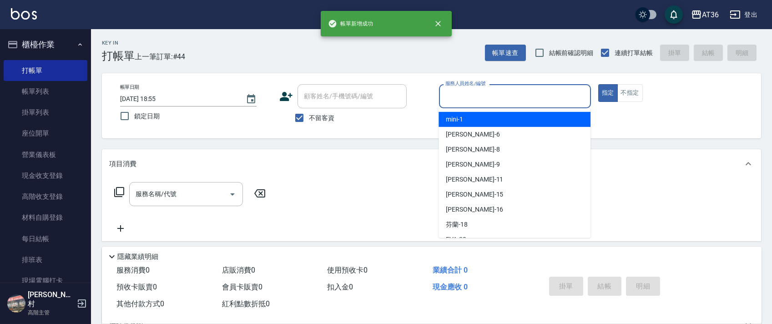
click at [448, 97] on input "服務人員姓名/編號" at bounding box center [515, 96] width 144 height 16
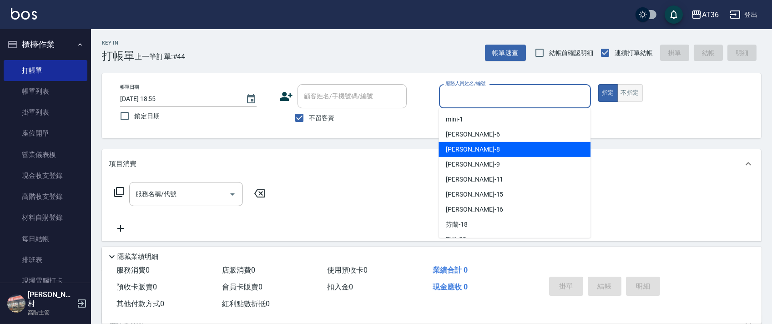
drag, startPoint x: 468, startPoint y: 146, endPoint x: 640, endPoint y: 87, distance: 182.0
click at [469, 146] on div "[PERSON_NAME] -8" at bounding box center [515, 149] width 152 height 15
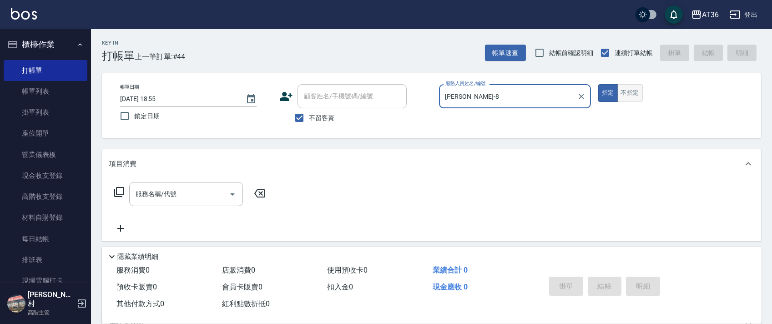
click at [633, 95] on button "不指定" at bounding box center [629, 93] width 25 height 18
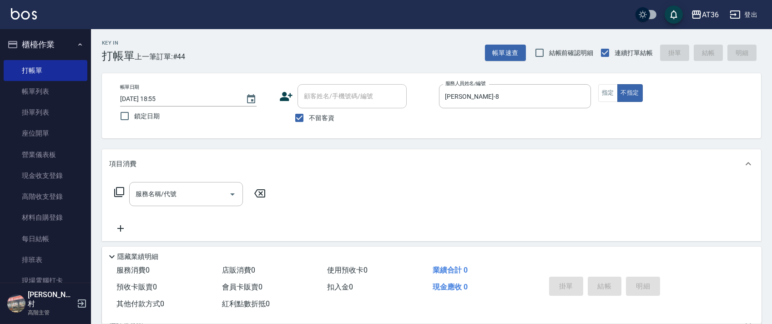
click at [115, 195] on icon at bounding box center [119, 192] width 10 height 10
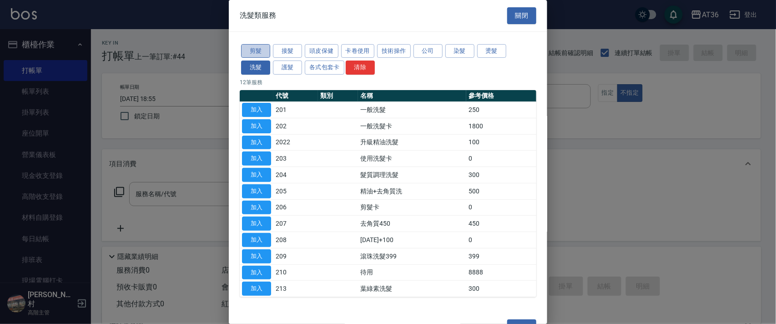
click at [253, 45] on button "剪髮" at bounding box center [255, 51] width 29 height 14
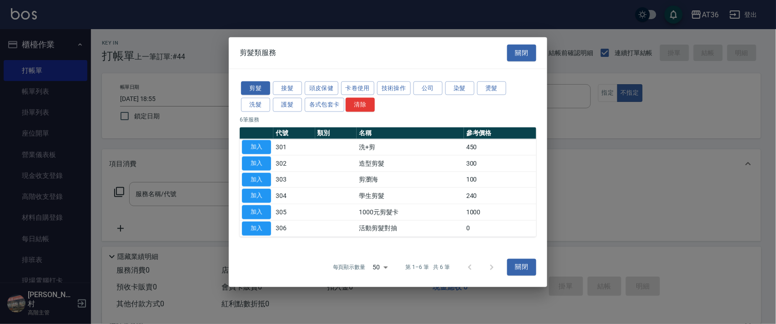
drag, startPoint x: 255, startPoint y: 157, endPoint x: 284, endPoint y: 207, distance: 57.9
click at [255, 158] on button "加入" at bounding box center [256, 163] width 29 height 14
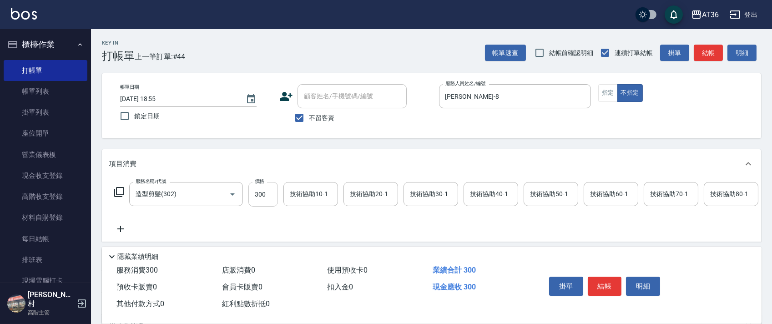
click at [259, 197] on input "300" at bounding box center [263, 194] width 30 height 25
click at [595, 284] on button "結帳" at bounding box center [605, 286] width 34 height 19
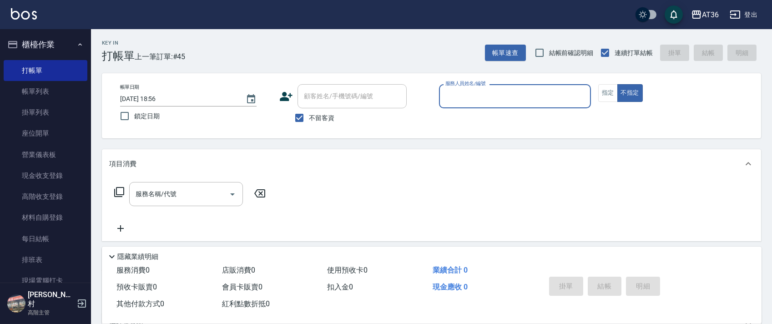
click at [459, 97] on input "服務人員姓名/編號" at bounding box center [515, 96] width 144 height 16
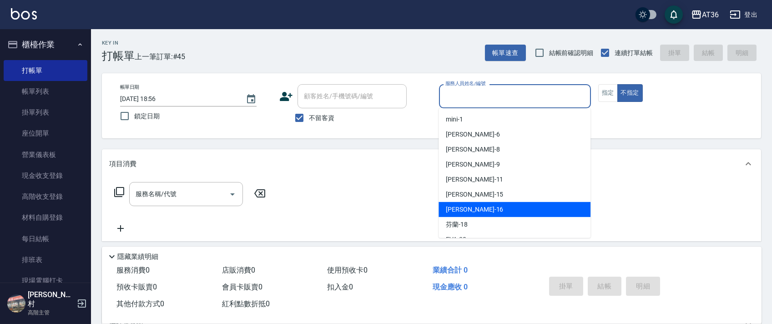
drag, startPoint x: 463, startPoint y: 207, endPoint x: 566, endPoint y: 154, distance: 116.2
click at [464, 207] on span "[PERSON_NAME] -16" at bounding box center [474, 210] width 57 height 10
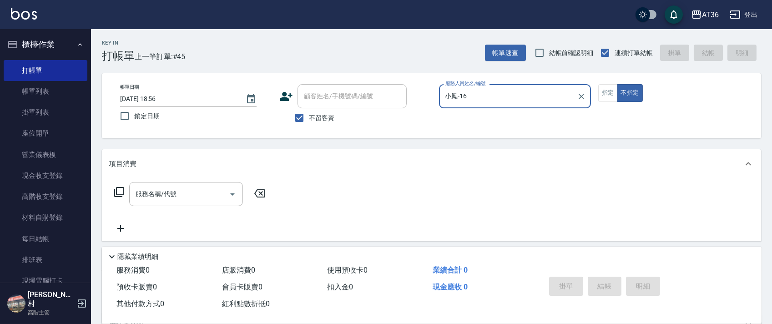
click at [121, 187] on icon at bounding box center [119, 192] width 11 height 11
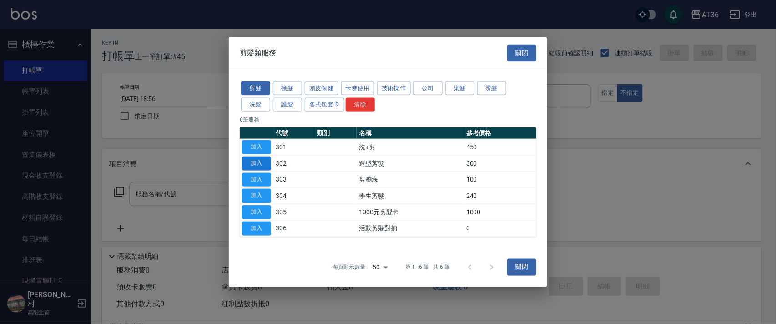
click at [256, 160] on button "加入" at bounding box center [256, 163] width 29 height 14
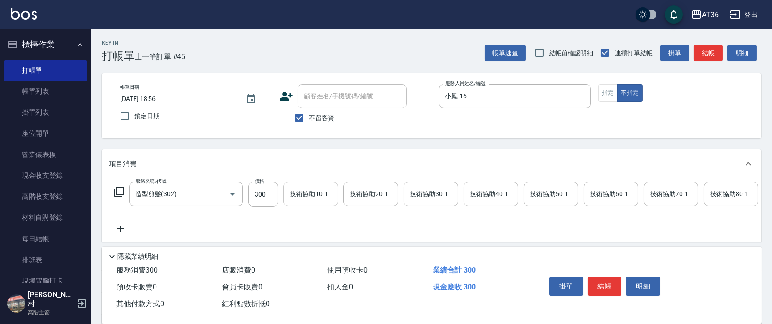
drag, startPoint x: 256, startPoint y: 195, endPoint x: 286, endPoint y: 185, distance: 31.2
click at [257, 195] on input "300" at bounding box center [263, 194] width 30 height 25
click at [605, 282] on button "結帳" at bounding box center [605, 286] width 34 height 19
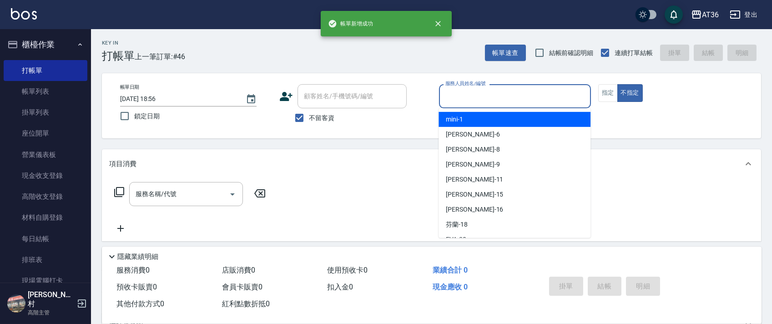
drag, startPoint x: 457, startPoint y: 98, endPoint x: 524, endPoint y: 121, distance: 71.6
click at [456, 100] on input "服務人員姓名/編號" at bounding box center [515, 96] width 144 height 16
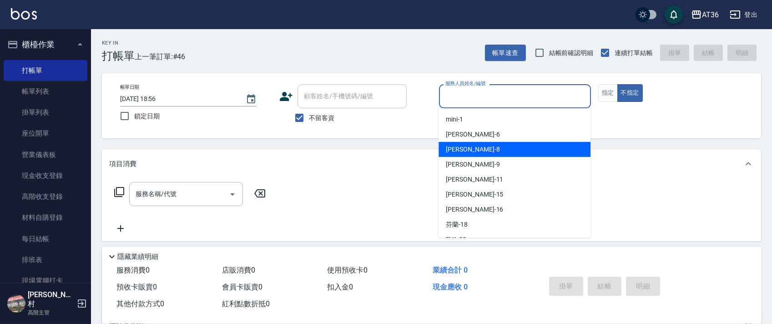
click at [483, 146] on div "[PERSON_NAME] -8" at bounding box center [515, 149] width 152 height 15
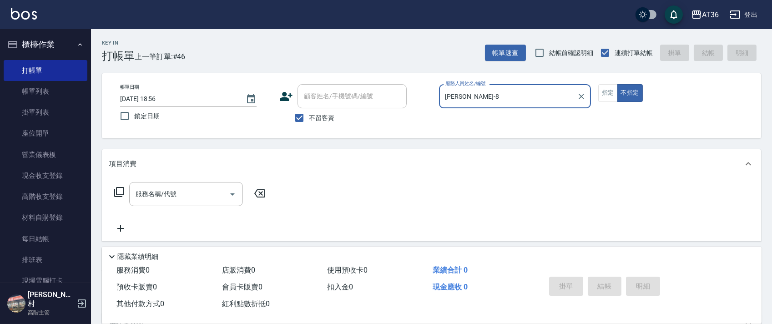
click at [122, 193] on icon at bounding box center [119, 192] width 11 height 11
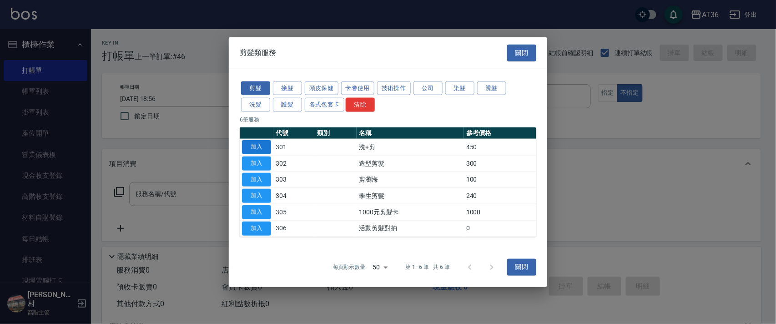
click at [253, 152] on button "加入" at bounding box center [256, 147] width 29 height 14
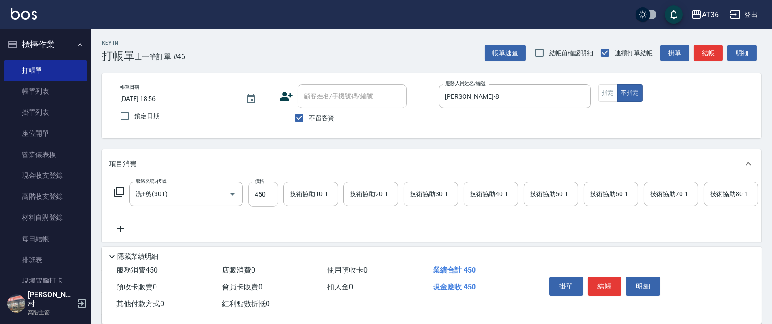
click at [256, 201] on input "450" at bounding box center [263, 194] width 30 height 25
click at [603, 281] on button "結帳" at bounding box center [605, 286] width 34 height 19
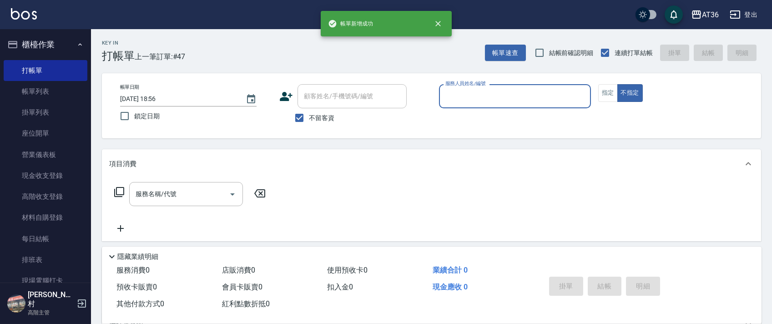
click at [462, 100] on input "服務人員姓名/編號" at bounding box center [515, 96] width 144 height 16
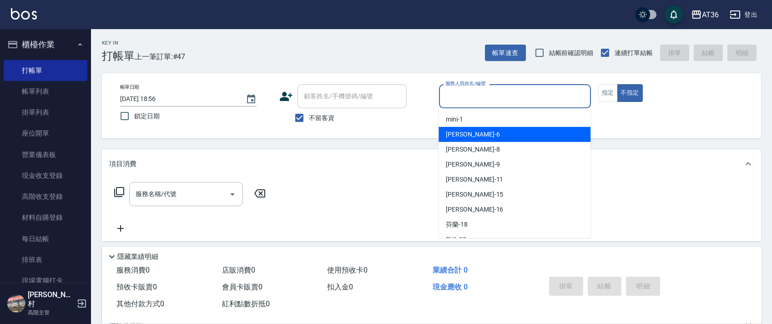
click at [467, 132] on div "[PERSON_NAME] -6" at bounding box center [515, 134] width 152 height 15
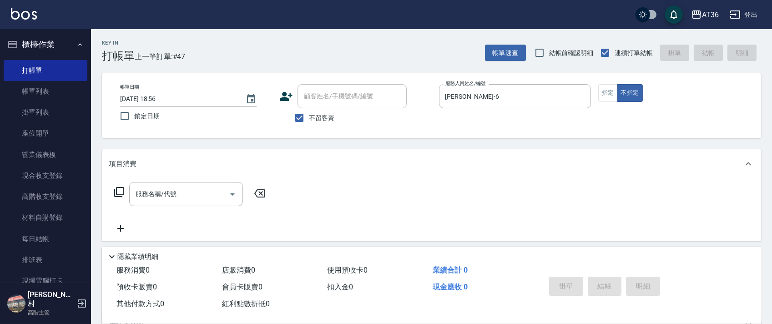
click at [119, 197] on div "服務名稱/代號 服務名稱/代號" at bounding box center [190, 194] width 162 height 24
click at [116, 192] on icon at bounding box center [119, 192] width 10 height 10
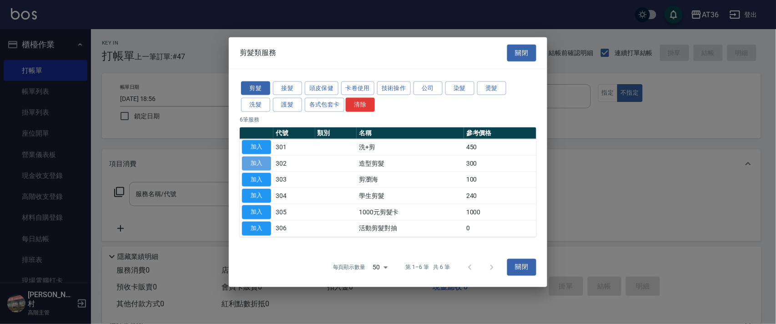
click at [258, 164] on button "加入" at bounding box center [256, 163] width 29 height 14
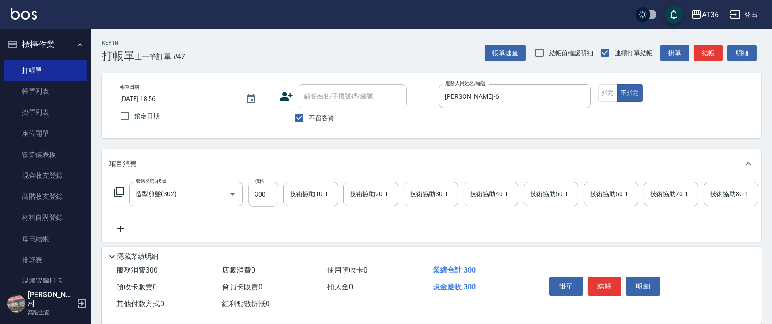
click at [257, 193] on input "300" at bounding box center [263, 194] width 30 height 25
click at [595, 282] on button "結帳" at bounding box center [605, 286] width 34 height 19
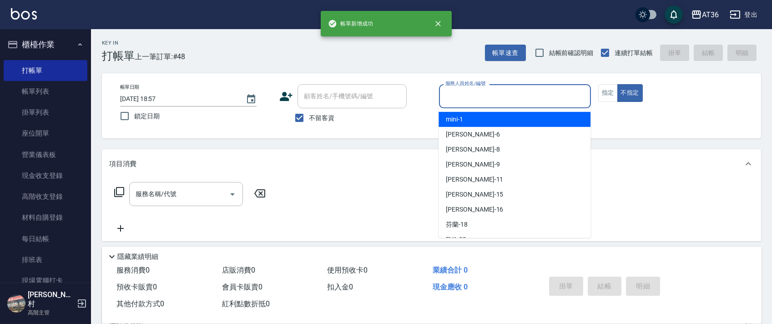
click at [450, 103] on input "服務人員姓名/編號" at bounding box center [515, 96] width 144 height 16
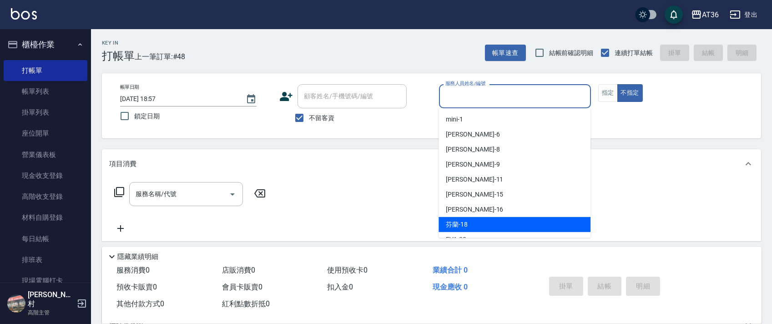
click at [464, 224] on span "芬蘭 -18" at bounding box center [457, 225] width 22 height 10
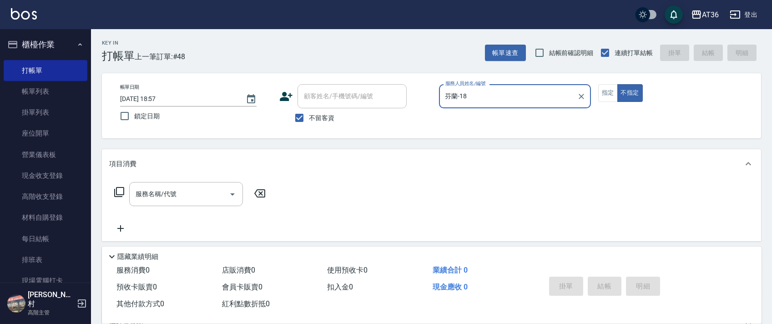
click at [117, 192] on icon at bounding box center [119, 192] width 11 height 11
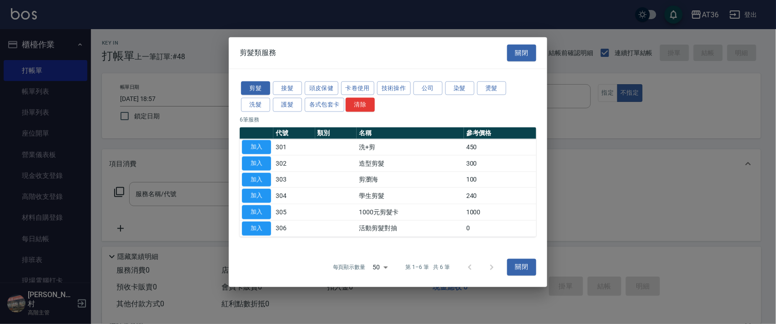
click at [467, 91] on button "染髮" at bounding box center [459, 88] width 29 height 14
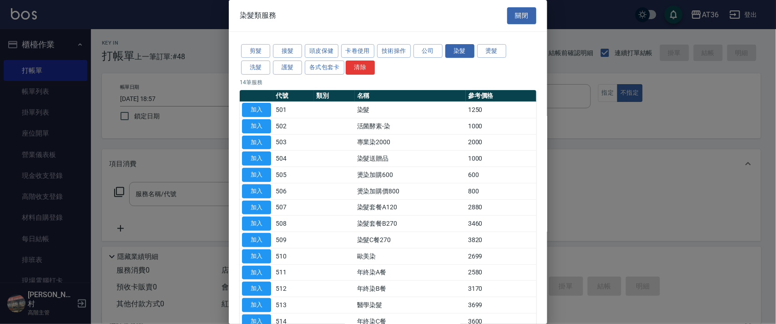
drag, startPoint x: 261, startPoint y: 110, endPoint x: 288, endPoint y: 227, distance: 120.9
click at [262, 111] on button "加入" at bounding box center [256, 110] width 29 height 14
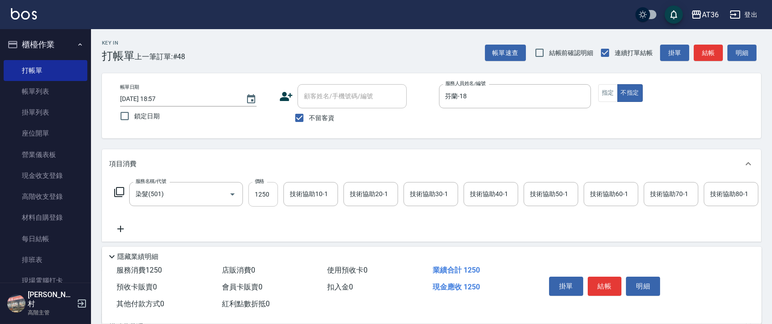
click at [267, 199] on input "1250" at bounding box center [263, 194] width 30 height 25
click at [484, 194] on div "技術協助40-1 技術協助40-1" at bounding box center [491, 194] width 55 height 24
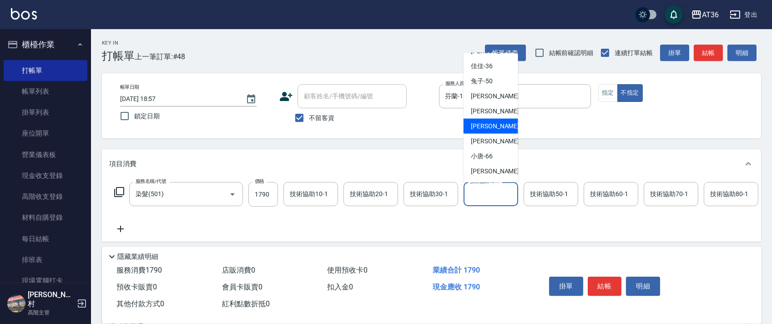
click at [491, 126] on span "[PERSON_NAME] -58" at bounding box center [499, 126] width 57 height 10
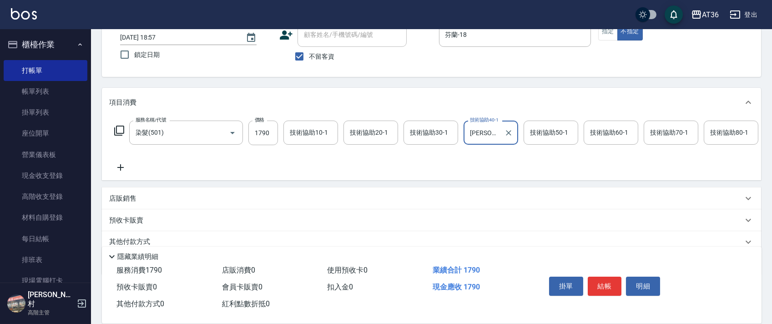
scroll to position [107, 0]
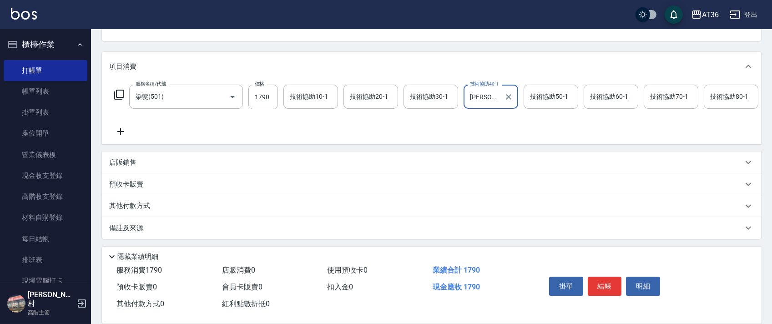
click at [148, 206] on p "其他付款方式" at bounding box center [131, 206] width 45 height 10
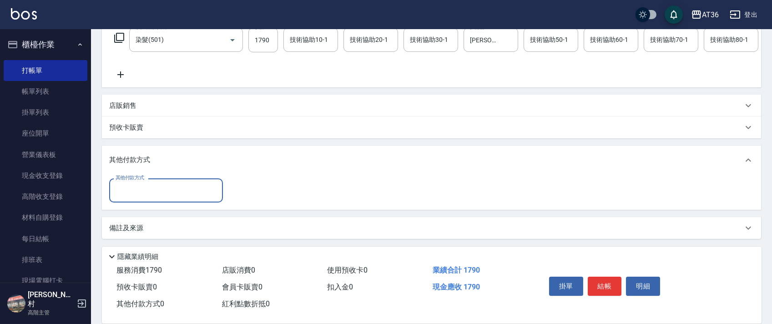
scroll to position [164, 0]
drag, startPoint x: 158, startPoint y: 193, endPoint x: 171, endPoint y: 198, distance: 14.1
click at [158, 193] on input "其他付款方式" at bounding box center [166, 190] width 106 height 16
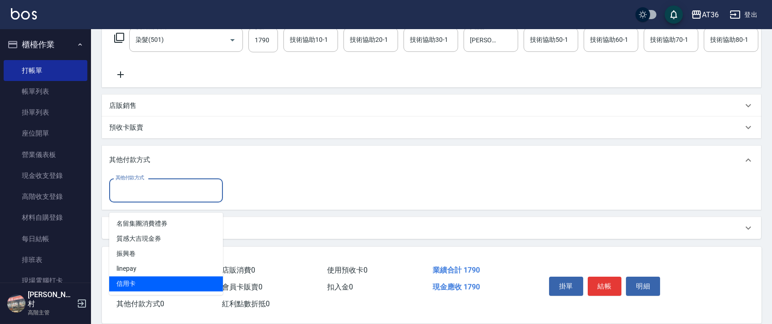
click at [139, 276] on span "信用卡" at bounding box center [166, 283] width 114 height 15
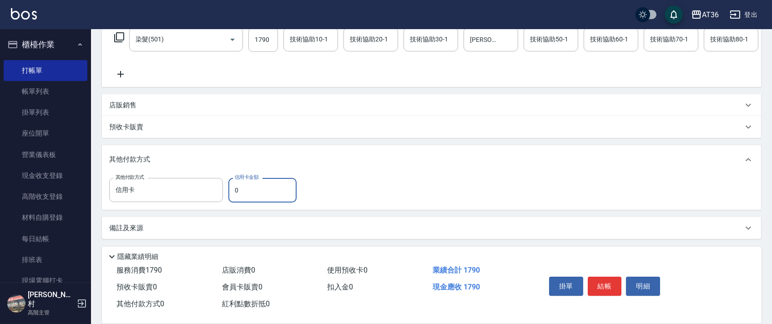
click at [231, 193] on input "0" at bounding box center [262, 190] width 68 height 25
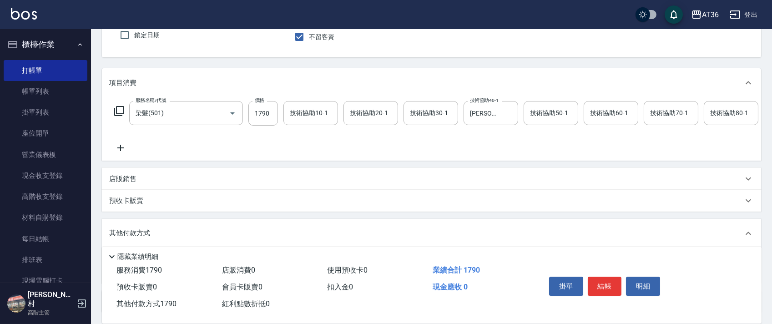
scroll to position [0, 0]
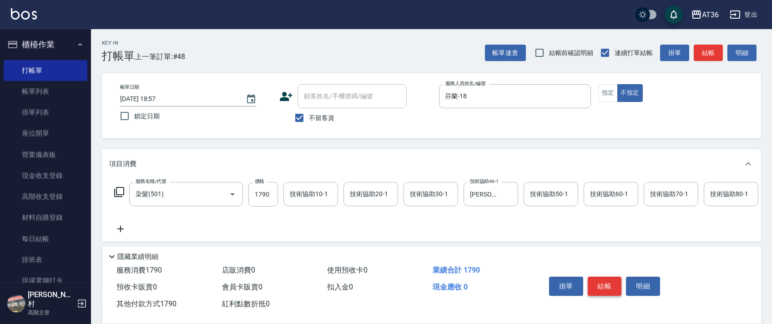
click at [605, 287] on button "結帳" at bounding box center [605, 286] width 34 height 19
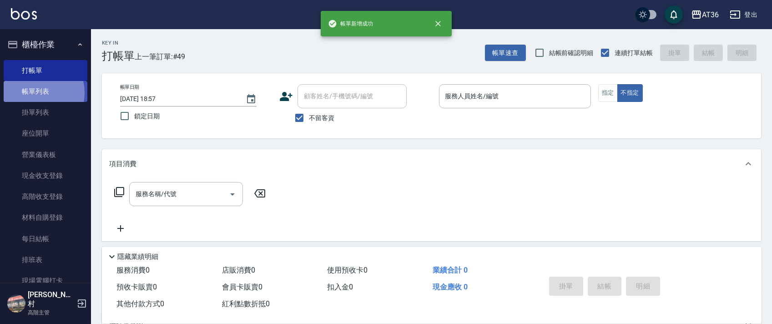
click at [32, 93] on link "帳單列表" at bounding box center [46, 91] width 84 height 21
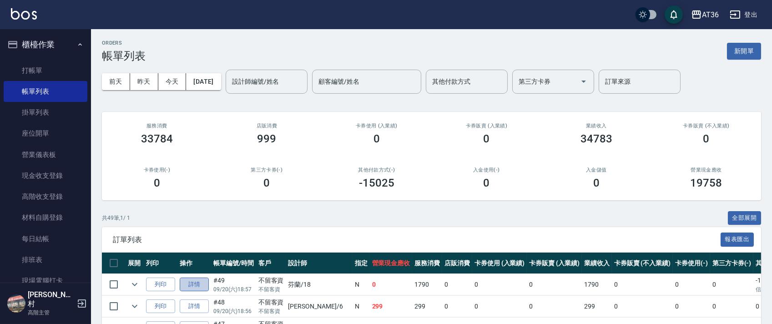
click at [203, 280] on link "詳情" at bounding box center [194, 284] width 29 height 14
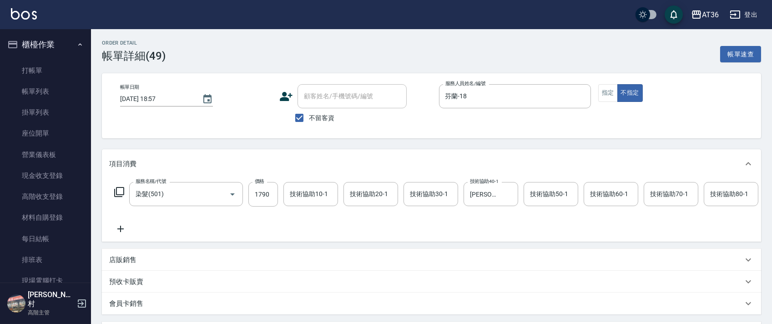
drag, startPoint x: 605, startPoint y: 92, endPoint x: 629, endPoint y: 115, distance: 32.8
click at [606, 91] on button "指定" at bounding box center [608, 93] width 20 height 18
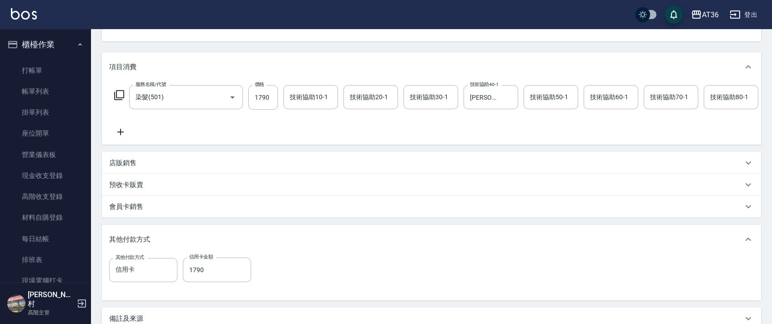
scroll to position [208, 0]
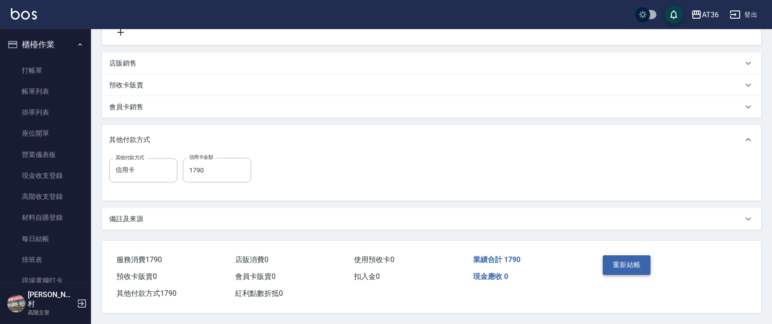
click at [619, 259] on button "重新結帳" at bounding box center [627, 264] width 48 height 19
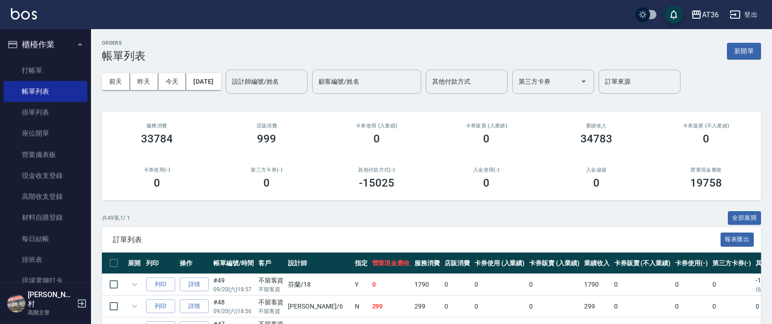
click at [56, 67] on link "打帳單" at bounding box center [46, 70] width 84 height 21
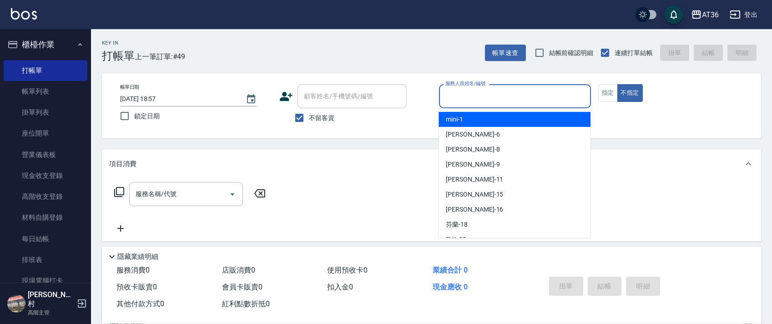
click at [449, 99] on input "服務人員姓名/編號" at bounding box center [515, 96] width 144 height 16
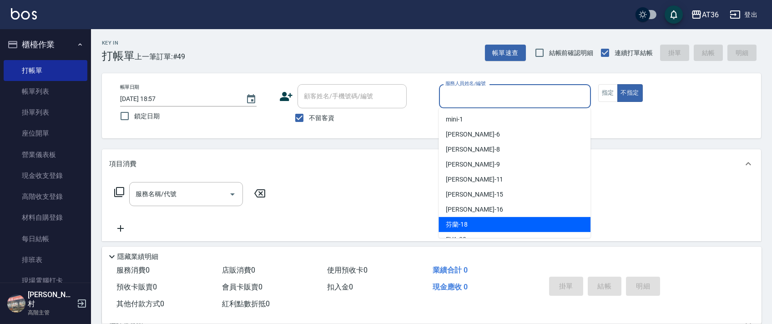
drag, startPoint x: 468, startPoint y: 222, endPoint x: 603, endPoint y: 141, distance: 157.5
click at [472, 220] on div "芬蘭 -18" at bounding box center [515, 224] width 152 height 15
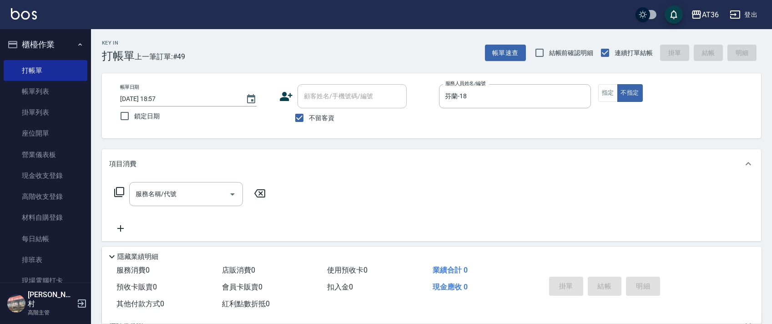
click at [117, 194] on icon at bounding box center [119, 192] width 11 height 11
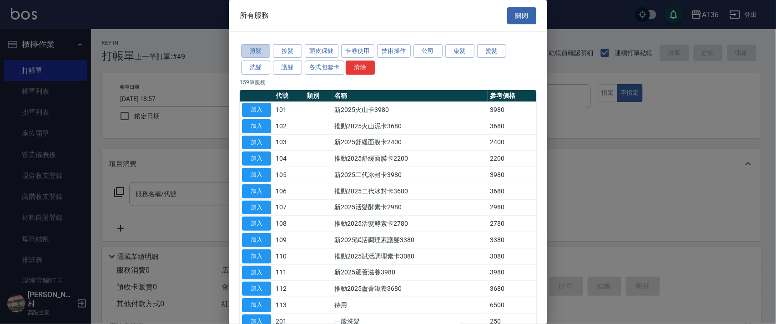
drag, startPoint x: 263, startPoint y: 54, endPoint x: 362, endPoint y: 120, distance: 118.7
click at [262, 54] on button "剪髮" at bounding box center [255, 51] width 29 height 14
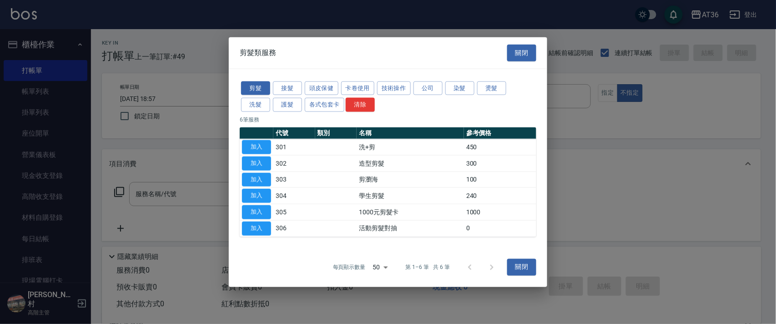
drag, startPoint x: 254, startPoint y: 148, endPoint x: 252, endPoint y: 226, distance: 77.8
click at [255, 148] on button "加入" at bounding box center [256, 147] width 29 height 14
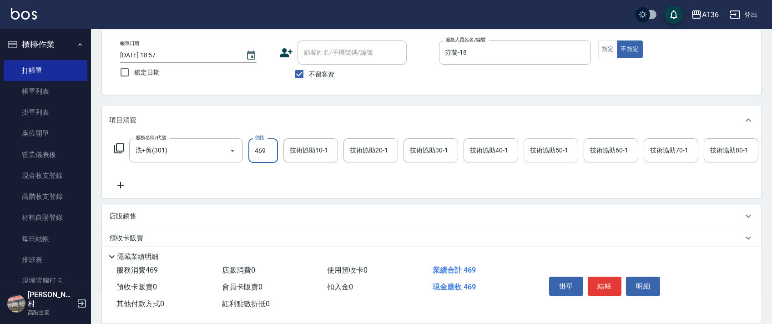
scroll to position [107, 0]
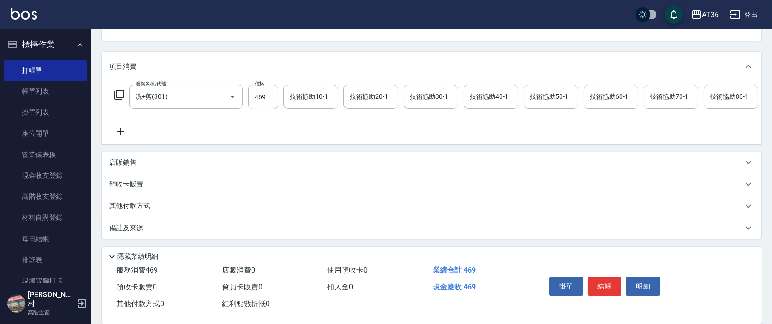
drag, startPoint x: 146, startPoint y: 207, endPoint x: 176, endPoint y: 120, distance: 91.8
click at [146, 207] on p "其他付款方式" at bounding box center [131, 206] width 45 height 10
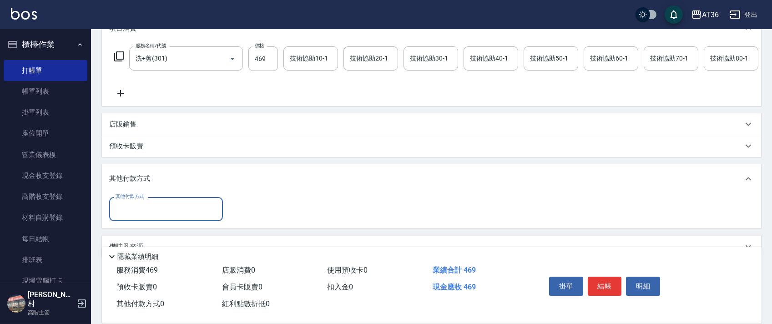
scroll to position [164, 0]
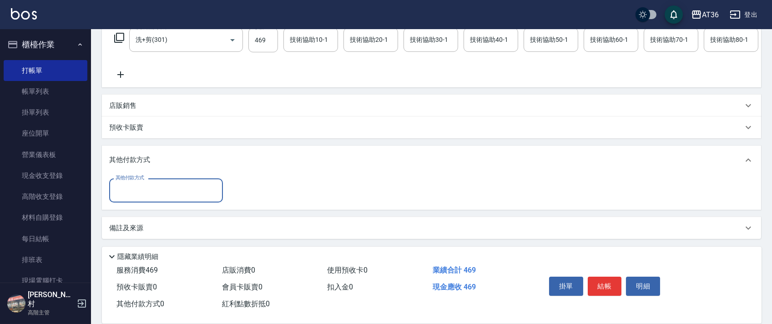
click at [161, 191] on input "其他付款方式" at bounding box center [166, 190] width 106 height 16
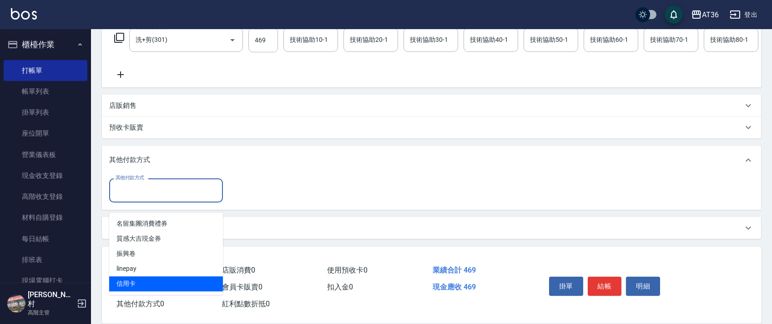
drag, startPoint x: 135, startPoint y: 272, endPoint x: 266, endPoint y: 163, distance: 170.6
click at [143, 276] on span "信用卡" at bounding box center [166, 283] width 114 height 15
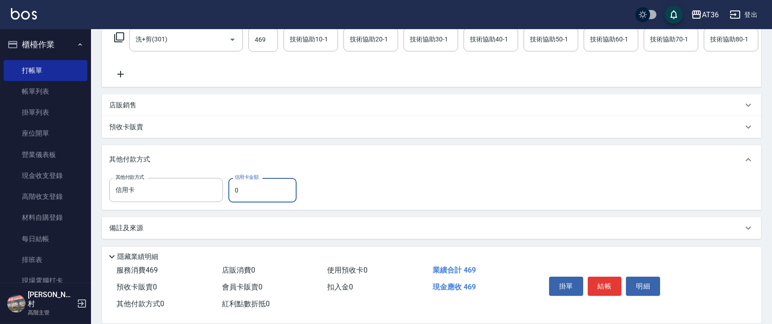
click at [230, 196] on input "0" at bounding box center [262, 190] width 68 height 25
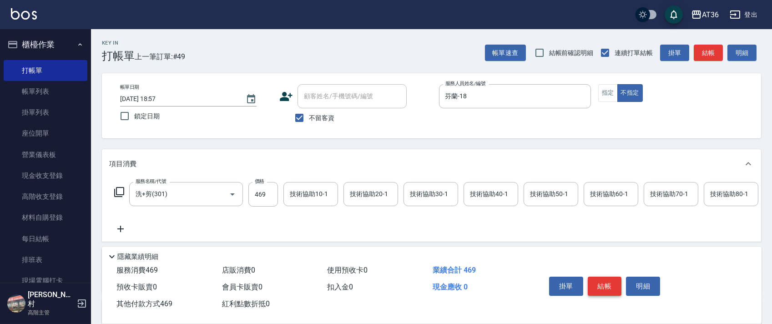
click at [602, 287] on button "結帳" at bounding box center [605, 286] width 34 height 19
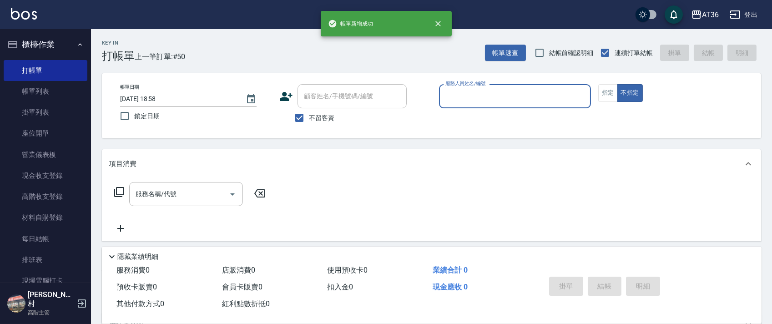
drag, startPoint x: 454, startPoint y: 99, endPoint x: 499, endPoint y: 116, distance: 47.4
click at [458, 105] on div "服務人員姓名/編號" at bounding box center [515, 96] width 152 height 24
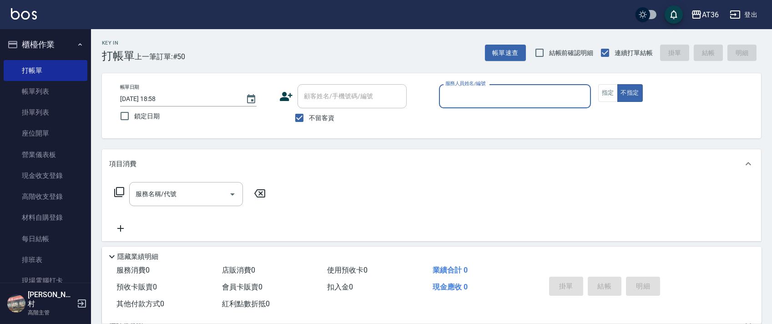
drag, startPoint x: 439, startPoint y: 95, endPoint x: 458, endPoint y: 107, distance: 23.0
click at [440, 100] on div "服務人員姓名/編號" at bounding box center [515, 96] width 152 height 24
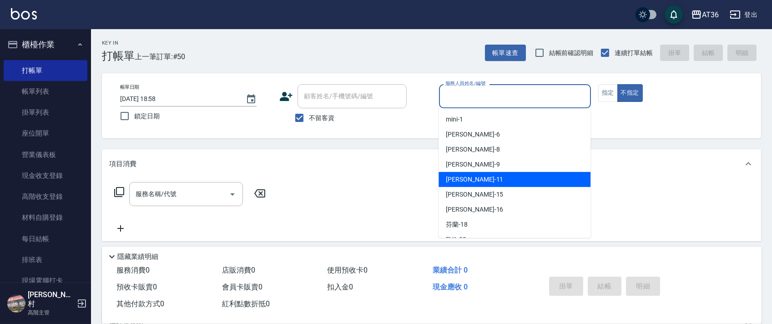
drag, startPoint x: 456, startPoint y: 177, endPoint x: 607, endPoint y: 71, distance: 184.1
click at [457, 177] on span "[PERSON_NAME] -11" at bounding box center [474, 180] width 57 height 10
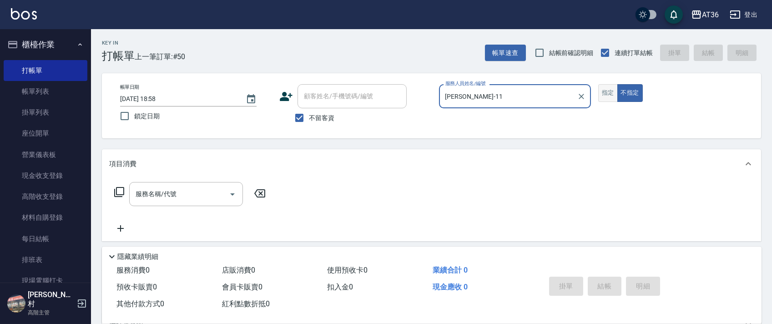
click at [612, 91] on button "指定" at bounding box center [608, 93] width 20 height 18
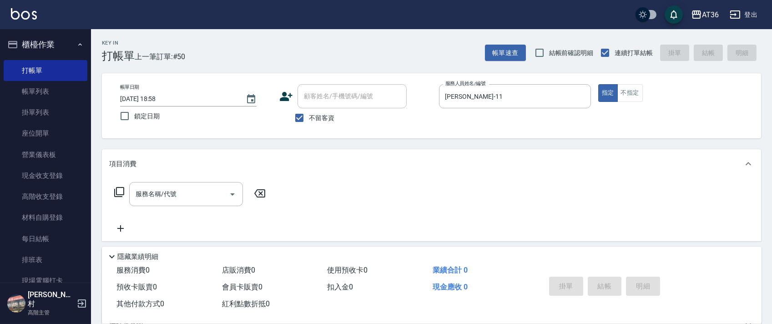
click at [118, 189] on icon at bounding box center [119, 192] width 11 height 11
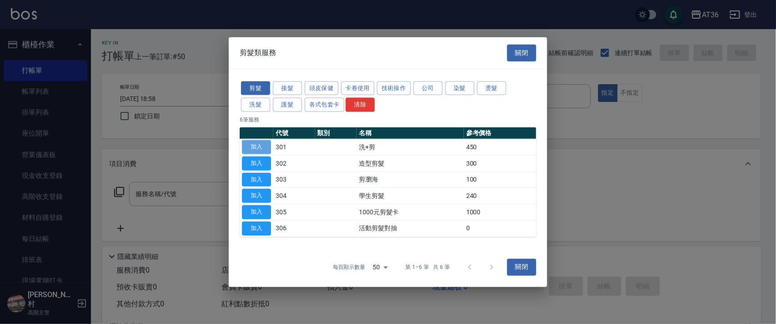
click at [254, 144] on button "加入" at bounding box center [256, 147] width 29 height 14
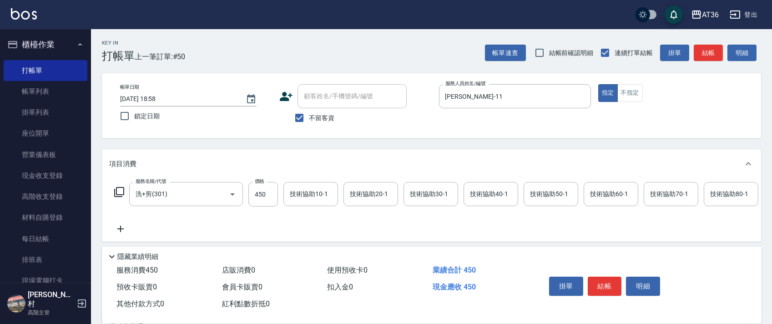
drag, startPoint x: 255, startPoint y: 193, endPoint x: 280, endPoint y: 192, distance: 25.0
click at [255, 194] on input "450" at bounding box center [263, 194] width 30 height 25
drag, startPoint x: 605, startPoint y: 285, endPoint x: 610, endPoint y: 267, distance: 18.9
click at [605, 285] on button "結帳" at bounding box center [605, 286] width 34 height 19
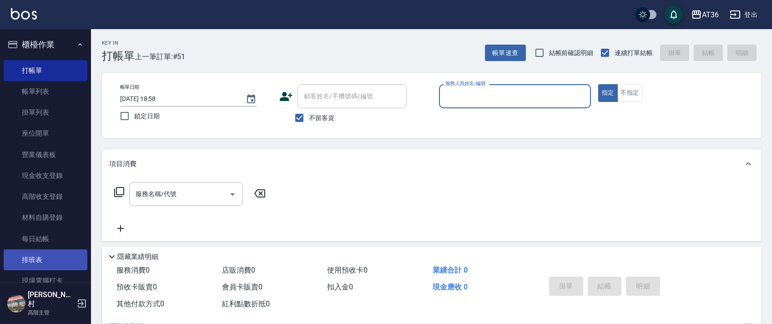
drag, startPoint x: 63, startPoint y: 258, endPoint x: 111, endPoint y: 255, distance: 47.8
click at [64, 257] on link "排班表" at bounding box center [46, 259] width 84 height 21
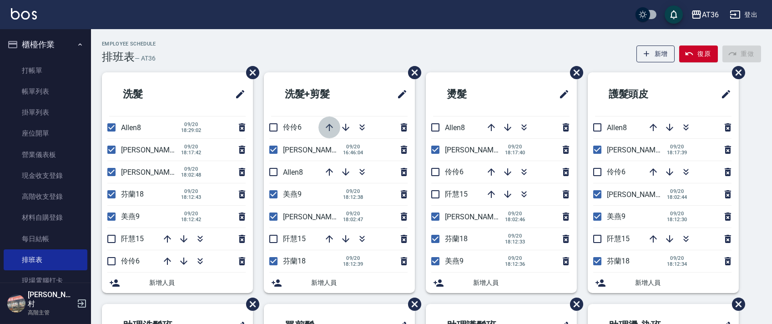
click at [328, 126] on icon "button" at bounding box center [329, 127] width 7 height 7
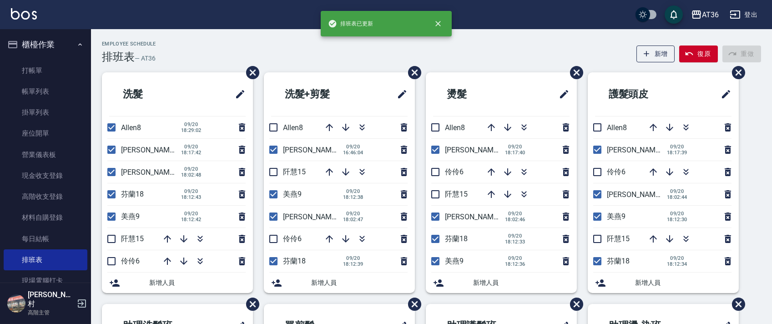
click at [328, 126] on icon "button" at bounding box center [329, 127] width 7 height 7
click at [48, 66] on link "打帳單" at bounding box center [46, 70] width 84 height 21
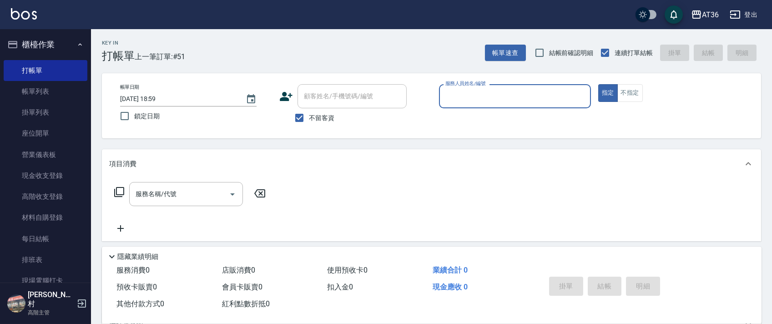
click at [452, 96] on input "服務人員姓名/編號" at bounding box center [515, 96] width 144 height 16
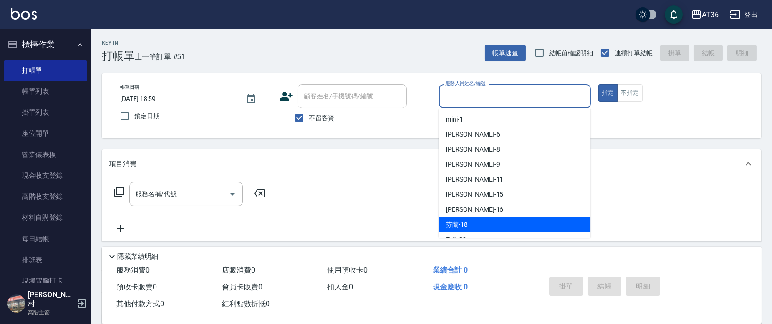
click at [470, 222] on div "芬蘭 -18" at bounding box center [515, 224] width 152 height 15
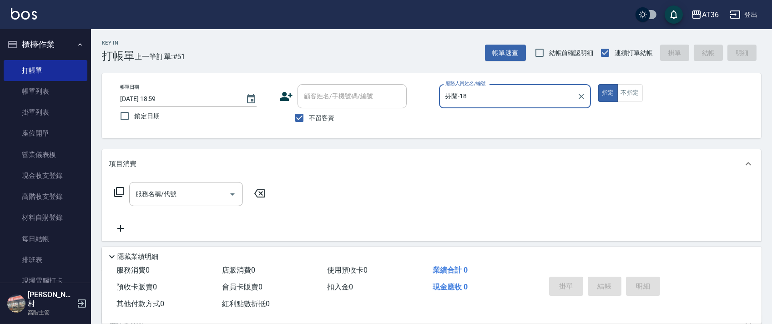
click at [118, 190] on icon at bounding box center [119, 192] width 11 height 11
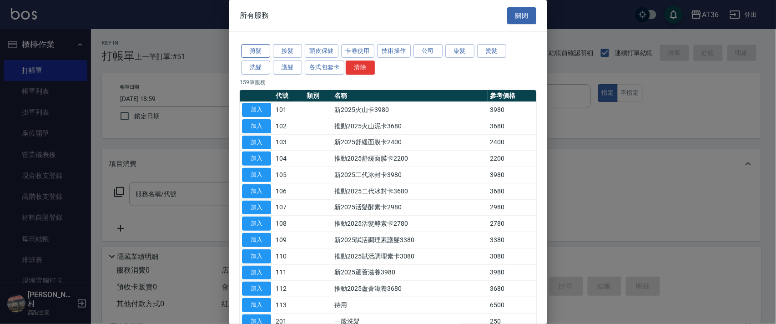
click at [255, 48] on button "剪髮" at bounding box center [255, 51] width 29 height 14
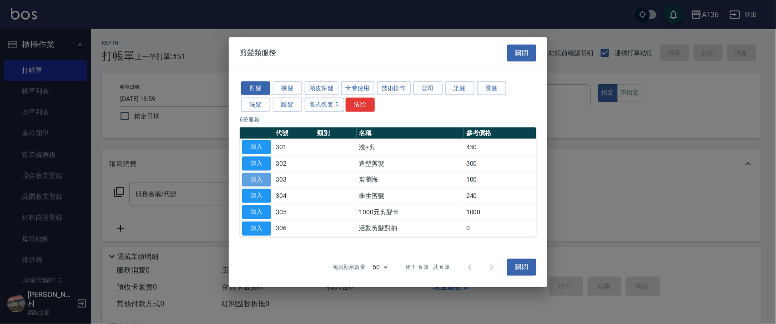
click at [254, 176] on button "加入" at bounding box center [256, 179] width 29 height 14
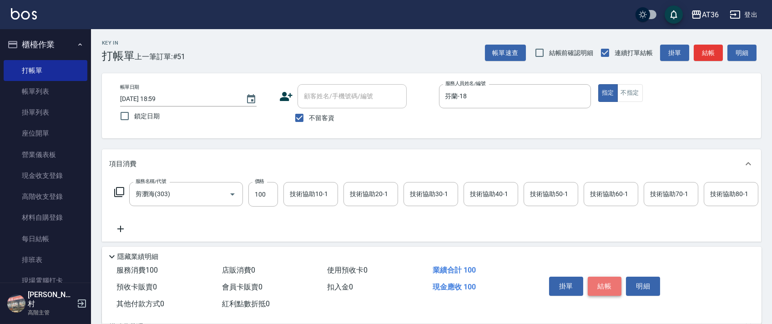
click at [610, 283] on button "結帳" at bounding box center [605, 286] width 34 height 19
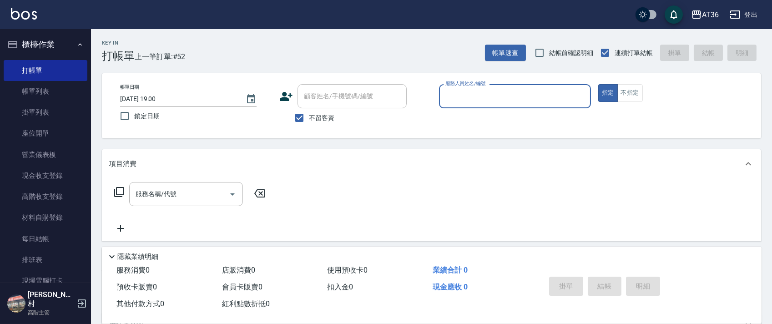
click at [449, 102] on input "服務人員姓名/編號" at bounding box center [515, 96] width 144 height 16
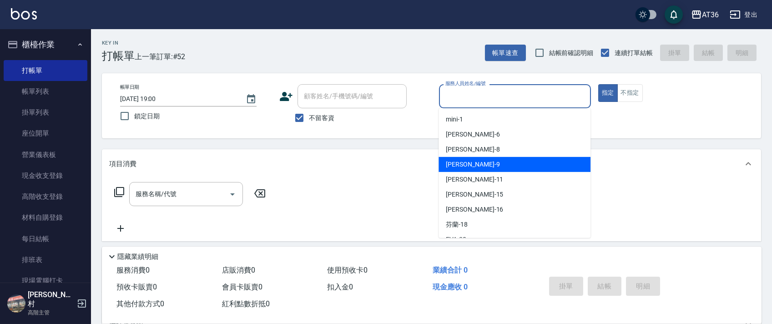
drag, startPoint x: 474, startPoint y: 162, endPoint x: 425, endPoint y: 133, distance: 56.9
click at [474, 163] on div "美燕 -9" at bounding box center [515, 164] width 152 height 15
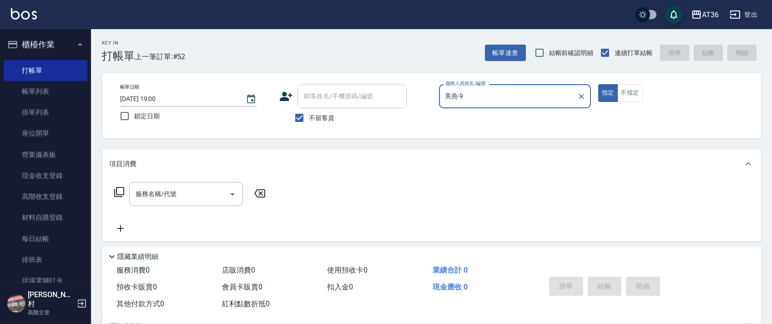
click at [117, 193] on icon at bounding box center [119, 192] width 11 height 11
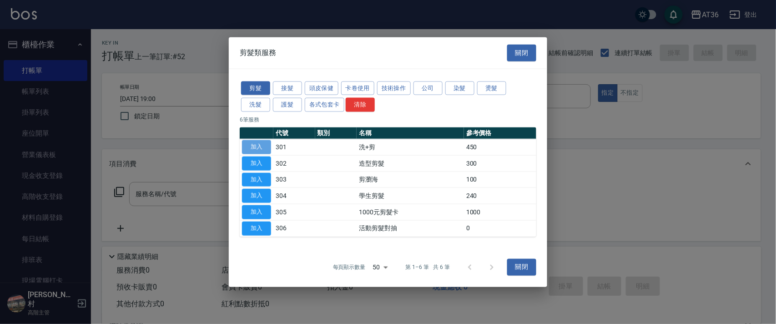
click at [264, 148] on button "加入" at bounding box center [256, 147] width 29 height 14
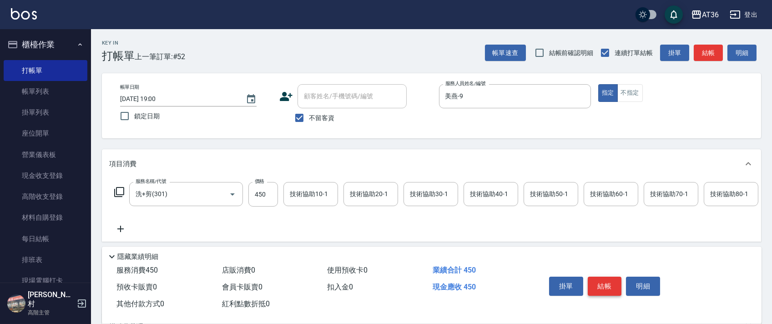
click at [601, 285] on button "結帳" at bounding box center [605, 286] width 34 height 19
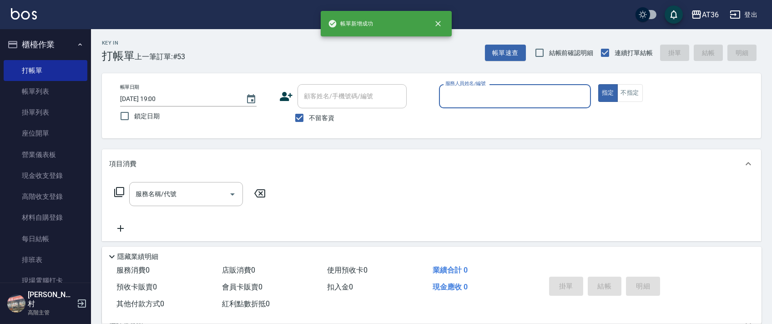
click at [451, 97] on input "服務人員姓名/編號" at bounding box center [515, 96] width 144 height 16
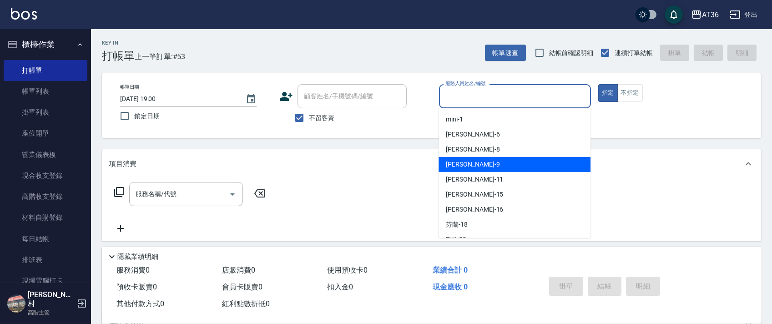
click at [466, 167] on div "美燕 -9" at bounding box center [515, 164] width 152 height 15
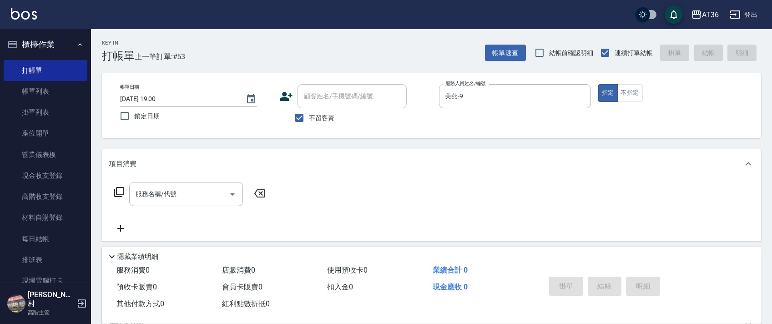
click at [118, 193] on icon at bounding box center [119, 192] width 11 height 11
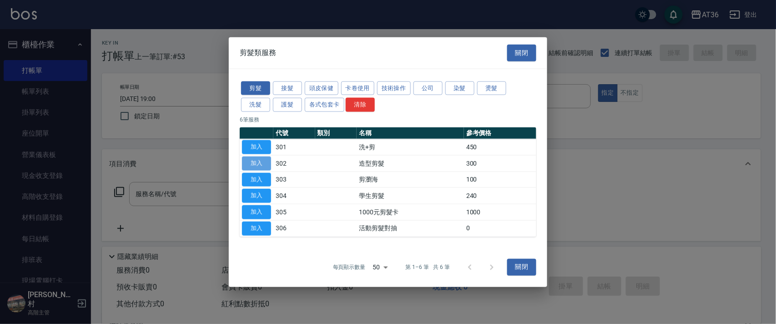
click at [256, 162] on button "加入" at bounding box center [256, 163] width 29 height 14
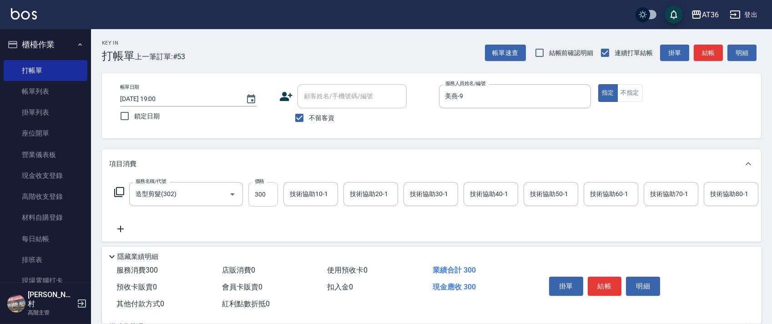
click at [260, 196] on input "300" at bounding box center [263, 194] width 30 height 25
click at [602, 288] on button "結帳" at bounding box center [605, 286] width 34 height 19
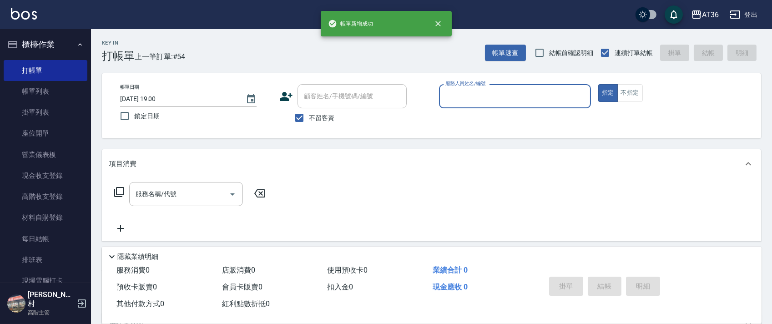
drag, startPoint x: 448, startPoint y: 96, endPoint x: 466, endPoint y: 106, distance: 20.8
click at [448, 98] on input "服務人員姓名/編號" at bounding box center [515, 96] width 144 height 16
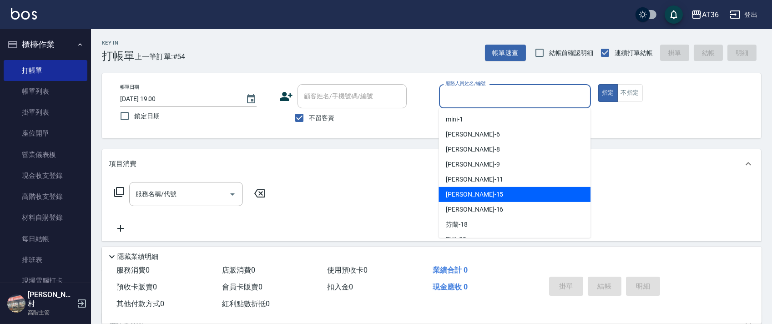
click at [465, 192] on span "[PERSON_NAME] -15" at bounding box center [474, 195] width 57 height 10
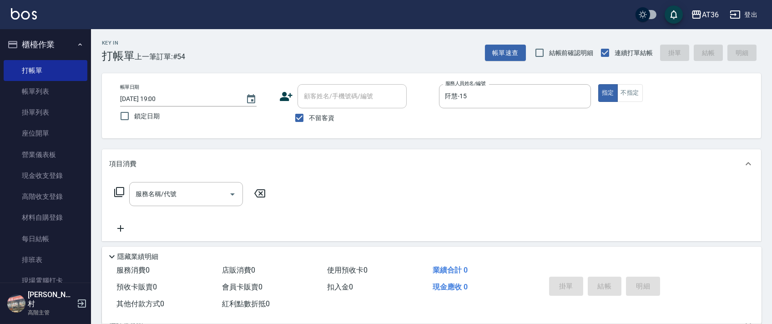
click at [122, 191] on icon at bounding box center [119, 192] width 11 height 11
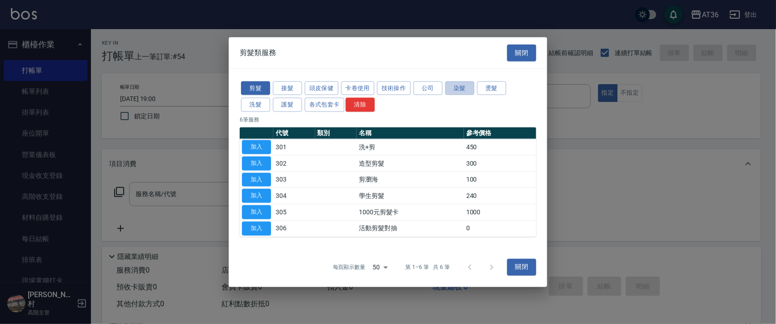
drag, startPoint x: 456, startPoint y: 90, endPoint x: 530, endPoint y: 120, distance: 79.6
click at [457, 91] on button "染髮" at bounding box center [459, 88] width 29 height 14
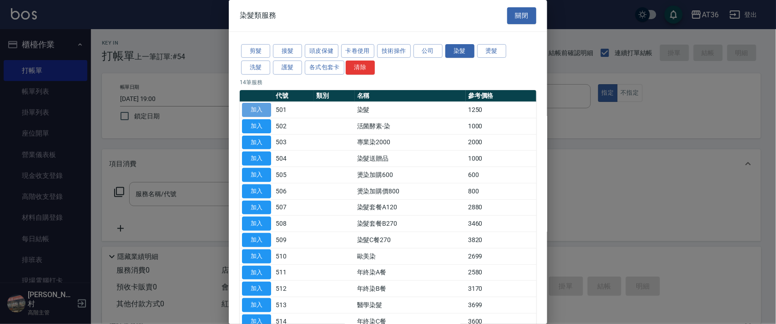
click at [259, 106] on button "加入" at bounding box center [256, 110] width 29 height 14
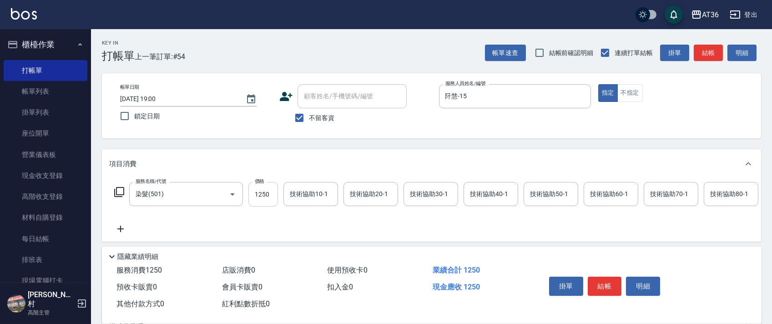
click at [263, 197] on input "1250" at bounding box center [263, 194] width 30 height 25
click at [475, 191] on div "技術協助40-1 技術協助40-1" at bounding box center [491, 194] width 55 height 24
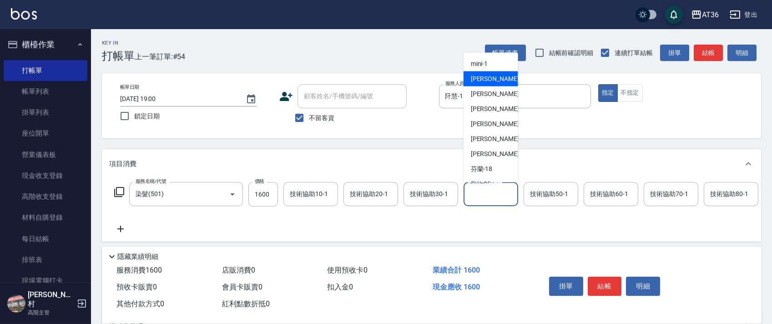
scroll to position [121, 0]
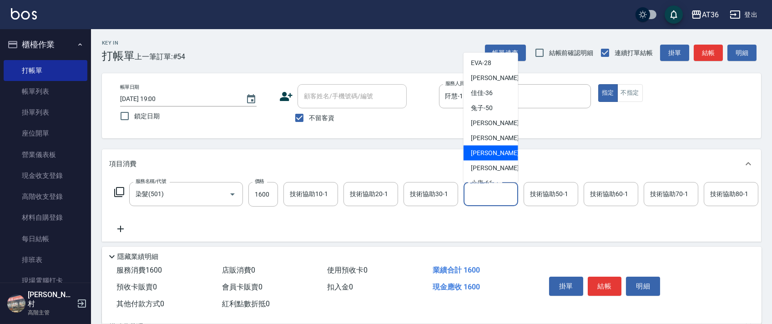
click at [489, 156] on span "[PERSON_NAME] -58" at bounding box center [499, 153] width 57 height 10
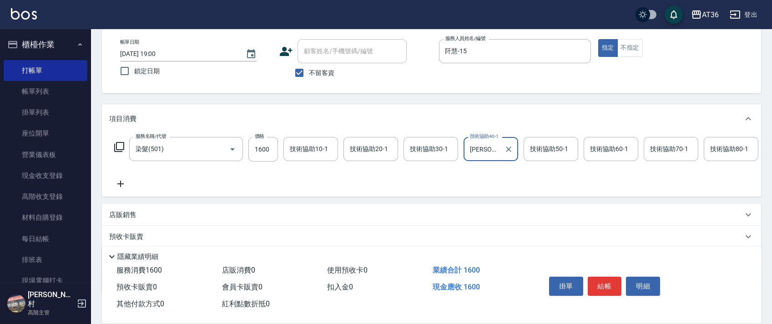
scroll to position [107, 0]
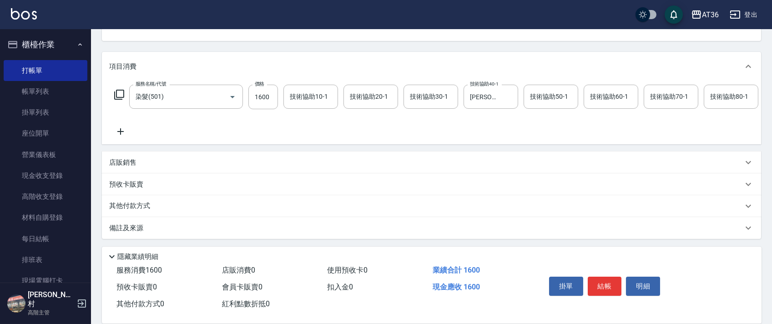
drag, startPoint x: 143, startPoint y: 212, endPoint x: 171, endPoint y: 163, distance: 56.6
click at [143, 211] on div "其他付款方式" at bounding box center [431, 206] width 659 height 22
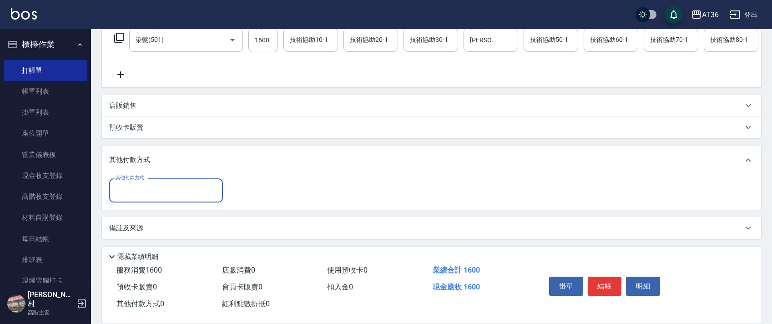
scroll to position [164, 0]
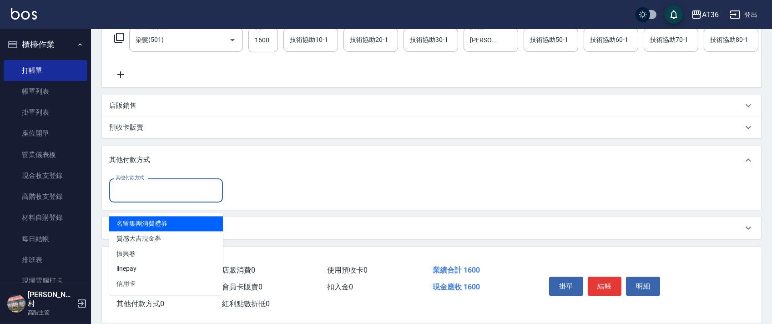
drag, startPoint x: 162, startPoint y: 185, endPoint x: 180, endPoint y: 200, distance: 23.3
click at [162, 186] on input "其他付款方式" at bounding box center [166, 190] width 106 height 16
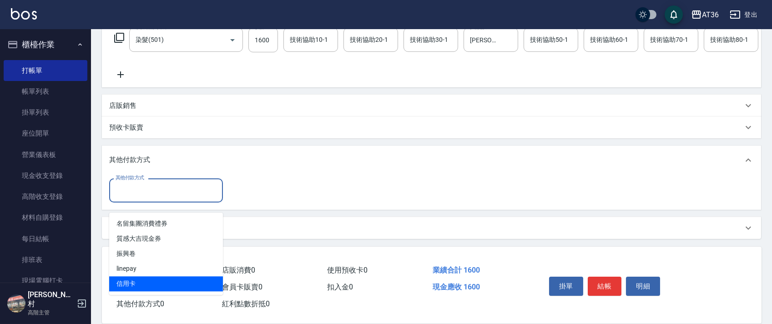
click at [134, 276] on span "信用卡" at bounding box center [166, 283] width 114 height 15
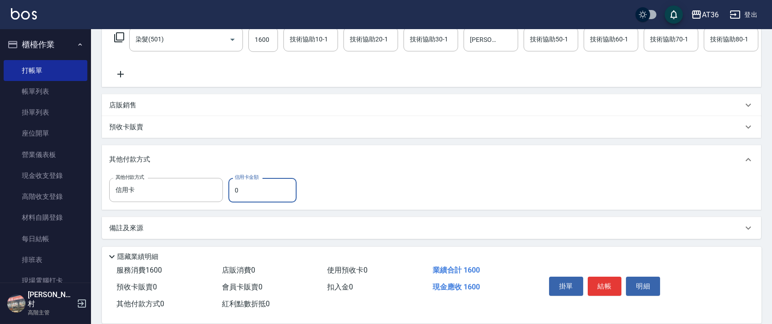
click at [231, 196] on input "0" at bounding box center [262, 190] width 68 height 25
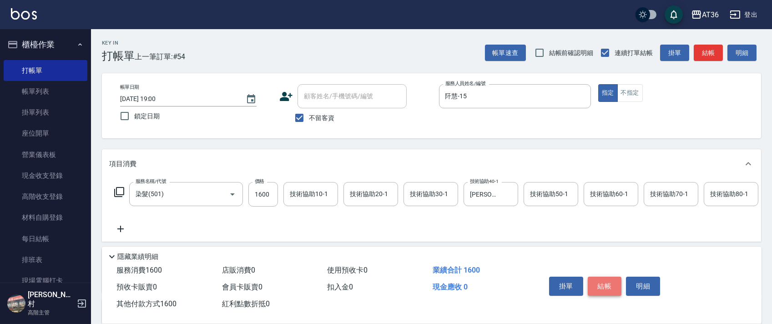
click at [609, 282] on button "結帳" at bounding box center [605, 286] width 34 height 19
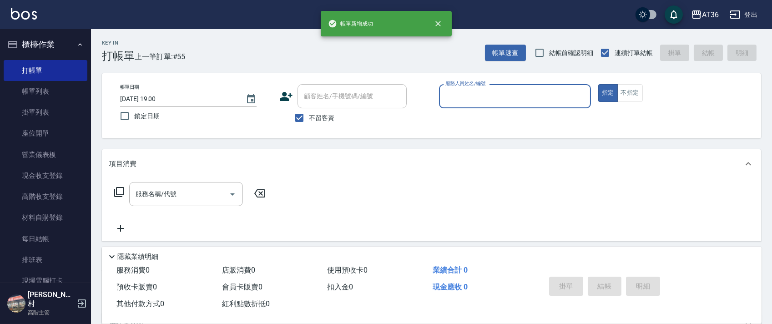
click at [459, 101] on input "服務人員姓名/編號" at bounding box center [515, 96] width 144 height 16
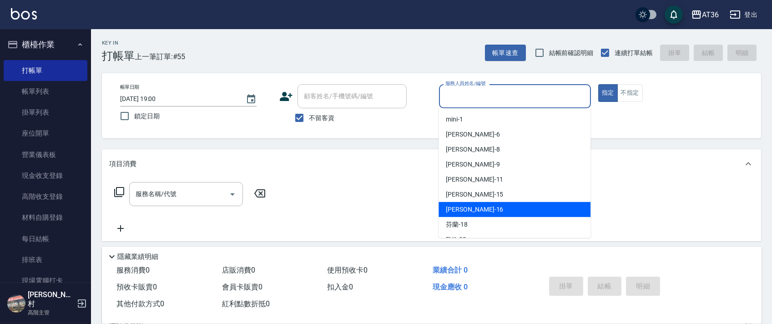
drag, startPoint x: 460, startPoint y: 207, endPoint x: 610, endPoint y: 107, distance: 179.9
click at [467, 205] on span "[PERSON_NAME] -16" at bounding box center [474, 210] width 57 height 10
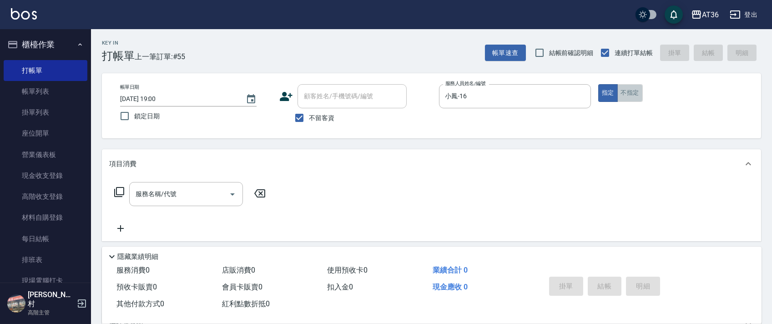
click at [621, 88] on button "不指定" at bounding box center [629, 93] width 25 height 18
click at [120, 190] on icon at bounding box center [119, 192] width 11 height 11
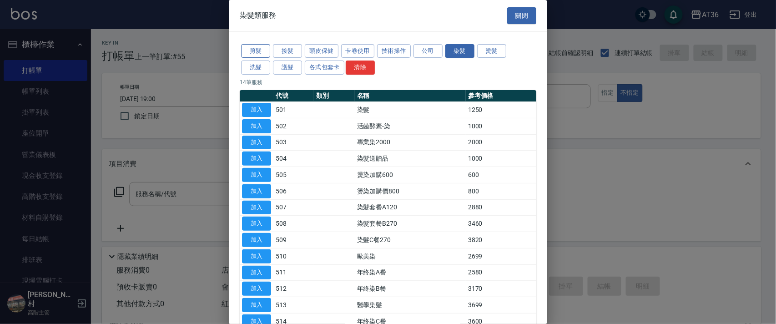
click at [260, 51] on button "剪髮" at bounding box center [255, 51] width 29 height 14
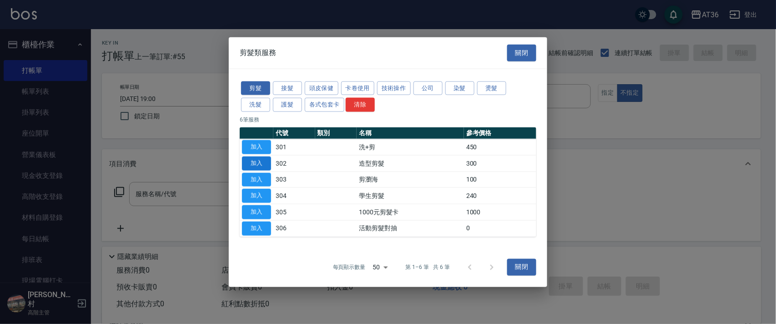
click at [257, 166] on button "加入" at bounding box center [256, 163] width 29 height 14
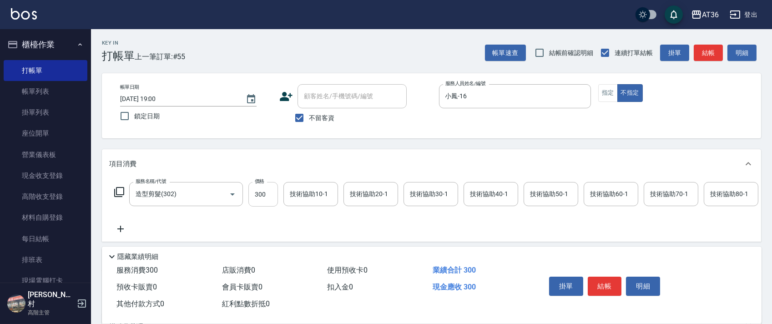
click at [258, 190] on input "300" at bounding box center [263, 194] width 30 height 25
drag, startPoint x: 598, startPoint y: 282, endPoint x: 609, endPoint y: 271, distance: 15.5
click at [598, 282] on button "結帳" at bounding box center [605, 286] width 34 height 19
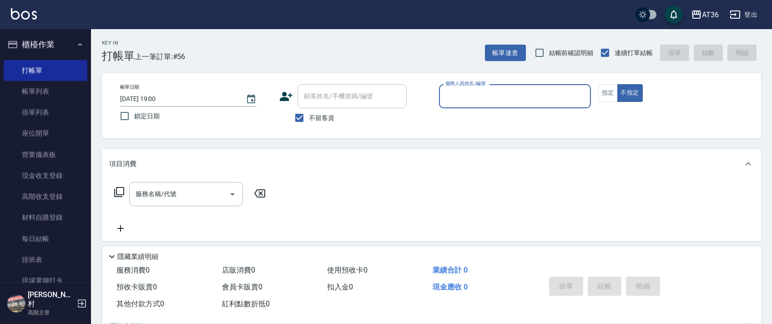
click at [443, 100] on input "服務人員姓名/編號" at bounding box center [515, 96] width 144 height 16
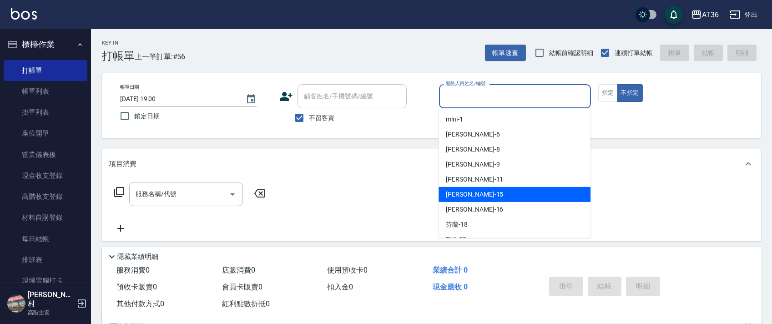
click at [450, 193] on span "[PERSON_NAME] -15" at bounding box center [474, 195] width 57 height 10
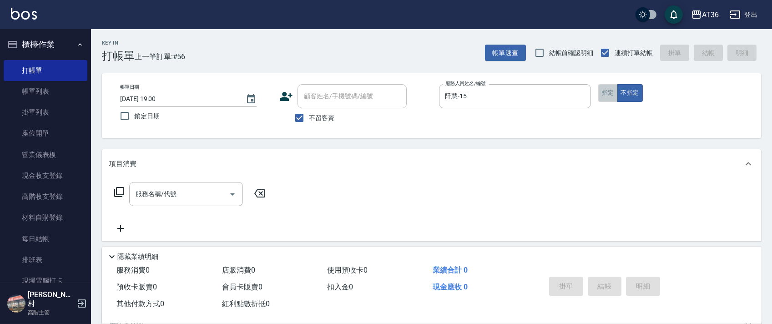
click at [601, 91] on button "指定" at bounding box center [608, 93] width 20 height 18
click at [120, 187] on icon at bounding box center [119, 192] width 11 height 11
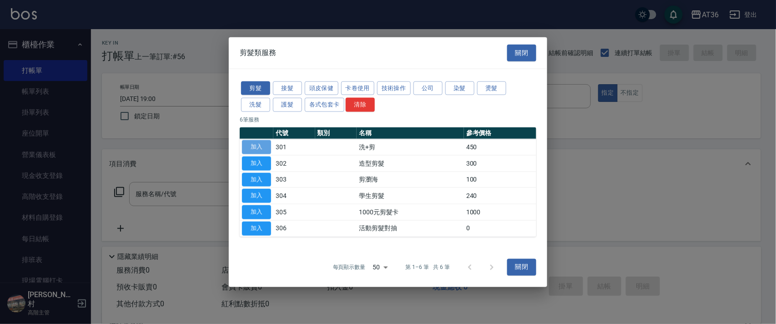
click at [258, 147] on button "加入" at bounding box center [256, 147] width 29 height 14
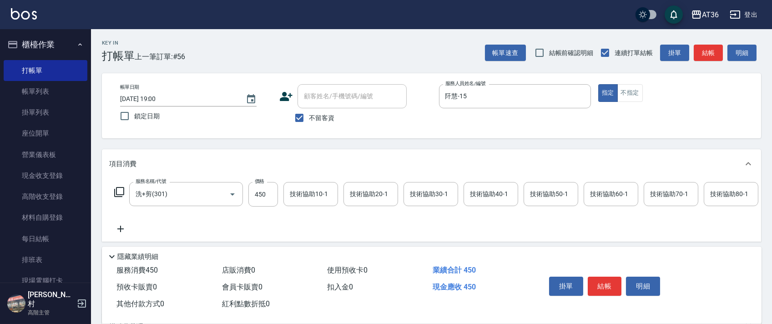
click at [247, 197] on div "服務名稱/代號 洗+剪(301) 服務名稱/代號 價格 450 價格 技術協助10-1 技術協助10-1 技術協助20-1 技術協助20-1 技術協助30-1…" at bounding box center [664, 194] width 1111 height 25
click at [482, 190] on div "技術協助40-1 技術協助40-1" at bounding box center [491, 194] width 55 height 24
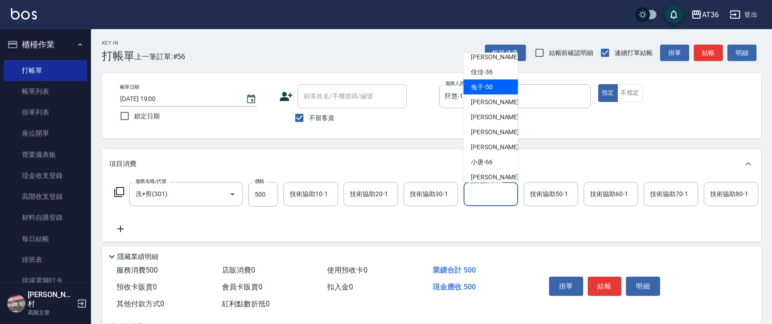
scroll to position [148, 0]
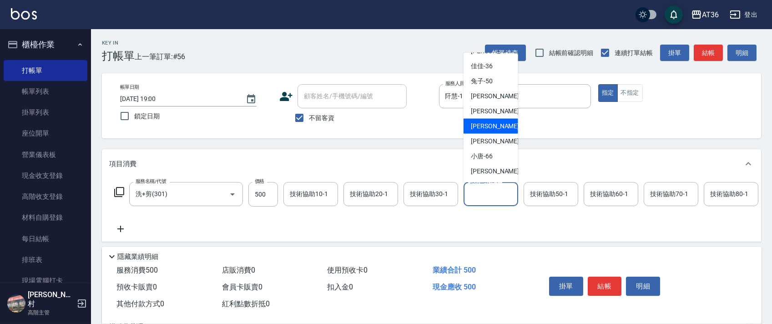
drag, startPoint x: 497, startPoint y: 122, endPoint x: 646, endPoint y: 211, distance: 174.2
click at [498, 123] on div "[PERSON_NAME] -58" at bounding box center [491, 126] width 55 height 15
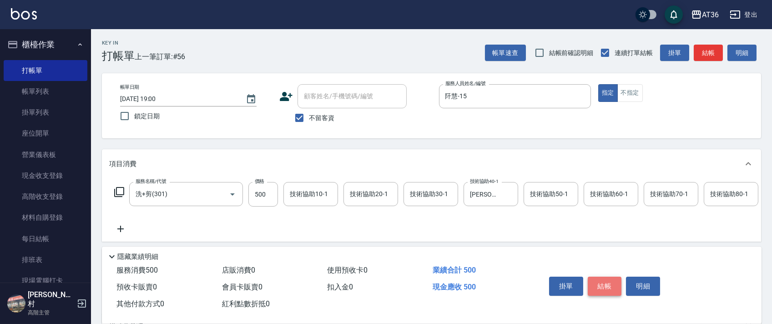
click at [610, 283] on button "結帳" at bounding box center [605, 286] width 34 height 19
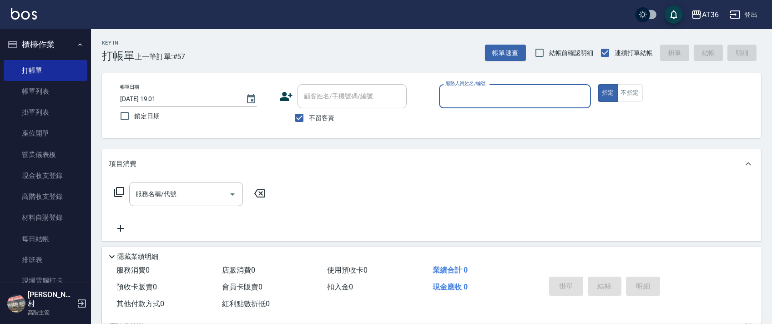
drag, startPoint x: 462, startPoint y: 101, endPoint x: 491, endPoint y: 138, distance: 46.6
click at [462, 106] on div "服務人員姓名/編號" at bounding box center [515, 96] width 152 height 24
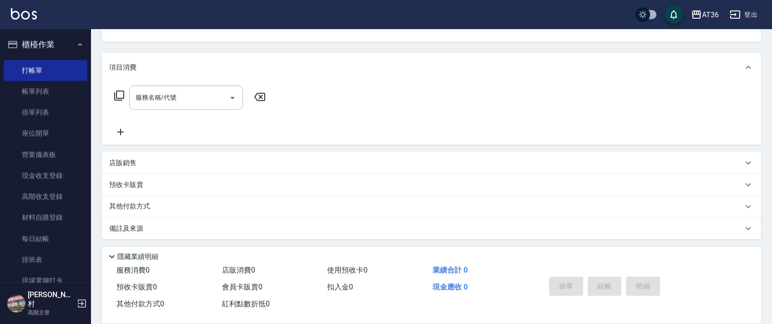
scroll to position [0, 0]
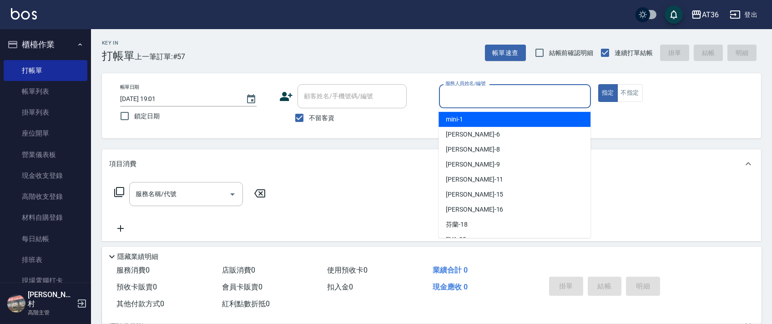
drag, startPoint x: 451, startPoint y: 98, endPoint x: 491, endPoint y: 156, distance: 70.0
click at [451, 99] on input "服務人員姓名/編號" at bounding box center [515, 96] width 144 height 16
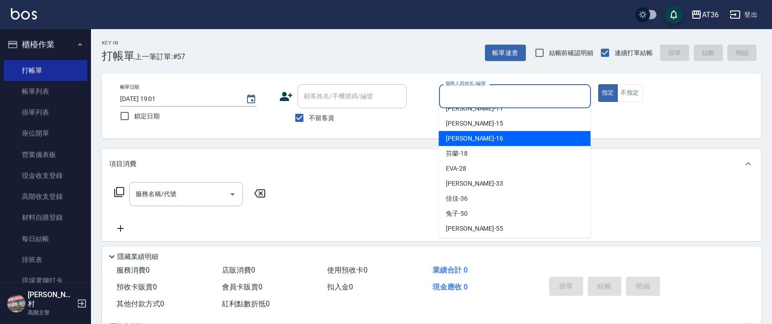
scroll to position [148, 0]
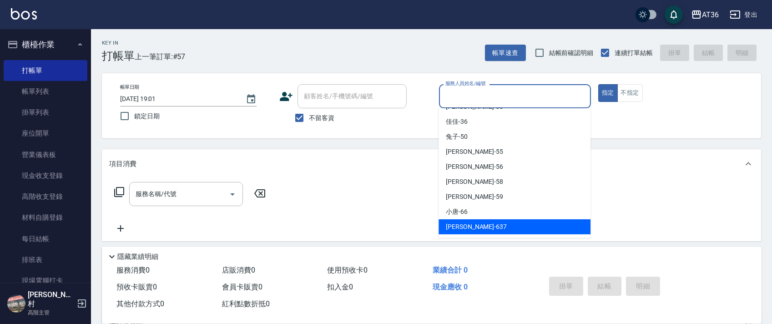
drag, startPoint x: 478, startPoint y: 222, endPoint x: 334, endPoint y: 171, distance: 152.8
click at [478, 221] on div "憶琳 -637" at bounding box center [515, 226] width 152 height 15
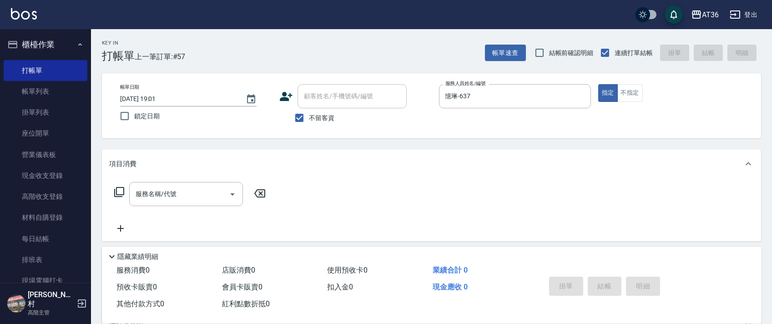
click at [119, 191] on icon at bounding box center [119, 192] width 11 height 11
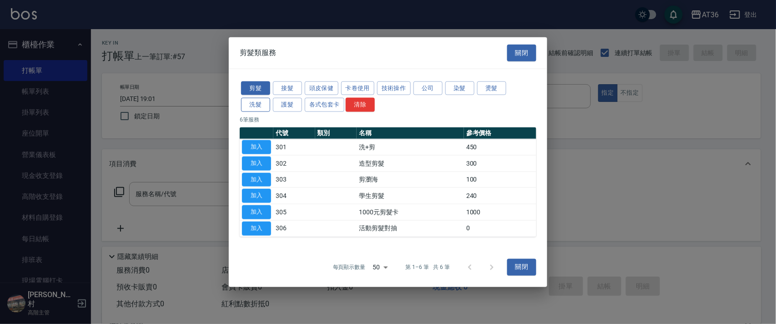
click at [258, 102] on button "洗髮" at bounding box center [255, 105] width 29 height 14
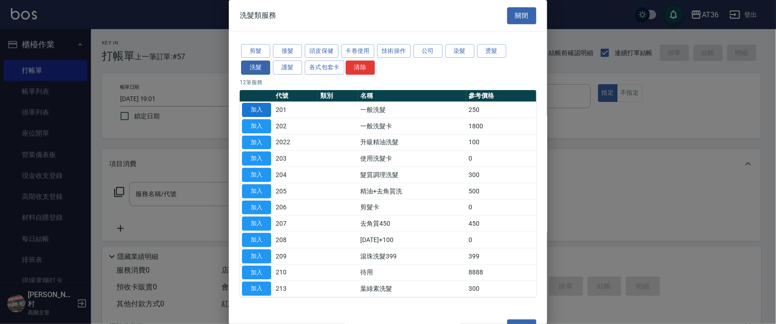
click at [260, 110] on button "加入" at bounding box center [256, 110] width 29 height 14
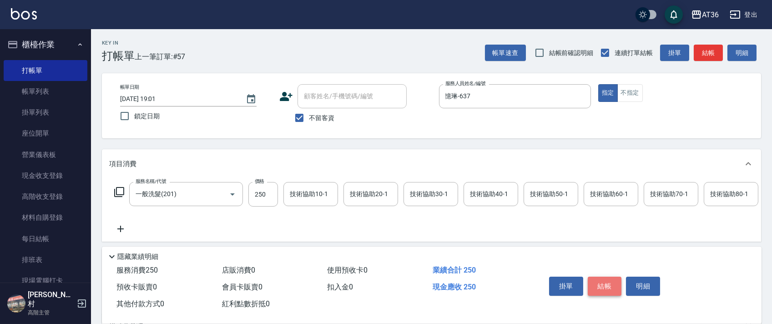
click at [603, 287] on button "結帳" at bounding box center [605, 286] width 34 height 19
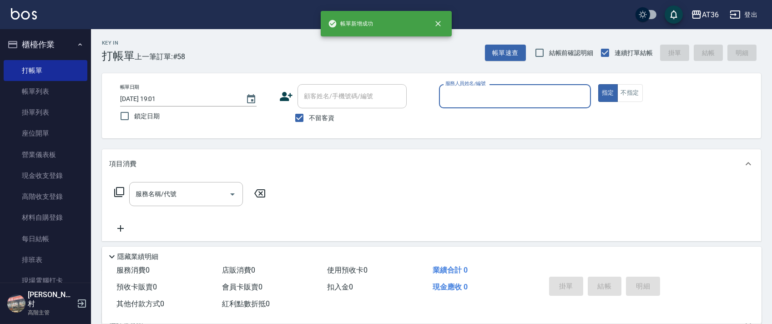
click at [446, 100] on input "服務人員姓名/編號" at bounding box center [515, 96] width 144 height 16
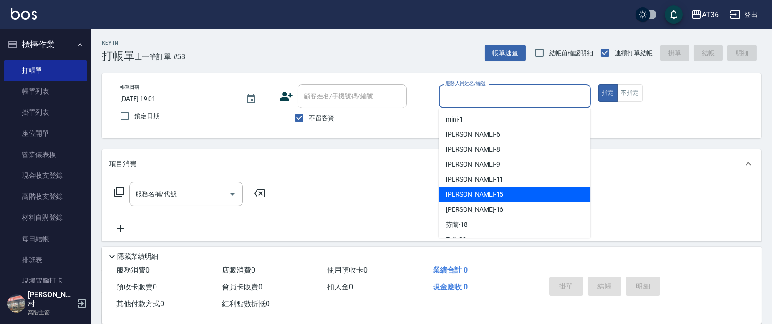
click at [464, 191] on span "[PERSON_NAME] -15" at bounding box center [474, 195] width 57 height 10
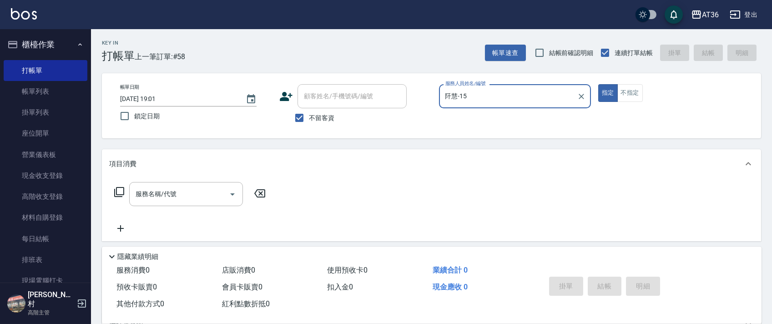
click at [113, 192] on div "服務名稱/代號 服務名稱/代號" at bounding box center [190, 194] width 162 height 24
click at [120, 192] on icon at bounding box center [119, 192] width 11 height 11
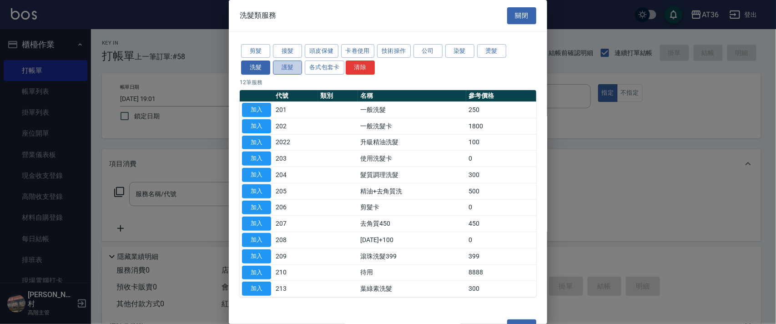
click at [292, 65] on button "護髮" at bounding box center [287, 67] width 29 height 14
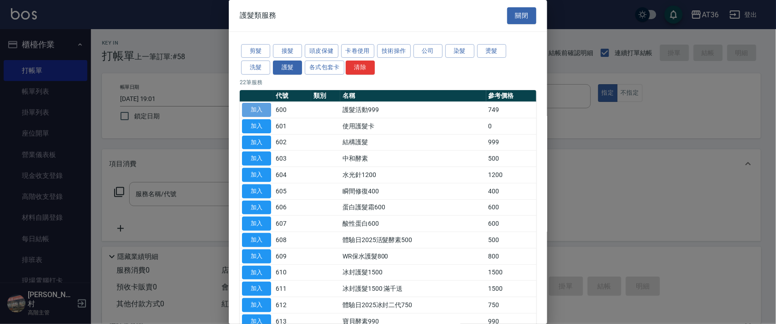
click at [257, 108] on button "加入" at bounding box center [256, 110] width 29 height 14
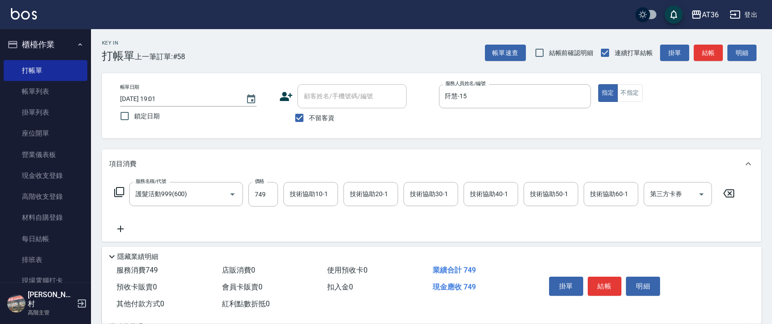
click at [119, 191] on icon at bounding box center [119, 192] width 11 height 11
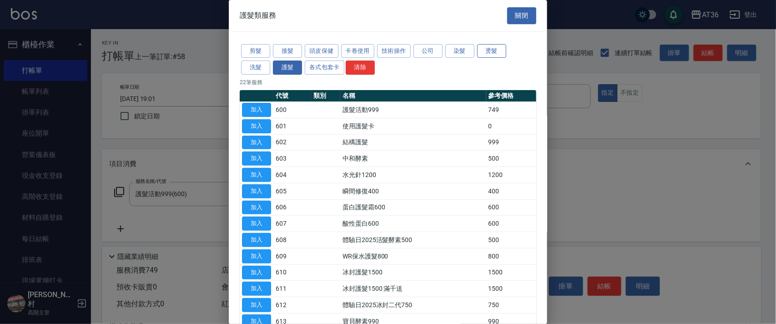
click at [491, 46] on button "燙髮" at bounding box center [491, 51] width 29 height 14
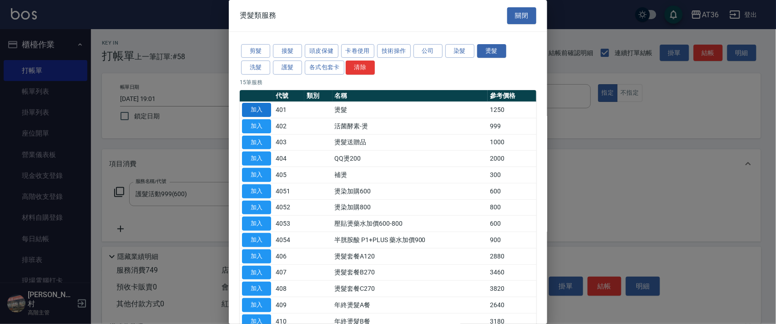
click at [256, 110] on button "加入" at bounding box center [256, 110] width 29 height 14
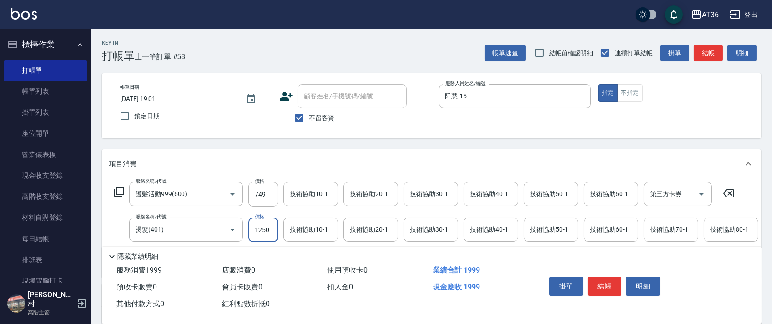
drag, startPoint x: 259, startPoint y: 222, endPoint x: 302, endPoint y: 215, distance: 43.7
click at [260, 223] on input "1250" at bounding box center [263, 229] width 30 height 25
click at [118, 189] on icon at bounding box center [119, 192] width 11 height 11
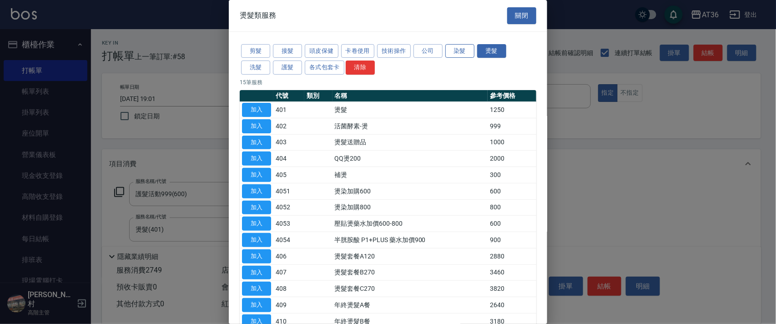
click at [459, 47] on button "染髮" at bounding box center [459, 51] width 29 height 14
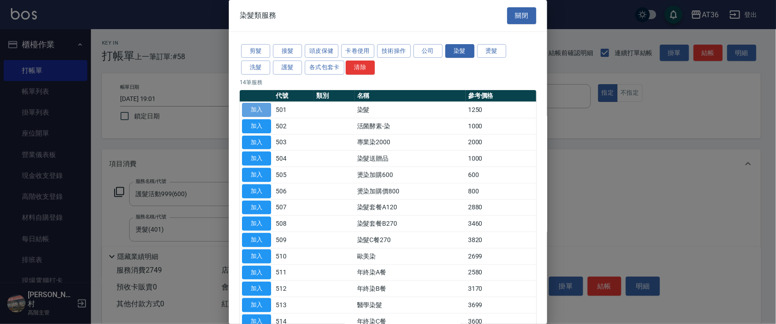
drag, startPoint x: 258, startPoint y: 109, endPoint x: 352, endPoint y: 149, distance: 102.5
click at [260, 111] on button "加入" at bounding box center [256, 110] width 29 height 14
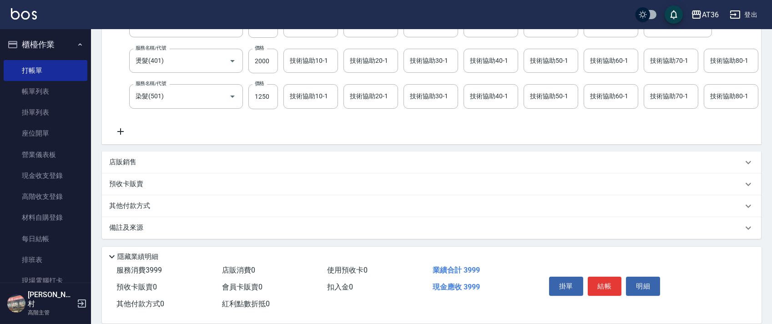
scroll to position [178, 0]
drag, startPoint x: 262, startPoint y: 87, endPoint x: 303, endPoint y: 93, distance: 41.8
click at [262, 87] on input "1250" at bounding box center [263, 96] width 30 height 25
click at [489, 86] on div "技術協助40-1 技術協助40-1" at bounding box center [491, 96] width 55 height 24
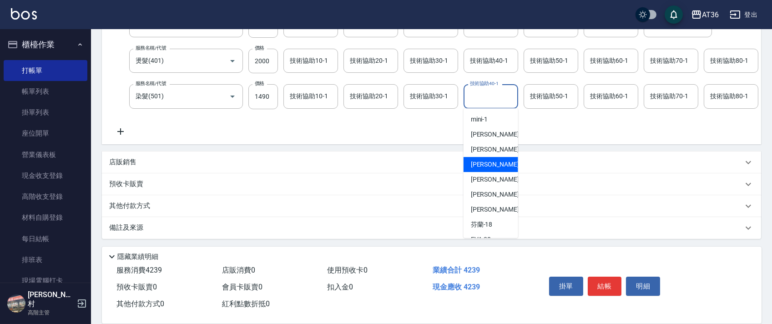
scroll to position [148, 0]
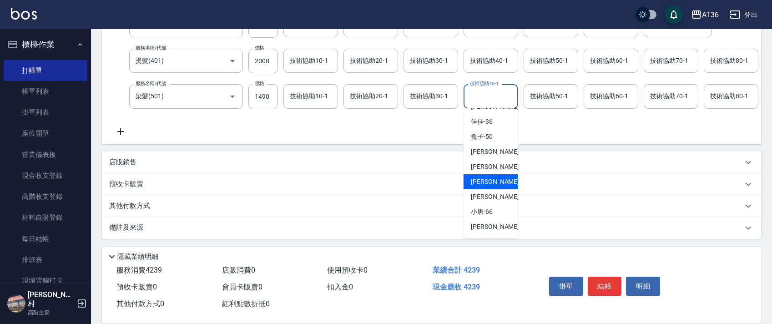
click at [495, 174] on div "[PERSON_NAME] -58" at bounding box center [491, 181] width 55 height 15
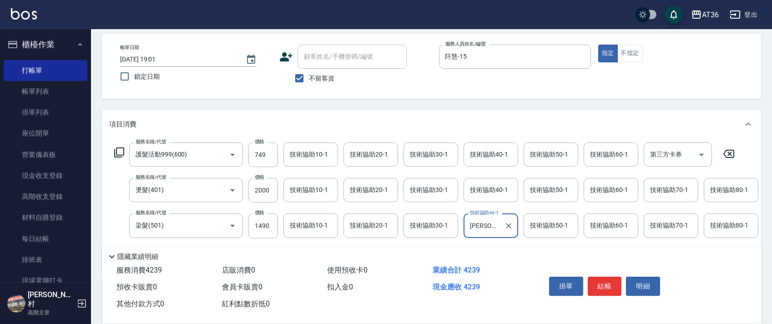
scroll to position [121, 0]
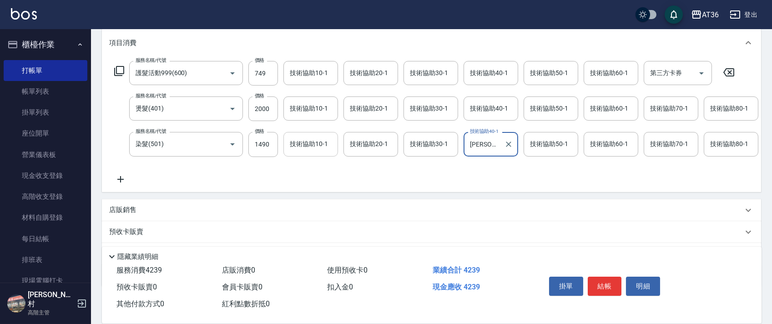
drag, startPoint x: 257, startPoint y: 147, endPoint x: 290, endPoint y: 148, distance: 33.7
click at [257, 147] on input "1490" at bounding box center [263, 144] width 30 height 25
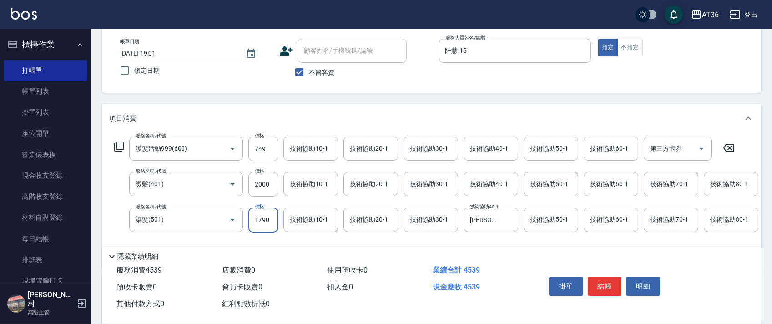
scroll to position [0, 0]
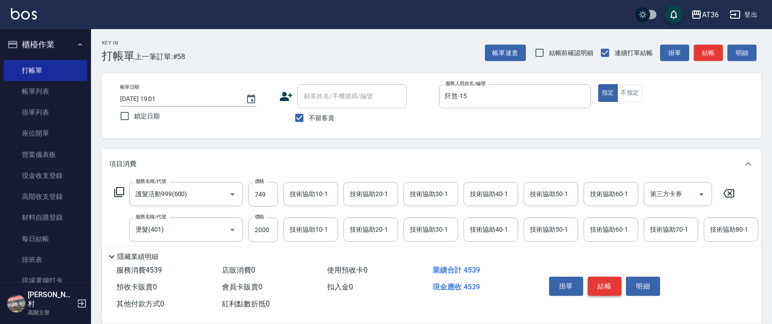
click at [603, 284] on button "結帳" at bounding box center [605, 286] width 34 height 19
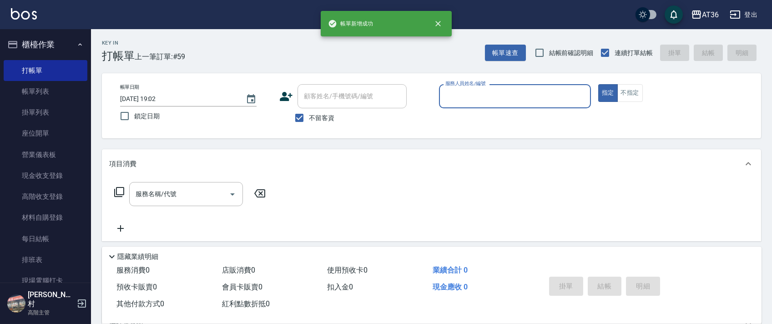
click at [443, 97] on input "服務人員姓名/編號" at bounding box center [515, 96] width 144 height 16
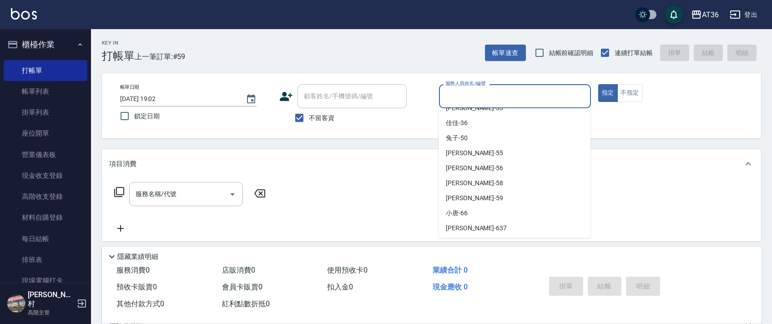
scroll to position [148, 0]
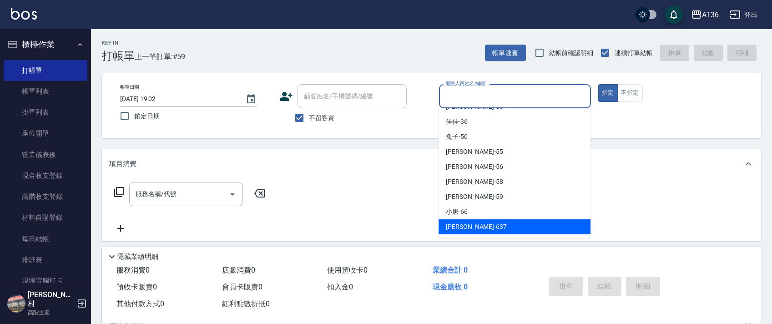
click at [468, 223] on span "憶琳 -637" at bounding box center [476, 227] width 61 height 10
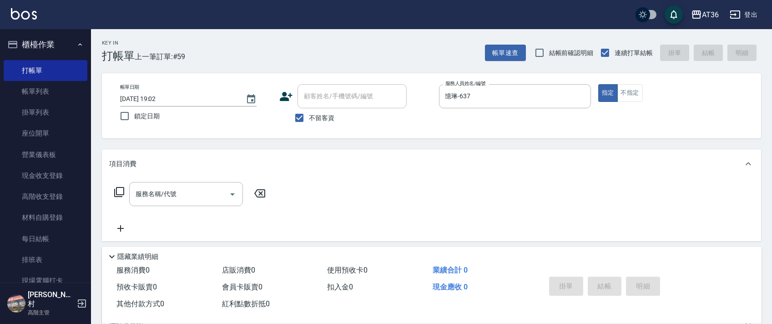
click at [116, 192] on icon at bounding box center [119, 192] width 11 height 11
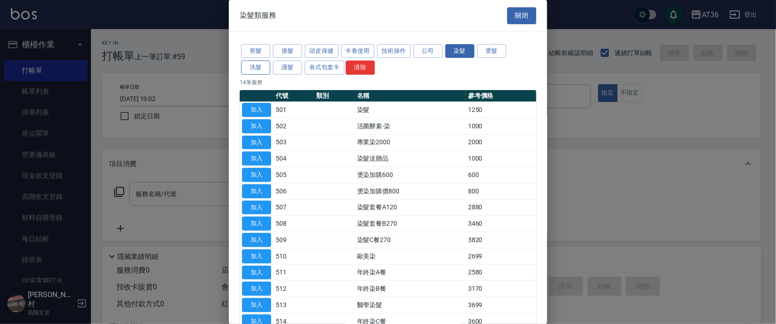
click at [260, 71] on button "洗髮" at bounding box center [255, 67] width 29 height 14
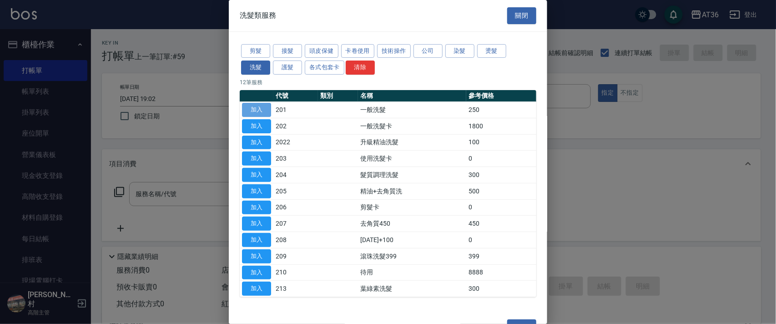
click at [260, 110] on button "加入" at bounding box center [256, 110] width 29 height 14
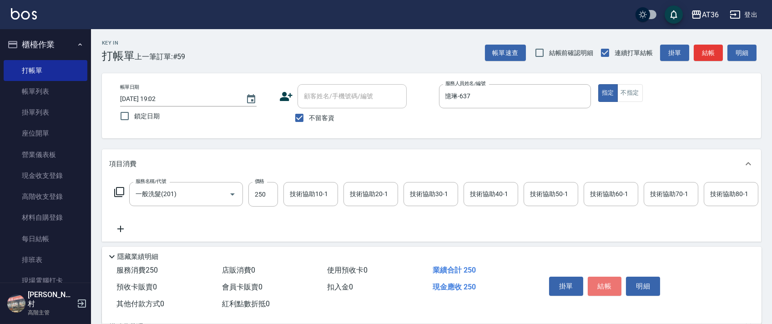
drag, startPoint x: 607, startPoint y: 284, endPoint x: 606, endPoint y: 267, distance: 17.8
click at [606, 284] on button "結帳" at bounding box center [605, 286] width 34 height 19
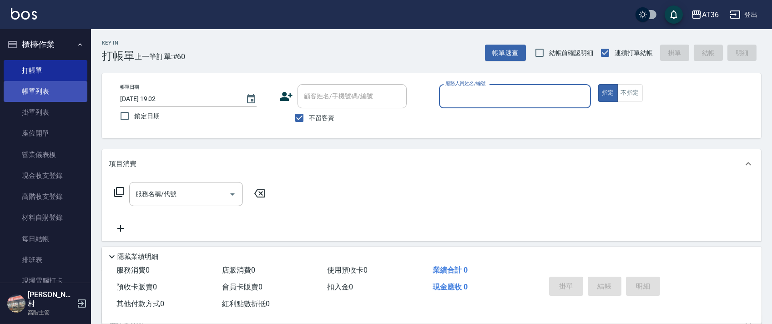
click at [52, 89] on link "帳單列表" at bounding box center [46, 91] width 84 height 21
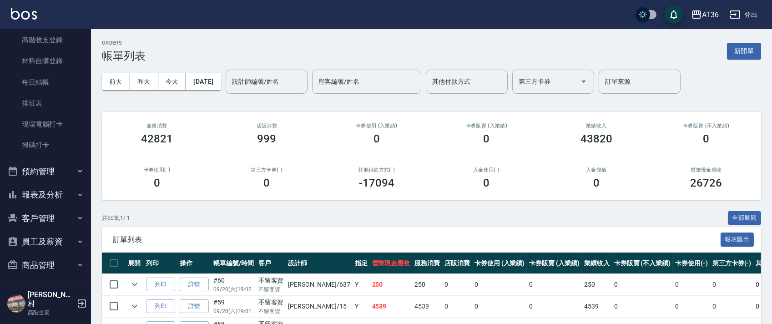
scroll to position [200, 0]
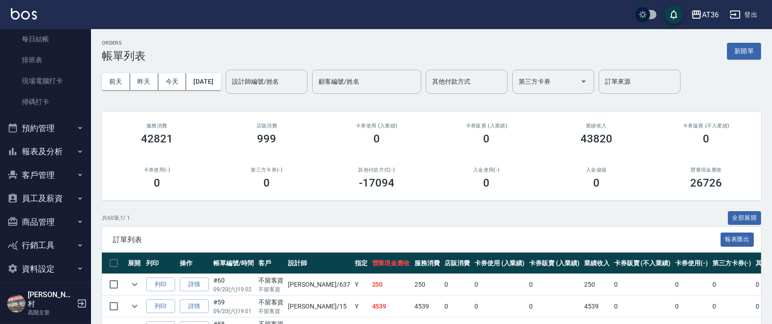
drag, startPoint x: 33, startPoint y: 144, endPoint x: 95, endPoint y: 159, distance: 64.0
click at [32, 145] on button "報表及分析" at bounding box center [46, 152] width 84 height 24
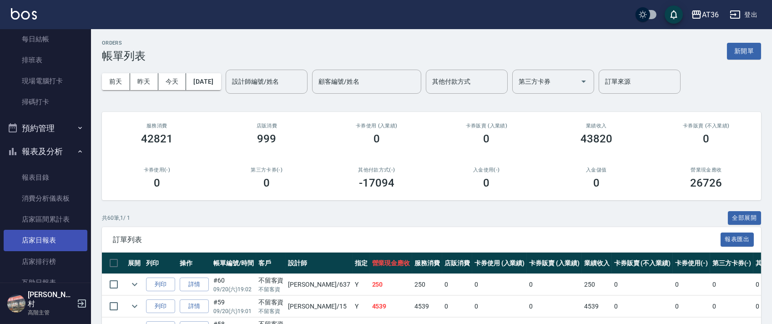
drag, startPoint x: 48, startPoint y: 277, endPoint x: 9, endPoint y: 231, distance: 59.7
click at [48, 276] on link "互助日報表" at bounding box center [46, 282] width 84 height 21
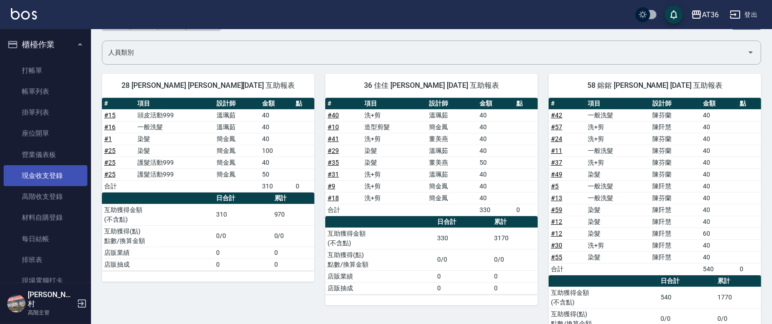
click at [66, 174] on link "現金收支登錄" at bounding box center [46, 175] width 84 height 21
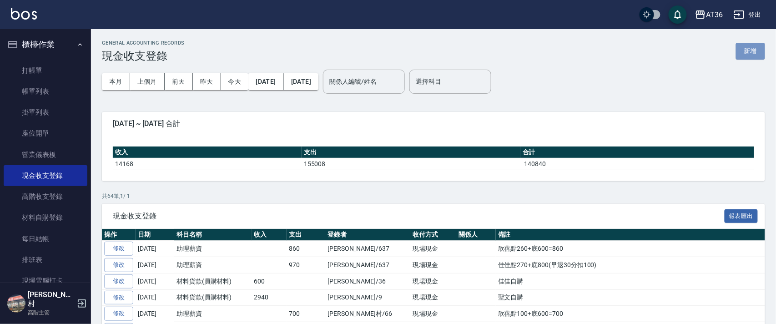
drag, startPoint x: 741, startPoint y: 54, endPoint x: 376, endPoint y: 159, distance: 380.4
click at [741, 54] on button "新增" at bounding box center [750, 51] width 29 height 17
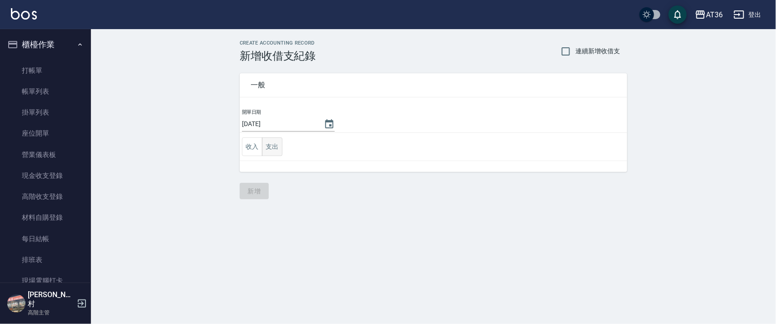
click at [268, 153] on button "支出" at bounding box center [272, 146] width 20 height 19
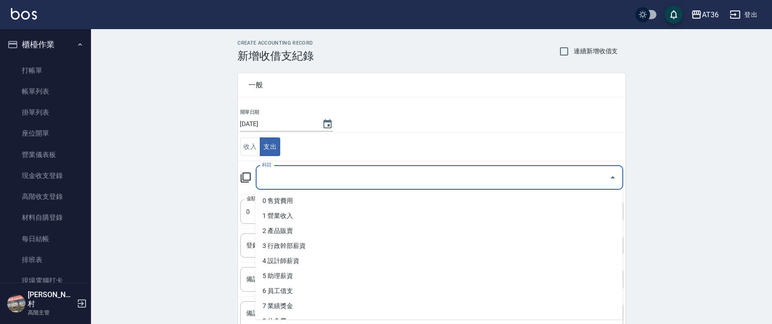
drag, startPoint x: 278, startPoint y: 175, endPoint x: 311, endPoint y: 204, distance: 43.5
click at [278, 176] on input "科目" at bounding box center [433, 178] width 346 height 16
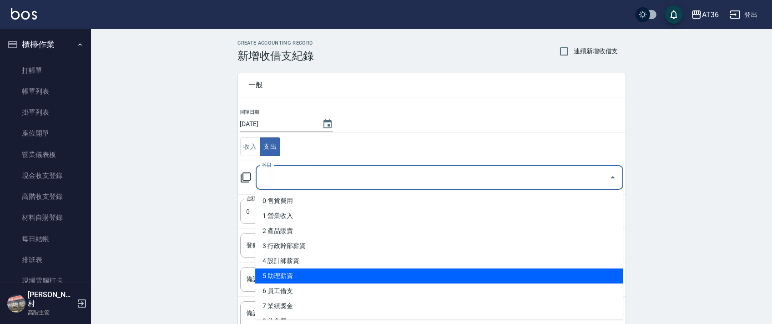
click at [286, 277] on li "5 助理薪資" at bounding box center [439, 275] width 368 height 15
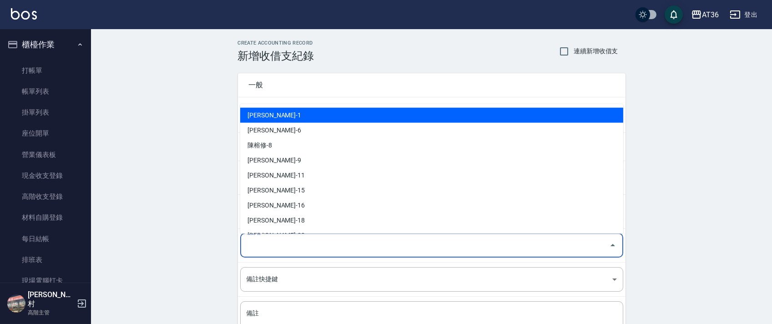
click at [259, 243] on input "登錄者" at bounding box center [424, 245] width 361 height 16
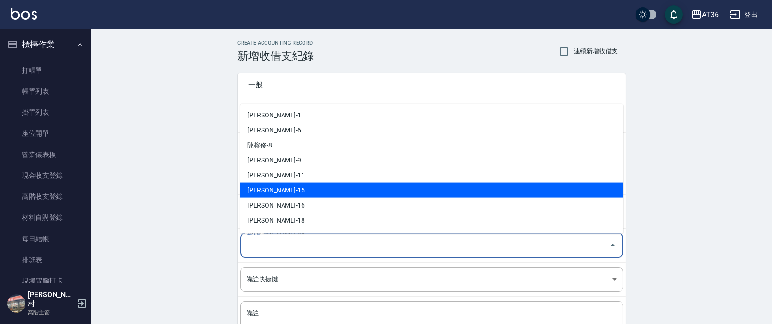
scroll to position [178, 0]
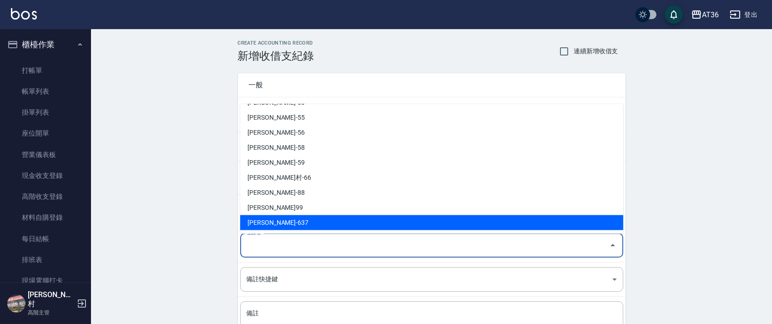
click at [265, 220] on li "[PERSON_NAME]-637" at bounding box center [431, 222] width 383 height 15
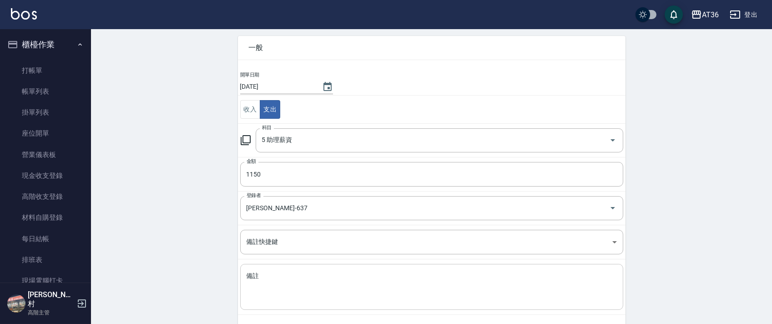
scroll to position [77, 0]
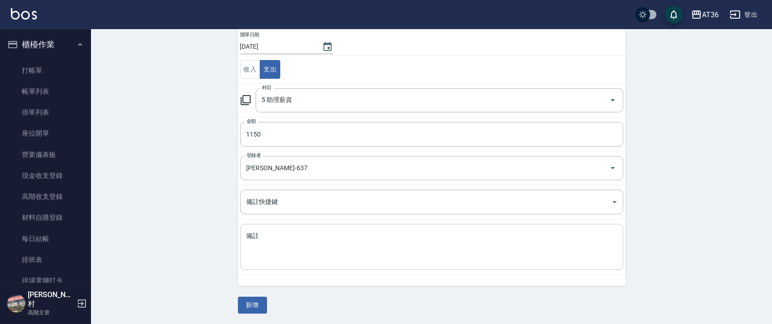
drag, startPoint x: 271, startPoint y: 247, endPoint x: 277, endPoint y: 241, distance: 9.0
click at [271, 247] on textarea "備註" at bounding box center [432, 247] width 370 height 31
click at [242, 308] on button "新增" at bounding box center [252, 305] width 29 height 17
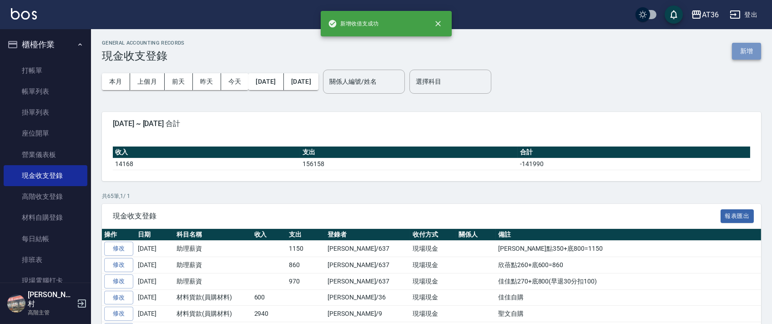
click at [740, 55] on button "新增" at bounding box center [746, 51] width 29 height 17
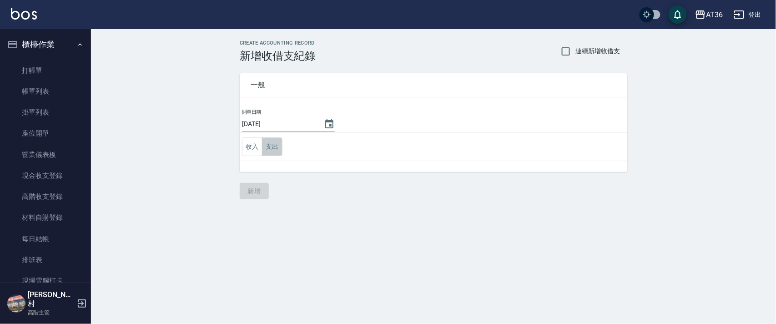
click at [274, 149] on button "支出" at bounding box center [272, 146] width 20 height 19
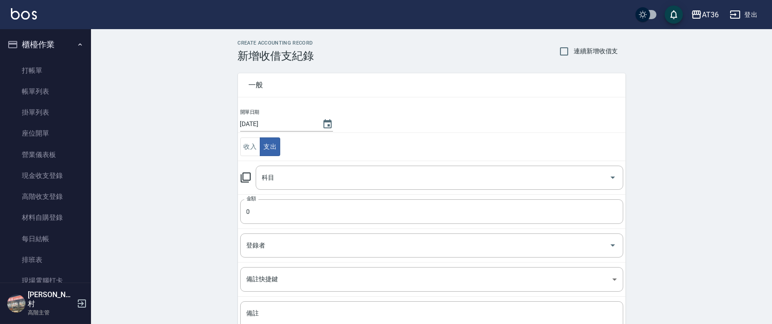
drag, startPoint x: 272, startPoint y: 178, endPoint x: 273, endPoint y: 188, distance: 9.6
click at [272, 181] on div "科目 科目" at bounding box center [440, 178] width 368 height 24
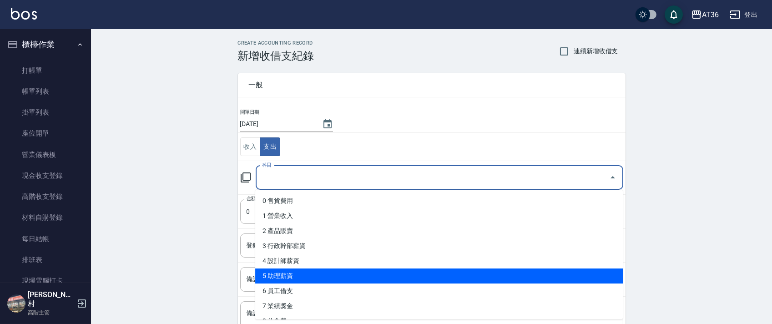
click at [287, 276] on li "5 助理薪資" at bounding box center [439, 275] width 368 height 15
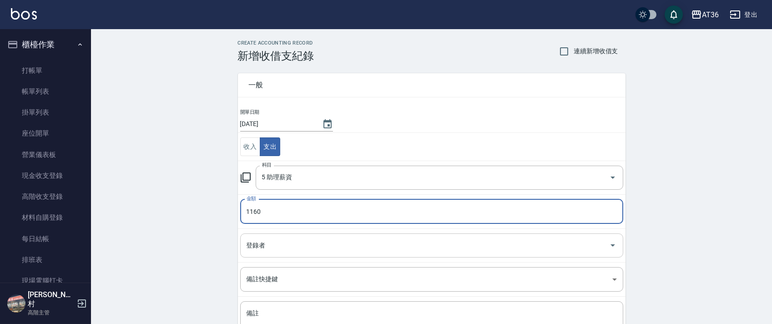
click at [266, 252] on input "登錄者" at bounding box center [424, 245] width 361 height 16
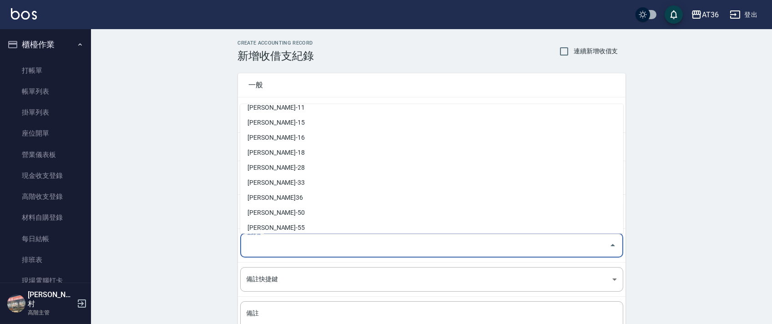
scroll to position [178, 0]
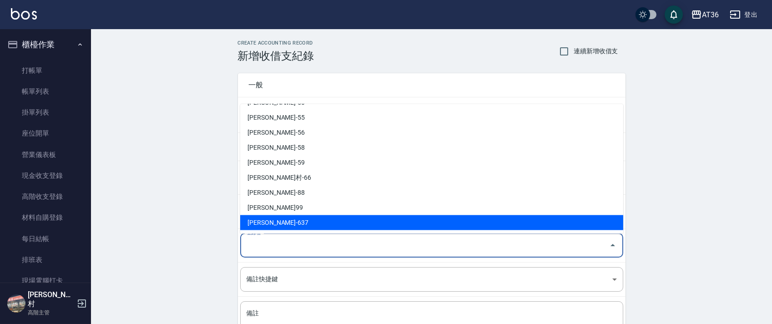
click at [279, 221] on li "[PERSON_NAME]-637" at bounding box center [431, 222] width 383 height 15
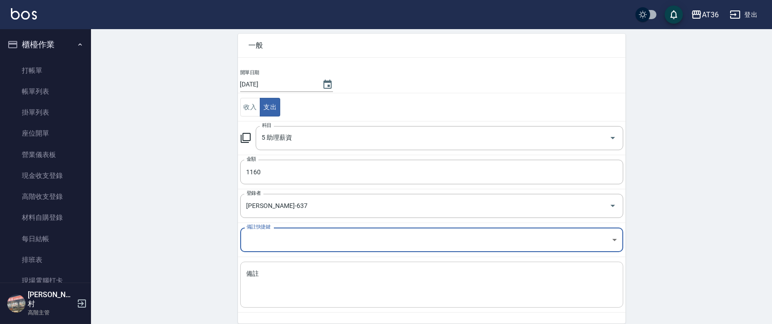
scroll to position [77, 0]
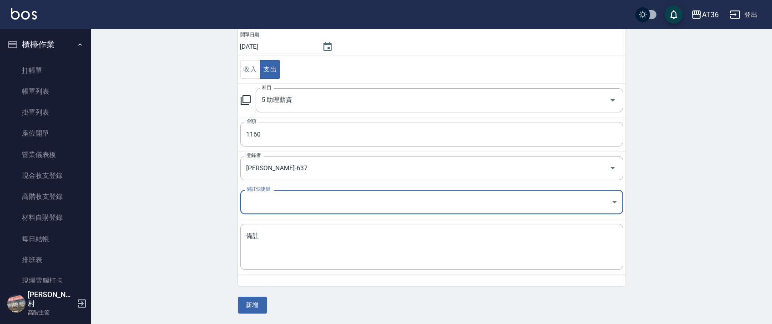
drag, startPoint x: 272, startPoint y: 257, endPoint x: 321, endPoint y: 221, distance: 60.1
click at [274, 254] on textarea "備註" at bounding box center [432, 247] width 370 height 31
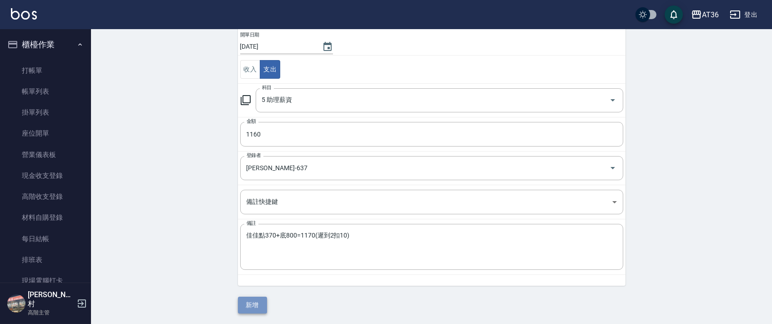
click at [247, 304] on button "新增" at bounding box center [252, 305] width 29 height 17
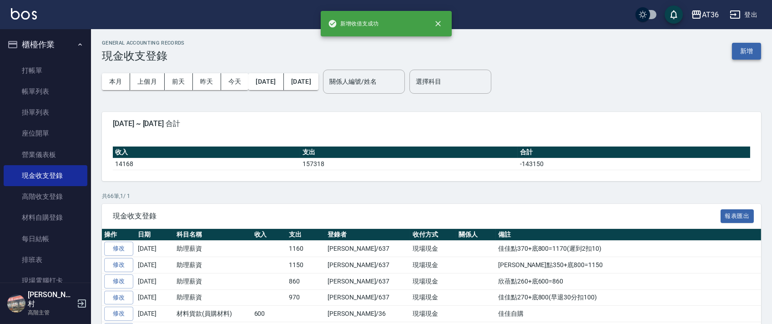
click at [746, 53] on button "新增" at bounding box center [746, 51] width 29 height 17
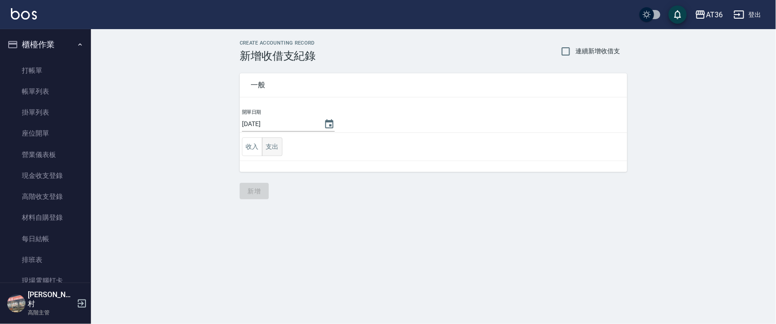
click at [267, 149] on button "支出" at bounding box center [272, 146] width 20 height 19
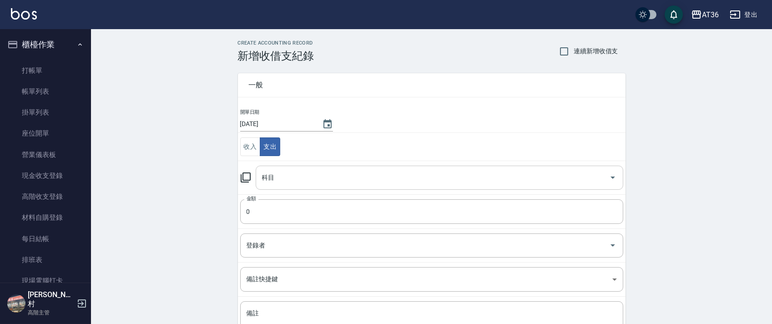
click at [272, 178] on input "科目" at bounding box center [433, 178] width 346 height 16
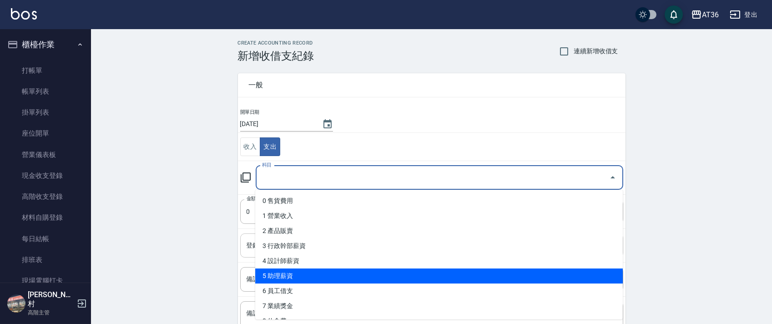
drag, startPoint x: 307, startPoint y: 276, endPoint x: 332, endPoint y: 246, distance: 38.7
click at [307, 276] on li "5 助理薪資" at bounding box center [439, 275] width 368 height 15
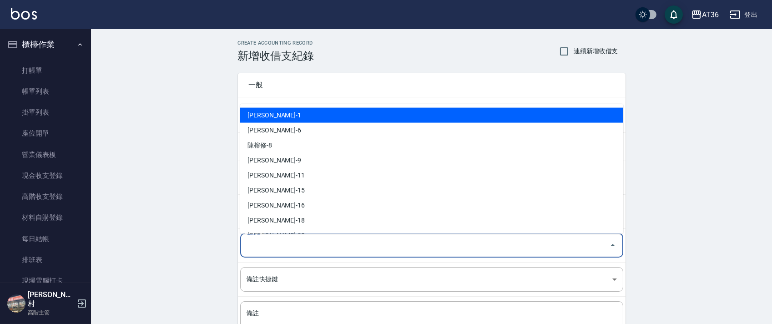
click at [262, 241] on div "登錄者 登錄者" at bounding box center [431, 245] width 383 height 24
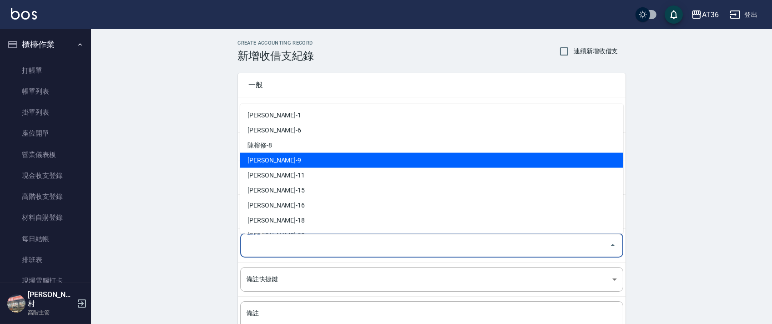
scroll to position [178, 0]
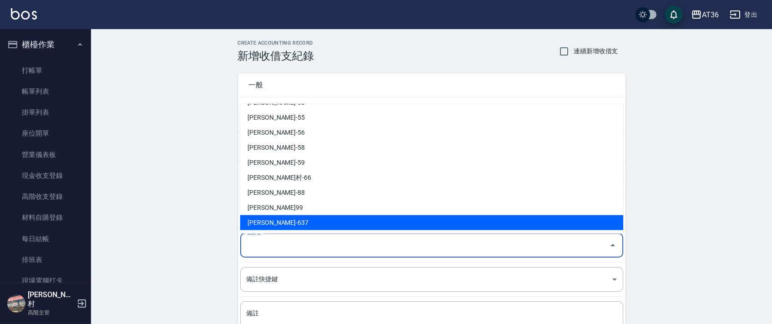
click at [282, 223] on li "[PERSON_NAME]-637" at bounding box center [431, 222] width 383 height 15
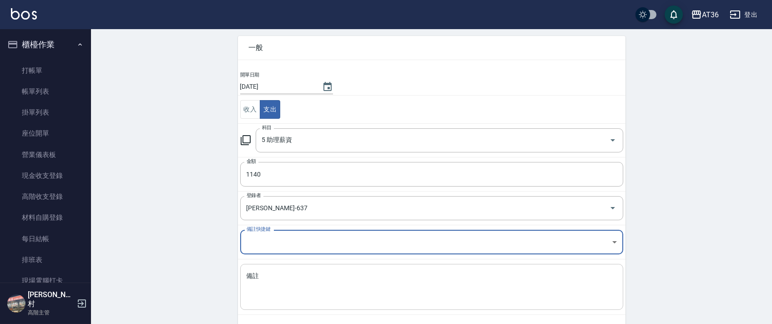
scroll to position [77, 0]
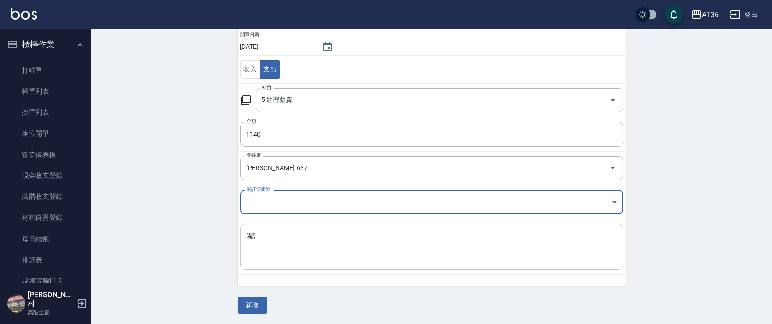
click at [277, 247] on textarea "備註" at bounding box center [432, 247] width 370 height 31
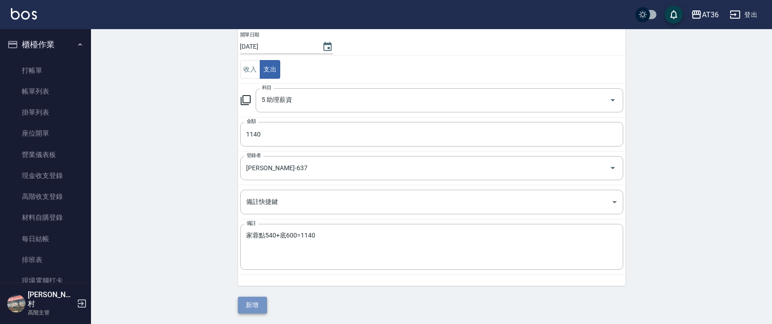
click at [259, 308] on button "新增" at bounding box center [252, 305] width 29 height 17
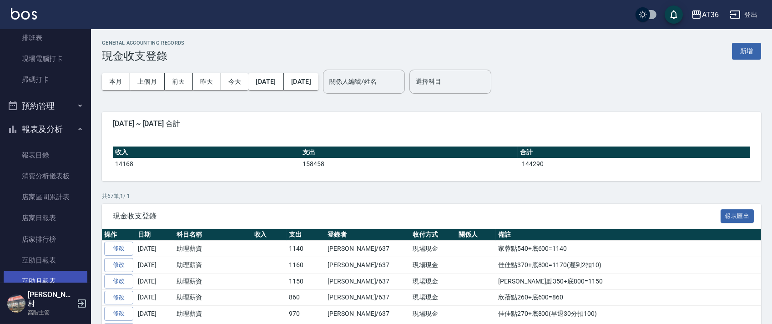
scroll to position [242, 0]
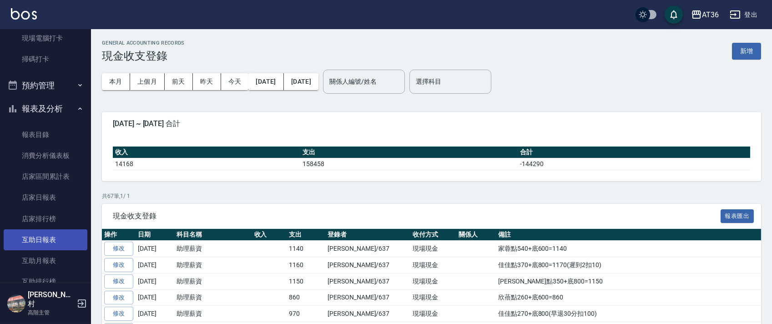
click at [56, 239] on link "互助日報表" at bounding box center [46, 239] width 84 height 21
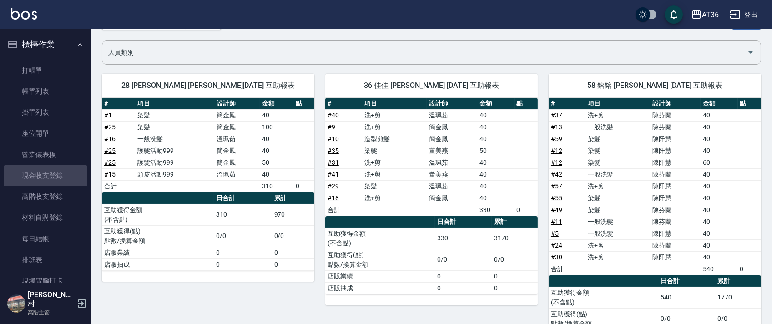
drag, startPoint x: 59, startPoint y: 181, endPoint x: 774, endPoint y: 60, distance: 725.2
click at [59, 181] on link "現金收支登錄" at bounding box center [46, 175] width 84 height 21
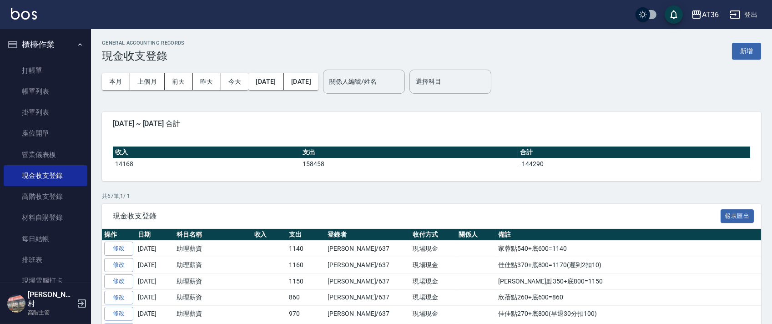
drag, startPoint x: 118, startPoint y: 247, endPoint x: 95, endPoint y: 201, distance: 52.3
click at [120, 247] on link "修改" at bounding box center [118, 249] width 29 height 14
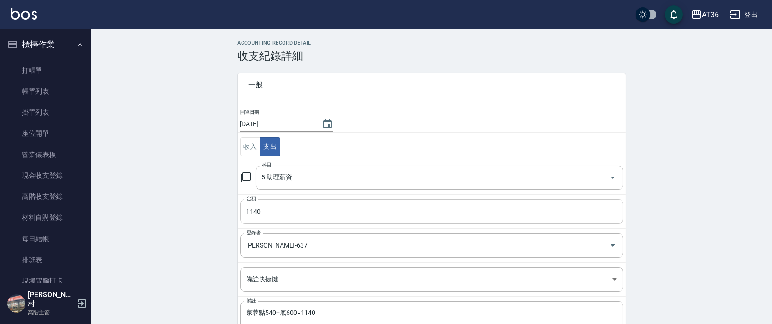
click at [255, 212] on input "1140" at bounding box center [431, 211] width 383 height 25
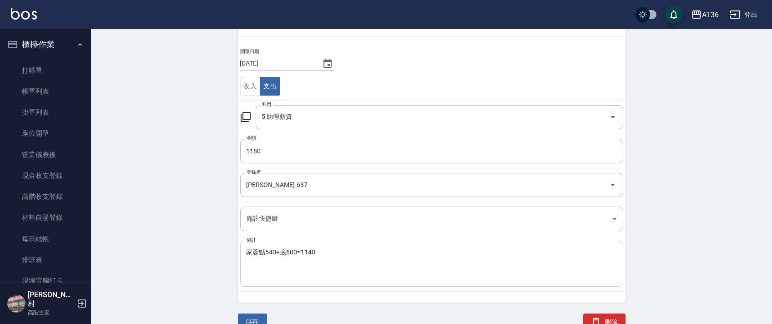
click at [271, 252] on textarea "家蓉點540+底600=1140" at bounding box center [432, 263] width 370 height 31
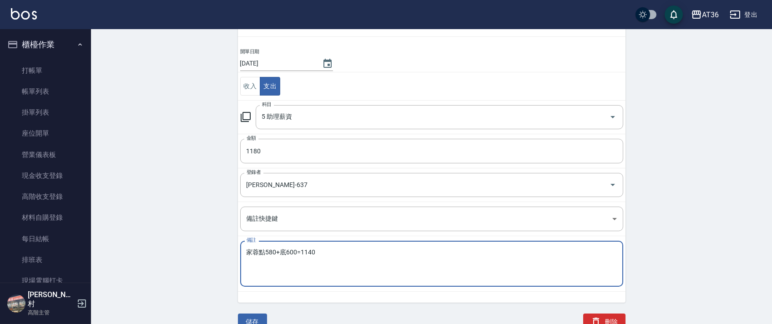
click at [307, 251] on textarea "家蓉點580+底600=1140" at bounding box center [432, 263] width 370 height 31
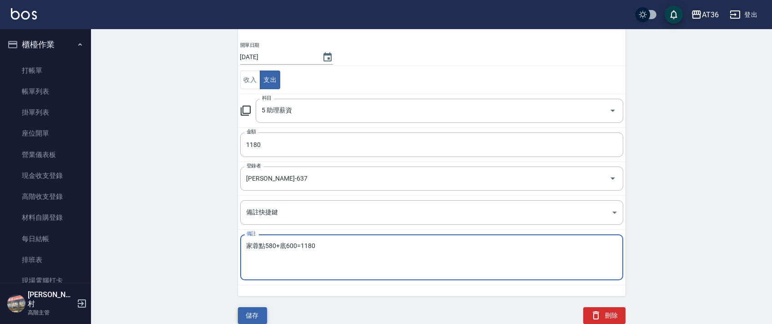
click at [260, 319] on button "儲存" at bounding box center [252, 315] width 29 height 17
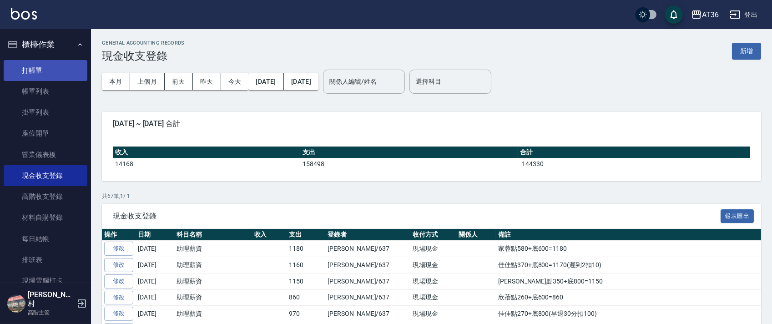
click at [70, 74] on link "打帳單" at bounding box center [46, 70] width 84 height 21
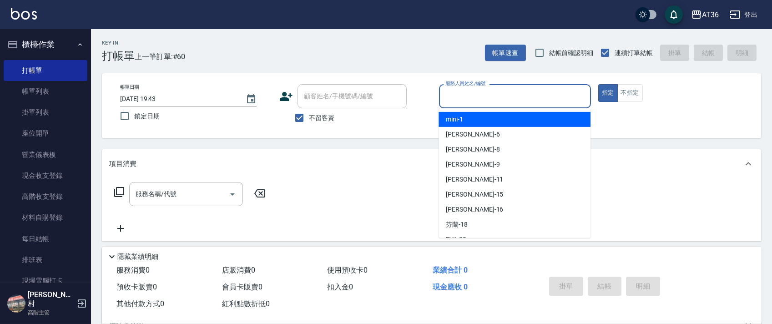
drag, startPoint x: 449, startPoint y: 93, endPoint x: 454, endPoint y: 101, distance: 9.8
click at [449, 96] on input "服務人員姓名/編號" at bounding box center [515, 96] width 144 height 16
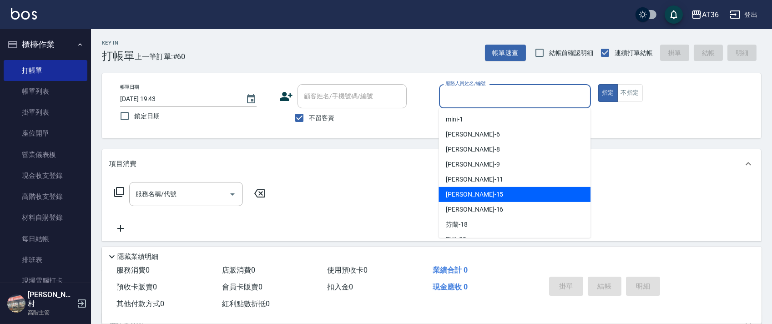
drag, startPoint x: 469, startPoint y: 195, endPoint x: 551, endPoint y: 125, distance: 108.4
click at [469, 196] on div "[PERSON_NAME] -15" at bounding box center [515, 194] width 152 height 15
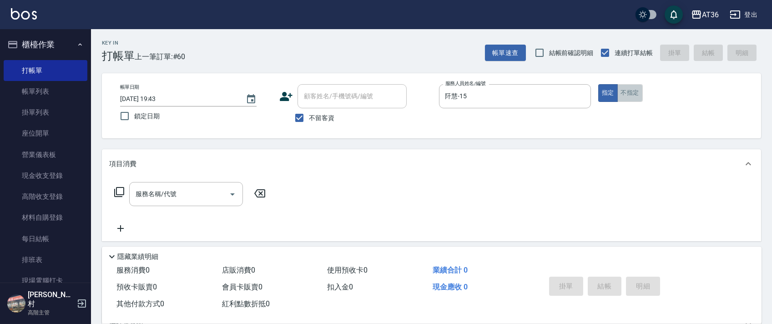
click at [635, 87] on button "不指定" at bounding box center [629, 93] width 25 height 18
click at [122, 190] on icon at bounding box center [119, 192] width 11 height 11
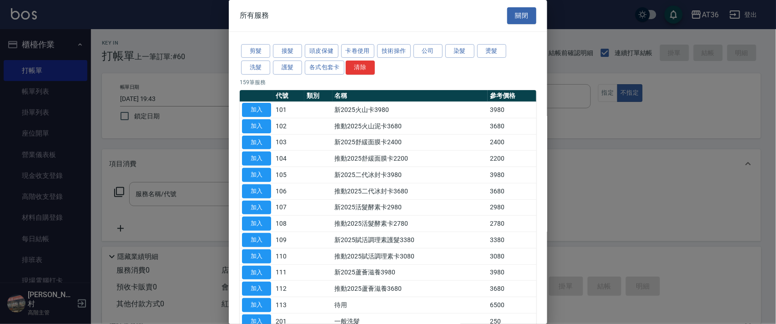
drag, startPoint x: 253, startPoint y: 53, endPoint x: 358, endPoint y: 115, distance: 121.4
click at [253, 53] on button "剪髮" at bounding box center [255, 51] width 29 height 14
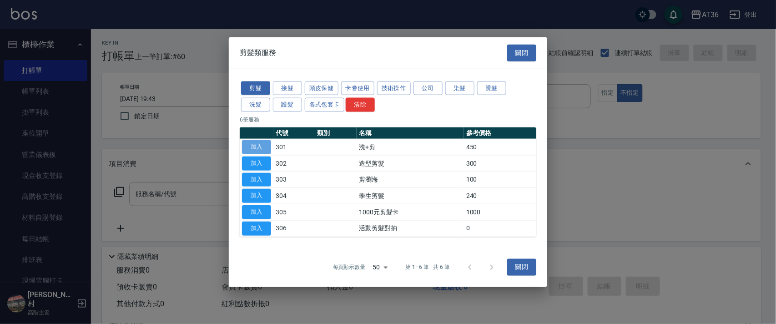
click at [261, 148] on button "加入" at bounding box center [256, 147] width 29 height 14
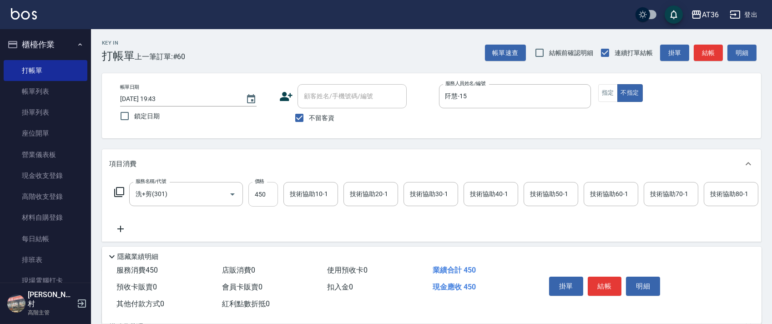
click at [262, 188] on input "450" at bounding box center [263, 194] width 30 height 25
click at [479, 192] on div "技術協助40-1 技術協助40-1" at bounding box center [491, 194] width 55 height 24
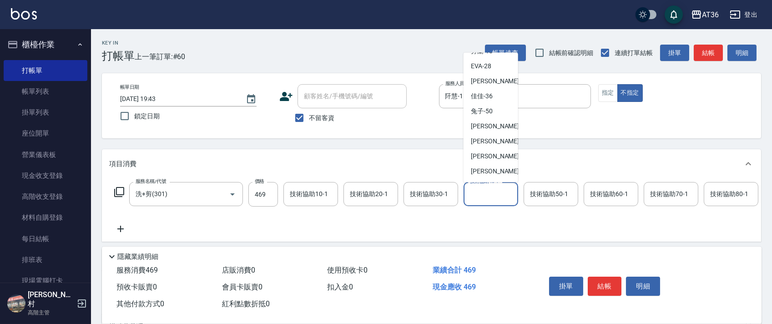
scroll to position [121, 0]
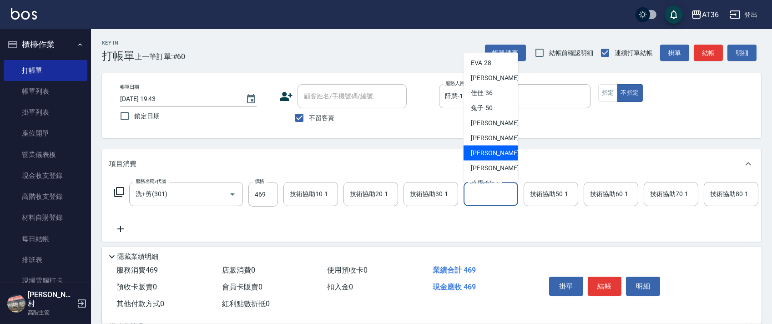
click at [489, 151] on span "[PERSON_NAME] -58" at bounding box center [499, 153] width 57 height 10
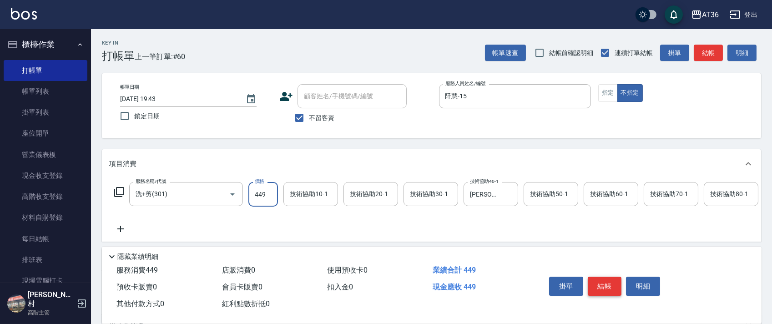
click at [596, 285] on button "結帳" at bounding box center [605, 286] width 34 height 19
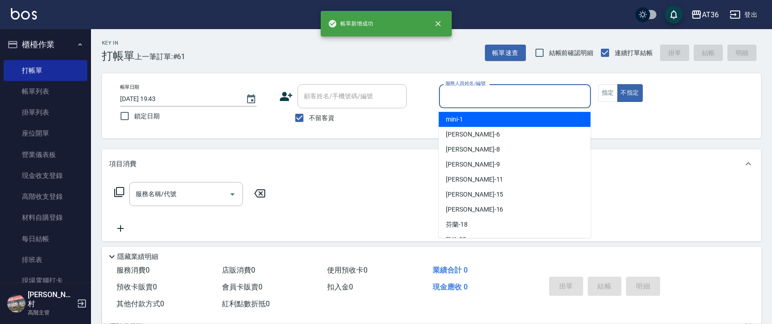
click at [454, 96] on input "服務人員姓名/編號" at bounding box center [515, 96] width 144 height 16
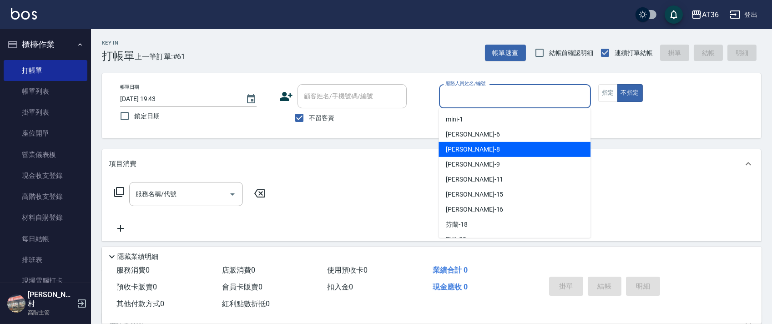
click at [467, 153] on div "[PERSON_NAME] -8" at bounding box center [515, 149] width 152 height 15
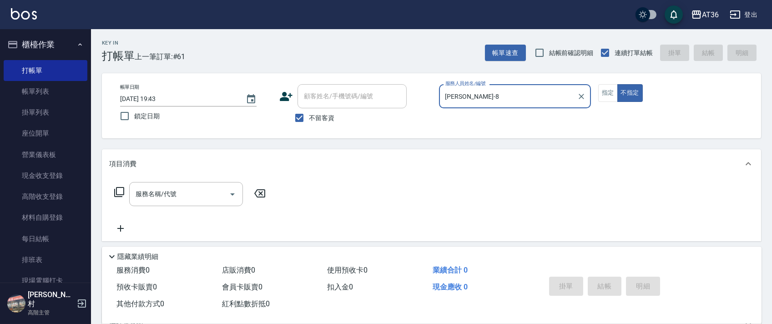
click at [121, 191] on icon at bounding box center [119, 192] width 11 height 11
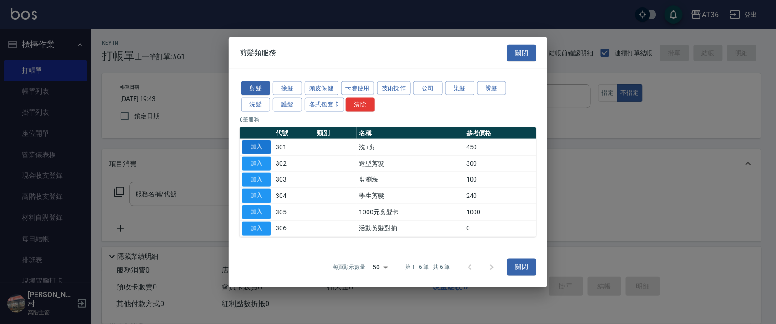
click at [256, 148] on button "加入" at bounding box center [256, 147] width 29 height 14
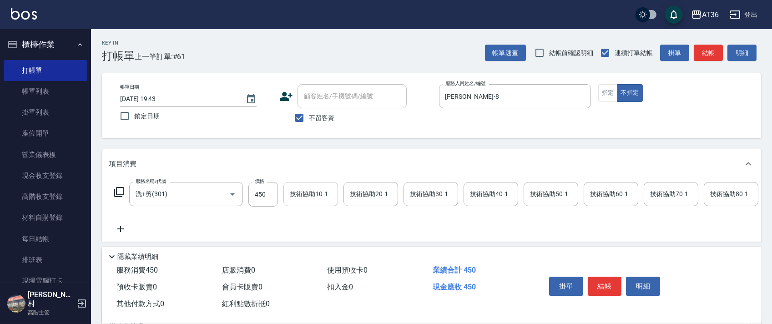
drag, startPoint x: 257, startPoint y: 193, endPoint x: 288, endPoint y: 192, distance: 31.0
click at [257, 193] on input "450" at bounding box center [263, 194] width 30 height 25
click at [603, 282] on button "結帳" at bounding box center [605, 286] width 34 height 19
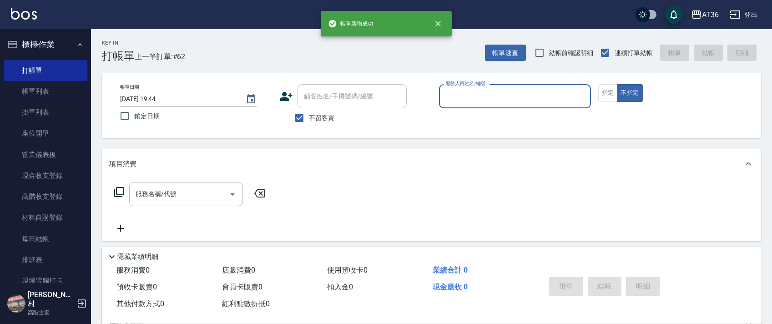
click at [455, 96] on input "服務人員姓名/編號" at bounding box center [515, 96] width 144 height 16
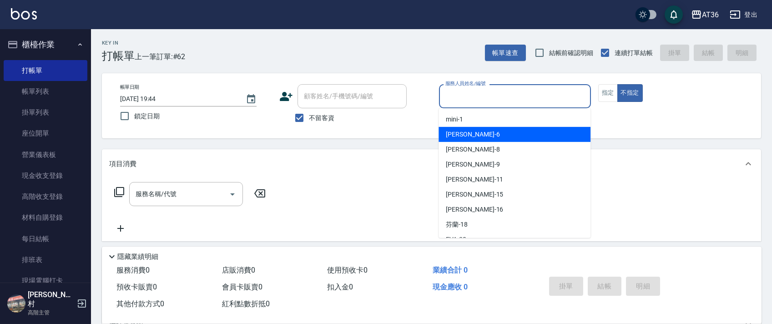
drag, startPoint x: 467, startPoint y: 133, endPoint x: 582, endPoint y: 133, distance: 115.5
click at [467, 133] on div "[PERSON_NAME] -6" at bounding box center [515, 134] width 152 height 15
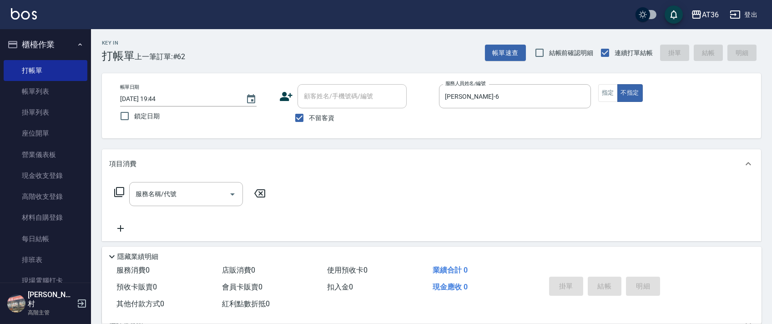
click at [119, 193] on icon at bounding box center [119, 192] width 11 height 11
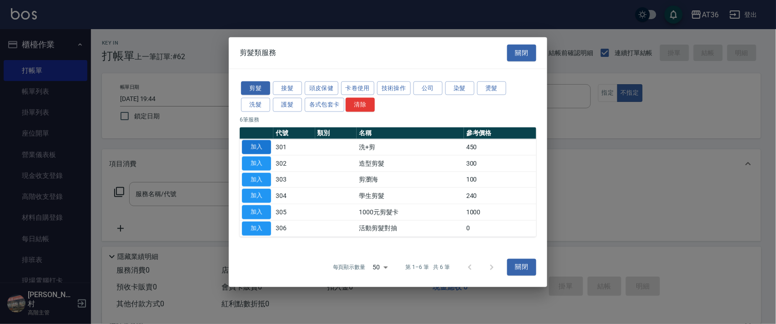
click at [262, 151] on button "加入" at bounding box center [256, 147] width 29 height 14
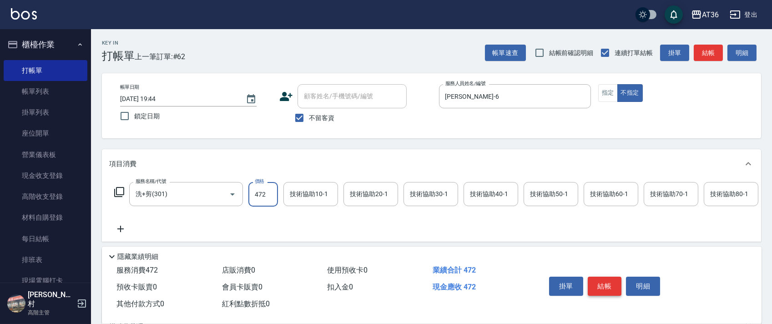
click at [600, 285] on button "結帳" at bounding box center [605, 286] width 34 height 19
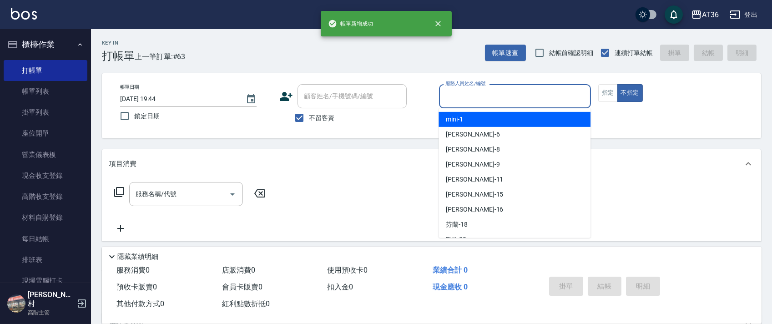
click at [450, 96] on input "服務人員姓名/編號" at bounding box center [515, 96] width 144 height 16
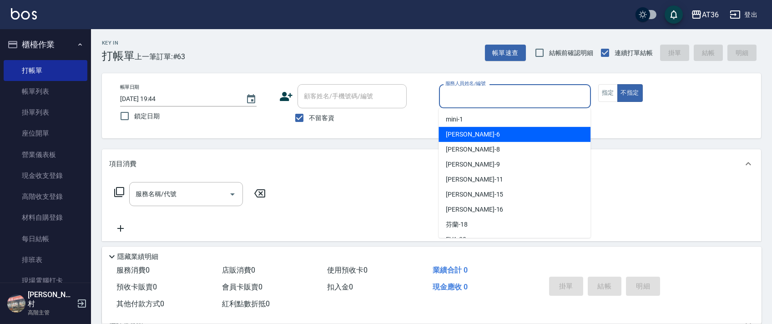
click at [459, 139] on span "[PERSON_NAME] -6" at bounding box center [473, 135] width 54 height 10
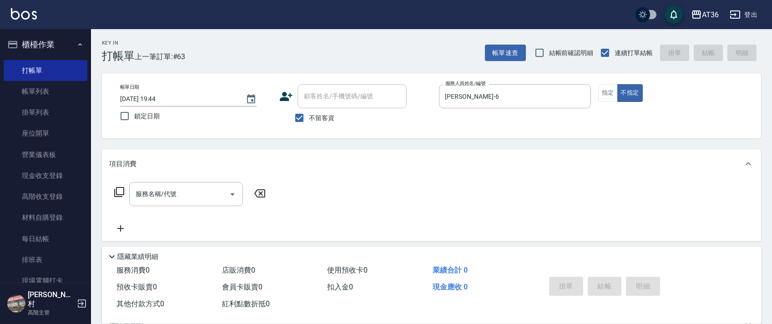
click at [118, 190] on icon at bounding box center [119, 192] width 11 height 11
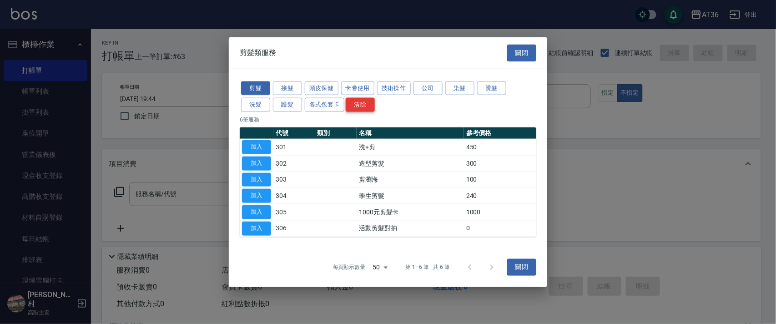
click at [310, 86] on button "頭皮保健" at bounding box center [322, 88] width 34 height 14
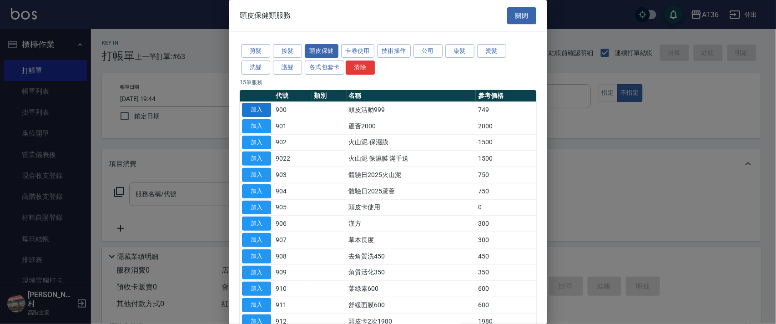
click at [257, 109] on button "加入" at bounding box center [256, 110] width 29 height 14
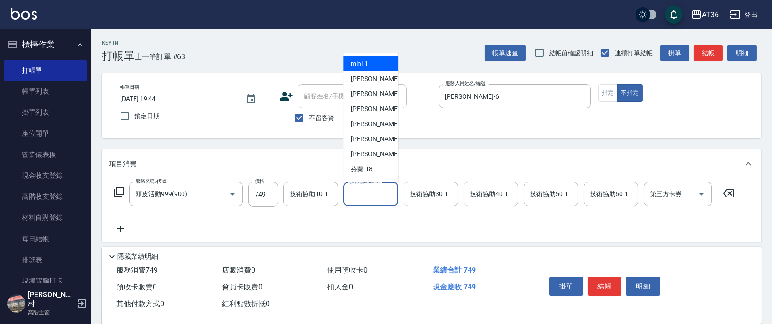
click at [362, 192] on input "技術協助20-1" at bounding box center [371, 194] width 46 height 16
click at [372, 62] on div "[PERSON_NAME] -28" at bounding box center [370, 62] width 55 height 15
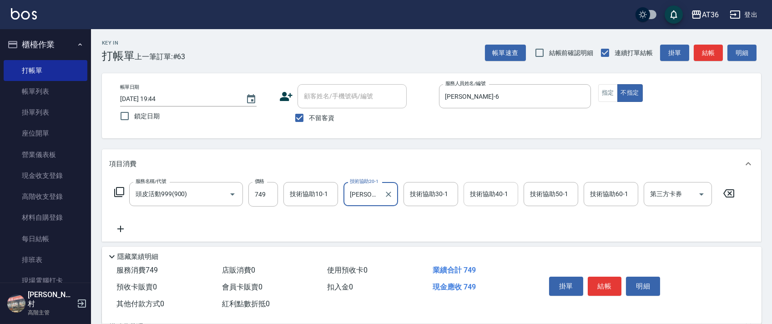
click at [484, 193] on div "技術協助40-1 技術協助40-1" at bounding box center [491, 194] width 55 height 24
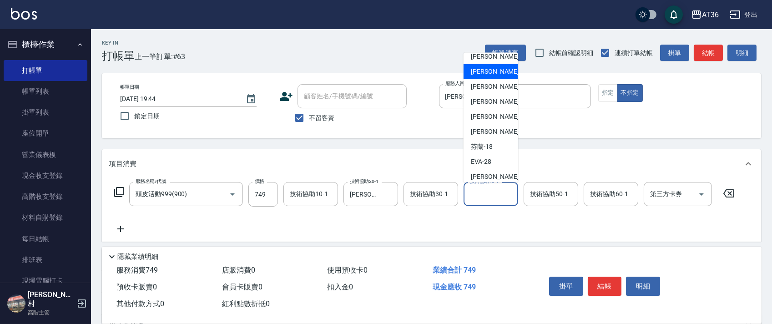
scroll to position [60, 0]
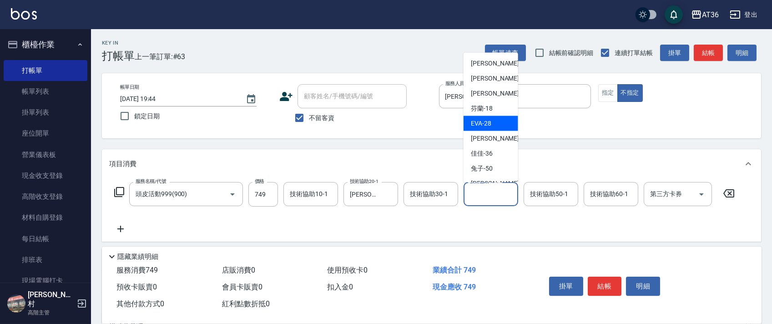
click at [494, 123] on div "[PERSON_NAME] -28" at bounding box center [491, 123] width 55 height 15
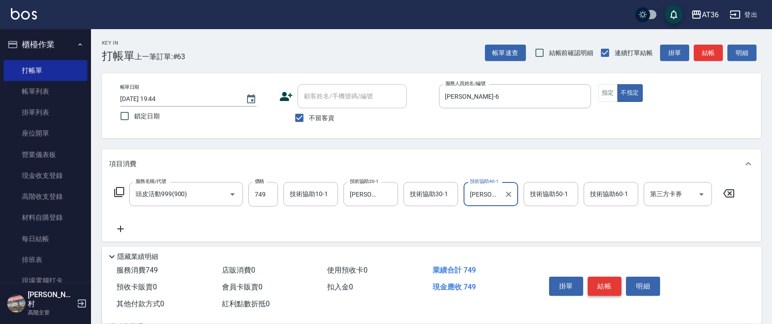
click at [608, 287] on button "結帳" at bounding box center [605, 286] width 34 height 19
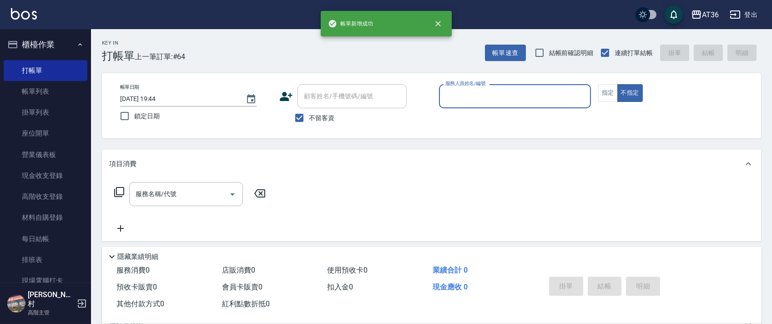
click at [450, 99] on input "服務人員姓名/編號" at bounding box center [515, 96] width 144 height 16
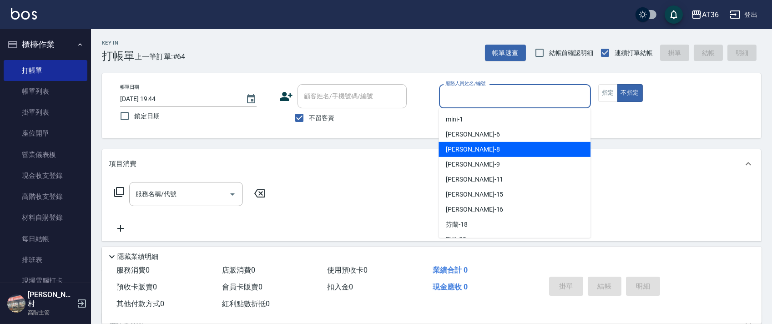
click at [457, 145] on span "[PERSON_NAME] -8" at bounding box center [473, 150] width 54 height 10
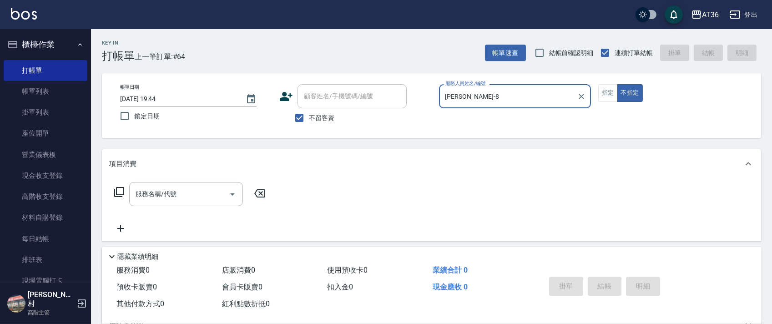
click at [120, 193] on icon at bounding box center [119, 192] width 11 height 11
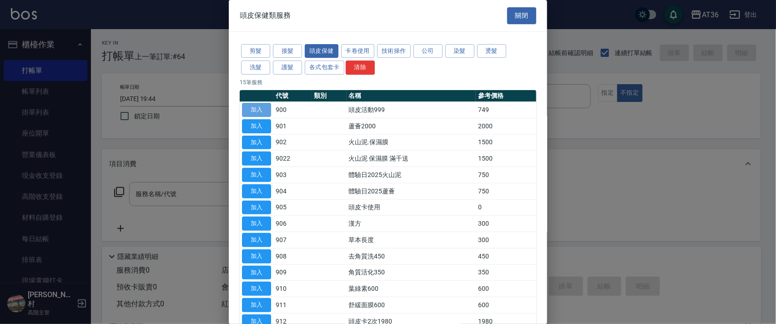
click at [252, 109] on button "加入" at bounding box center [256, 110] width 29 height 14
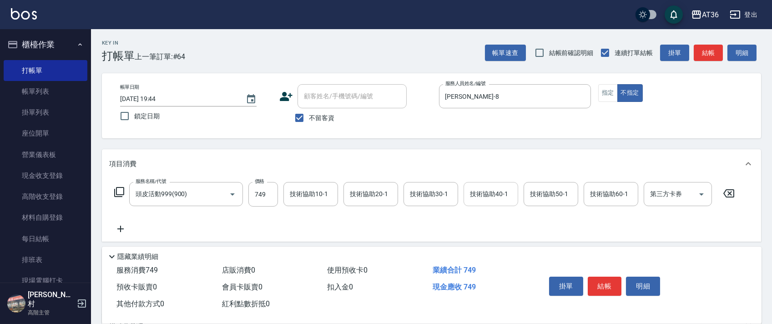
click at [476, 188] on input "技術協助40-1" at bounding box center [491, 194] width 46 height 16
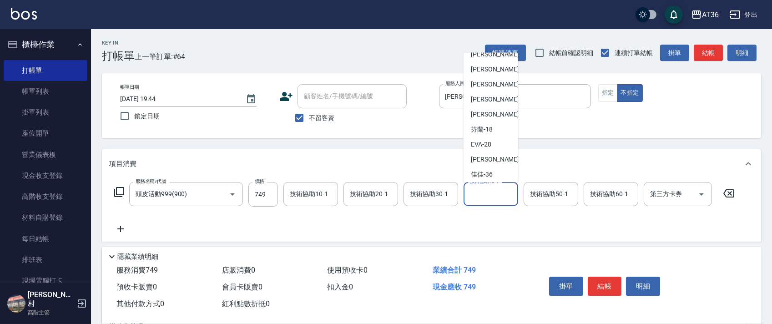
scroll to position [121, 0]
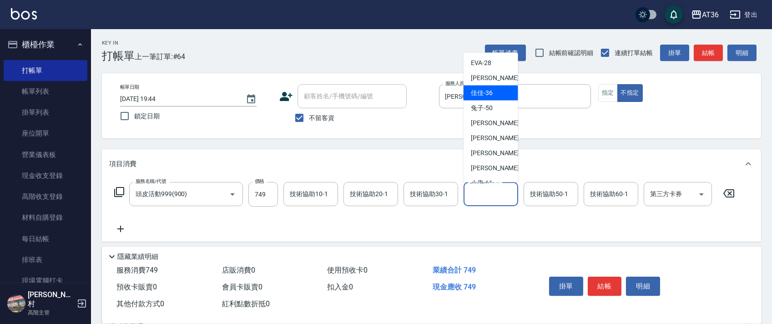
click at [494, 90] on div "佳佳 -36" at bounding box center [491, 93] width 55 height 15
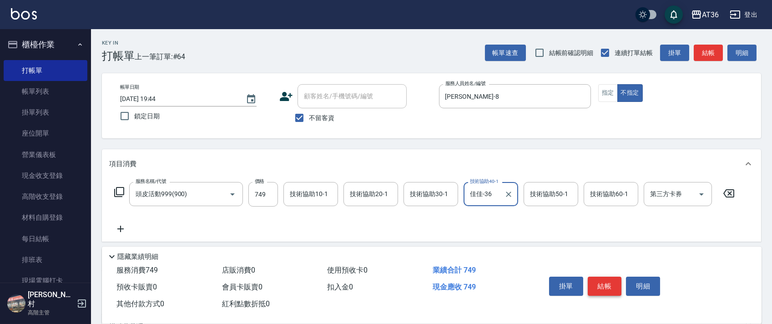
click at [600, 287] on button "結帳" at bounding box center [605, 286] width 34 height 19
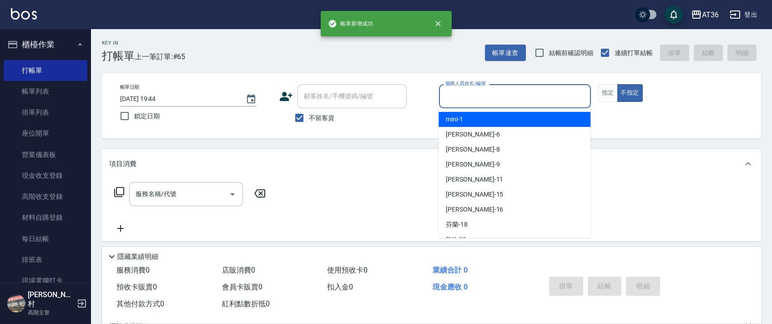
click at [448, 98] on input "服務人員姓名/編號" at bounding box center [515, 96] width 144 height 16
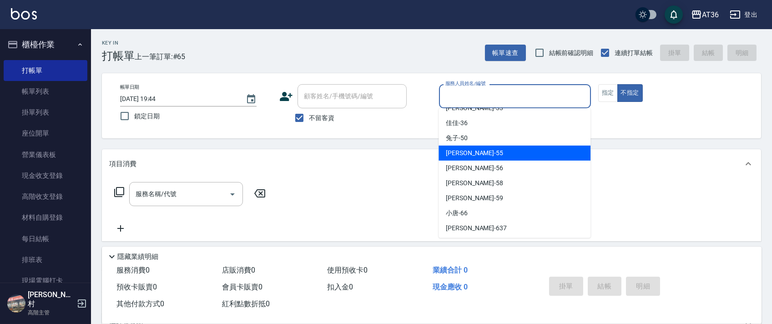
scroll to position [148, 0]
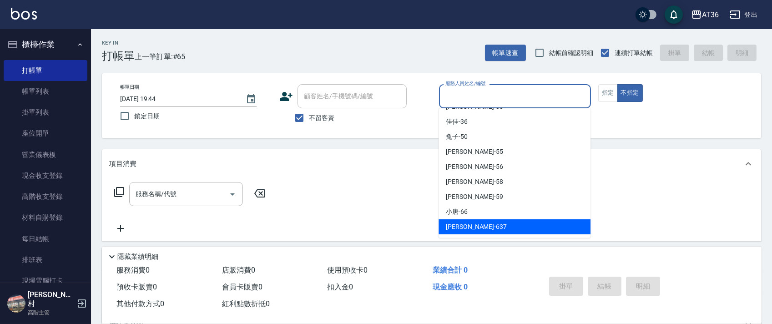
drag, startPoint x: 464, startPoint y: 227, endPoint x: 549, endPoint y: 145, distance: 118.1
click at [466, 227] on span "憶琳 -637" at bounding box center [476, 227] width 61 height 10
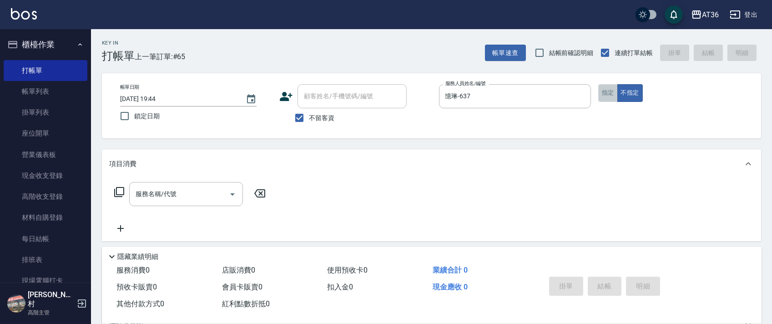
click at [607, 88] on button "指定" at bounding box center [608, 93] width 20 height 18
click at [119, 191] on icon at bounding box center [119, 192] width 11 height 11
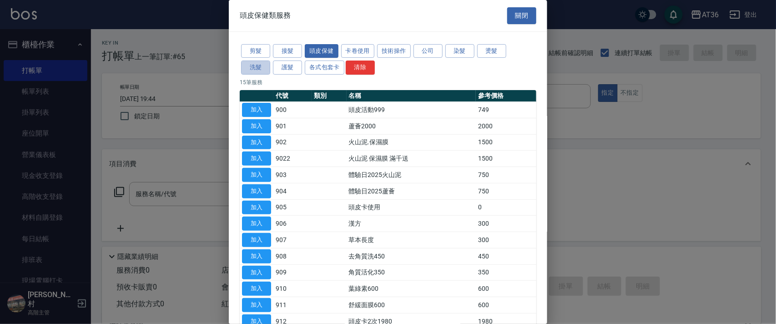
drag, startPoint x: 260, startPoint y: 63, endPoint x: 270, endPoint y: 59, distance: 11.2
click at [258, 66] on button "洗髮" at bounding box center [255, 67] width 29 height 14
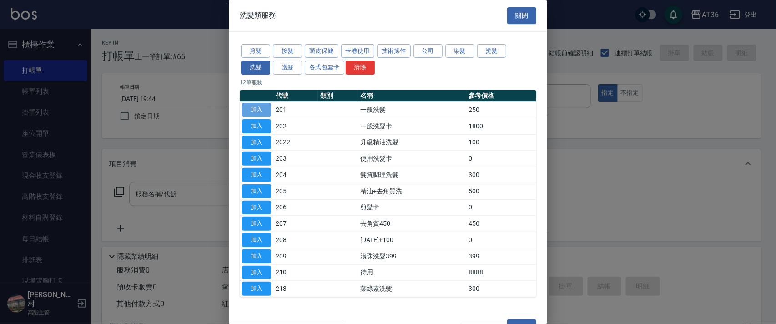
click at [253, 106] on button "加入" at bounding box center [256, 110] width 29 height 14
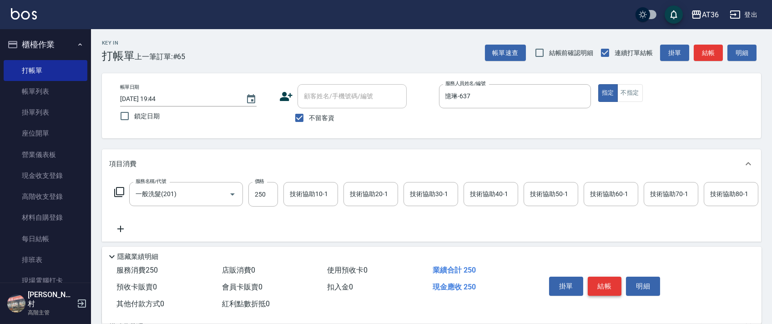
click at [603, 286] on button "結帳" at bounding box center [605, 286] width 34 height 19
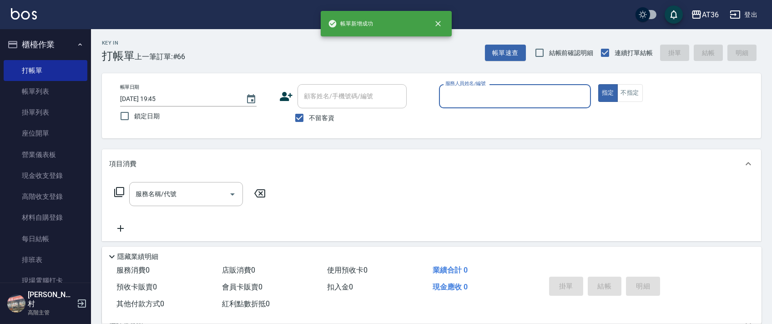
click at [456, 104] on div "服務人員姓名/編號" at bounding box center [515, 96] width 152 height 24
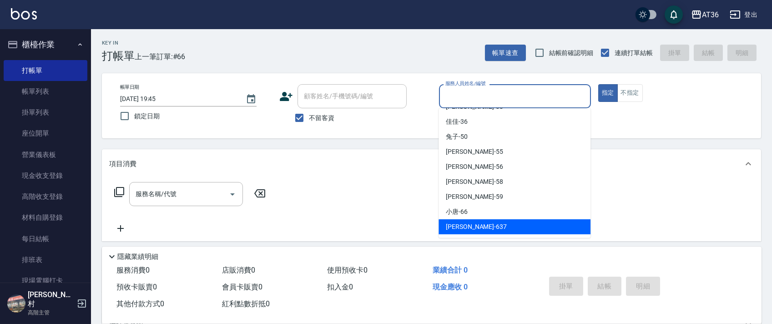
click at [453, 222] on span "憶琳 -637" at bounding box center [476, 227] width 61 height 10
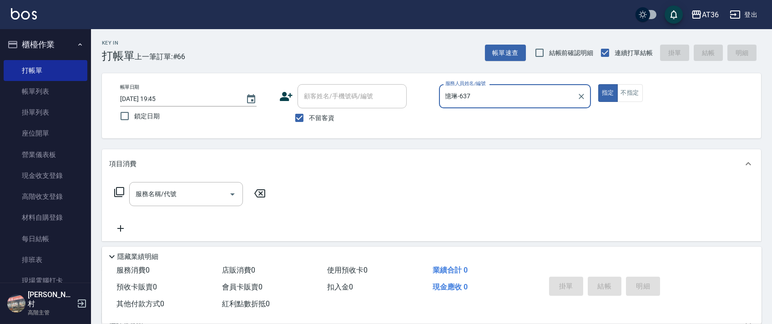
click at [121, 194] on icon at bounding box center [119, 192] width 11 height 11
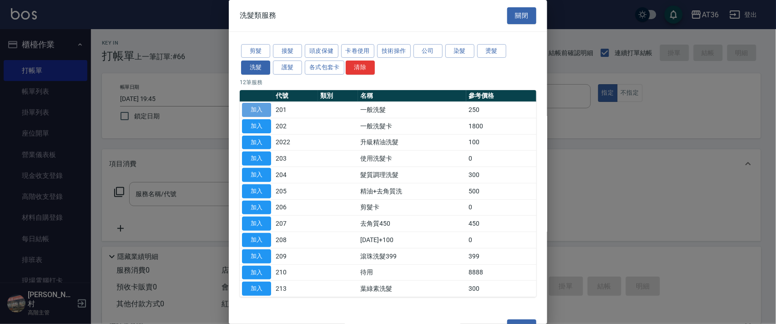
click at [260, 110] on button "加入" at bounding box center [256, 110] width 29 height 14
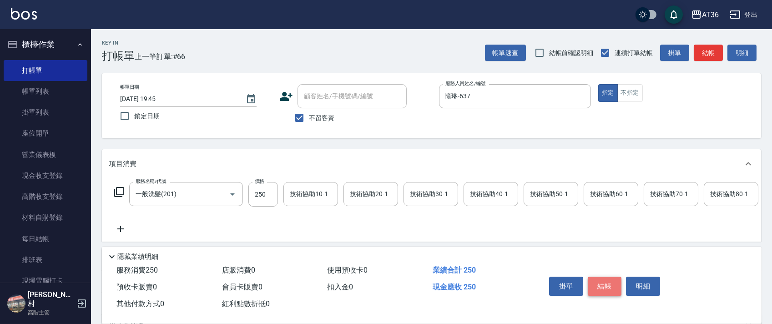
click at [603, 285] on button "結帳" at bounding box center [605, 286] width 34 height 19
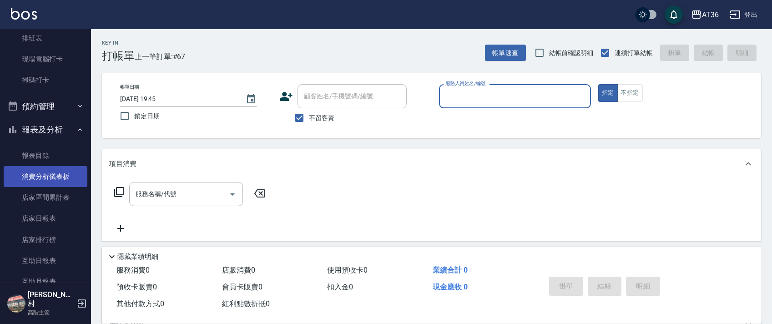
scroll to position [242, 0]
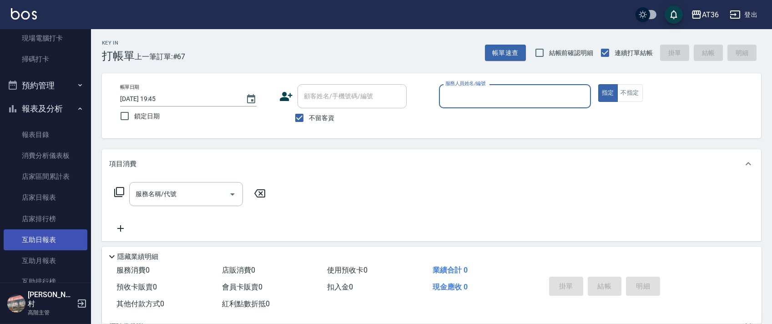
click at [54, 239] on link "互助日報表" at bounding box center [46, 239] width 84 height 21
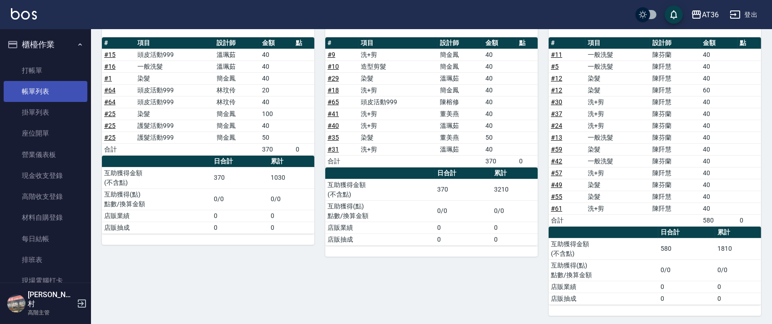
click at [55, 94] on link "帳單列表" at bounding box center [46, 91] width 84 height 21
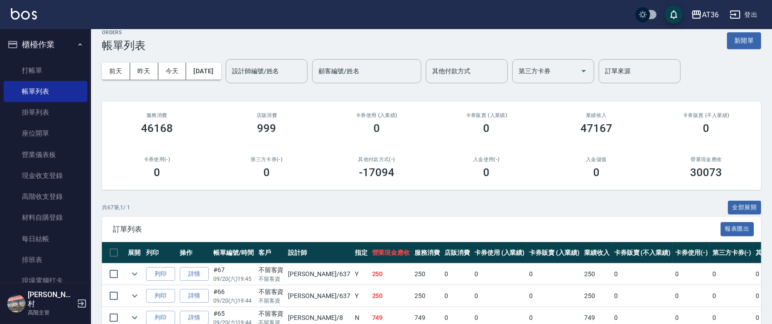
scroll to position [121, 0]
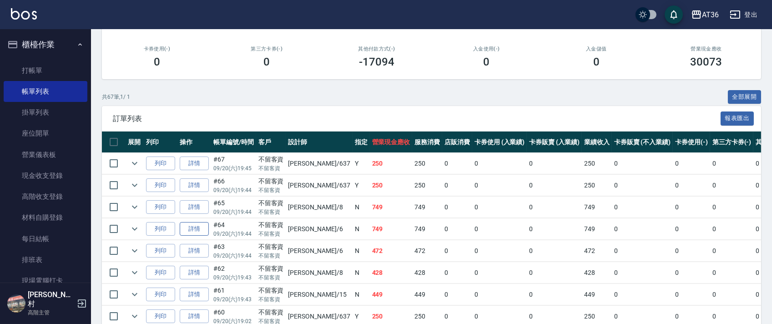
click at [202, 225] on link "詳情" at bounding box center [194, 229] width 29 height 14
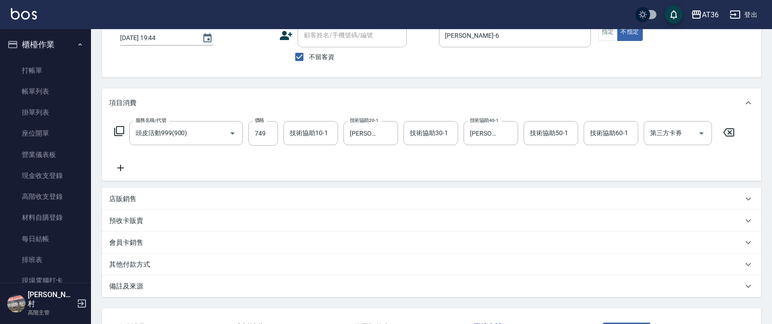
scroll to position [130, 0]
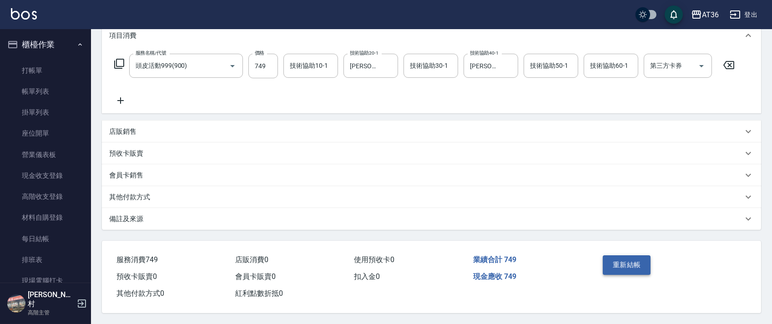
click at [627, 266] on button "重新結帳" at bounding box center [627, 264] width 48 height 19
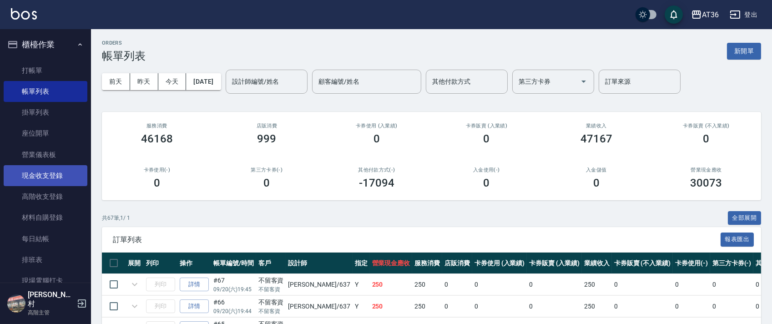
click at [60, 176] on link "現金收支登錄" at bounding box center [46, 175] width 84 height 21
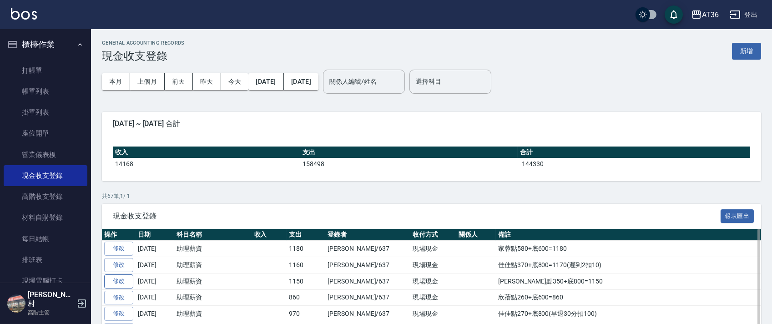
click at [125, 279] on link "修改" at bounding box center [118, 281] width 29 height 14
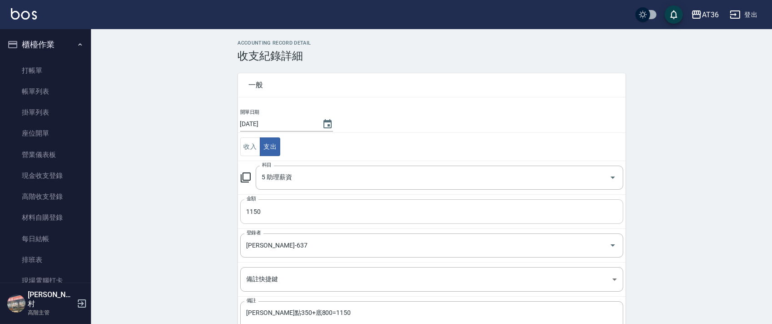
click at [251, 213] on input "1150" at bounding box center [431, 211] width 383 height 25
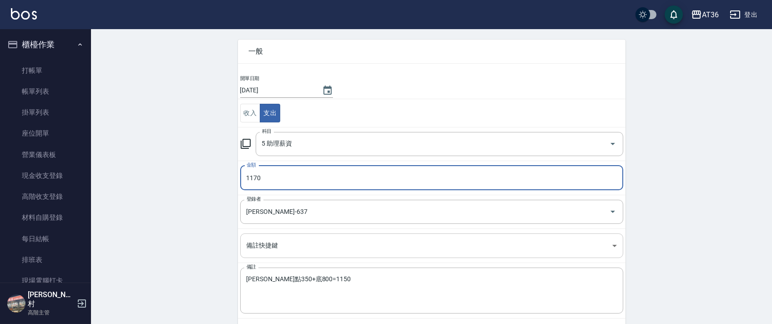
scroll to position [67, 0]
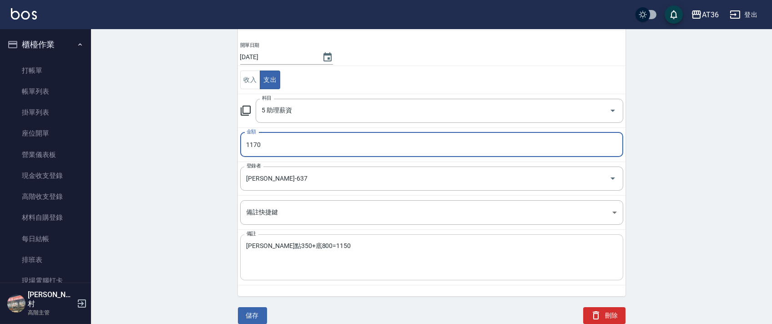
click at [266, 245] on textarea "[PERSON_NAME]點350+底800=1150" at bounding box center [432, 257] width 370 height 31
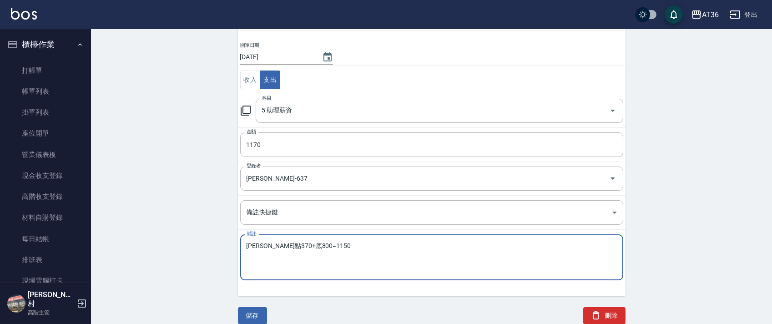
click at [303, 242] on textarea "[PERSON_NAME]點370+底800=1150" at bounding box center [432, 257] width 370 height 31
click at [262, 316] on button "儲存" at bounding box center [252, 315] width 29 height 17
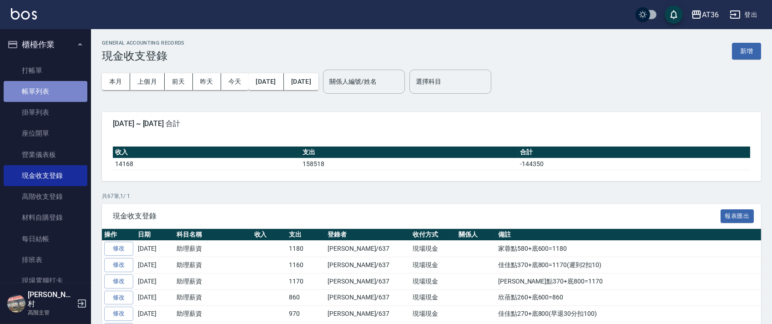
click at [45, 86] on link "帳單列表" at bounding box center [46, 91] width 84 height 21
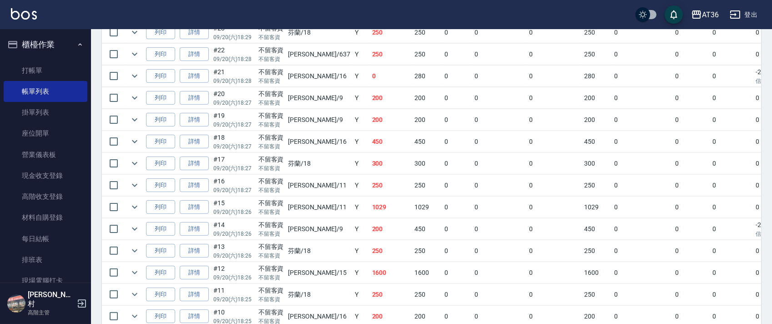
scroll to position [1395, 0]
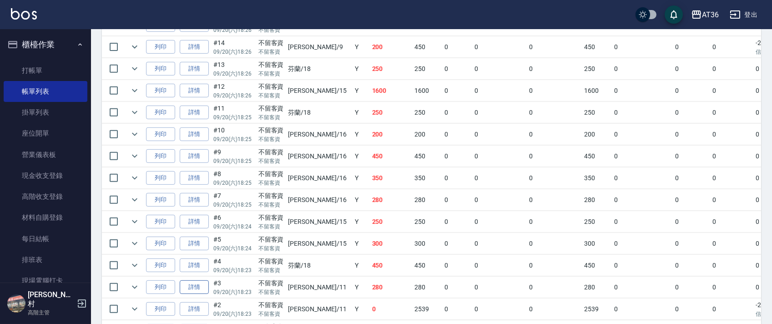
click at [205, 289] on link "詳情" at bounding box center [194, 287] width 29 height 14
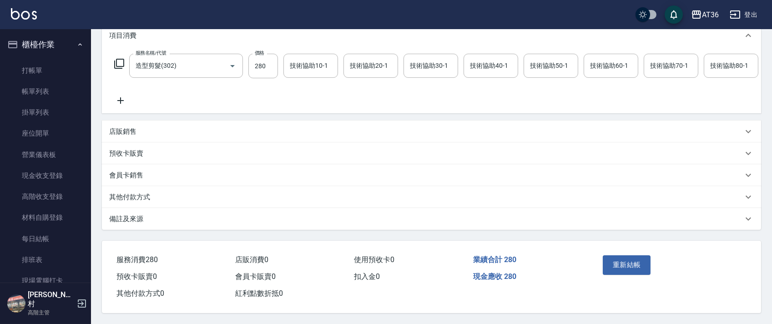
scroll to position [140, 0]
click at [151, 194] on div "其他付款方式" at bounding box center [426, 197] width 634 height 10
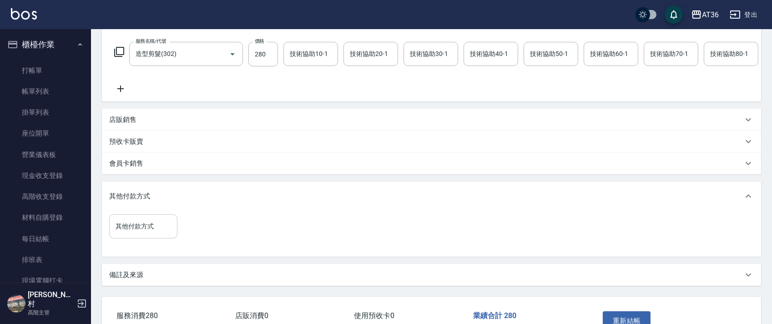
click at [129, 234] on input "其他付款方式" at bounding box center [143, 226] width 60 height 16
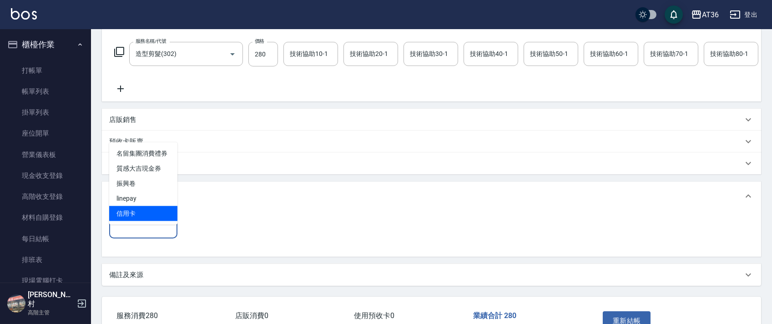
drag, startPoint x: 140, startPoint y: 210, endPoint x: 221, endPoint y: 222, distance: 82.3
click at [140, 211] on span "信用卡" at bounding box center [143, 213] width 68 height 15
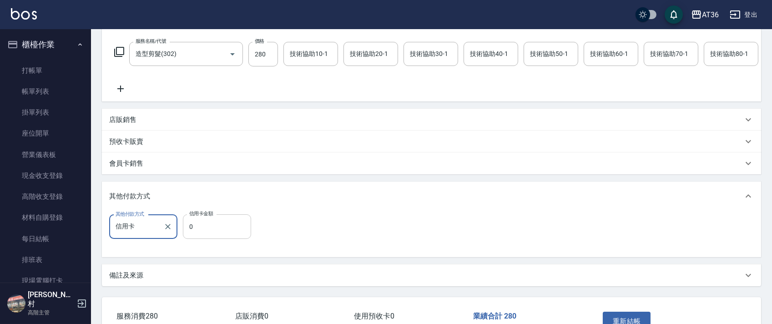
click at [185, 238] on input "0" at bounding box center [217, 226] width 68 height 25
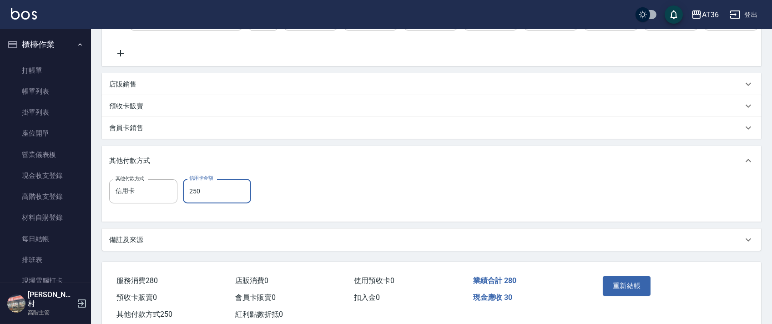
scroll to position [208, 0]
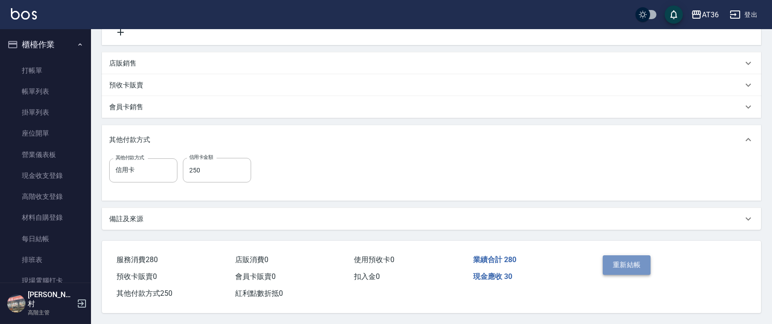
click at [607, 259] on button "重新結帳" at bounding box center [627, 264] width 48 height 19
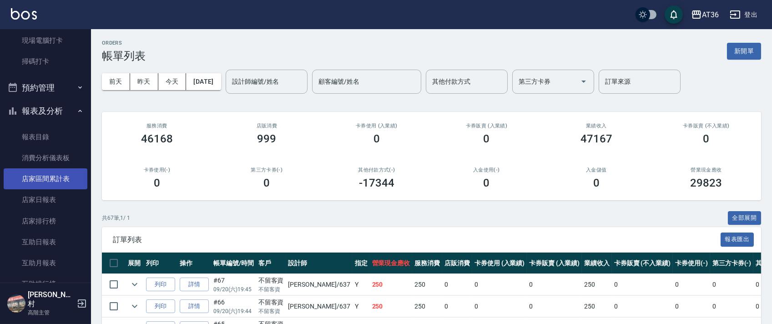
scroll to position [242, 0]
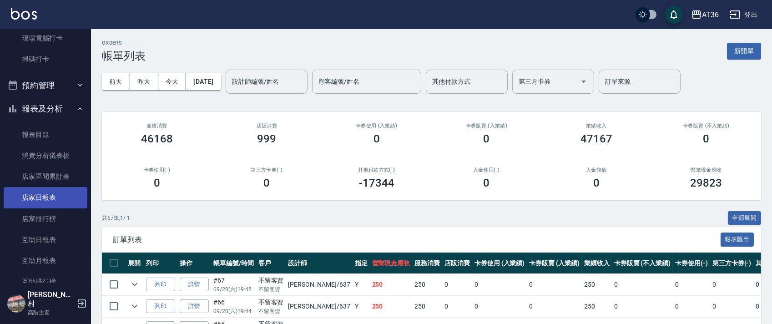
click at [35, 201] on link "店家日報表" at bounding box center [46, 197] width 84 height 21
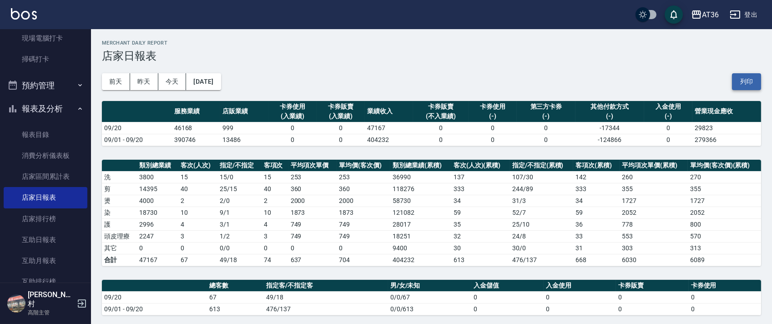
click at [746, 88] on button "列印" at bounding box center [746, 81] width 29 height 17
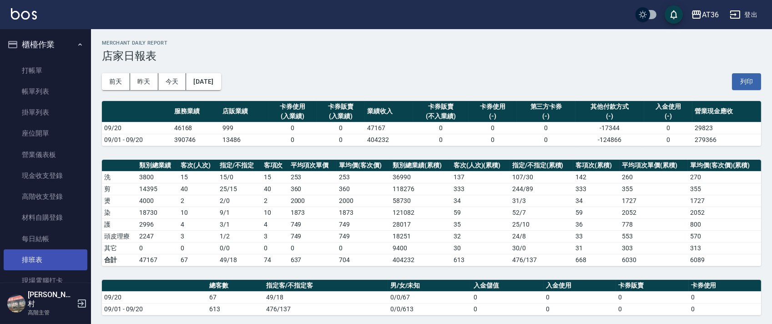
click at [47, 259] on link "排班表" at bounding box center [46, 259] width 84 height 21
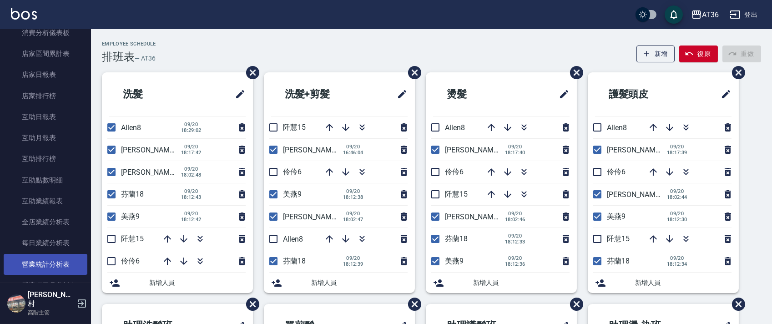
scroll to position [485, 0]
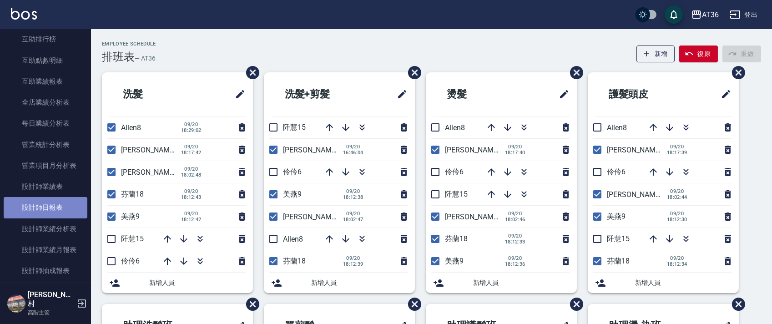
click at [53, 207] on link "設計師日報表" at bounding box center [46, 207] width 84 height 21
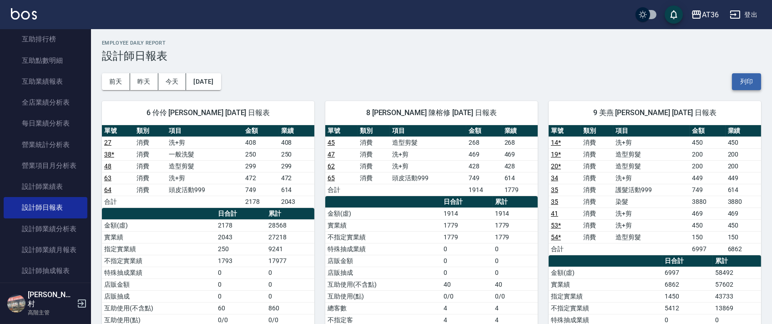
click at [748, 81] on button "列印" at bounding box center [746, 81] width 29 height 17
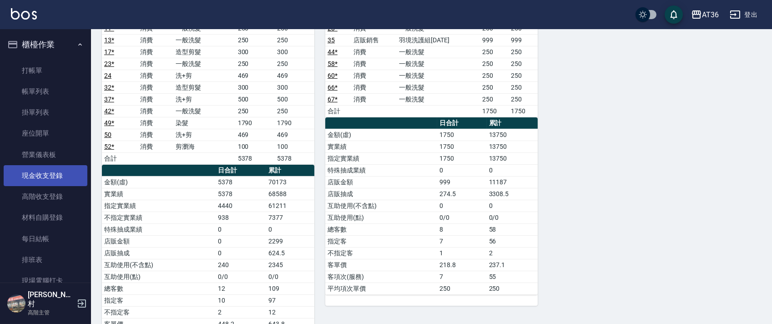
click at [59, 176] on link "現金收支登錄" at bounding box center [46, 175] width 84 height 21
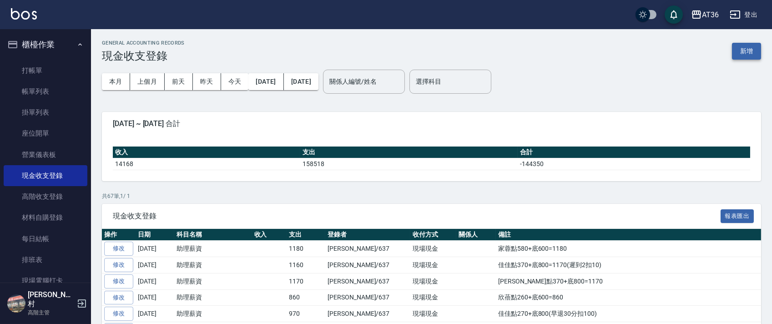
click at [741, 48] on button "新增" at bounding box center [746, 51] width 29 height 17
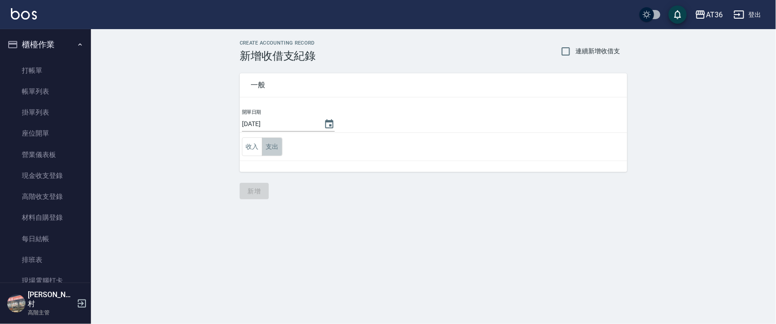
click at [271, 147] on button "支出" at bounding box center [272, 146] width 20 height 19
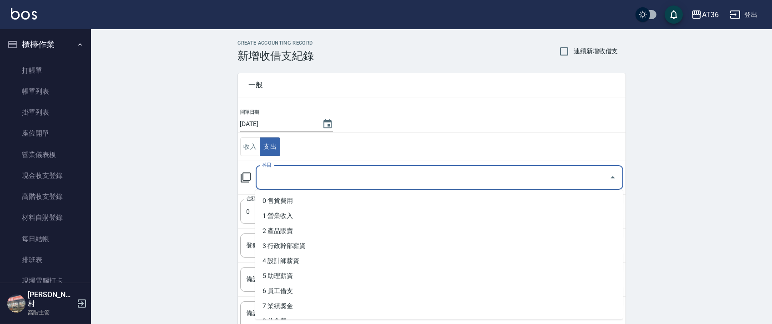
click at [271, 179] on input "科目" at bounding box center [433, 178] width 346 height 16
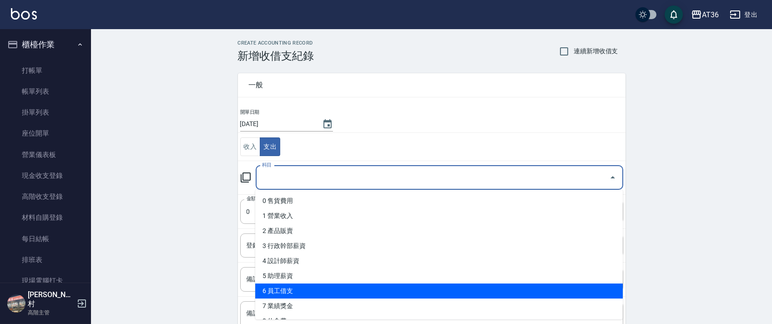
click at [302, 288] on li "6 員工借支" at bounding box center [439, 290] width 368 height 15
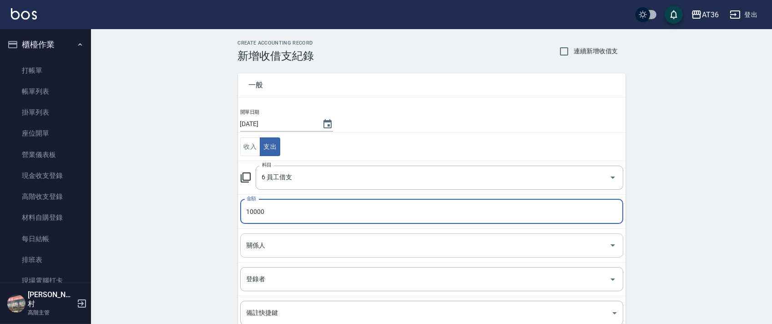
click at [257, 246] on div "關係人 關係人" at bounding box center [431, 245] width 383 height 24
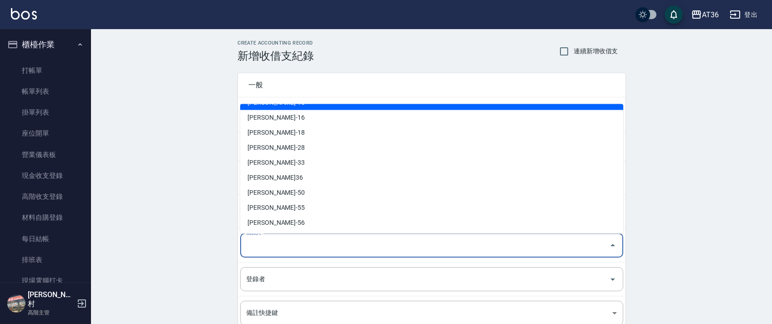
scroll to position [178, 0]
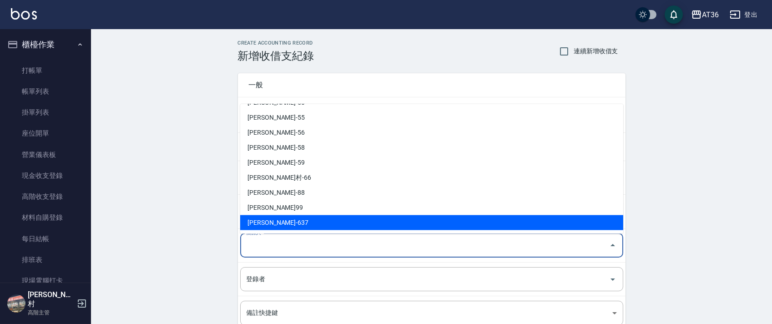
click at [270, 219] on li "[PERSON_NAME]-637" at bounding box center [431, 222] width 383 height 15
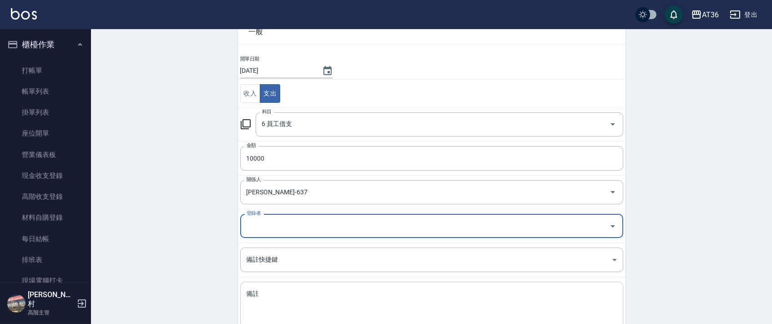
scroll to position [111, 0]
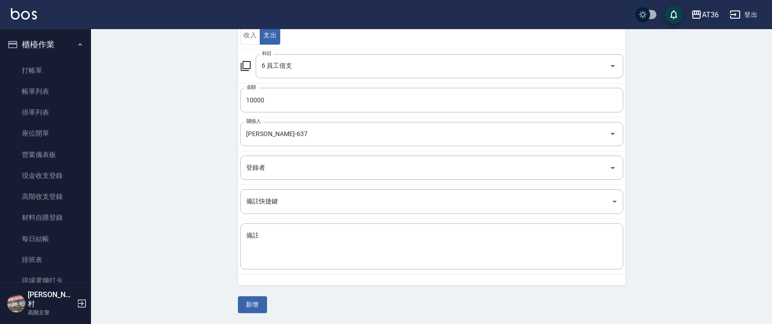
drag, startPoint x: 267, startPoint y: 233, endPoint x: 278, endPoint y: 222, distance: 16.1
click at [268, 233] on textarea "備註" at bounding box center [432, 246] width 370 height 31
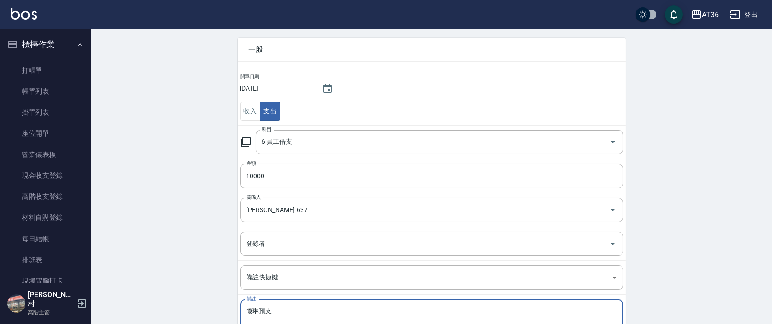
scroll to position [0, 0]
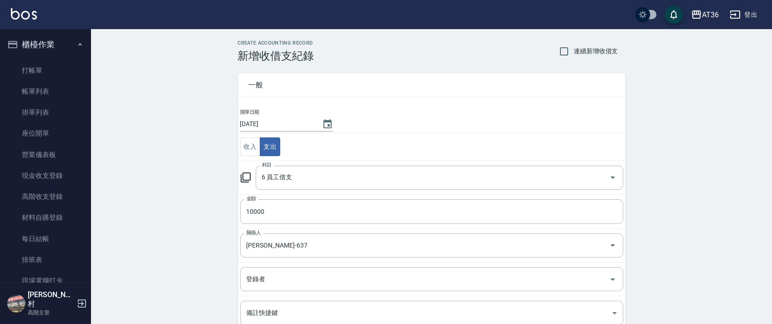
drag, startPoint x: 267, startPoint y: 124, endPoint x: 287, endPoint y: 117, distance: 20.6
click at [267, 137] on button "支出" at bounding box center [270, 146] width 20 height 19
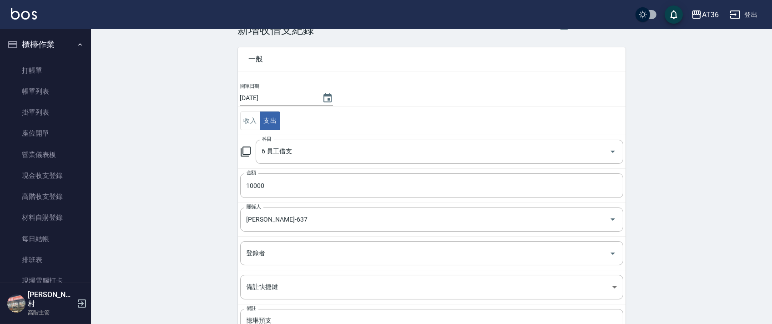
click at [266, 96] on input "[DATE]" at bounding box center [276, 98] width 73 height 15
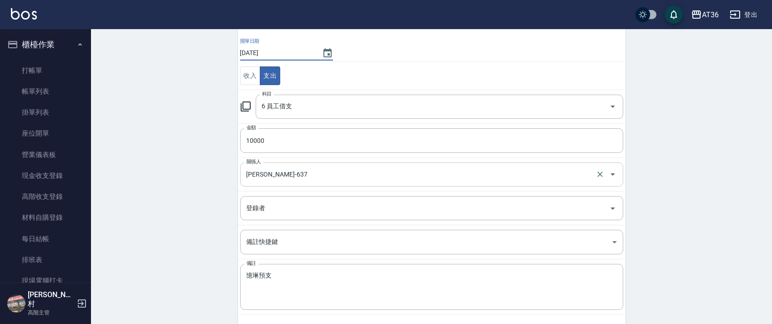
scroll to position [111, 0]
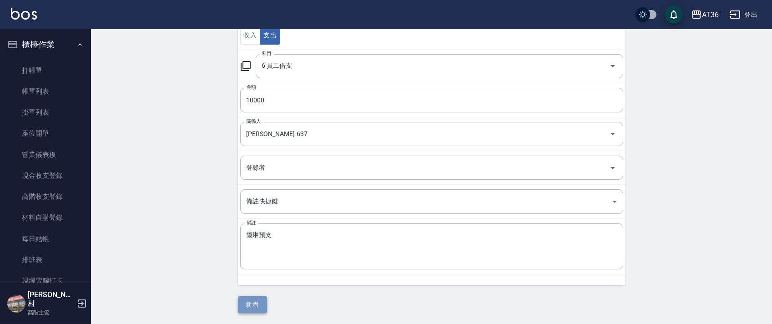
click at [250, 304] on button "新增" at bounding box center [252, 304] width 29 height 17
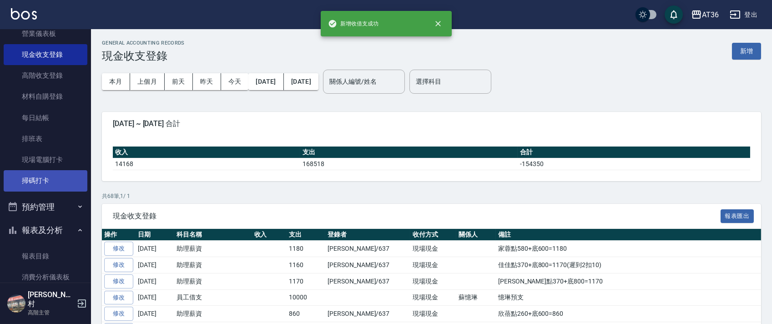
scroll to position [182, 0]
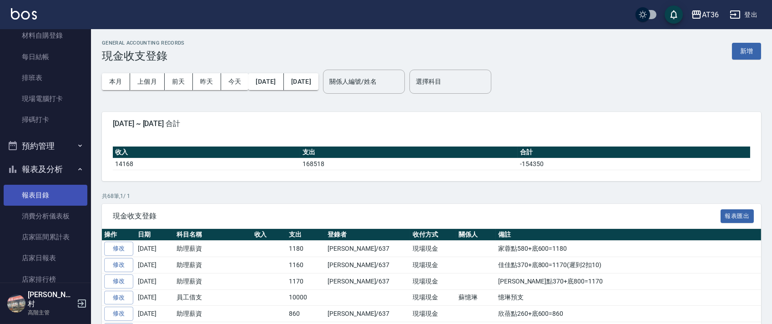
click at [53, 253] on link "店家日報表" at bounding box center [46, 257] width 84 height 21
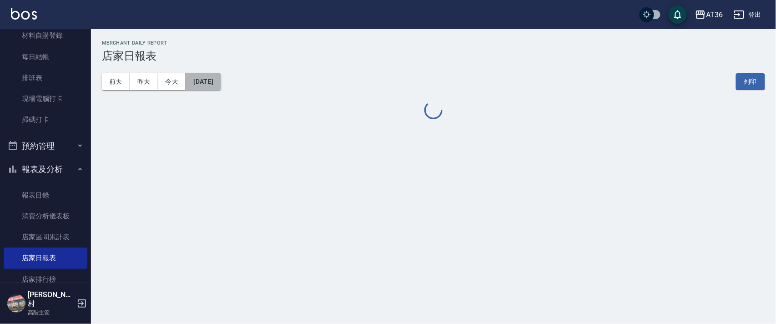
click at [221, 87] on button "[DATE]" at bounding box center [203, 81] width 35 height 17
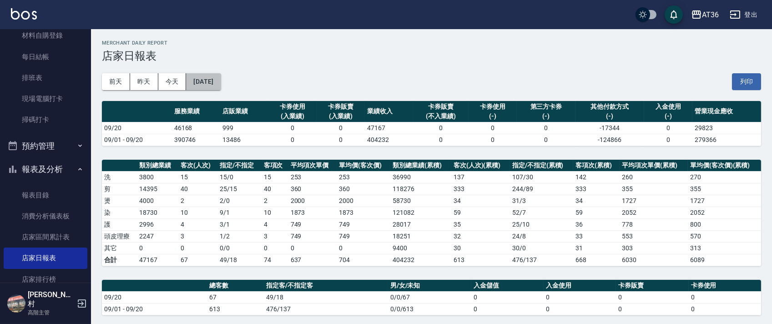
click at [221, 87] on button "[DATE]" at bounding box center [203, 81] width 35 height 17
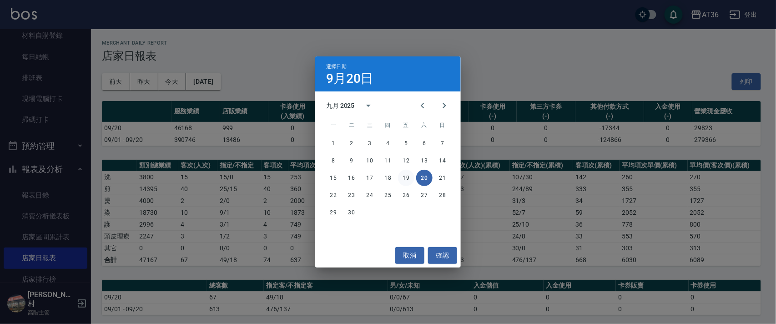
click at [407, 179] on button "19" at bounding box center [406, 178] width 16 height 16
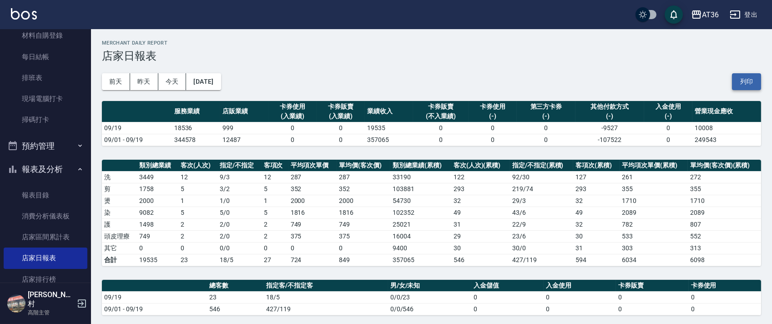
click at [745, 87] on button "列印" at bounding box center [746, 81] width 29 height 17
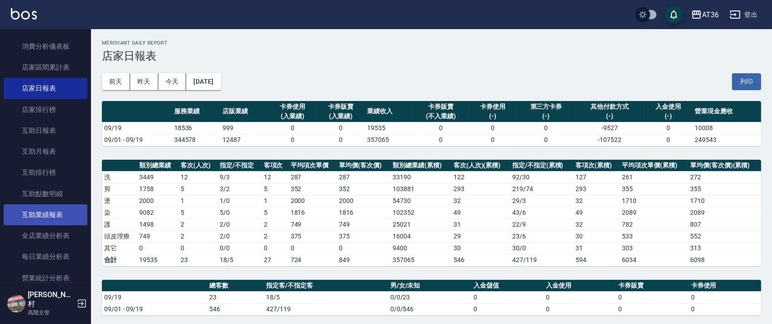
scroll to position [364, 0]
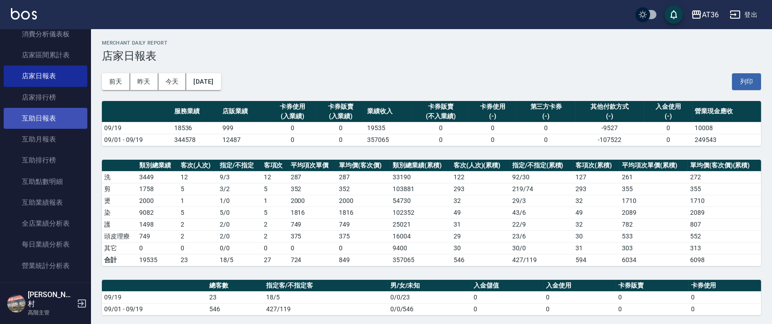
click at [55, 121] on link "互助日報表" at bounding box center [46, 118] width 84 height 21
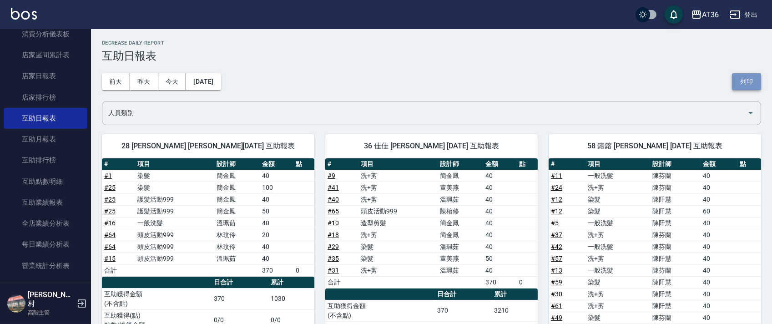
click at [747, 81] on button "列印" at bounding box center [746, 81] width 29 height 17
